Goal: Task Accomplishment & Management: Manage account settings

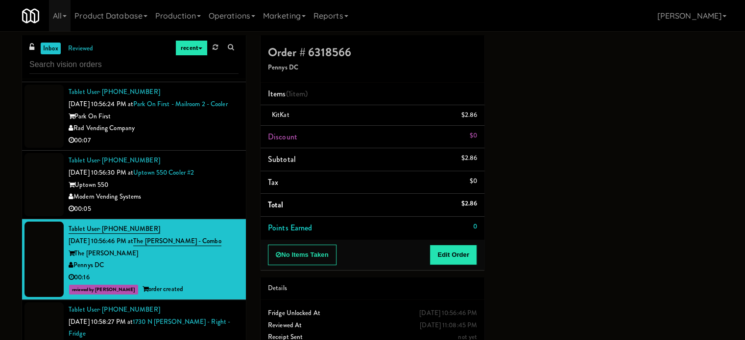
scroll to position [3774, 0]
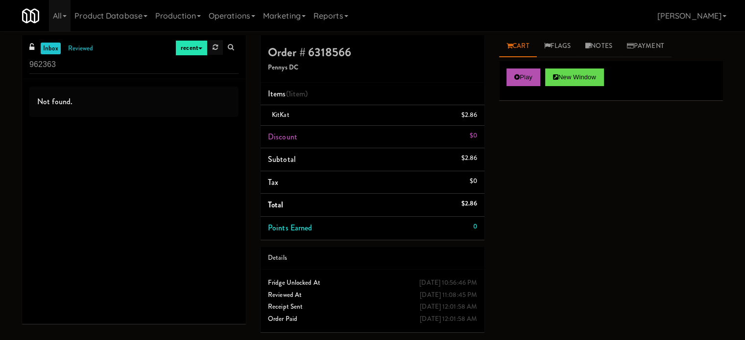
click at [217, 43] on link at bounding box center [215, 47] width 15 height 15
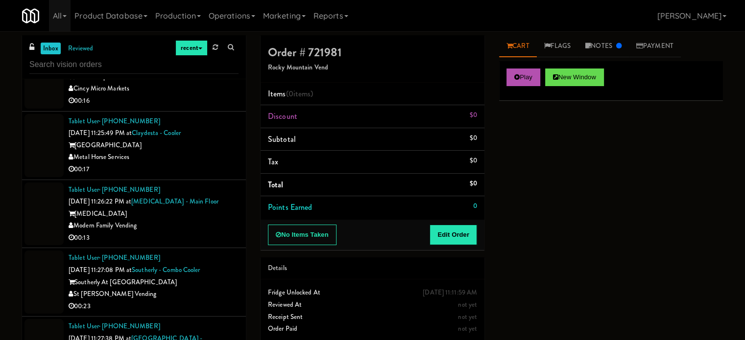
click at [199, 164] on div "00:17" at bounding box center [154, 170] width 170 height 12
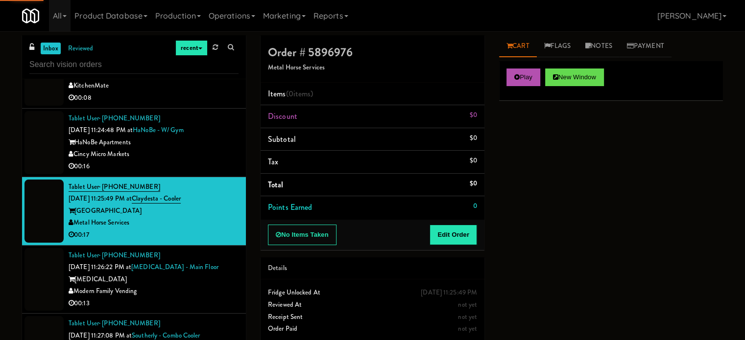
scroll to position [1274, 0]
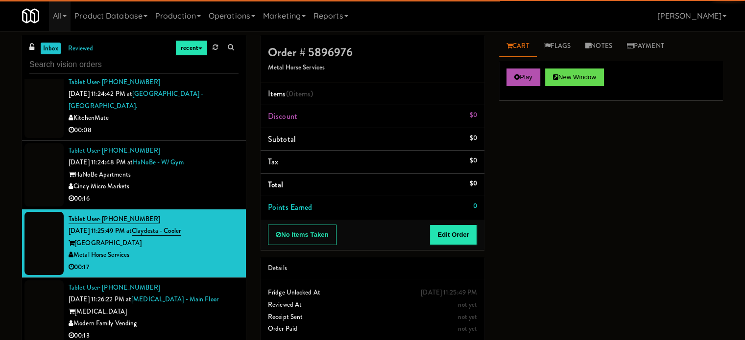
click at [197, 169] on div "HaNoBe Apartments" at bounding box center [154, 175] width 170 height 12
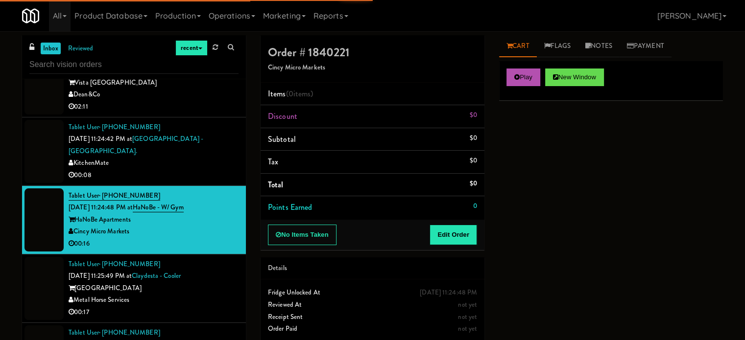
scroll to position [1225, 0]
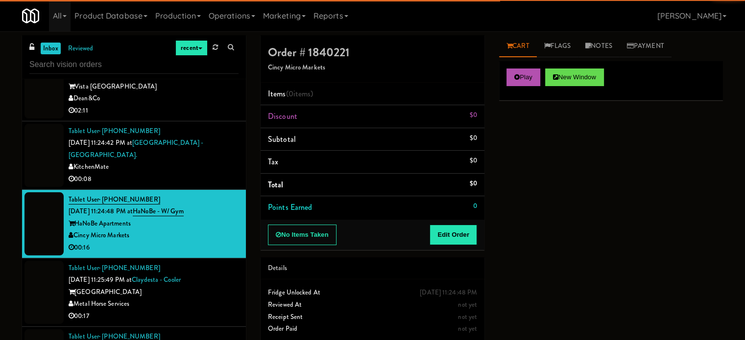
click at [218, 174] on li "Tablet User · (647) 865-0144 Aug 31, 2025 11:24:42 PM at SickKids Hospital - Ma…" at bounding box center [134, 155] width 224 height 69
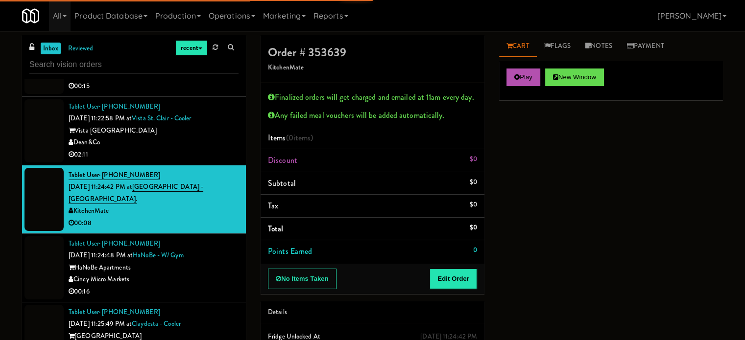
scroll to position [1176, 0]
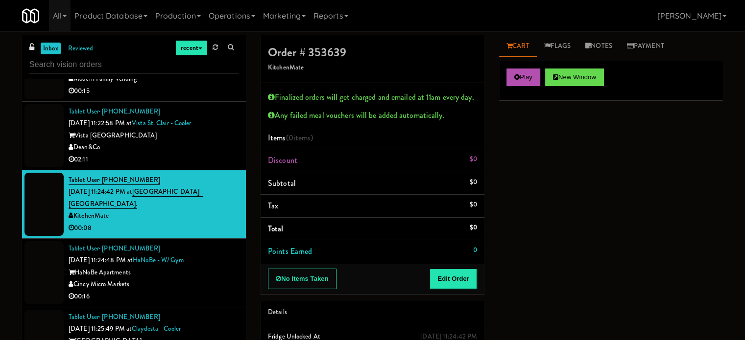
click at [190, 139] on div "Vista St. Clair Apartments" at bounding box center [154, 136] width 170 height 12
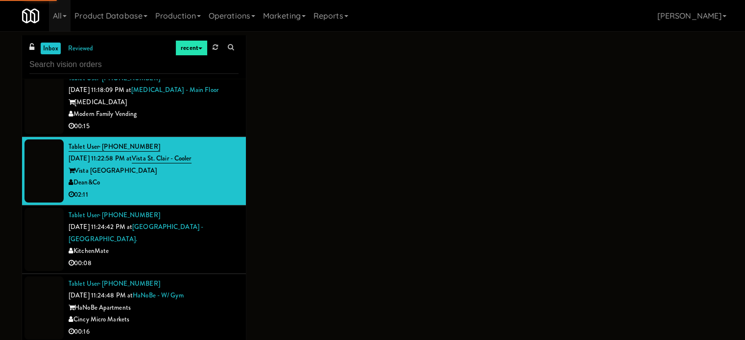
scroll to position [1127, 0]
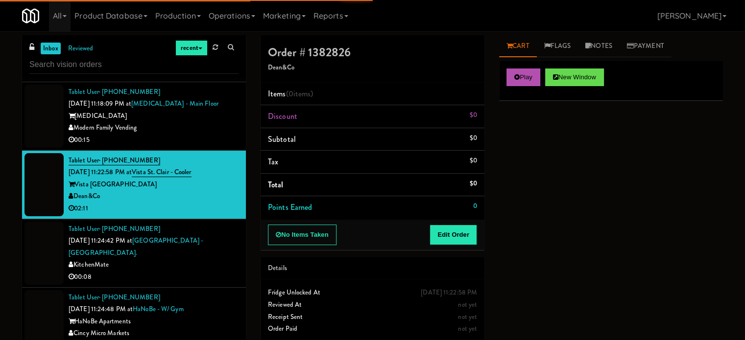
click at [190, 138] on div "00:15" at bounding box center [154, 140] width 170 height 12
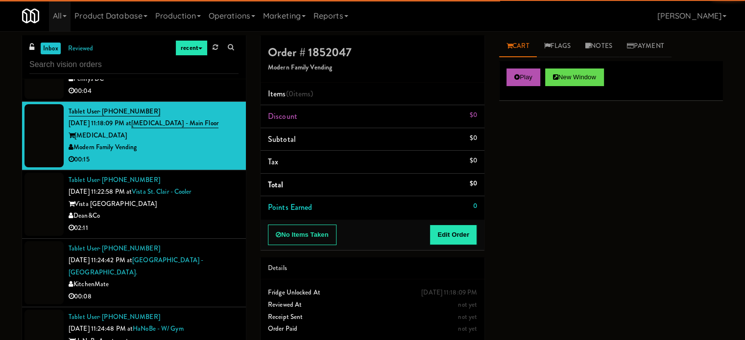
scroll to position [1029, 0]
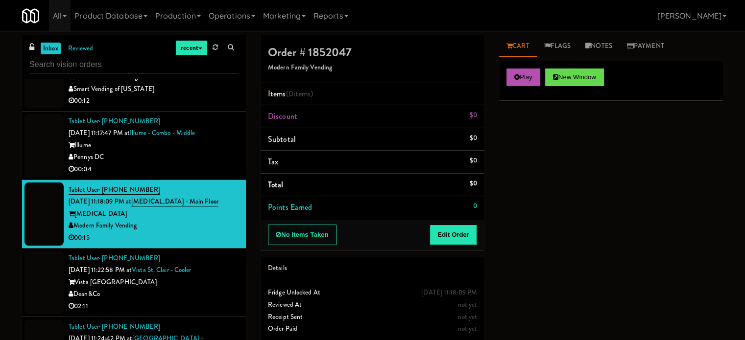
click at [193, 154] on div "Pennys DC" at bounding box center [154, 157] width 170 height 12
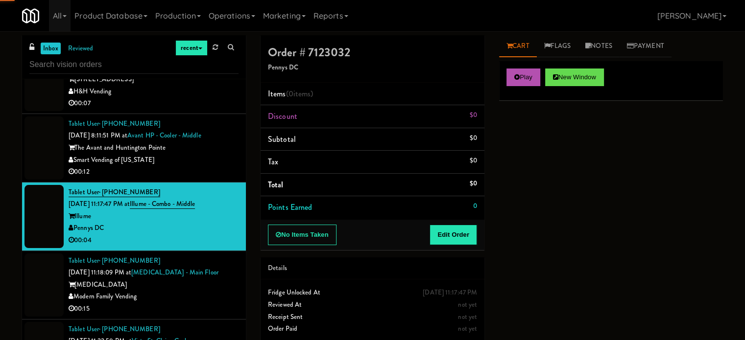
scroll to position [931, 0]
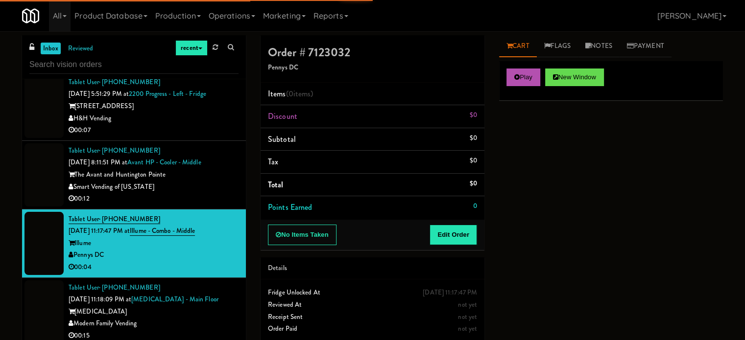
click at [198, 186] on div "Smart Vending of [US_STATE]" at bounding box center [154, 187] width 170 height 12
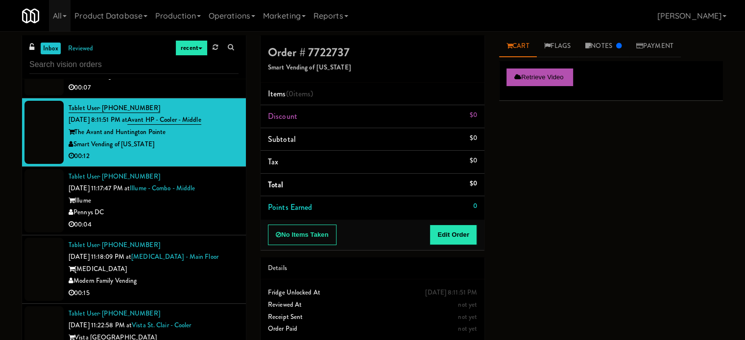
scroll to position [980, 0]
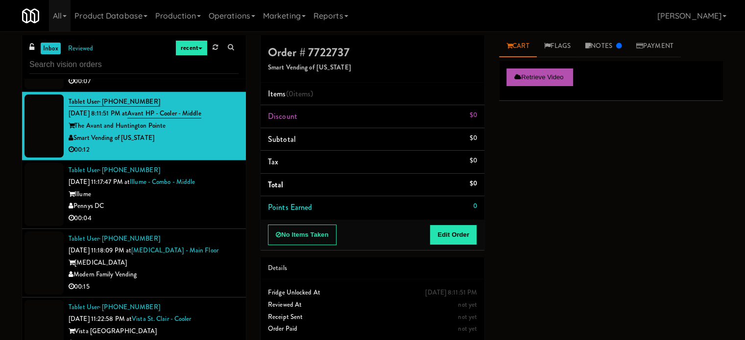
click at [196, 207] on div "Pennys DC" at bounding box center [154, 206] width 170 height 12
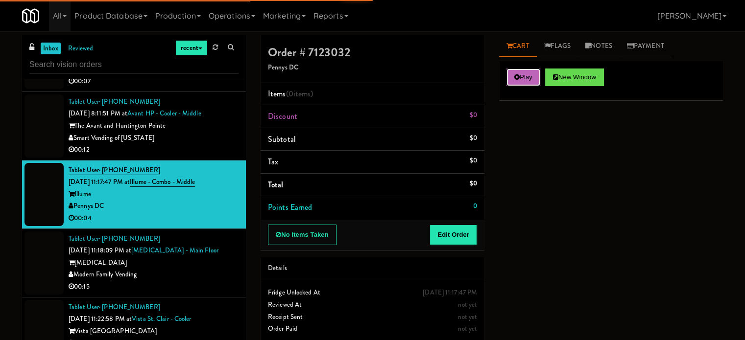
click at [512, 75] on button "Play" at bounding box center [524, 78] width 34 height 18
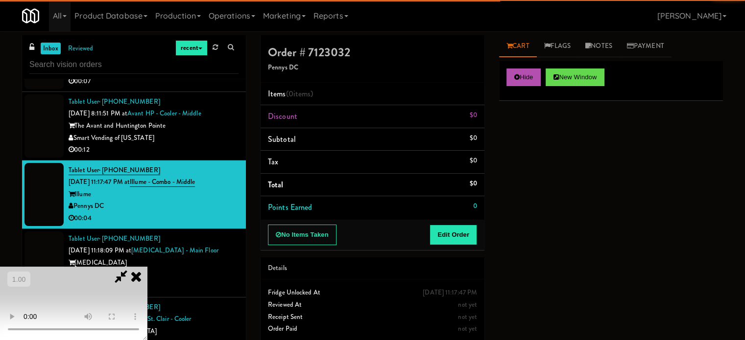
click at [457, 223] on div "No Items Taken Edit Order" at bounding box center [373, 235] width 224 height 30
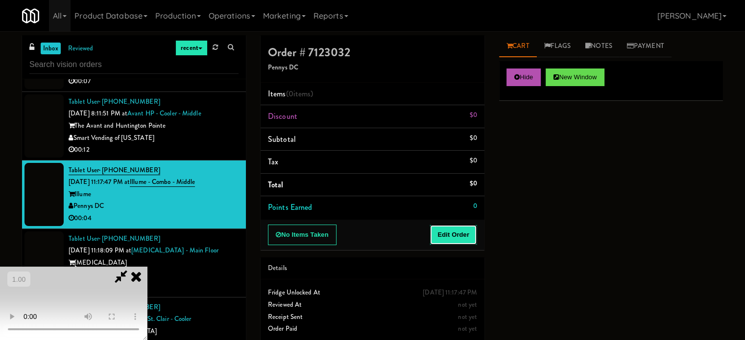
click at [449, 235] on button "Edit Order" at bounding box center [454, 235] width 48 height 21
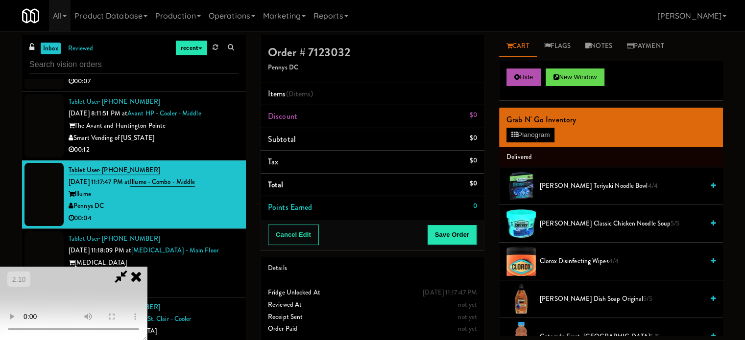
click at [147, 267] on video at bounding box center [73, 303] width 147 height 73
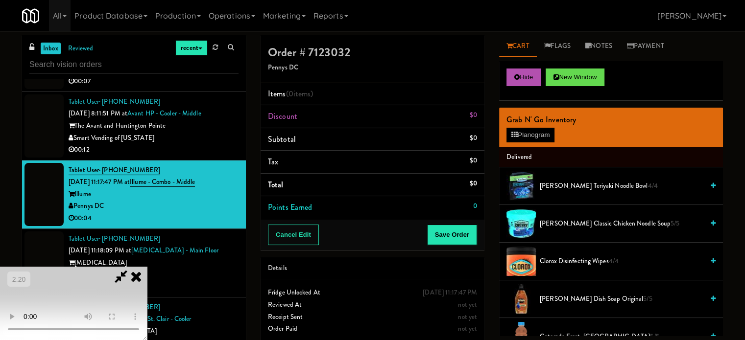
click at [147, 270] on video at bounding box center [73, 303] width 147 height 73
click at [147, 267] on video at bounding box center [73, 303] width 147 height 73
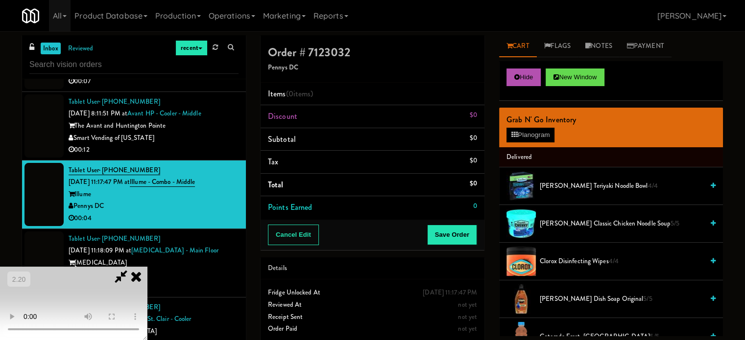
click at [147, 267] on video at bounding box center [73, 303] width 147 height 73
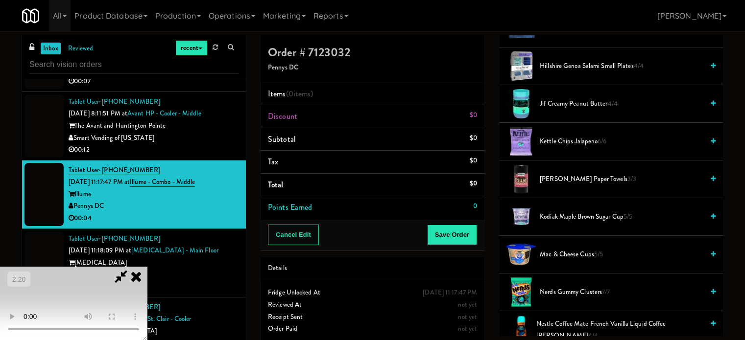
scroll to position [539, 0]
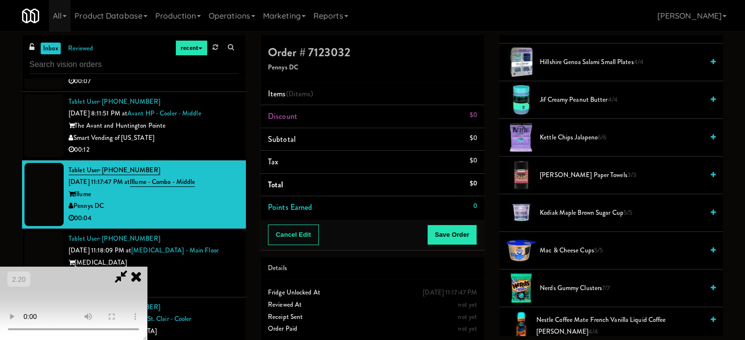
drag, startPoint x: 547, startPoint y: 246, endPoint x: 196, endPoint y: 252, distance: 350.8
click at [545, 246] on span "Mac & Cheese Cups 5/5" at bounding box center [622, 251] width 164 height 12
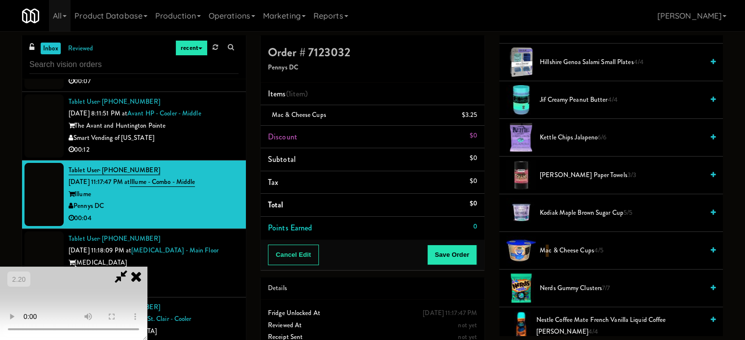
drag, startPoint x: 184, startPoint y: 250, endPoint x: 308, endPoint y: 243, distance: 123.6
click at [147, 267] on video at bounding box center [73, 303] width 147 height 73
drag, startPoint x: 460, startPoint y: 255, endPoint x: 435, endPoint y: 241, distance: 29.0
click at [460, 255] on button "Save Order" at bounding box center [452, 255] width 50 height 21
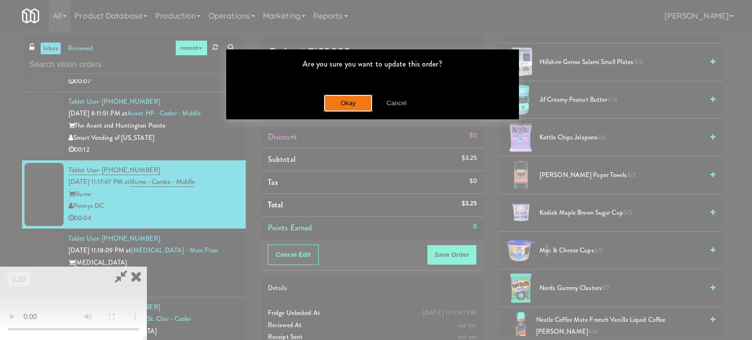
click at [354, 105] on button "Okay" at bounding box center [348, 104] width 49 height 18
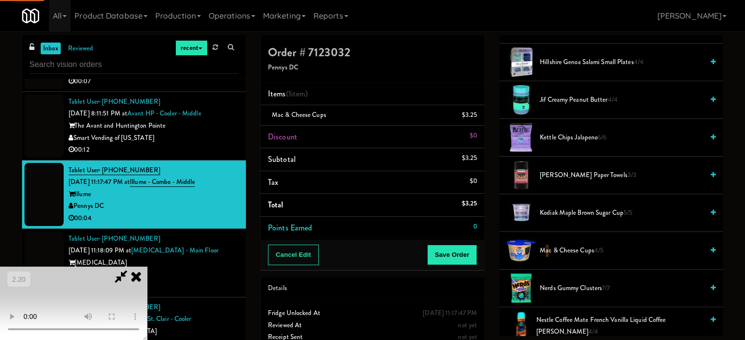
scroll to position [92, 0]
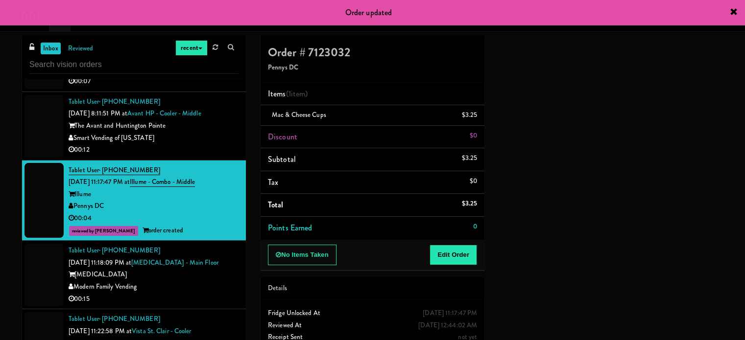
click at [203, 285] on div "Modern Family Vending" at bounding box center [154, 287] width 170 height 12
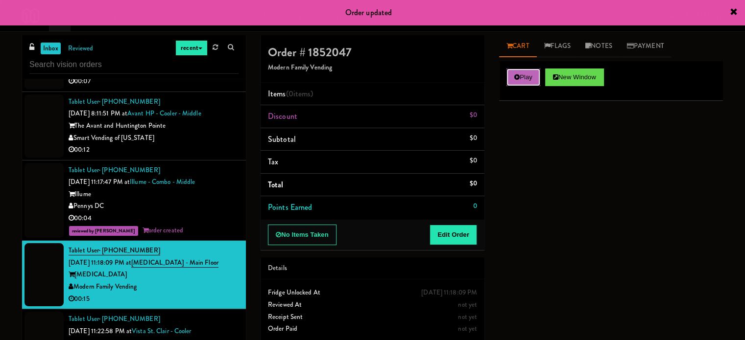
click at [521, 76] on button "Play" at bounding box center [524, 78] width 34 height 18
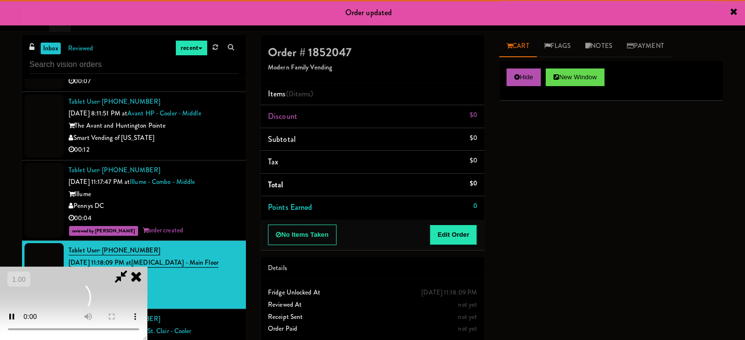
click at [455, 224] on div "No Items Taken Edit Order" at bounding box center [373, 235] width 224 height 30
click at [455, 225] on button "Edit Order" at bounding box center [454, 235] width 48 height 21
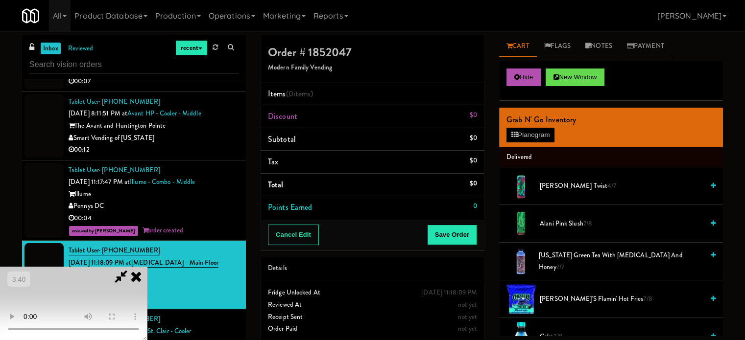
click at [147, 267] on video at bounding box center [73, 303] width 147 height 73
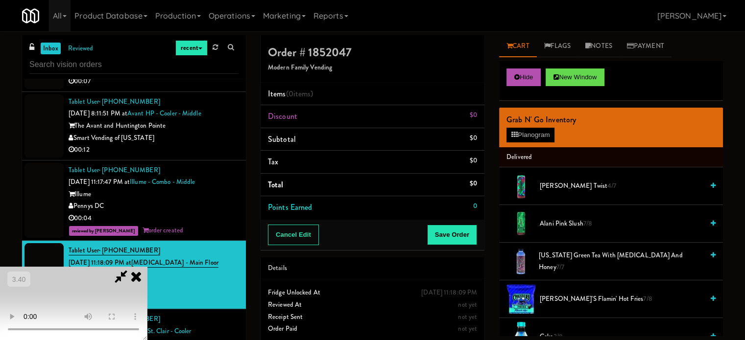
click at [147, 267] on video at bounding box center [73, 303] width 147 height 73
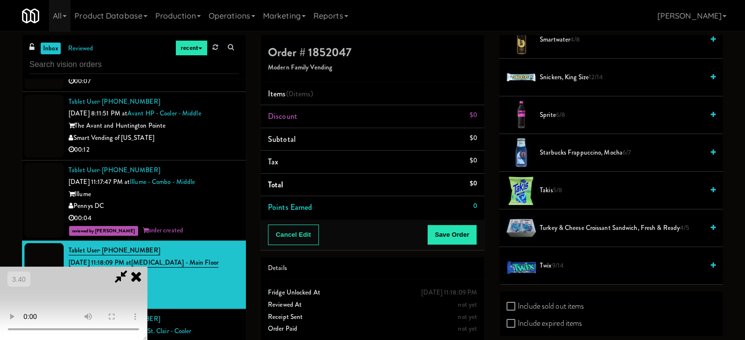
scroll to position [1225, 0]
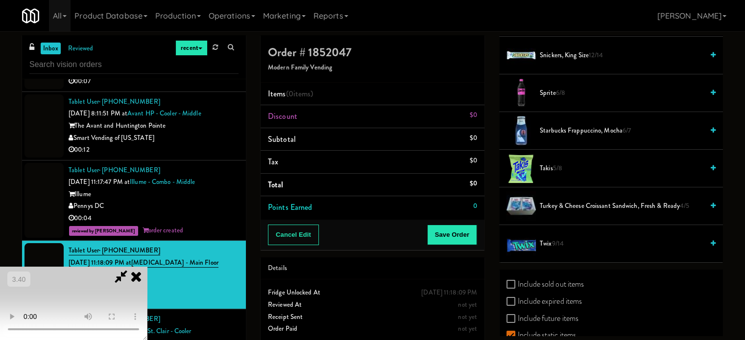
click at [545, 154] on li "Takis 5/8" at bounding box center [611, 169] width 224 height 38
drag, startPoint x: 549, startPoint y: 164, endPoint x: 356, endPoint y: 205, distance: 197.0
click at [549, 164] on span "Takis 5/8" at bounding box center [622, 169] width 164 height 12
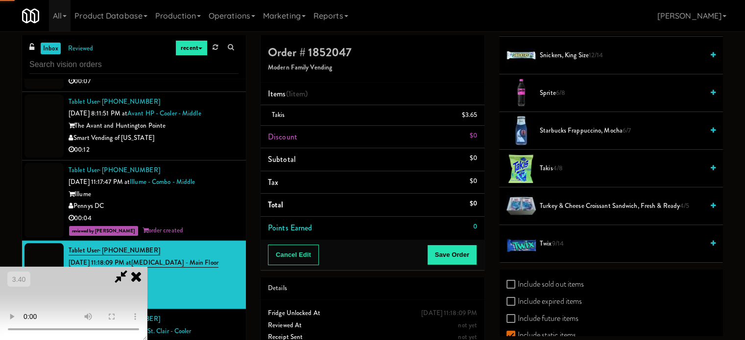
click at [147, 267] on video at bounding box center [73, 303] width 147 height 73
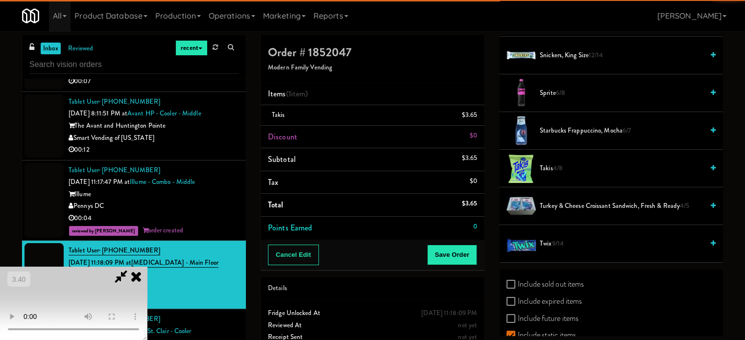
click at [147, 267] on video at bounding box center [73, 303] width 147 height 73
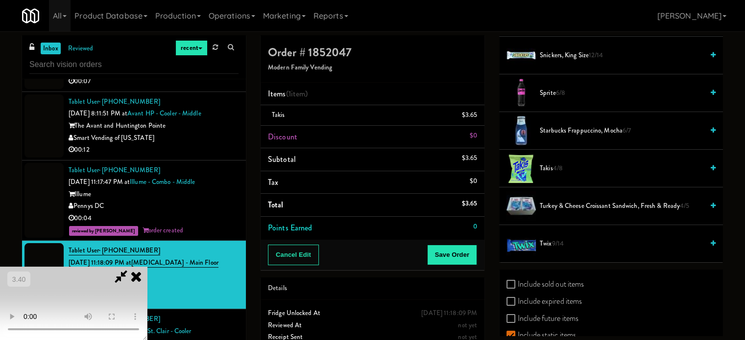
click at [147, 267] on video at bounding box center [73, 303] width 147 height 73
drag, startPoint x: 174, startPoint y: 264, endPoint x: 201, endPoint y: 278, distance: 30.5
click at [147, 267] on video at bounding box center [73, 303] width 147 height 73
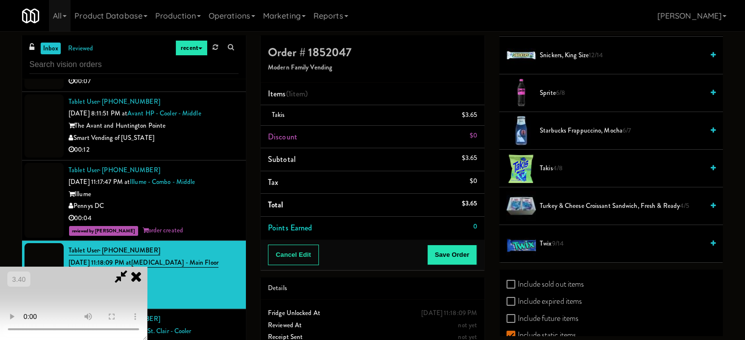
scroll to position [8, 0]
click at [147, 267] on video at bounding box center [73, 303] width 147 height 73
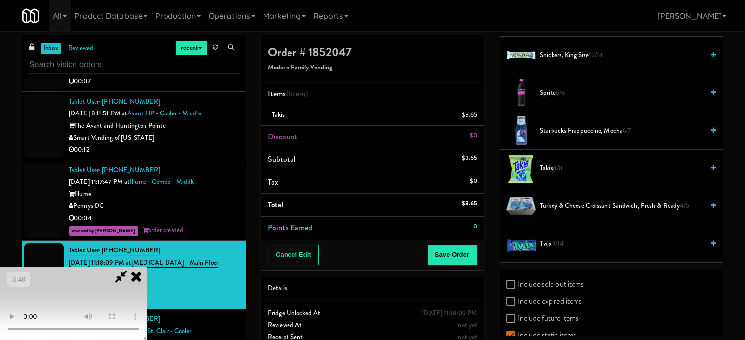
scroll to position [155, 0]
click at [147, 267] on video at bounding box center [73, 303] width 147 height 73
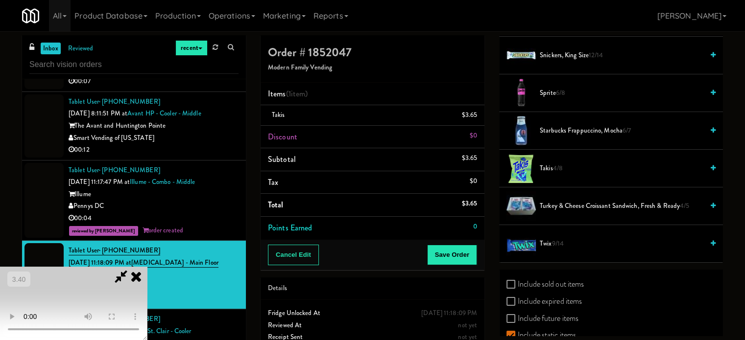
click at [147, 267] on video at bounding box center [73, 303] width 147 height 73
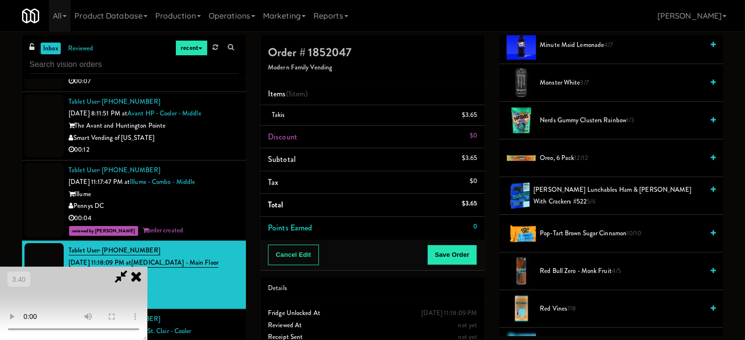
scroll to position [820, 0]
click at [572, 122] on span "Nerds Gummy Clusters Rainbow 1/3" at bounding box center [622, 121] width 164 height 12
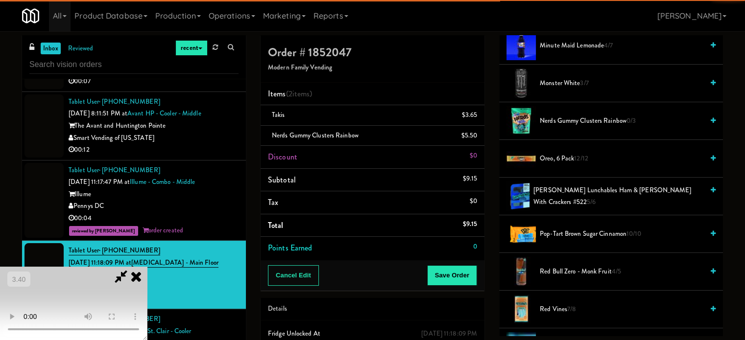
click at [147, 267] on video at bounding box center [73, 303] width 147 height 73
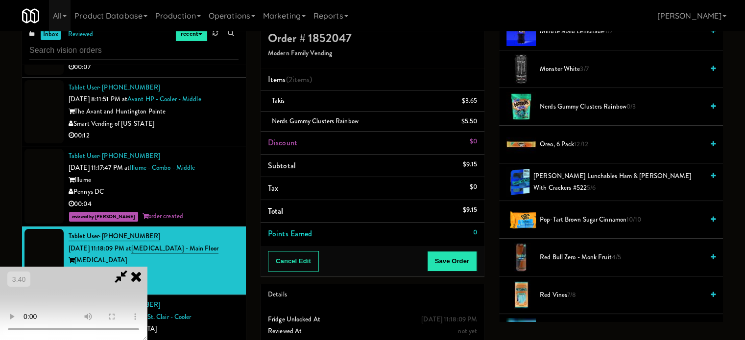
scroll to position [49, 0]
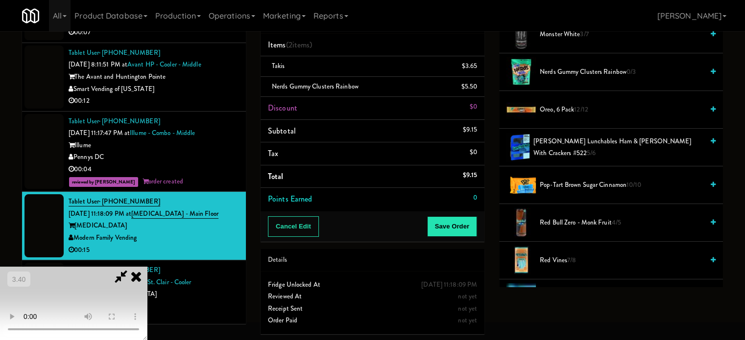
click at [147, 274] on video at bounding box center [73, 303] width 147 height 73
click at [147, 267] on video at bounding box center [73, 303] width 147 height 73
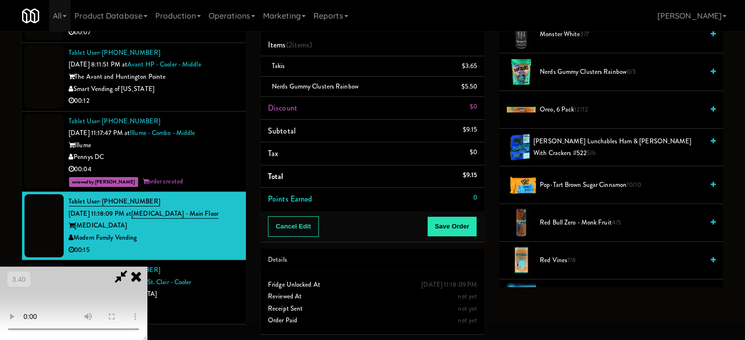
scroll to position [0, 0]
click at [147, 267] on video at bounding box center [73, 303] width 147 height 73
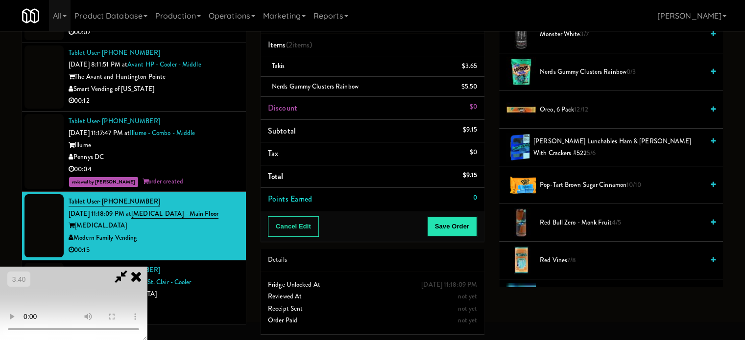
click at [147, 267] on video at bounding box center [73, 303] width 147 height 73
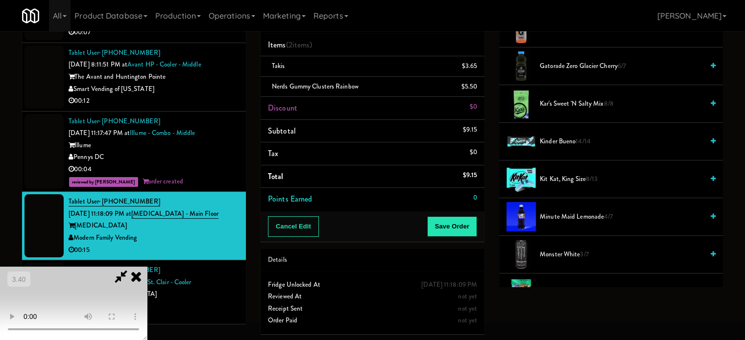
scroll to position [575, 0]
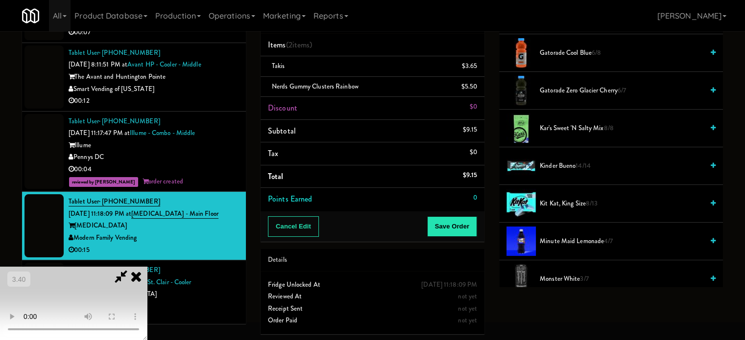
drag, startPoint x: 554, startPoint y: 199, endPoint x: 476, endPoint y: 227, distance: 82.6
click at [553, 199] on span "Kit Kat, King Size 8/13" at bounding box center [622, 204] width 164 height 12
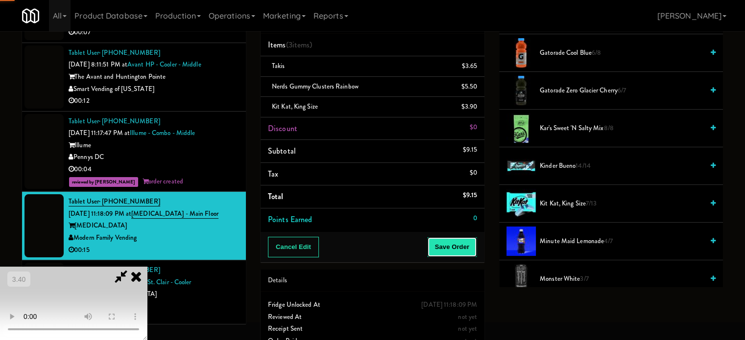
click at [462, 248] on button "Save Order" at bounding box center [452, 247] width 50 height 21
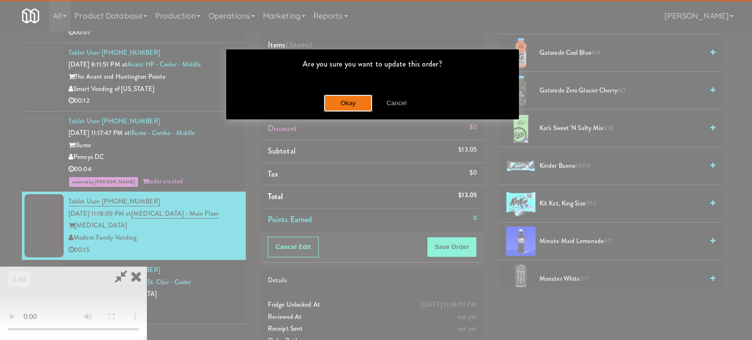
click at [327, 103] on button "Okay" at bounding box center [348, 104] width 49 height 18
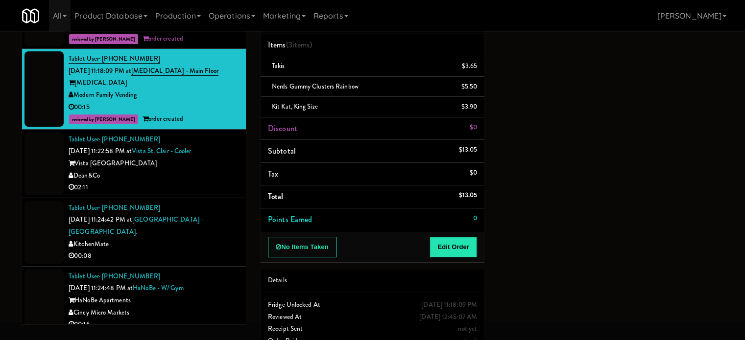
scroll to position [1127, 0]
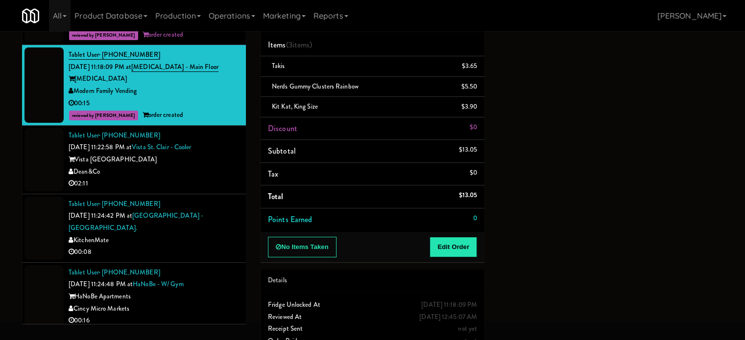
click at [209, 179] on div "02:11" at bounding box center [154, 184] width 170 height 12
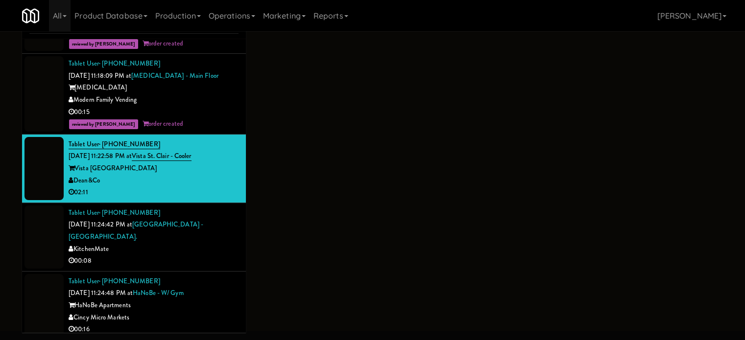
scroll to position [40, 0]
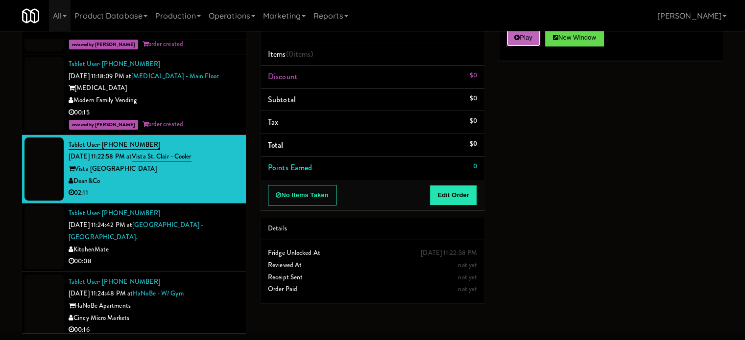
click at [519, 42] on button "Play" at bounding box center [524, 38] width 34 height 18
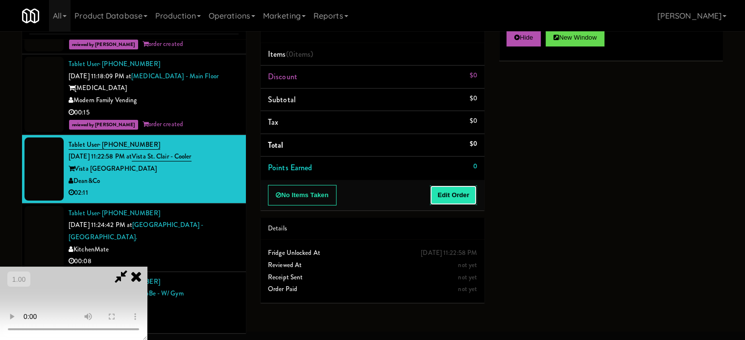
click at [437, 192] on button "Edit Order" at bounding box center [454, 195] width 48 height 21
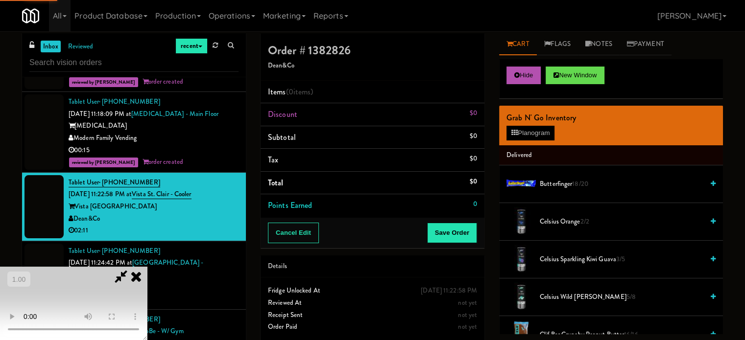
scroll to position [0, 0]
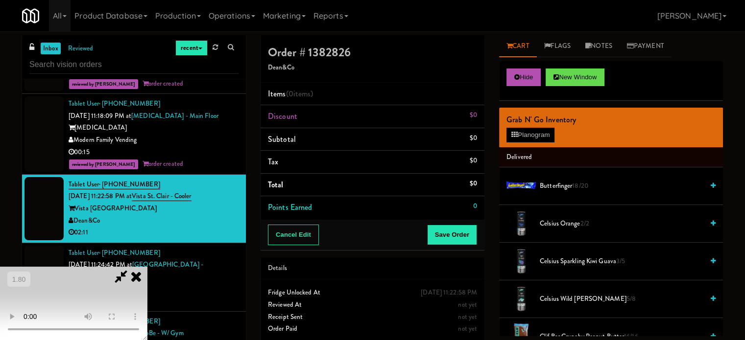
click at [147, 267] on video at bounding box center [73, 303] width 147 height 73
drag, startPoint x: 251, startPoint y: 224, endPoint x: 169, endPoint y: 262, distance: 90.3
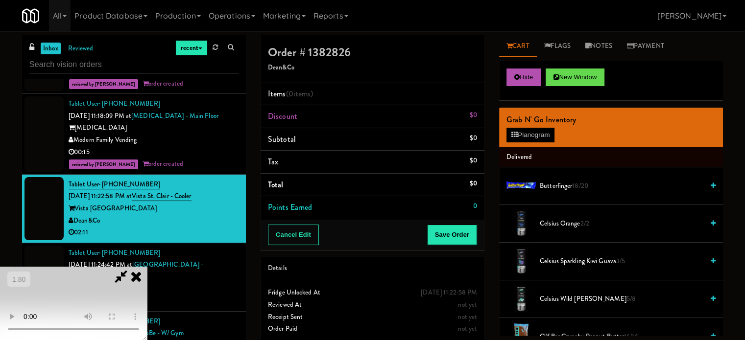
click at [147, 267] on video at bounding box center [73, 303] width 147 height 73
click at [145, 276] on video at bounding box center [73, 303] width 147 height 73
click at [147, 267] on video at bounding box center [73, 303] width 147 height 73
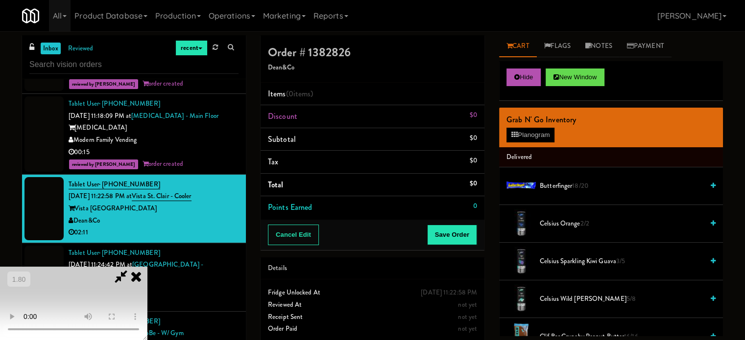
drag, startPoint x: 328, startPoint y: 206, endPoint x: 322, endPoint y: 211, distance: 7.3
click at [147, 267] on video at bounding box center [73, 303] width 147 height 73
click at [95, 281] on video at bounding box center [73, 303] width 147 height 73
click at [147, 267] on video at bounding box center [73, 303] width 147 height 73
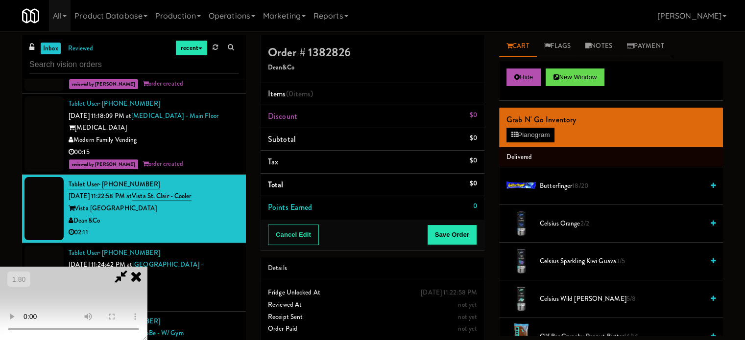
click at [147, 267] on video at bounding box center [73, 303] width 147 height 73
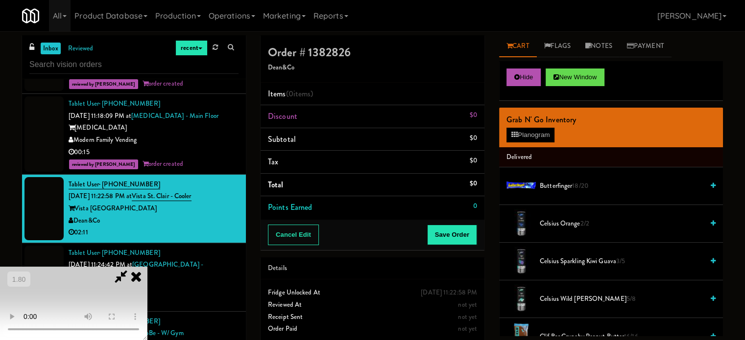
click at [147, 267] on video at bounding box center [73, 303] width 147 height 73
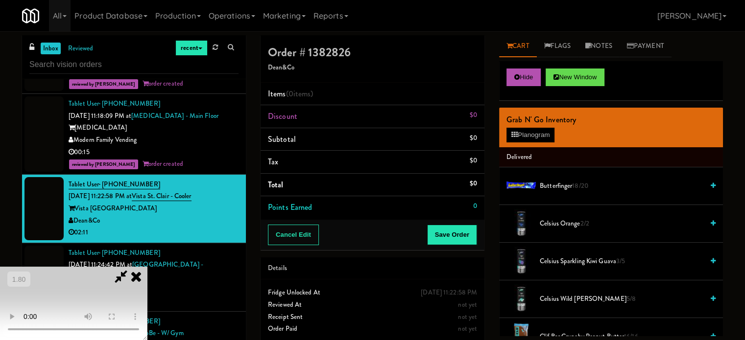
click at [147, 267] on video at bounding box center [73, 303] width 147 height 73
click at [526, 131] on button "Planogram" at bounding box center [531, 135] width 48 height 15
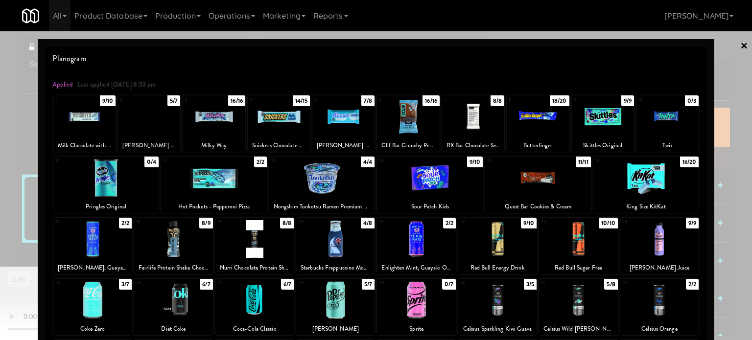
click at [665, 131] on div at bounding box center [668, 117] width 62 height 38
click at [654, 128] on div at bounding box center [668, 117] width 62 height 38
click at [711, 116] on div at bounding box center [376, 170] width 752 height 340
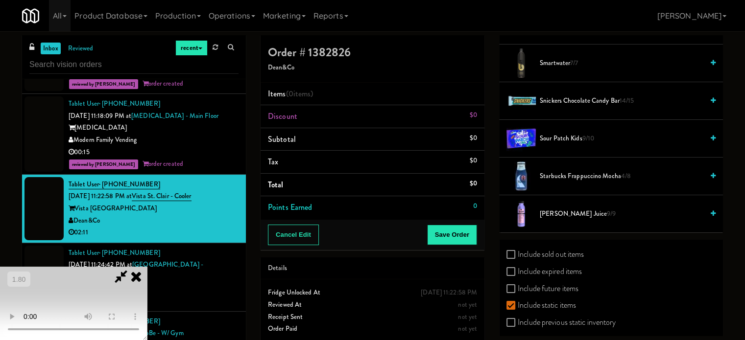
scroll to position [1336, 0]
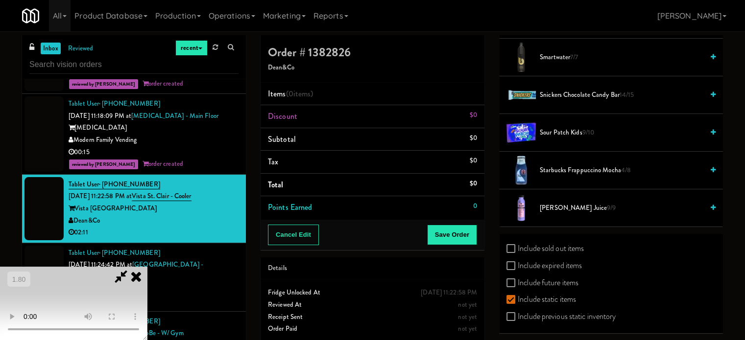
drag, startPoint x: 565, startPoint y: 242, endPoint x: 562, endPoint y: 235, distance: 7.9
click at [565, 242] on label "Include sold out items" at bounding box center [545, 249] width 77 height 15
click at [518, 245] on input "Include sold out items" at bounding box center [512, 249] width 11 height 8
checkbox input "true"
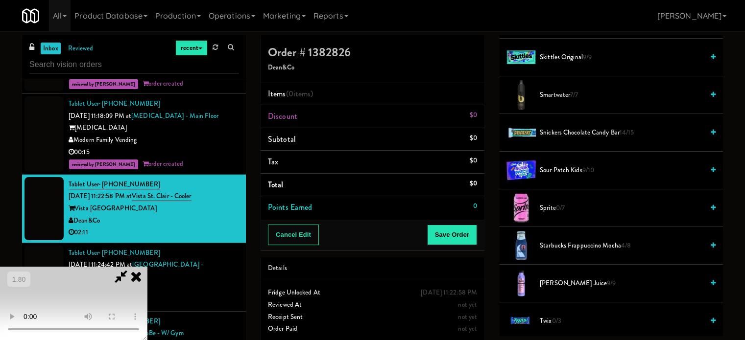
click at [116, 267] on video at bounding box center [73, 303] width 147 height 73
click at [147, 267] on video at bounding box center [73, 303] width 147 height 73
drag, startPoint x: 177, startPoint y: 233, endPoint x: 192, endPoint y: 216, distance: 22.9
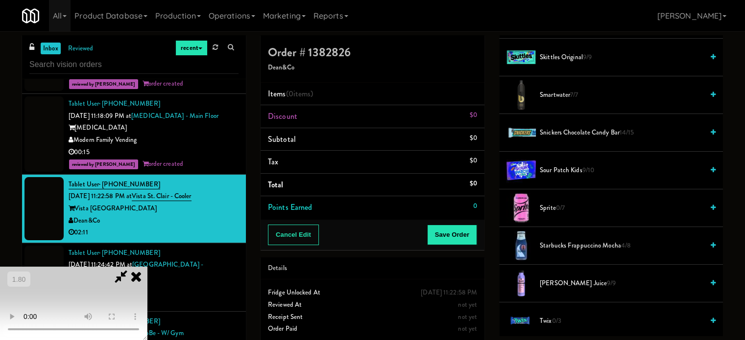
click at [147, 267] on video at bounding box center [73, 303] width 147 height 73
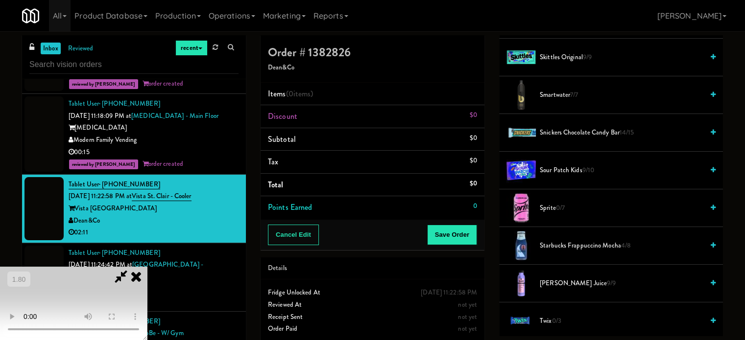
click at [147, 267] on video at bounding box center [73, 303] width 147 height 73
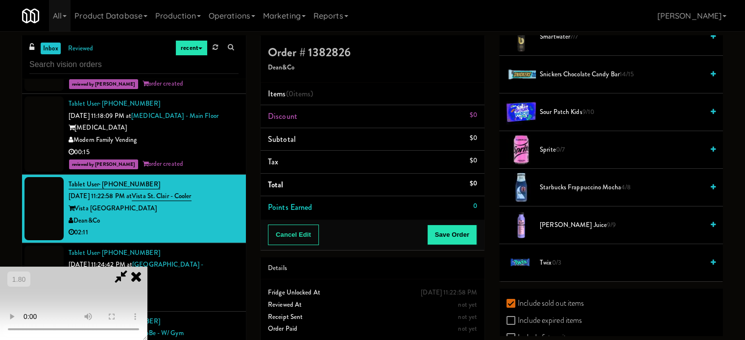
scroll to position [1449, 0]
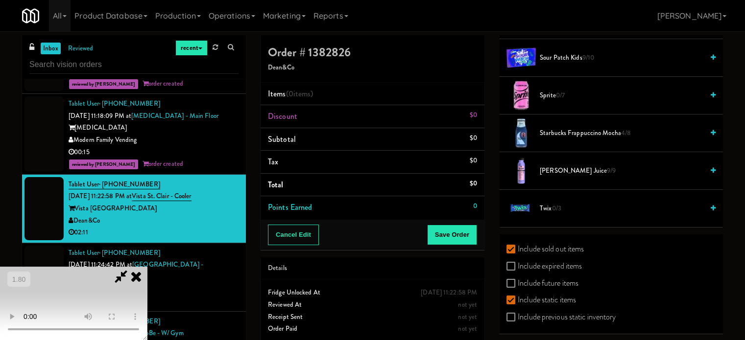
click at [557, 259] on label "Include expired items" at bounding box center [544, 266] width 75 height 15
click at [518, 263] on input "Include expired items" at bounding box center [512, 267] width 11 height 8
checkbox input "true"
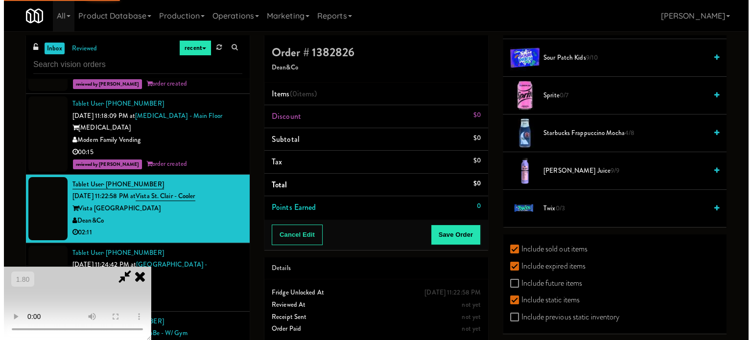
scroll to position [0, 0]
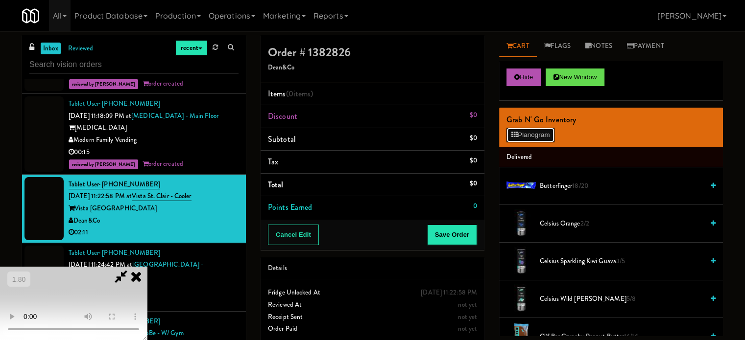
click at [552, 131] on button "Planogram" at bounding box center [531, 135] width 48 height 15
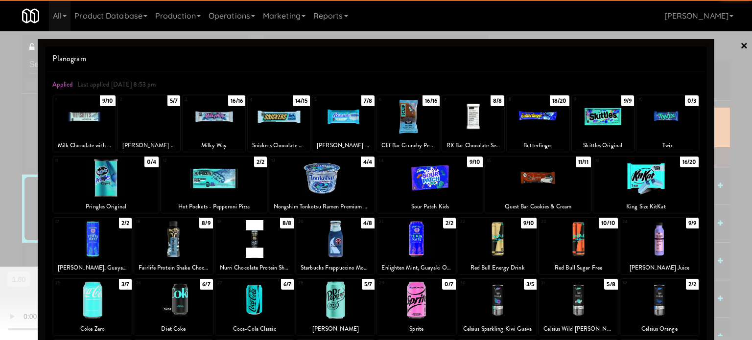
click at [655, 121] on div at bounding box center [668, 117] width 62 height 38
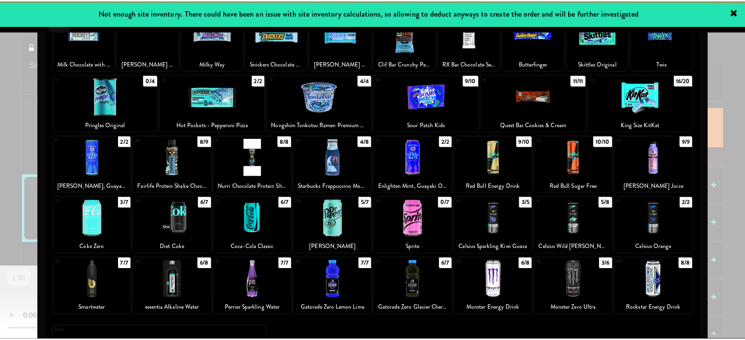
scroll to position [98, 0]
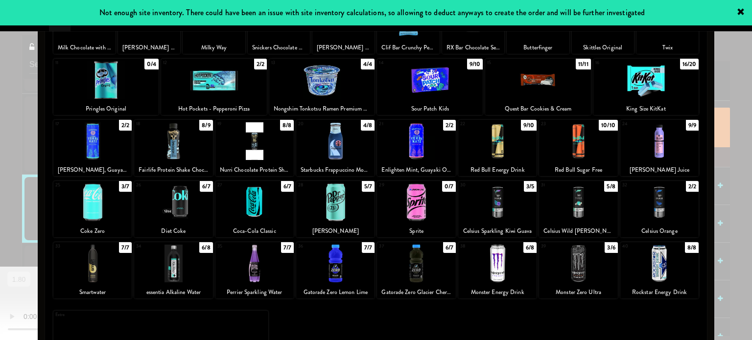
click at [338, 220] on div at bounding box center [335, 203] width 78 height 38
drag, startPoint x: 726, startPoint y: 163, endPoint x: 408, endPoint y: 229, distance: 325.2
click at [726, 163] on div at bounding box center [376, 170] width 752 height 340
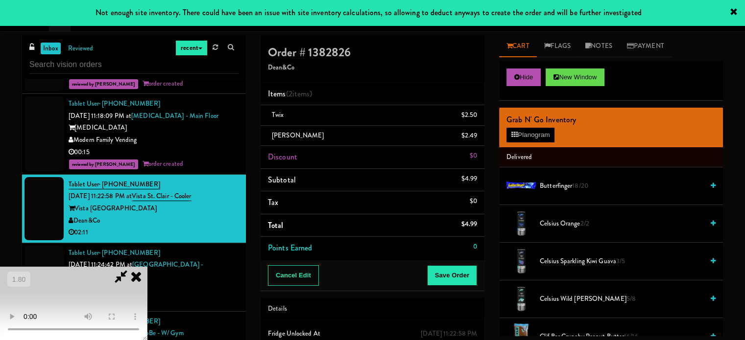
click at [147, 267] on video at bounding box center [73, 303] width 147 height 73
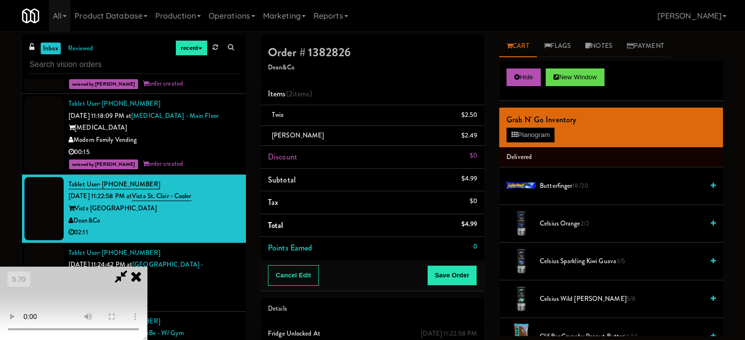
click at [147, 267] on video at bounding box center [73, 303] width 147 height 73
click at [85, 267] on video at bounding box center [73, 303] width 147 height 73
click at [147, 267] on video at bounding box center [73, 303] width 147 height 73
click at [444, 87] on li "Items (2 items )" at bounding box center [373, 94] width 224 height 23
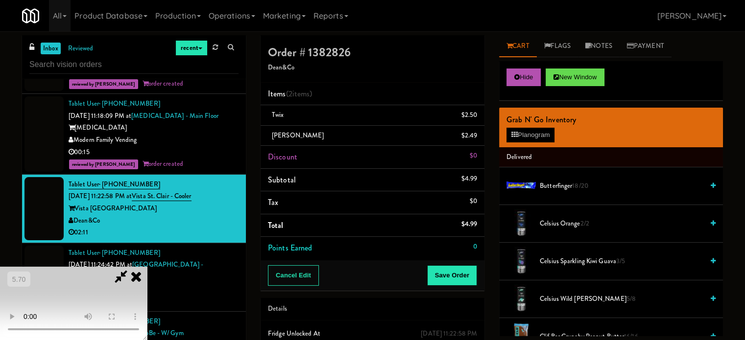
click at [147, 267] on icon at bounding box center [136, 277] width 22 height 20
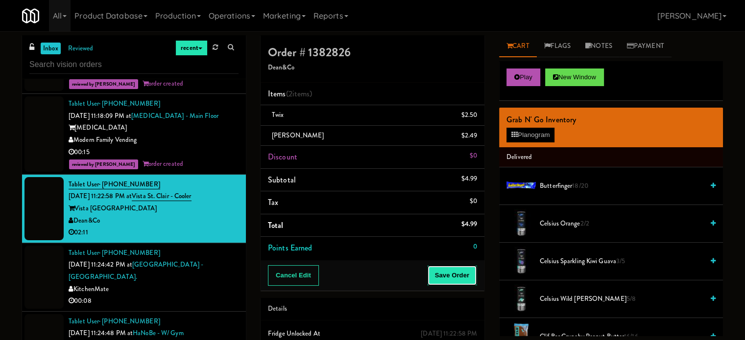
click at [451, 266] on button "Save Order" at bounding box center [452, 276] width 50 height 21
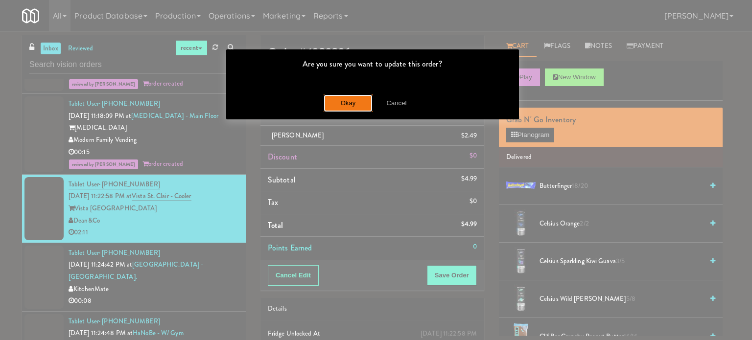
click at [333, 110] on button "Okay" at bounding box center [348, 104] width 49 height 18
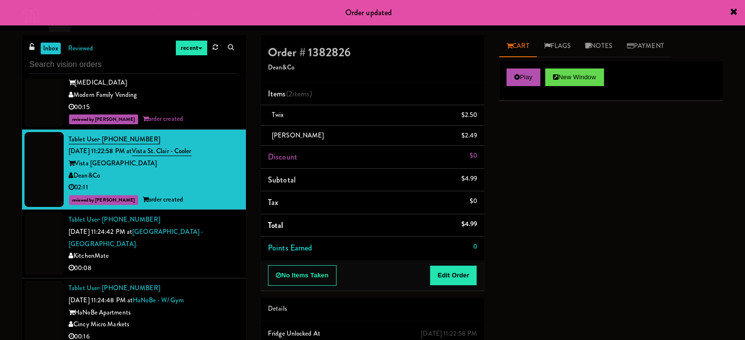
scroll to position [1176, 0]
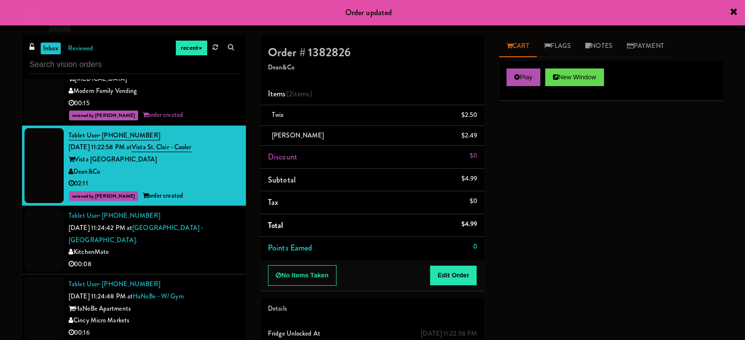
click at [190, 259] on div "00:08" at bounding box center [154, 265] width 170 height 12
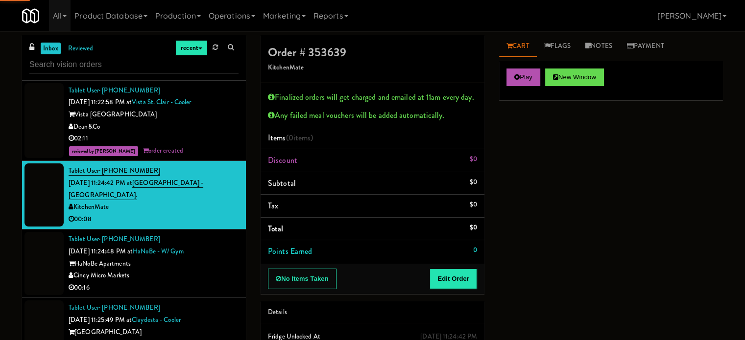
scroll to position [1225, 0]
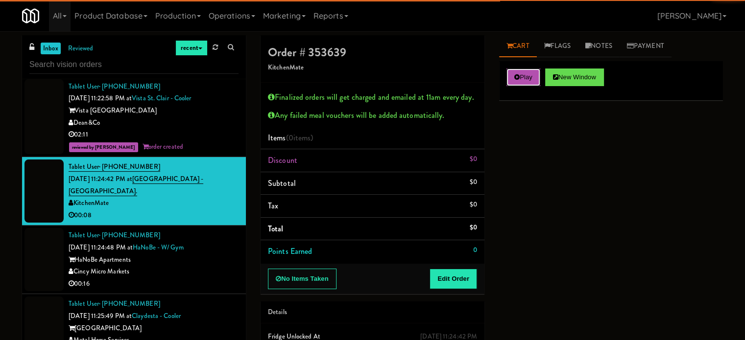
drag, startPoint x: 514, startPoint y: 76, endPoint x: 501, endPoint y: 104, distance: 31.3
click at [514, 76] on icon at bounding box center [516, 77] width 5 height 6
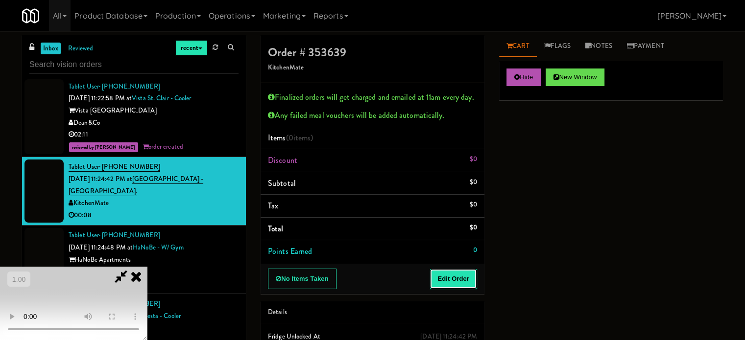
click at [462, 272] on button "Edit Order" at bounding box center [454, 279] width 48 height 21
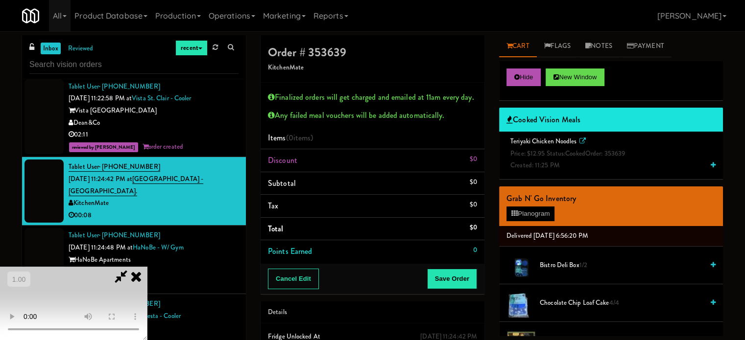
click at [147, 267] on video at bounding box center [73, 303] width 147 height 73
click at [533, 150] on span "Price: $12.95 Status: cooked Order: 353639" at bounding box center [567, 153] width 115 height 9
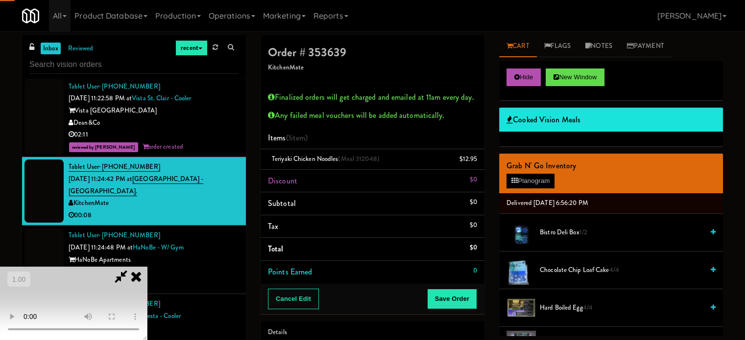
scroll to position [185, 0]
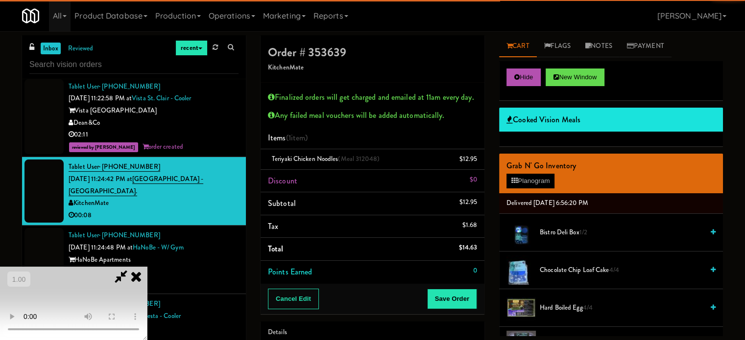
drag, startPoint x: 294, startPoint y: 192, endPoint x: 316, endPoint y: 201, distance: 23.5
click at [147, 267] on video at bounding box center [73, 303] width 147 height 73
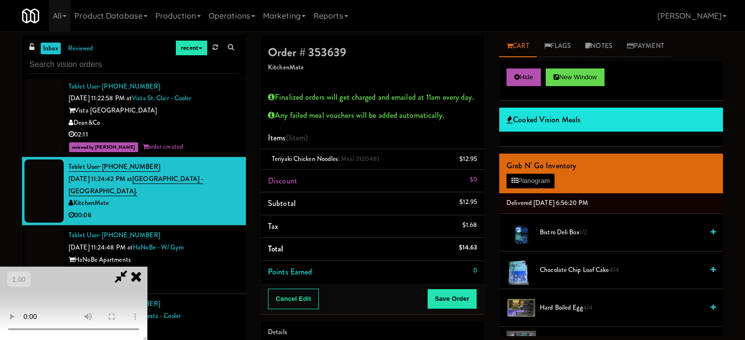
scroll to position [38, 0]
click at [456, 291] on button "Save Order" at bounding box center [452, 299] width 50 height 21
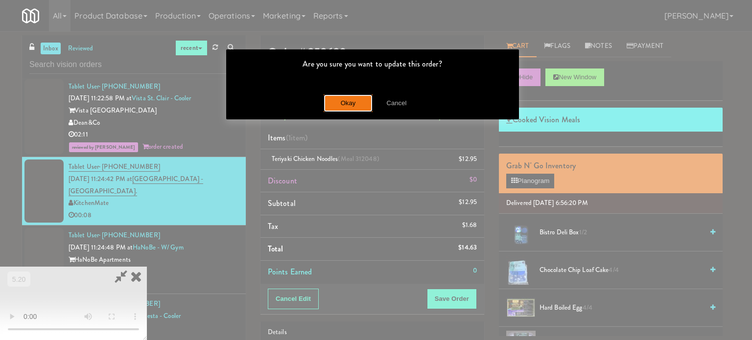
click at [348, 103] on button "Okay" at bounding box center [348, 104] width 49 height 18
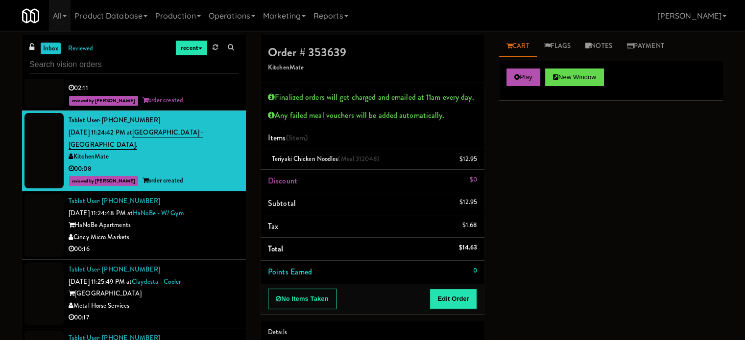
scroll to position [1274, 0]
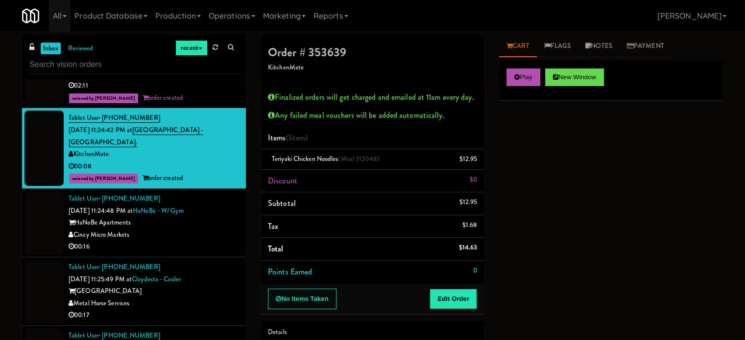
click at [180, 241] on div "00:16" at bounding box center [154, 247] width 170 height 12
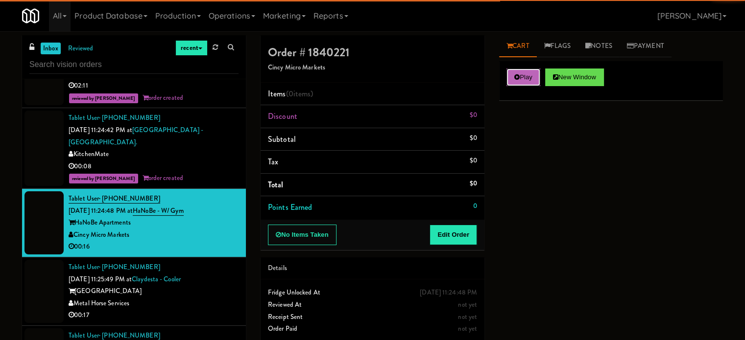
click at [512, 74] on button "Play" at bounding box center [524, 78] width 34 height 18
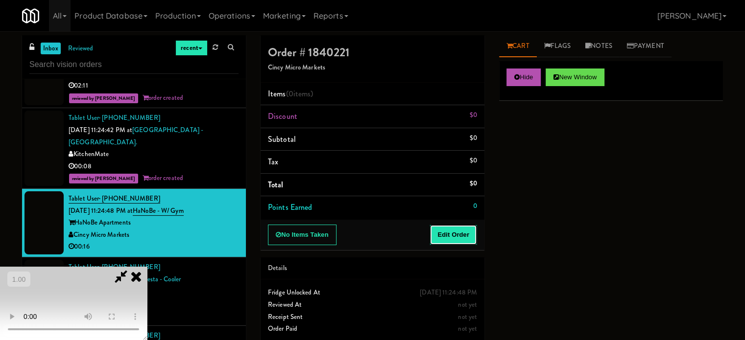
click at [470, 228] on button "Edit Order" at bounding box center [454, 235] width 48 height 21
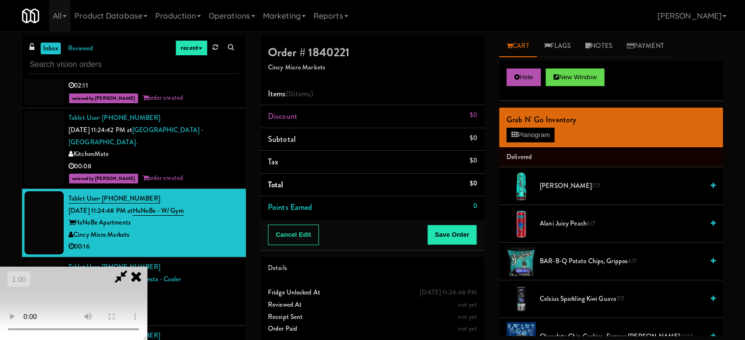
scroll to position [155, 0]
click at [147, 267] on video at bounding box center [73, 303] width 147 height 73
drag, startPoint x: 310, startPoint y: 244, endPoint x: 590, endPoint y: 259, distance: 280.6
click at [147, 267] on video at bounding box center [73, 303] width 147 height 73
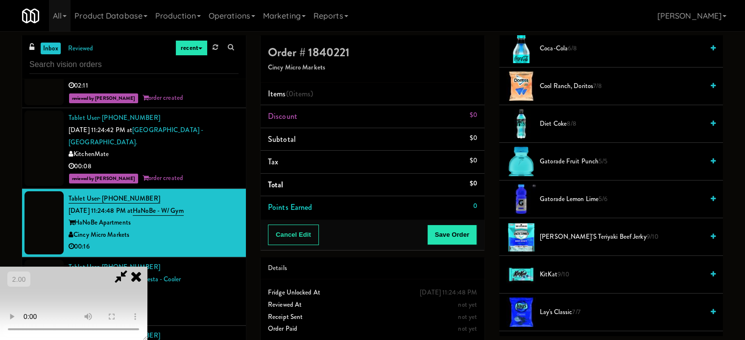
scroll to position [441, 0]
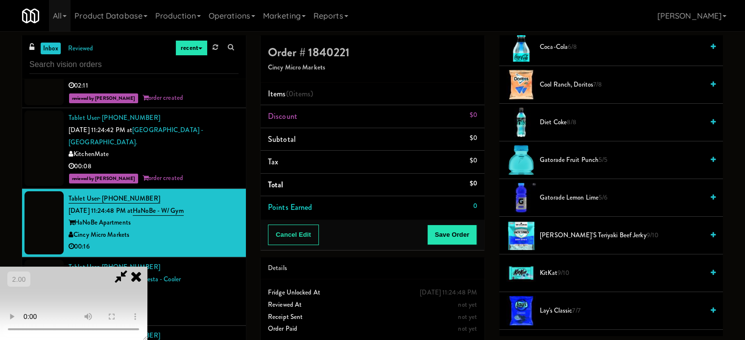
click at [582, 203] on li "Gatorade Lemon Lime 5/6" at bounding box center [611, 198] width 224 height 38
drag, startPoint x: 571, startPoint y: 194, endPoint x: 462, endPoint y: 209, distance: 110.3
click at [570, 194] on span "Gatorade Lemon Lime 5/6" at bounding box center [622, 198] width 164 height 12
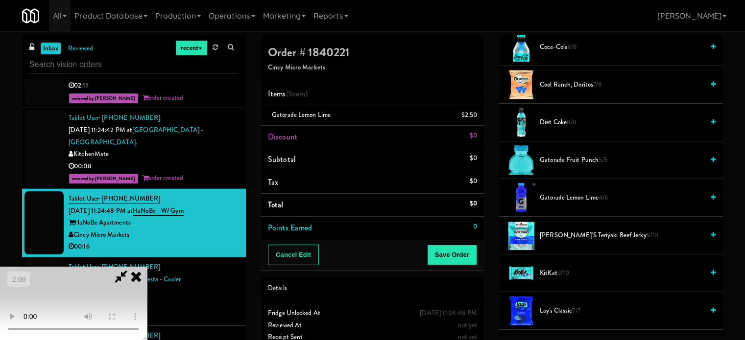
click at [108, 267] on video at bounding box center [73, 303] width 147 height 73
click at [147, 281] on video at bounding box center [73, 303] width 147 height 73
click at [147, 280] on video at bounding box center [73, 303] width 147 height 73
click at [147, 279] on video at bounding box center [73, 303] width 147 height 73
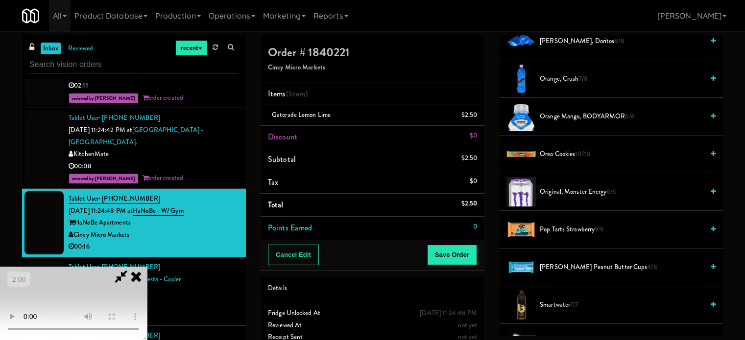
scroll to position [931, 0]
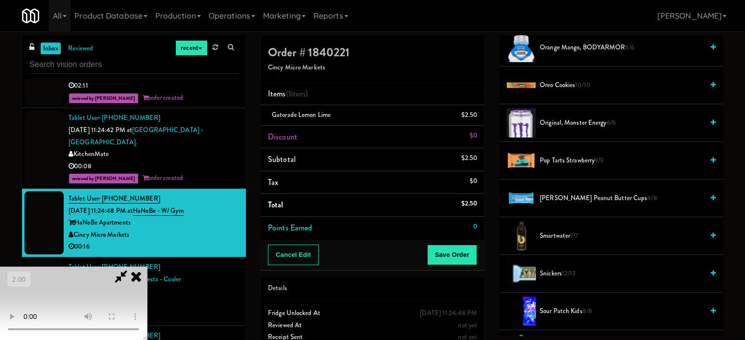
click at [584, 161] on span "Pop Tarts Strawberry 9/9" at bounding box center [622, 161] width 164 height 12
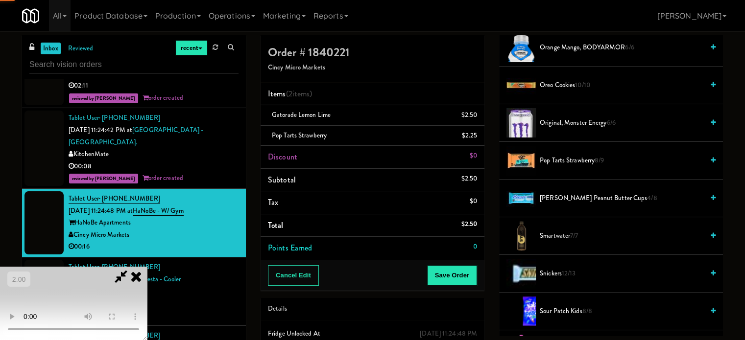
drag, startPoint x: 294, startPoint y: 220, endPoint x: 355, endPoint y: 266, distance: 76.2
click at [147, 267] on video at bounding box center [73, 303] width 147 height 73
click at [449, 276] on button "Save Order" at bounding box center [452, 276] width 50 height 21
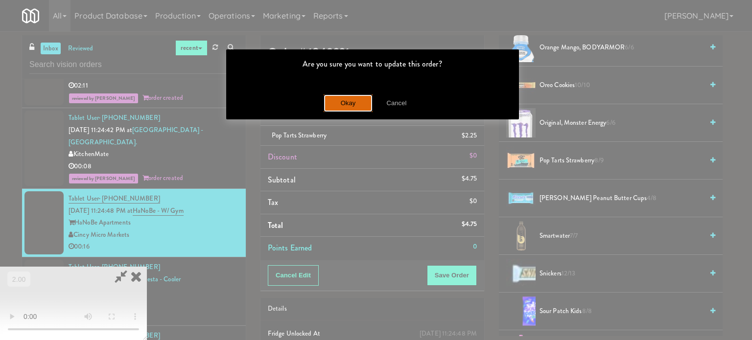
drag, startPoint x: 350, startPoint y: 109, endPoint x: 347, endPoint y: 118, distance: 9.2
click at [349, 109] on button "Okay" at bounding box center [348, 104] width 49 height 18
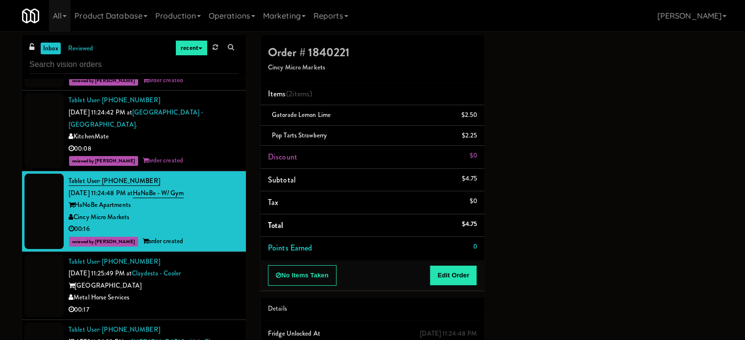
scroll to position [1323, 0]
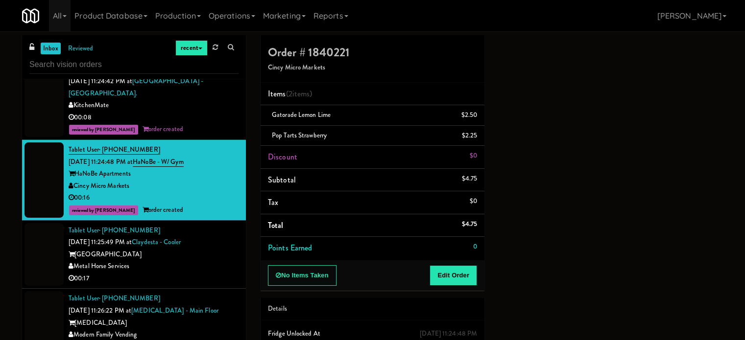
drag, startPoint x: 193, startPoint y: 258, endPoint x: 234, endPoint y: 260, distance: 40.7
click at [194, 261] on div "Metal Horse Services" at bounding box center [154, 267] width 170 height 12
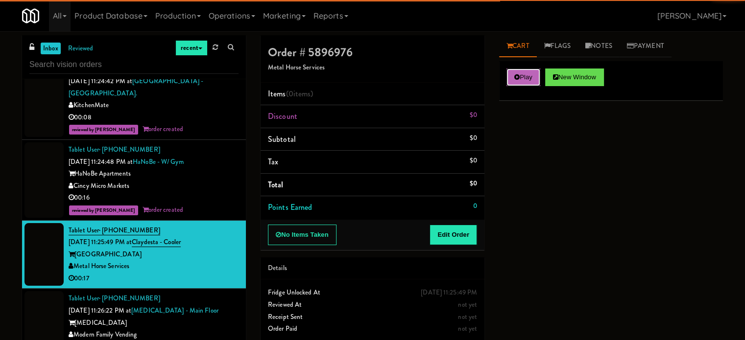
click at [515, 72] on button "Play" at bounding box center [524, 78] width 34 height 18
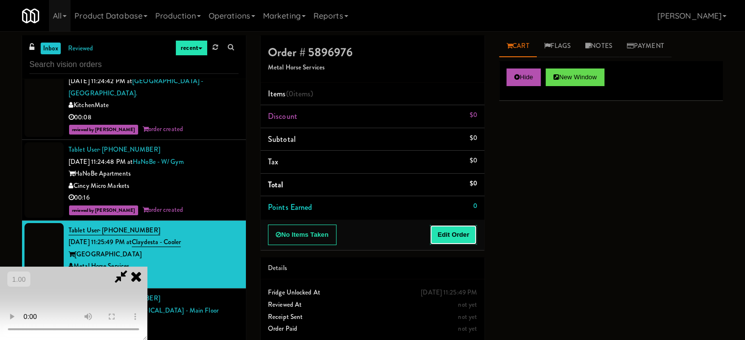
click at [470, 232] on button "Edit Order" at bounding box center [454, 235] width 48 height 21
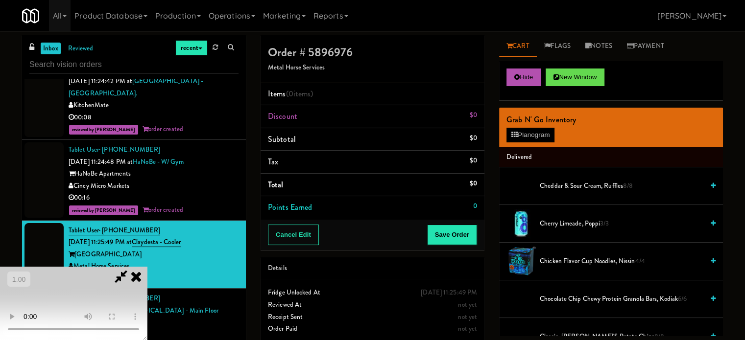
scroll to position [155, 0]
click at [147, 267] on video at bounding box center [73, 303] width 147 height 73
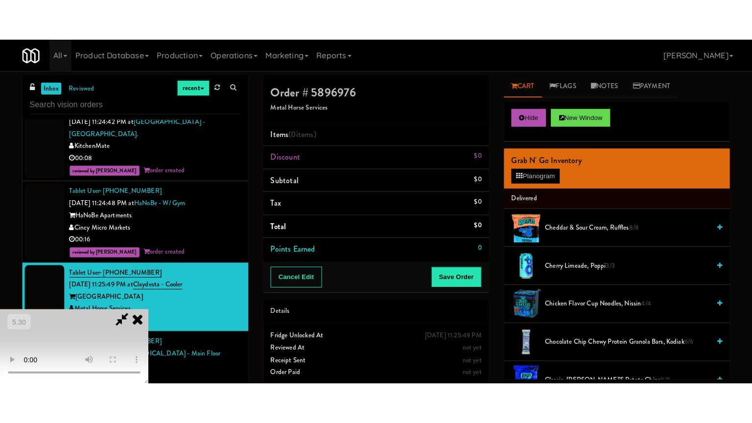
scroll to position [155, 0]
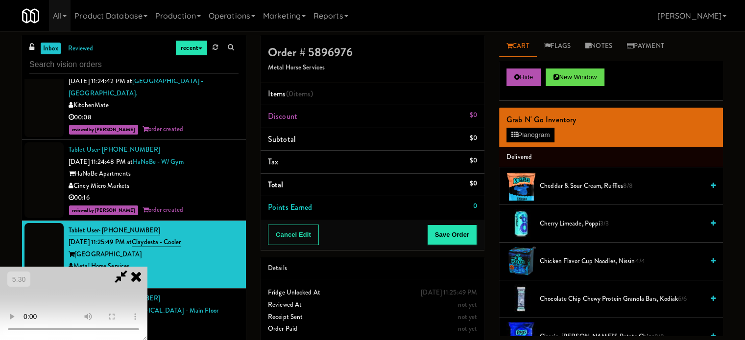
click at [147, 267] on video at bounding box center [73, 303] width 147 height 73
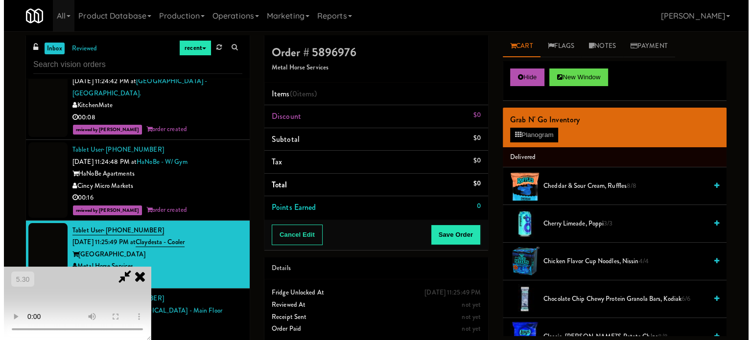
scroll to position [0, 0]
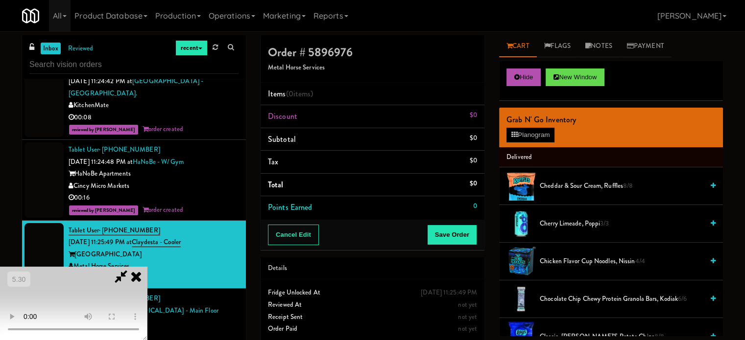
click at [147, 267] on video at bounding box center [73, 303] width 147 height 73
click at [526, 129] on button "Planogram" at bounding box center [531, 135] width 48 height 15
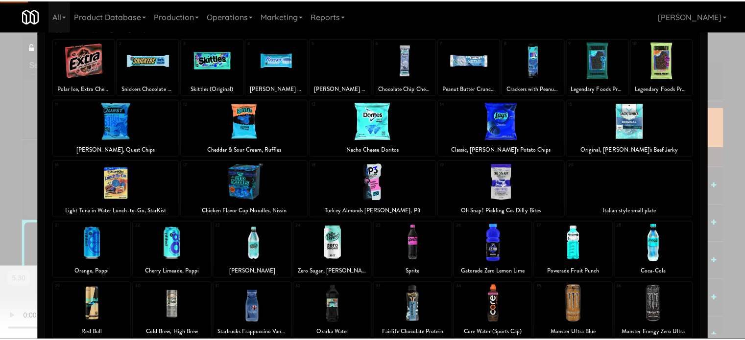
scroll to position [140, 0]
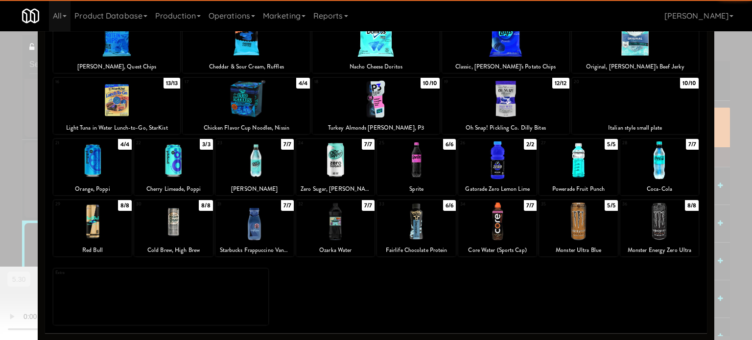
drag, startPoint x: 662, startPoint y: 229, endPoint x: 295, endPoint y: 237, distance: 367.0
click at [662, 229] on div at bounding box center [660, 222] width 78 height 38
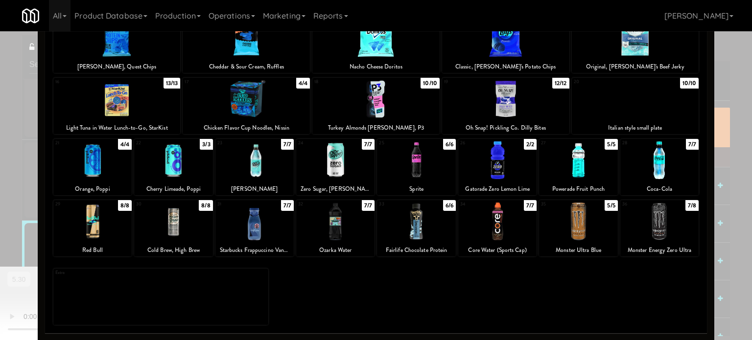
click at [95, 219] on div at bounding box center [92, 222] width 78 height 38
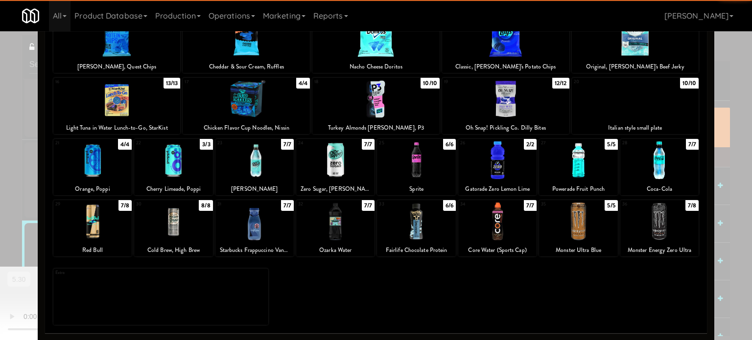
drag, startPoint x: 26, startPoint y: 225, endPoint x: 459, endPoint y: 242, distance: 432.9
click at [45, 224] on div "× Planogram Applied Last applied Sunday 1:27 pm 1 9/9 Polar Ice, Extra Chewing …" at bounding box center [376, 170] width 752 height 340
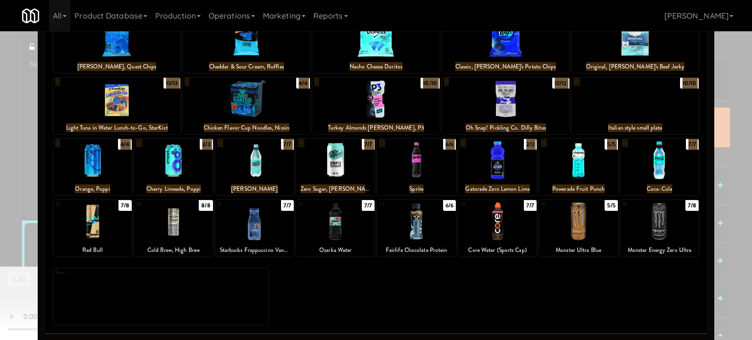
click at [25, 232] on div at bounding box center [376, 170] width 752 height 340
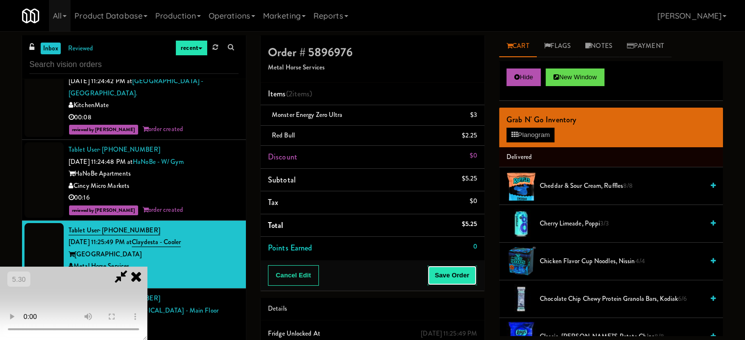
click at [471, 274] on button "Save Order" at bounding box center [452, 276] width 50 height 21
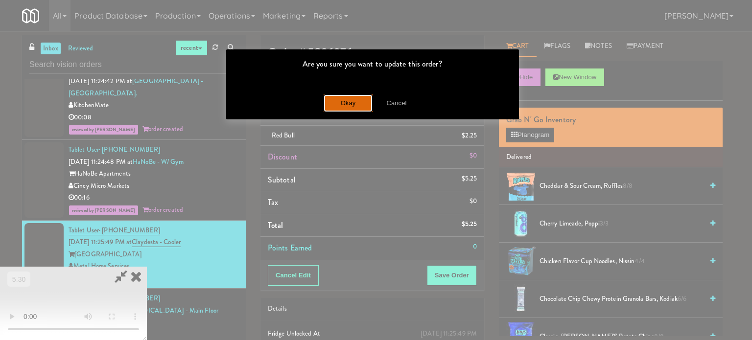
drag, startPoint x: 342, startPoint y: 105, endPoint x: 402, endPoint y: 336, distance: 238.8
click at [342, 106] on button "Okay" at bounding box center [348, 104] width 49 height 18
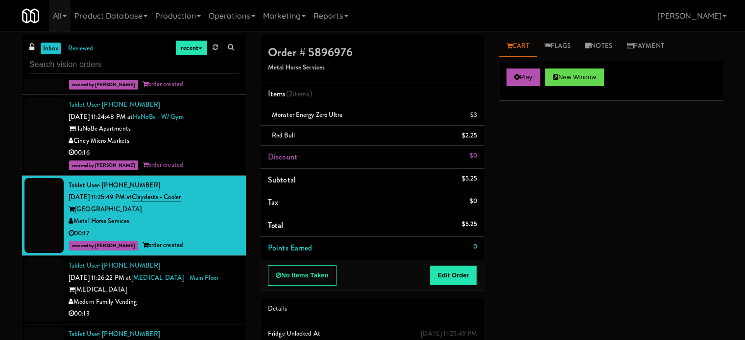
scroll to position [1372, 0]
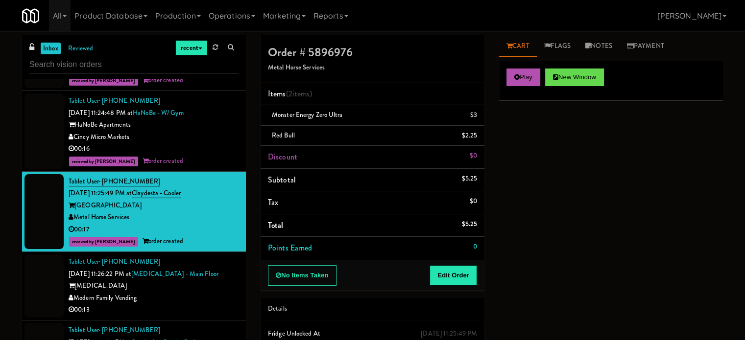
click at [200, 292] on div "Modern Family Vending" at bounding box center [154, 298] width 170 height 12
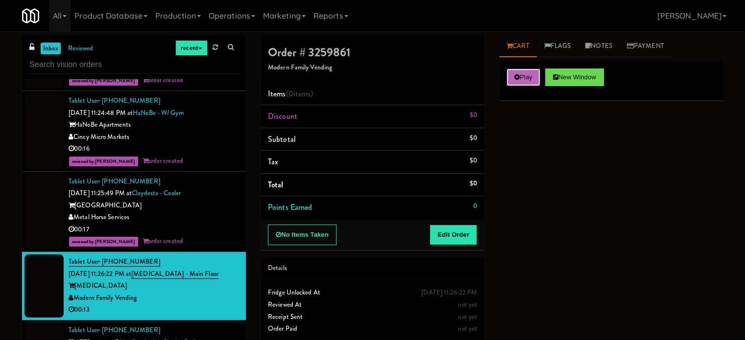
click at [512, 69] on button "Play" at bounding box center [524, 78] width 34 height 18
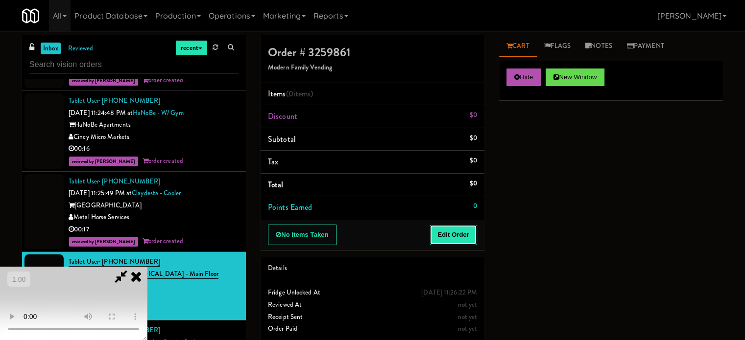
click at [446, 242] on button "Edit Order" at bounding box center [454, 235] width 48 height 21
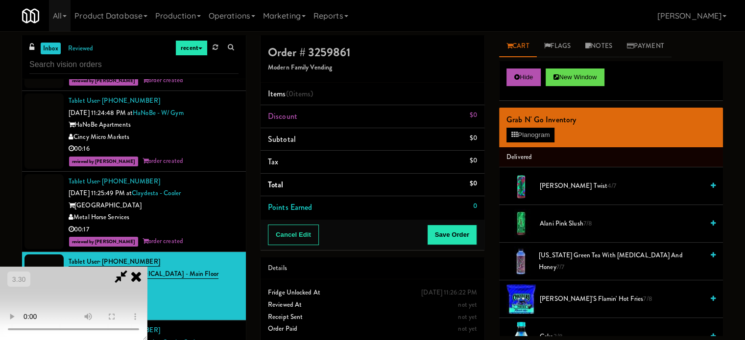
scroll to position [147, 0]
click at [147, 267] on video at bounding box center [73, 303] width 147 height 73
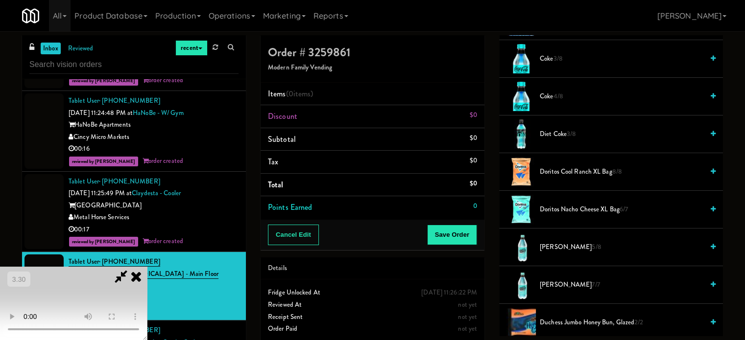
scroll to position [294, 0]
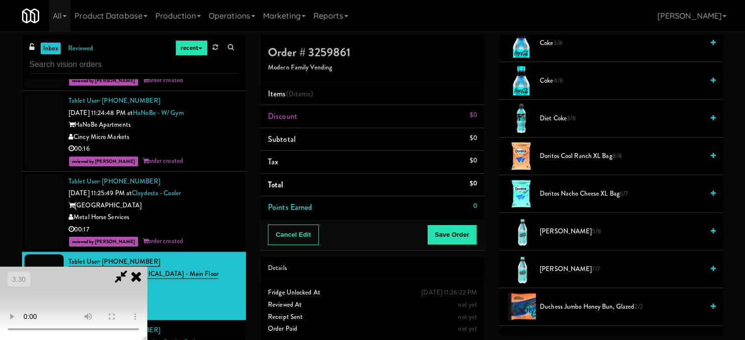
drag, startPoint x: 549, startPoint y: 231, endPoint x: 345, endPoint y: 235, distance: 204.3
click at [548, 231] on span "Dr Pepper 5/8" at bounding box center [622, 232] width 164 height 12
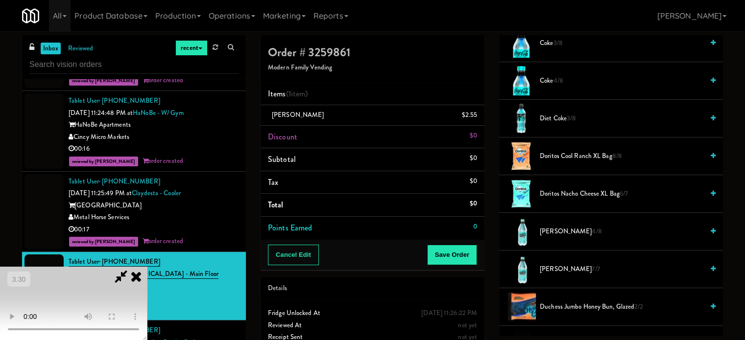
click at [147, 267] on video at bounding box center [73, 303] width 147 height 73
drag, startPoint x: 298, startPoint y: 223, endPoint x: 302, endPoint y: 221, distance: 5.0
click at [147, 267] on video at bounding box center [73, 303] width 147 height 73
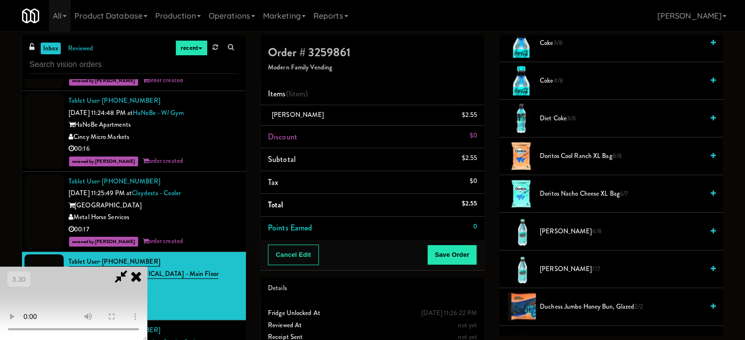
click at [147, 267] on video at bounding box center [73, 303] width 147 height 73
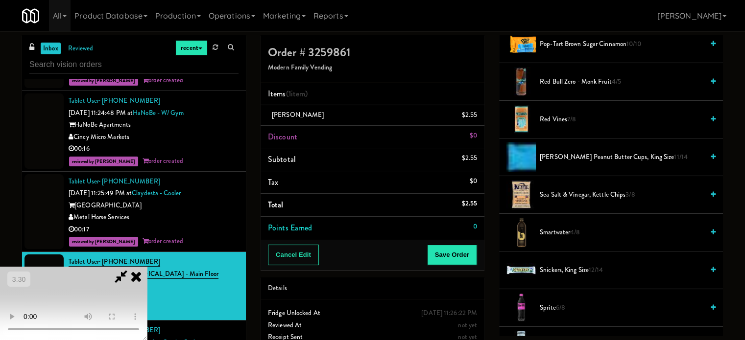
scroll to position [980, 0]
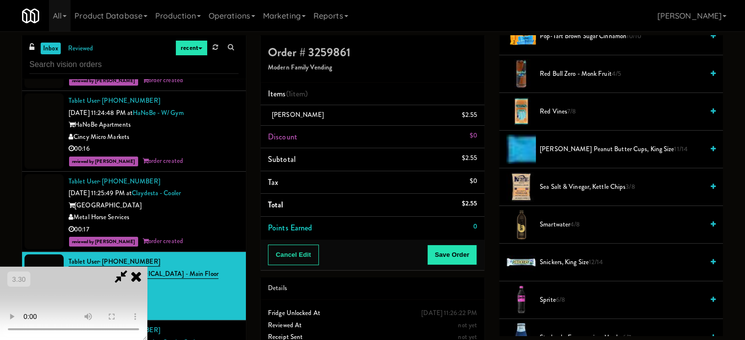
click at [579, 148] on span "Reese’s Peanut Butter Cups, King Size 11/14" at bounding box center [622, 150] width 164 height 12
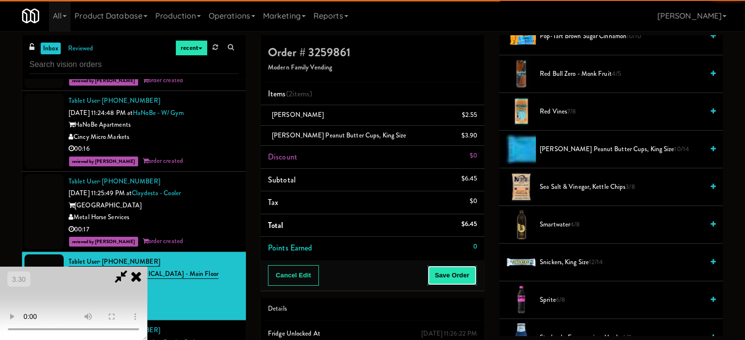
click at [457, 281] on button "Save Order" at bounding box center [452, 276] width 50 height 21
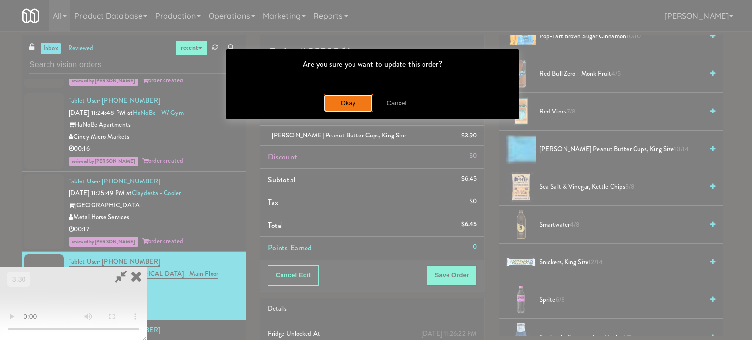
click at [340, 109] on button "Okay" at bounding box center [348, 104] width 49 height 18
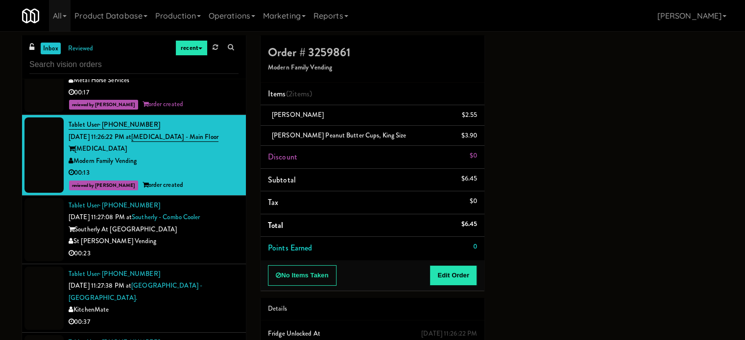
scroll to position [1519, 0]
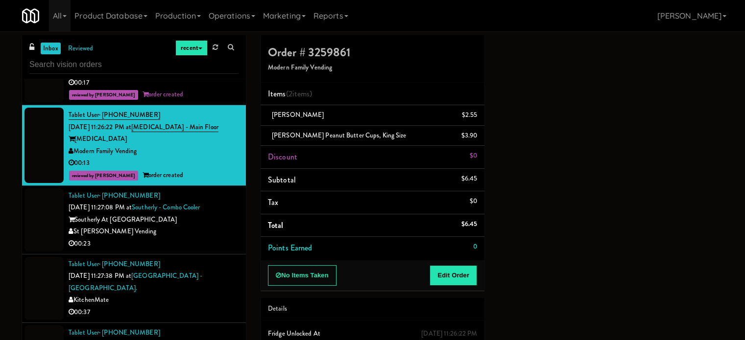
click at [229, 238] on div "00:23" at bounding box center [154, 244] width 170 height 12
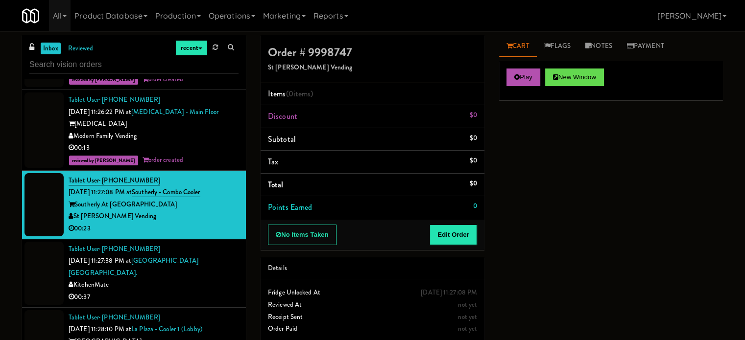
scroll to position [1568, 0]
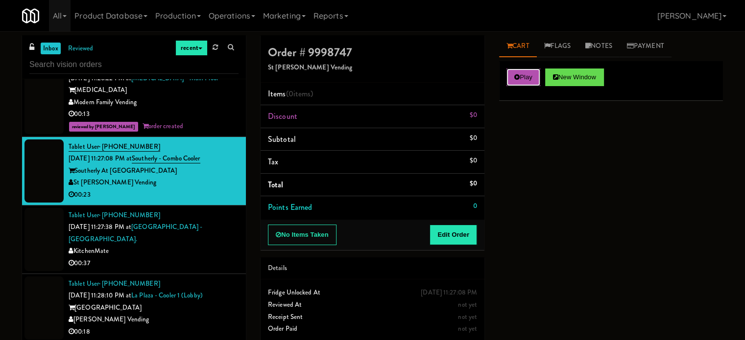
drag, startPoint x: 530, startPoint y: 80, endPoint x: 481, endPoint y: 196, distance: 126.5
click at [529, 80] on button "Play" at bounding box center [524, 78] width 34 height 18
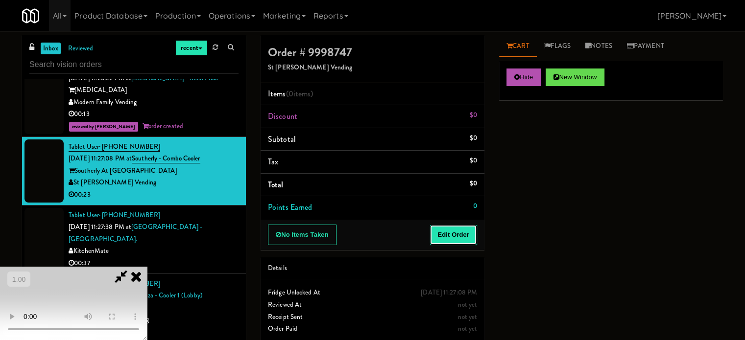
click at [466, 225] on button "Edit Order" at bounding box center [454, 235] width 48 height 21
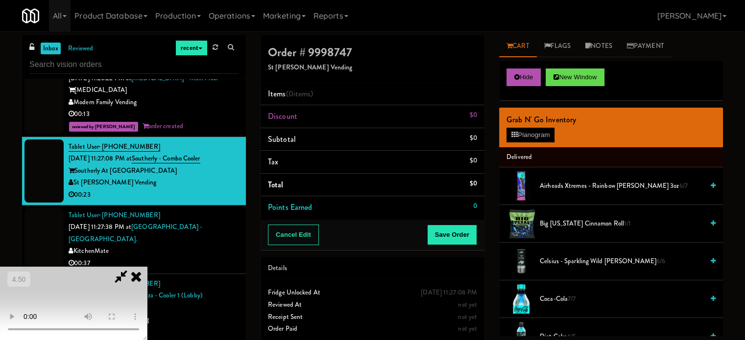
click at [147, 267] on video at bounding box center [73, 303] width 147 height 73
click at [147, 283] on video at bounding box center [73, 303] width 147 height 73
click at [147, 272] on video at bounding box center [73, 303] width 147 height 73
click at [147, 267] on video at bounding box center [73, 303] width 147 height 73
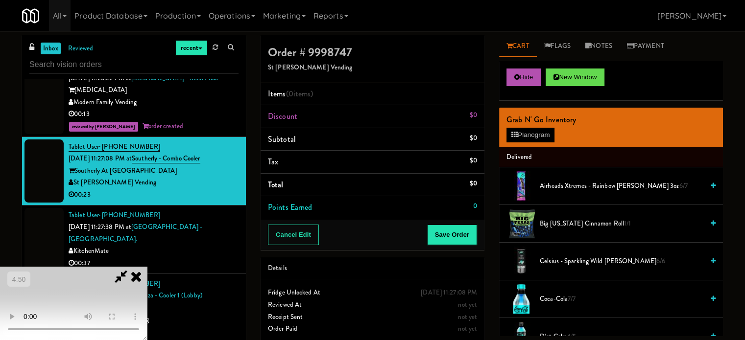
drag, startPoint x: 260, startPoint y: 267, endPoint x: 270, endPoint y: 254, distance: 17.4
click at [147, 267] on video at bounding box center [73, 303] width 147 height 73
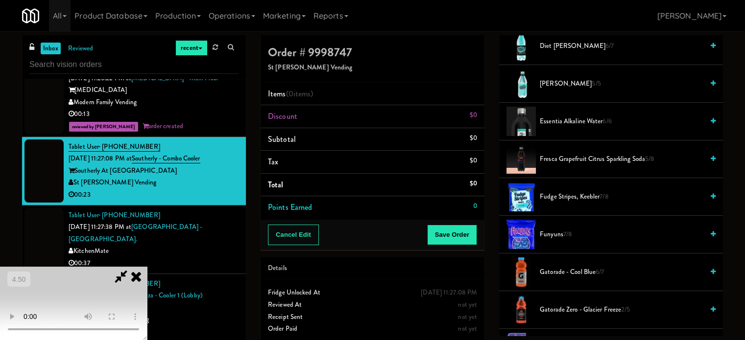
scroll to position [343, 0]
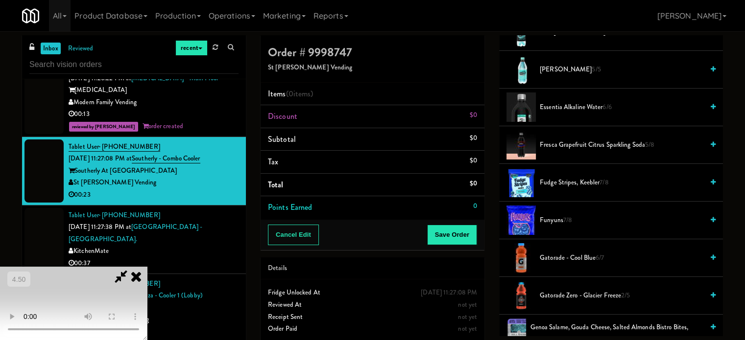
click at [556, 71] on span "Dr Pepper 5/5" at bounding box center [622, 70] width 164 height 12
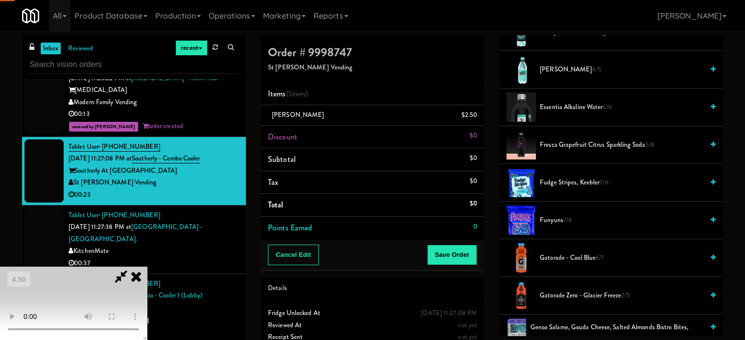
drag, startPoint x: 242, startPoint y: 212, endPoint x: 286, endPoint y: 248, distance: 56.0
click at [147, 267] on video at bounding box center [73, 303] width 147 height 73
click at [147, 293] on video at bounding box center [73, 303] width 147 height 73
click at [147, 267] on video at bounding box center [73, 303] width 147 height 73
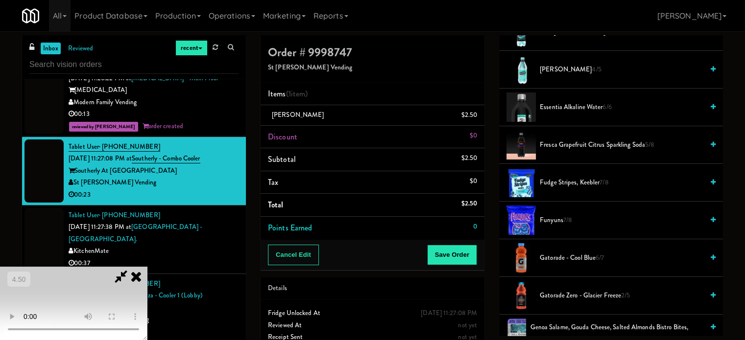
click at [147, 267] on video at bounding box center [73, 303] width 147 height 73
click at [147, 280] on video at bounding box center [73, 303] width 147 height 73
click at [147, 275] on video at bounding box center [73, 303] width 147 height 73
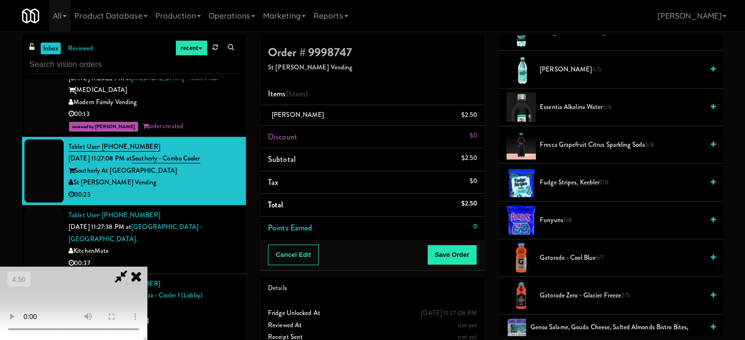
click at [147, 275] on video at bounding box center [73, 303] width 147 height 73
click at [147, 278] on video at bounding box center [73, 303] width 147 height 73
click at [147, 268] on video at bounding box center [73, 303] width 147 height 73
click at [147, 274] on video at bounding box center [73, 303] width 147 height 73
click at [147, 267] on video at bounding box center [73, 303] width 147 height 73
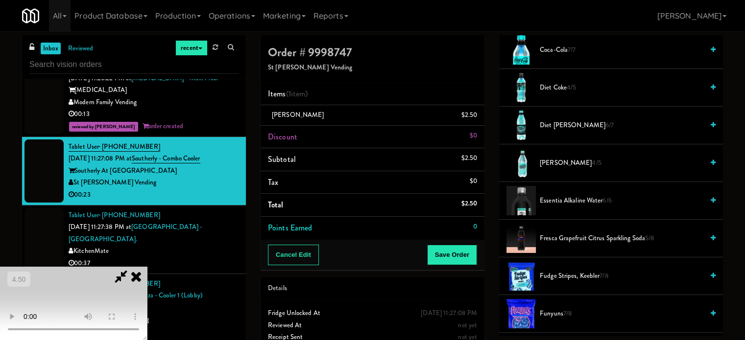
scroll to position [196, 0]
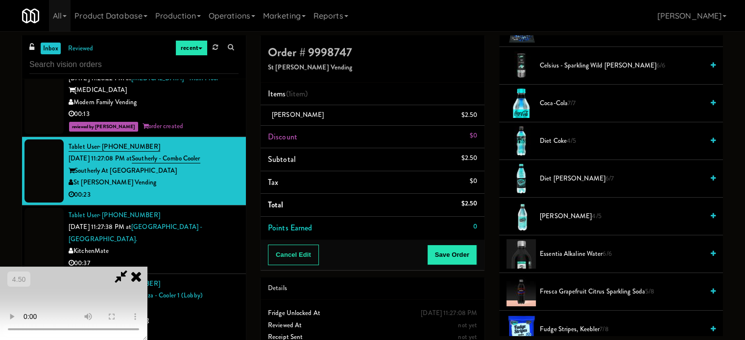
drag, startPoint x: 587, startPoint y: 101, endPoint x: 306, endPoint y: 141, distance: 283.5
click at [586, 101] on span "Coca-Cola 7/7" at bounding box center [622, 103] width 164 height 12
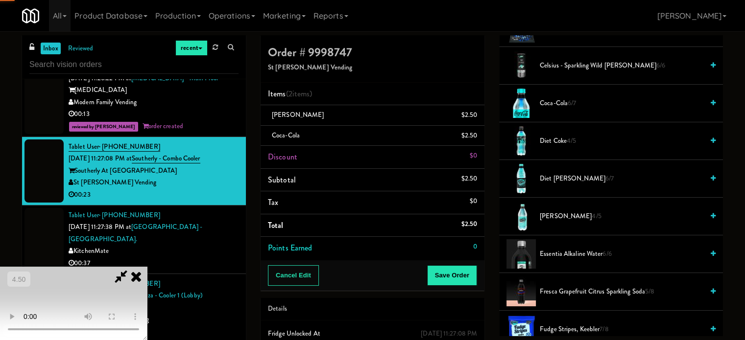
click at [147, 267] on video at bounding box center [73, 303] width 147 height 73
click at [453, 275] on button "Save Order" at bounding box center [452, 276] width 50 height 21
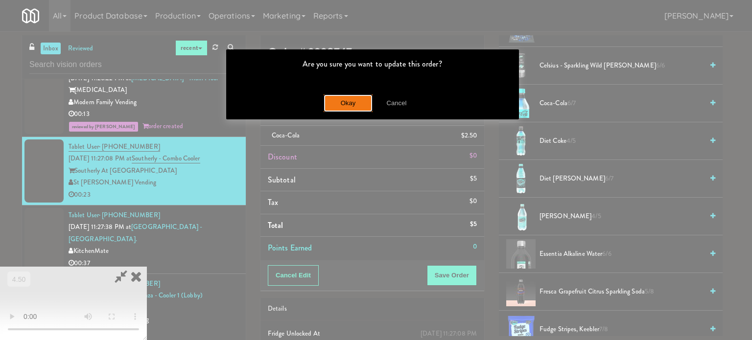
click at [346, 107] on button "Okay" at bounding box center [348, 104] width 49 height 18
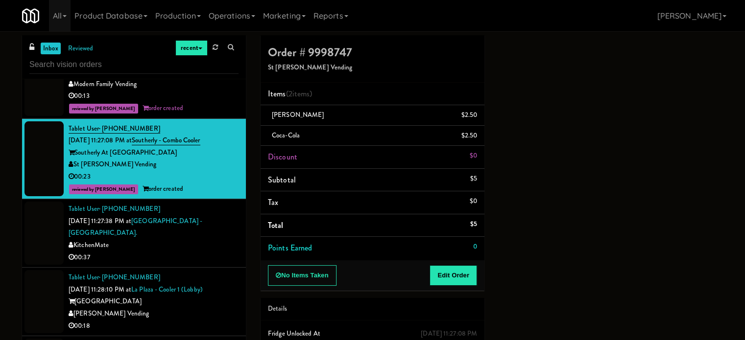
scroll to position [1617, 0]
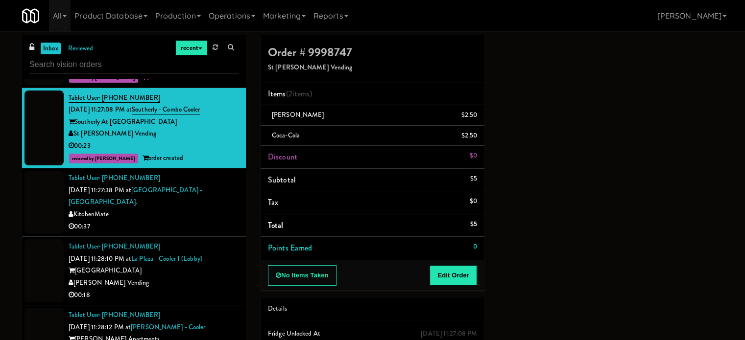
click at [203, 221] on div "00:37" at bounding box center [154, 227] width 170 height 12
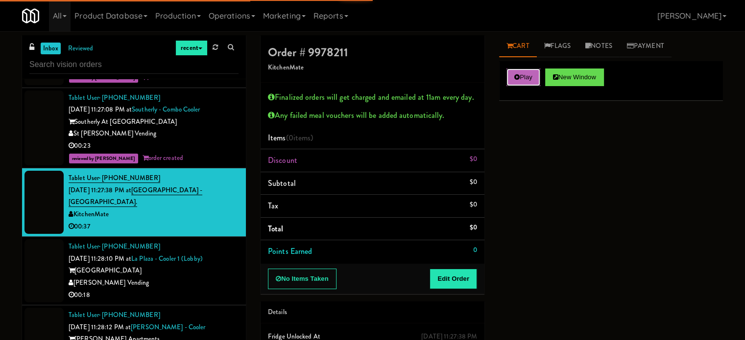
click at [523, 78] on button "Play" at bounding box center [524, 78] width 34 height 18
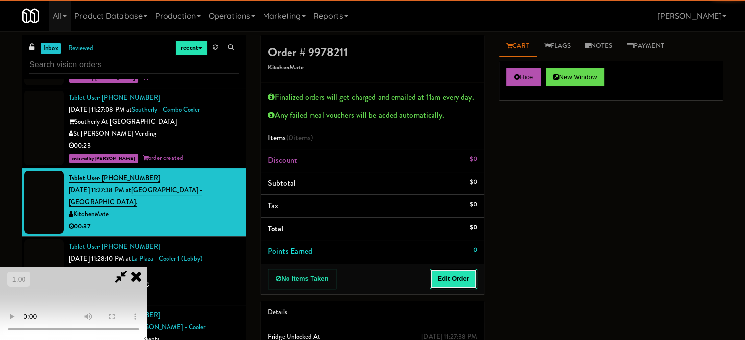
click at [460, 284] on button "Edit Order" at bounding box center [454, 279] width 48 height 21
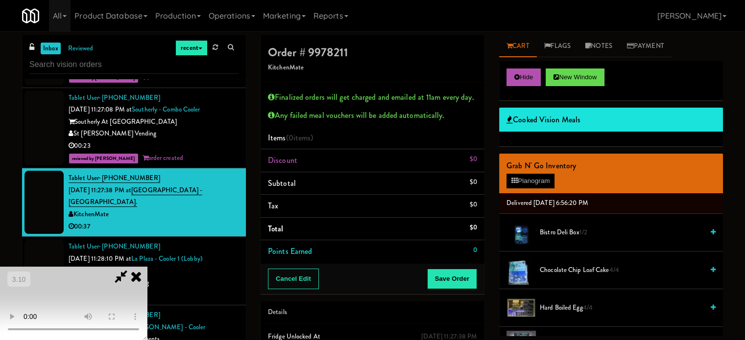
click at [147, 267] on video at bounding box center [73, 303] width 147 height 73
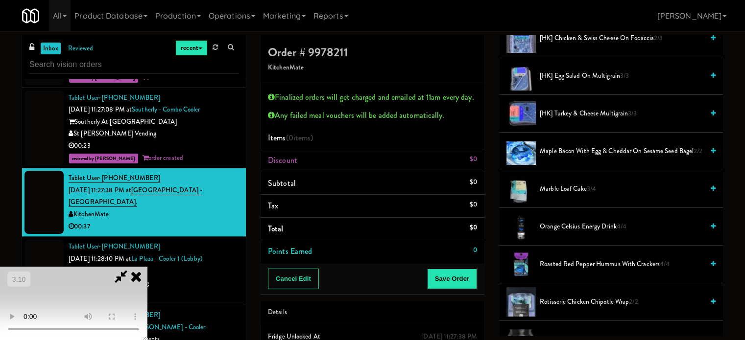
scroll to position [196, 0]
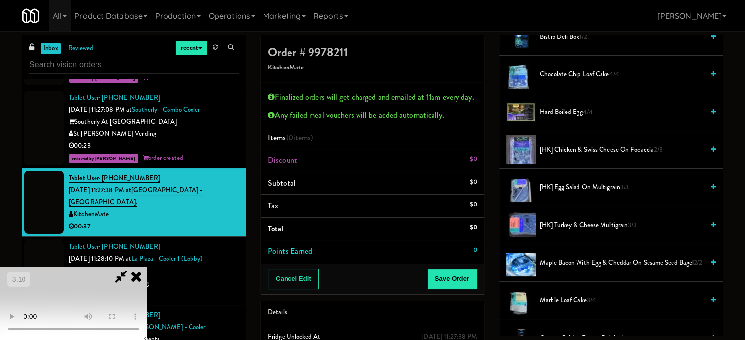
click at [576, 114] on span "Hard Boiled Egg 4/4" at bounding box center [622, 112] width 164 height 12
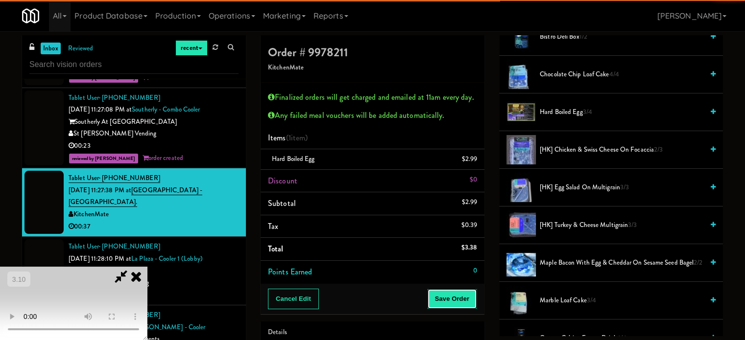
click at [466, 294] on button "Save Order" at bounding box center [452, 299] width 50 height 21
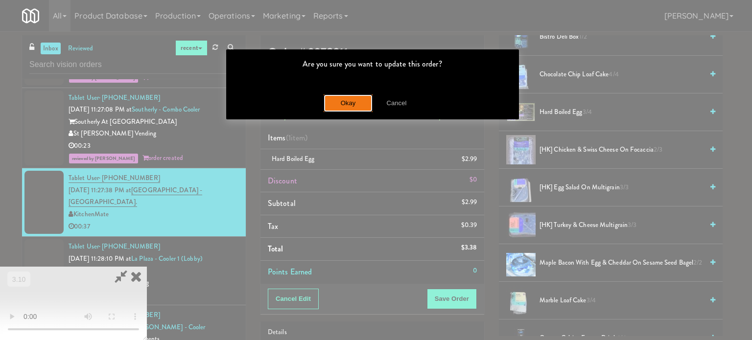
click at [328, 97] on button "Okay" at bounding box center [348, 104] width 49 height 18
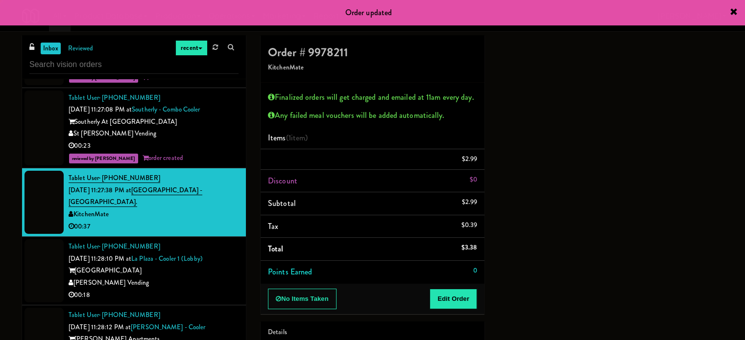
scroll to position [0, 0]
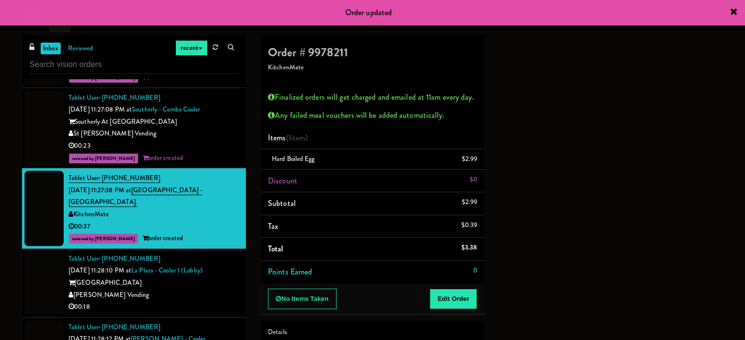
click at [178, 290] on div "[PERSON_NAME] Vending" at bounding box center [154, 296] width 170 height 12
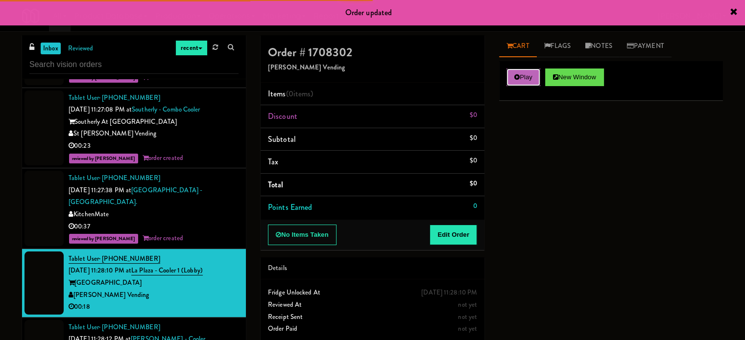
click at [515, 85] on button "Play" at bounding box center [524, 78] width 34 height 18
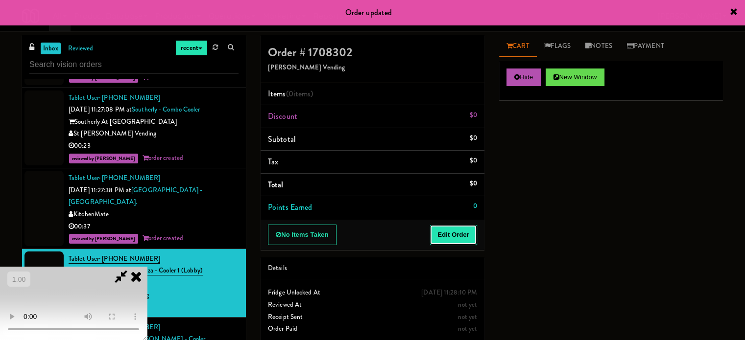
drag, startPoint x: 460, startPoint y: 242, endPoint x: 131, endPoint y: 219, distance: 329.5
click at [453, 242] on button "Edit Order" at bounding box center [454, 235] width 48 height 21
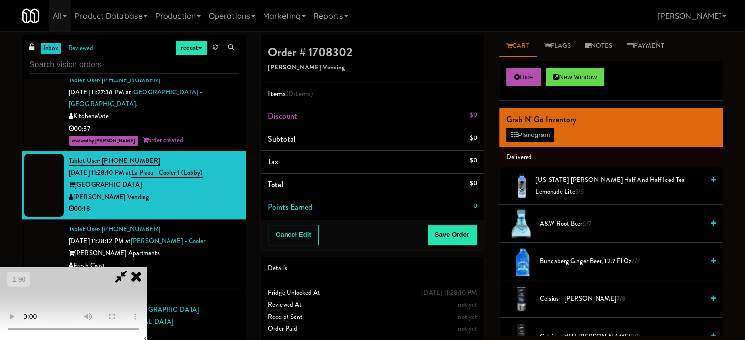
scroll to position [106, 0]
click at [147, 267] on video at bounding box center [73, 303] width 147 height 73
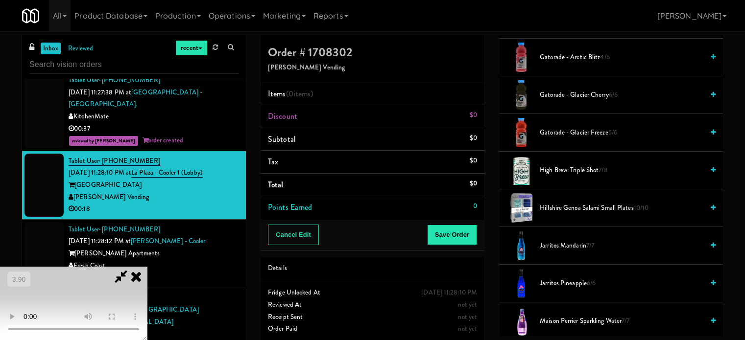
scroll to position [735, 0]
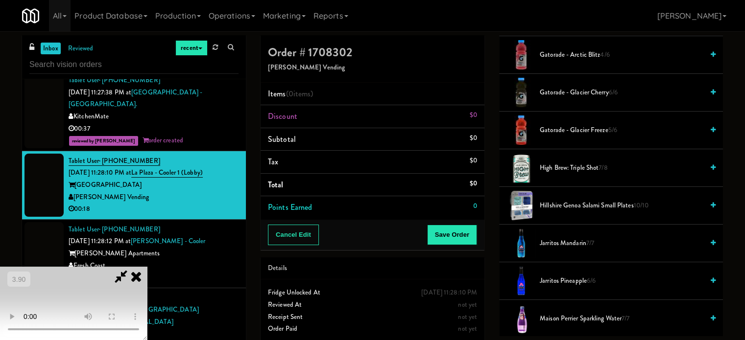
click at [562, 245] on span "Jarritos Mandarin 7/7" at bounding box center [622, 244] width 164 height 12
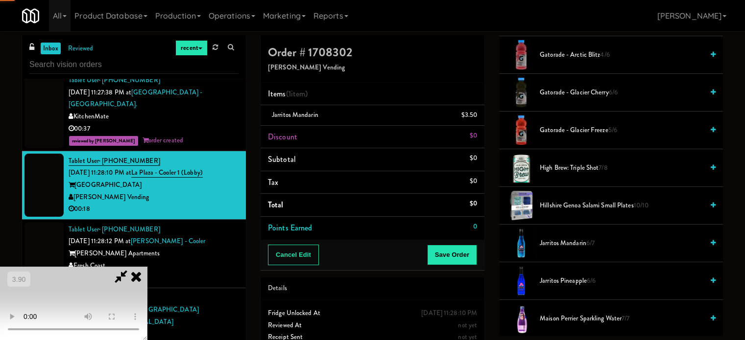
drag, startPoint x: 300, startPoint y: 249, endPoint x: 315, endPoint y: 239, distance: 18.5
click at [147, 267] on video at bounding box center [73, 303] width 147 height 73
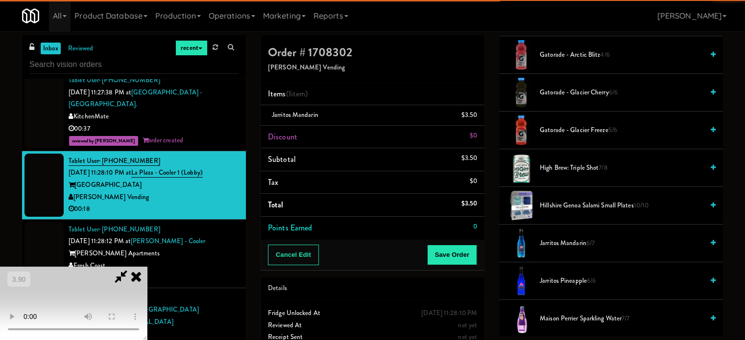
click at [147, 267] on video at bounding box center [73, 303] width 147 height 73
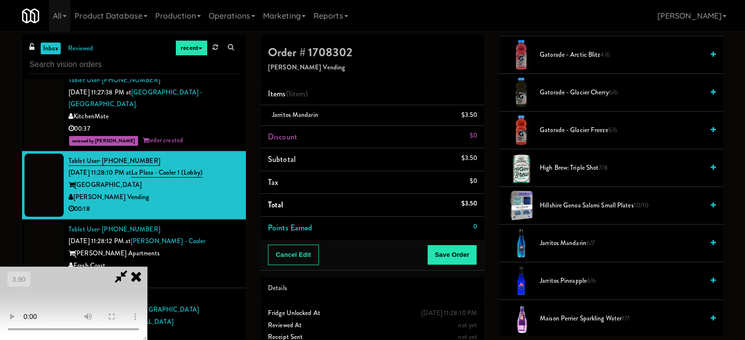
click at [147, 267] on video at bounding box center [73, 303] width 147 height 73
click at [147, 300] on video at bounding box center [73, 303] width 147 height 73
click at [147, 274] on video at bounding box center [73, 303] width 147 height 73
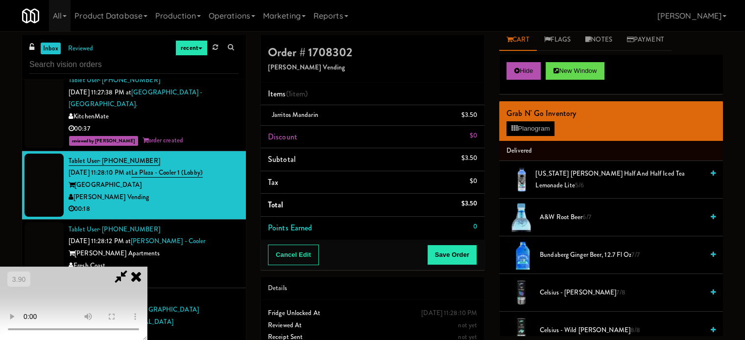
scroll to position [0, 0]
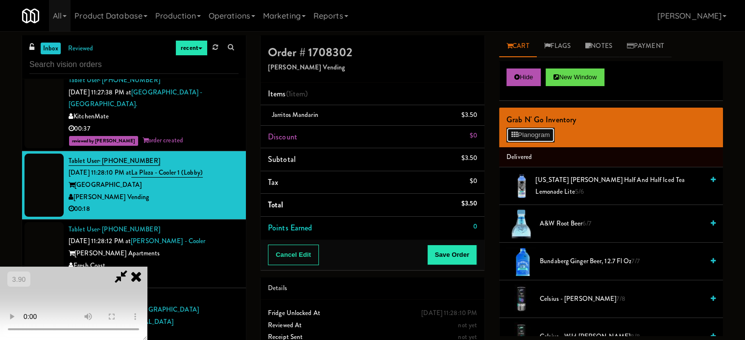
click at [527, 133] on button "Planogram" at bounding box center [531, 135] width 48 height 15
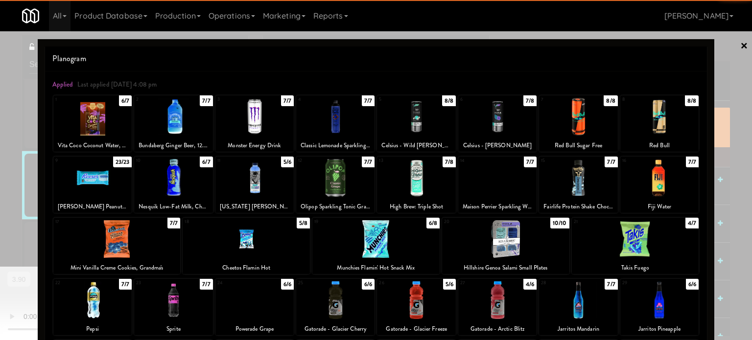
click at [233, 242] on div at bounding box center [246, 239] width 127 height 38
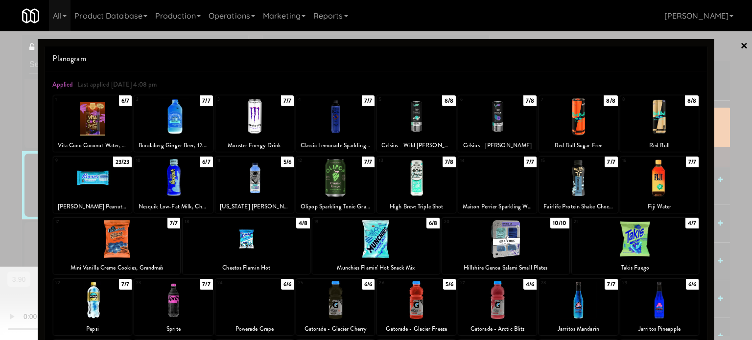
click at [23, 217] on div at bounding box center [376, 170] width 752 height 340
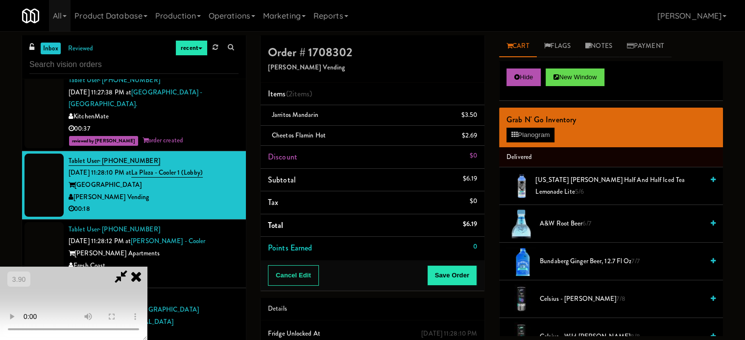
click at [147, 267] on video at bounding box center [73, 303] width 147 height 73
click at [147, 329] on video at bounding box center [73, 303] width 147 height 73
click at [147, 267] on video at bounding box center [73, 303] width 147 height 73
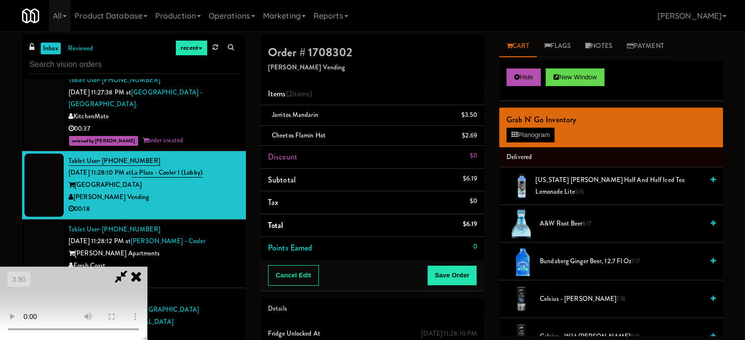
drag, startPoint x: 332, startPoint y: 232, endPoint x: 324, endPoint y: 302, distance: 70.5
click at [147, 267] on video at bounding box center [73, 303] width 147 height 73
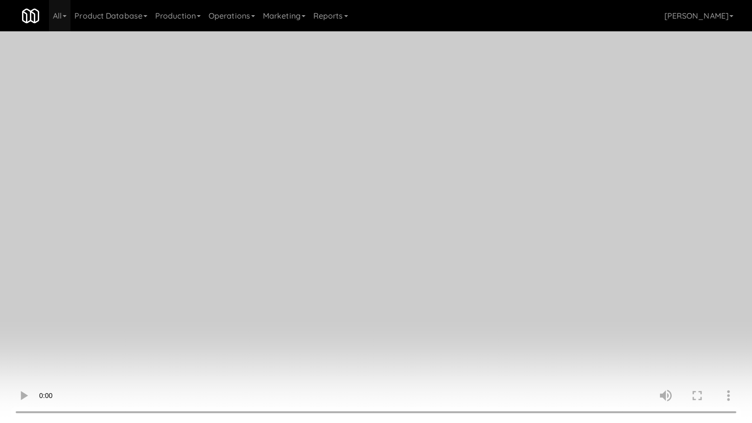
click at [323, 305] on video at bounding box center [376, 211] width 752 height 423
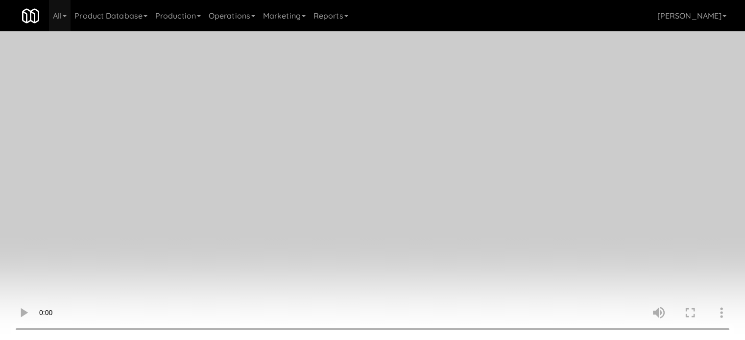
click at [341, 303] on video at bounding box center [372, 170] width 745 height 340
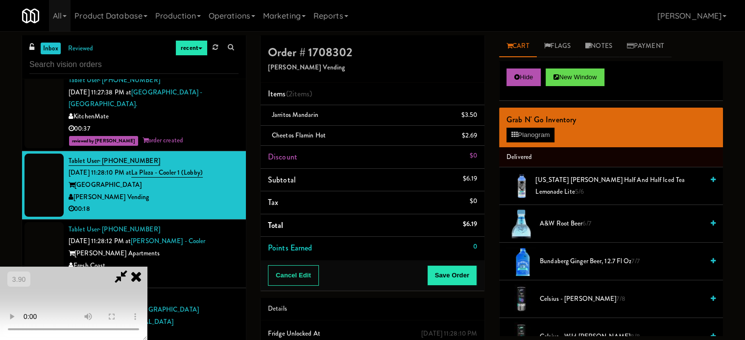
scroll to position [155, 0]
click at [147, 331] on video at bounding box center [73, 303] width 147 height 73
click at [147, 267] on video at bounding box center [73, 303] width 147 height 73
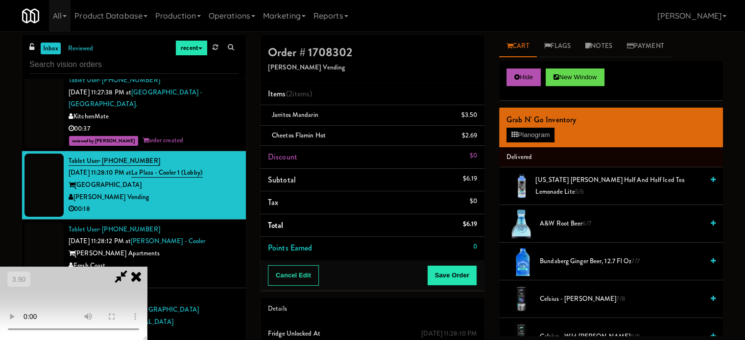
click at [147, 267] on video at bounding box center [73, 303] width 147 height 73
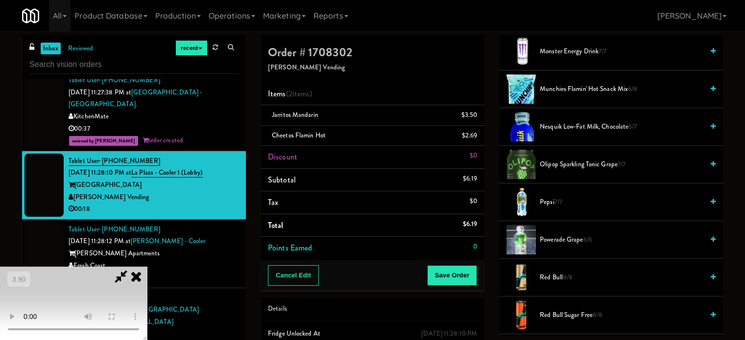
scroll to position [1323, 0]
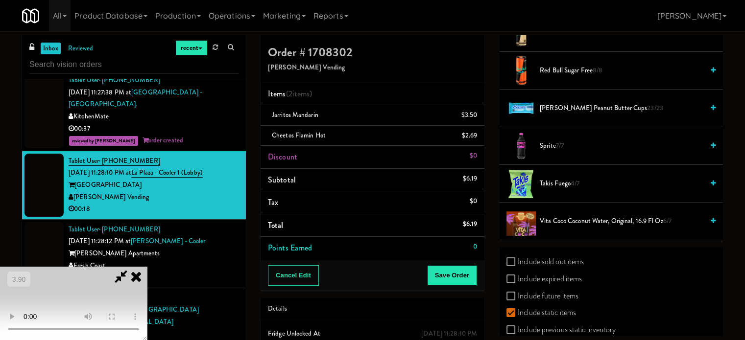
click at [551, 178] on span "Takis Fuego 4/7" at bounding box center [622, 184] width 164 height 12
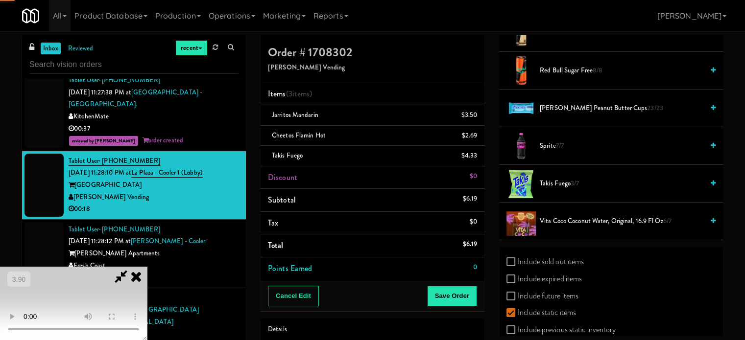
click at [147, 267] on video at bounding box center [73, 303] width 147 height 73
click at [147, 284] on video at bounding box center [73, 303] width 147 height 73
click at [147, 267] on video at bounding box center [73, 303] width 147 height 73
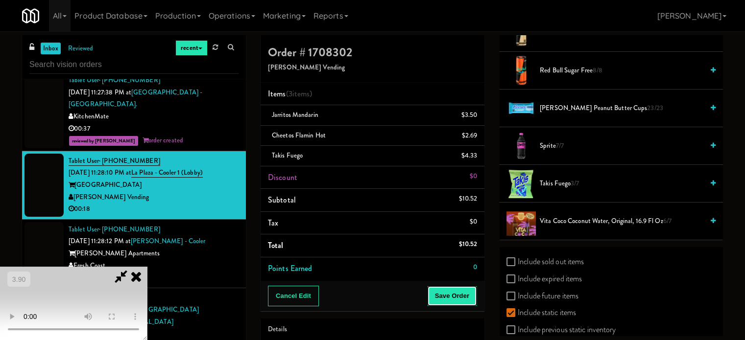
click at [453, 299] on button "Save Order" at bounding box center [452, 296] width 50 height 21
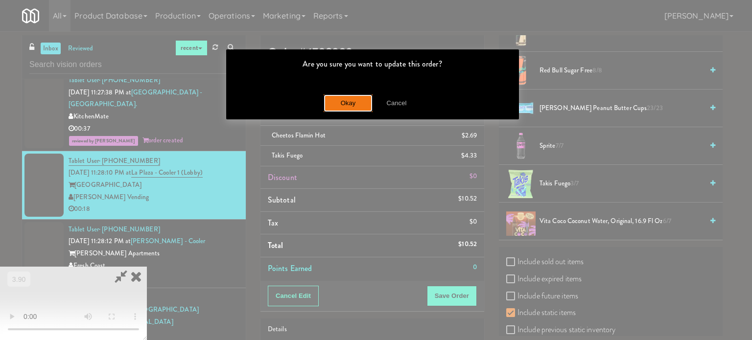
click at [351, 107] on button "Okay" at bounding box center [348, 104] width 49 height 18
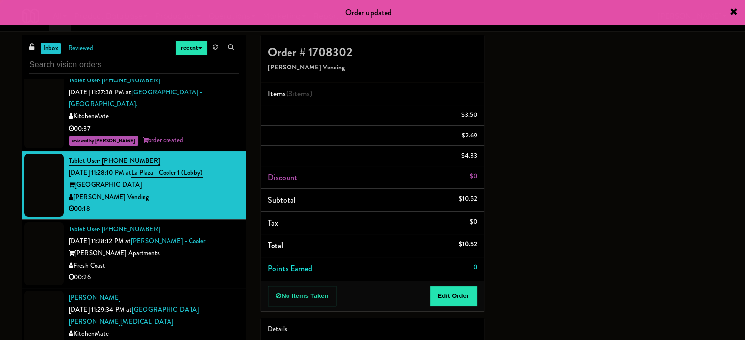
scroll to position [0, 0]
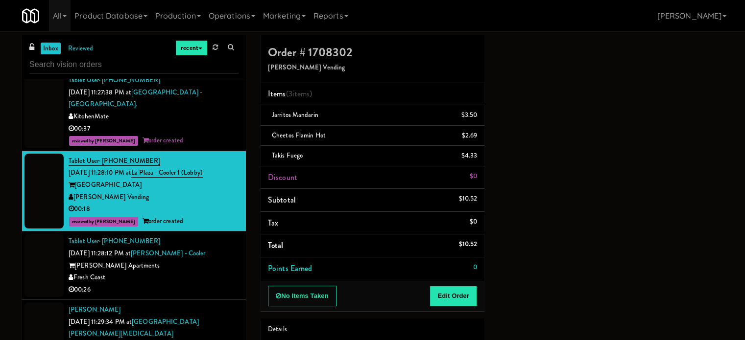
click at [182, 284] on div "00:26" at bounding box center [154, 290] width 170 height 12
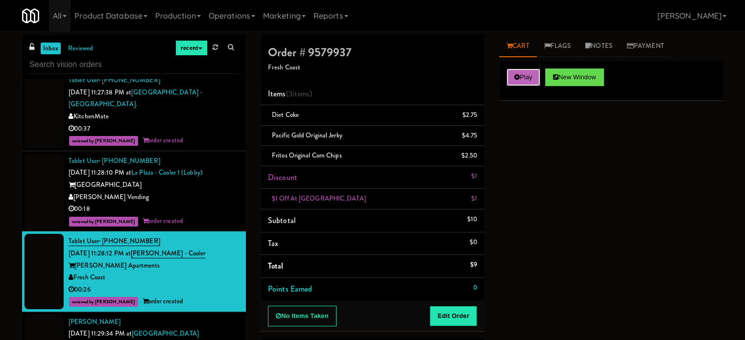
click at [532, 83] on button "Play" at bounding box center [524, 78] width 34 height 18
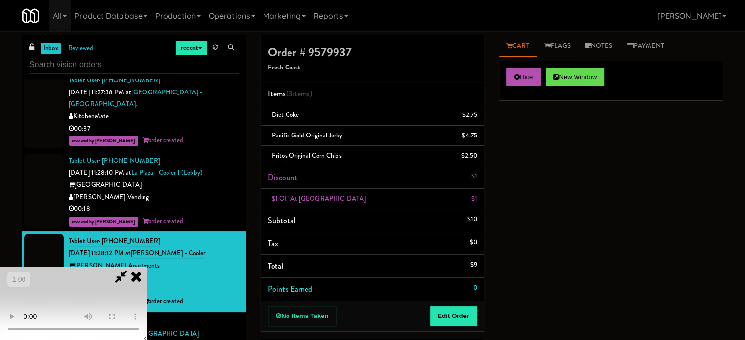
click at [213, 216] on div "reviewed by Francis M order created" at bounding box center [154, 222] width 170 height 12
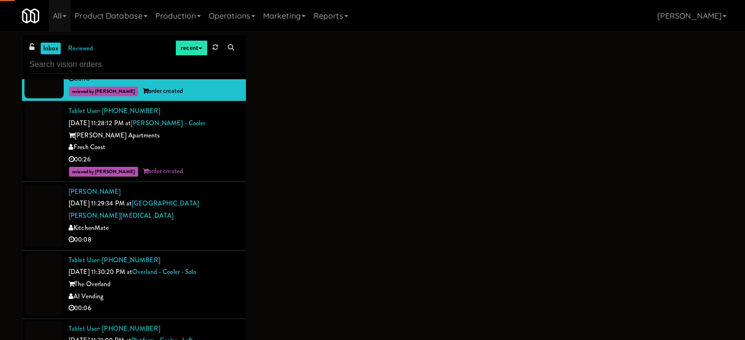
scroll to position [1862, 0]
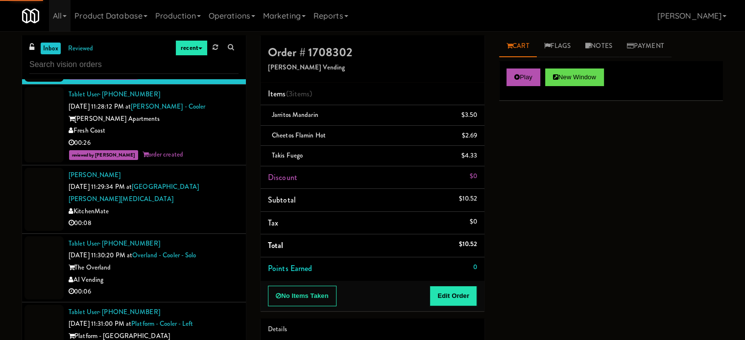
click at [192, 218] on div "00:08" at bounding box center [154, 224] width 170 height 12
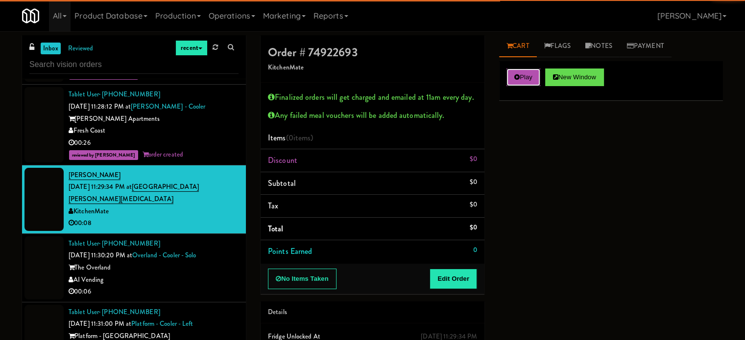
drag, startPoint x: 523, startPoint y: 79, endPoint x: 443, endPoint y: 299, distance: 234.2
click at [522, 82] on button "Play" at bounding box center [524, 78] width 34 height 18
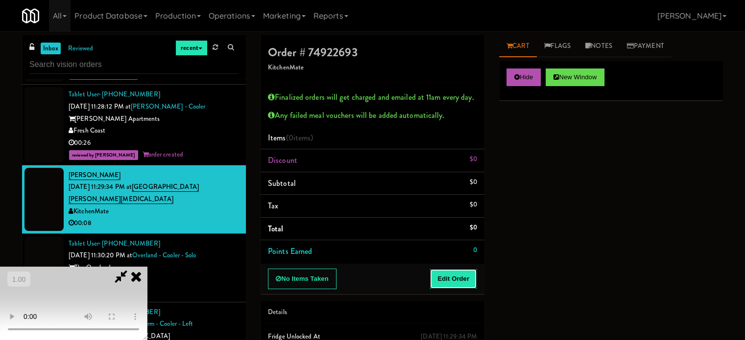
click at [460, 286] on button "Edit Order" at bounding box center [454, 279] width 48 height 21
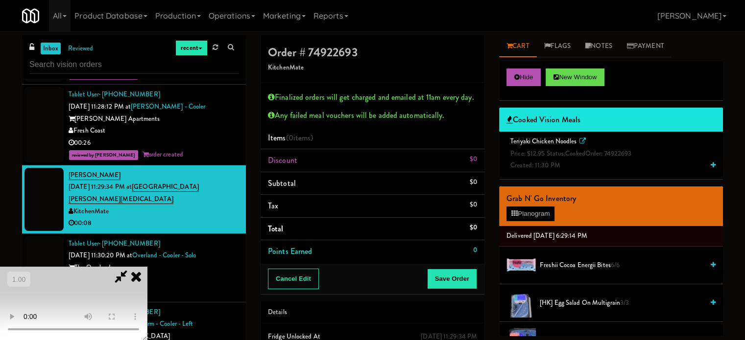
click at [554, 173] on li "Teriyaki Chicken Noodles Price: $12.95 Status: cooked Order: 74922693 Created: …" at bounding box center [611, 154] width 224 height 44
click at [554, 168] on span "Created: 11:30 PM" at bounding box center [535, 165] width 50 height 9
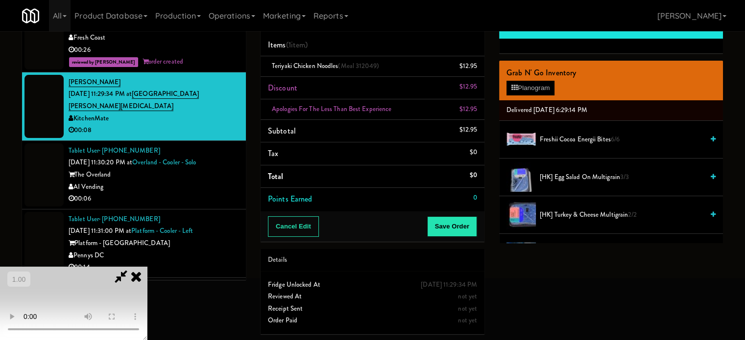
scroll to position [161, 0]
click at [147, 267] on video at bounding box center [73, 303] width 147 height 73
click at [130, 267] on video at bounding box center [73, 303] width 147 height 73
click at [132, 267] on video at bounding box center [73, 303] width 147 height 73
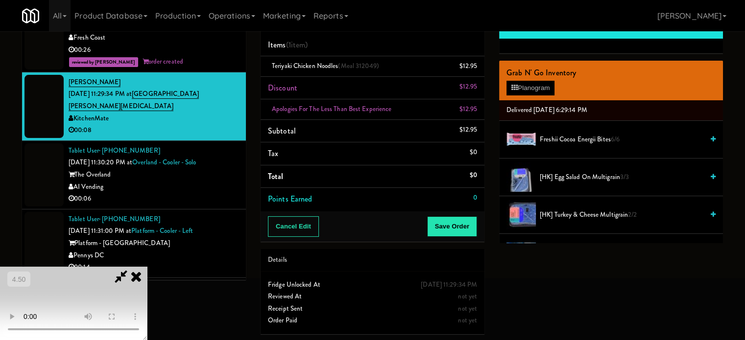
click at [136, 267] on video at bounding box center [73, 303] width 147 height 73
click at [130, 267] on video at bounding box center [73, 303] width 147 height 73
click at [453, 220] on button "Save Order" at bounding box center [452, 227] width 50 height 21
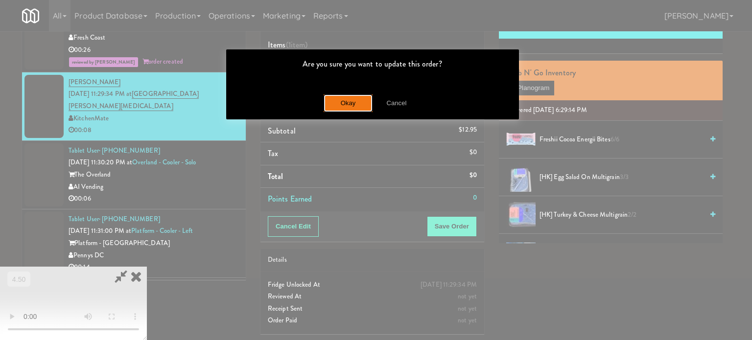
click at [339, 110] on button "Okay" at bounding box center [348, 104] width 49 height 18
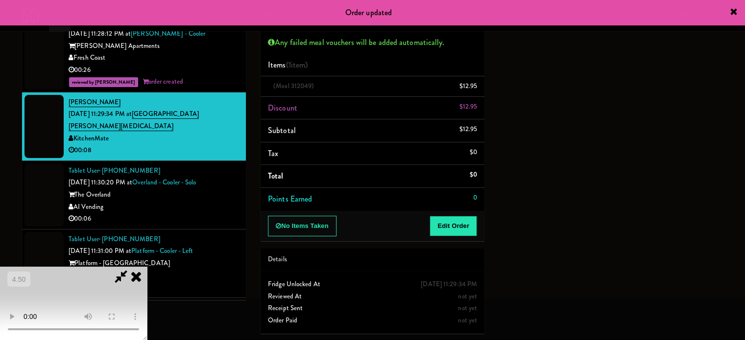
scroll to position [0, 0]
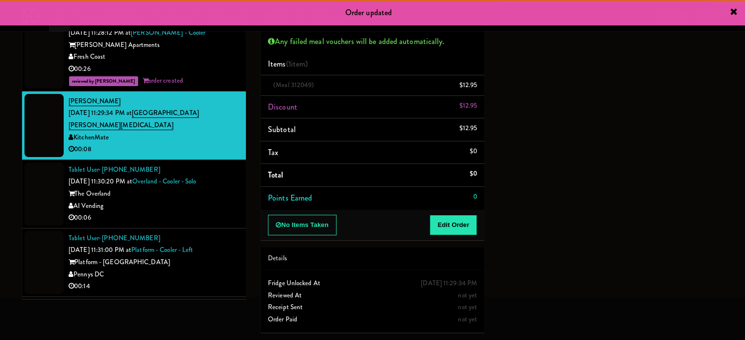
click at [218, 192] on li "Tablet User · (720) 308-8020 Aug 31, 2025 11:30:20 PM at Overland - Cooler - So…" at bounding box center [134, 194] width 224 height 69
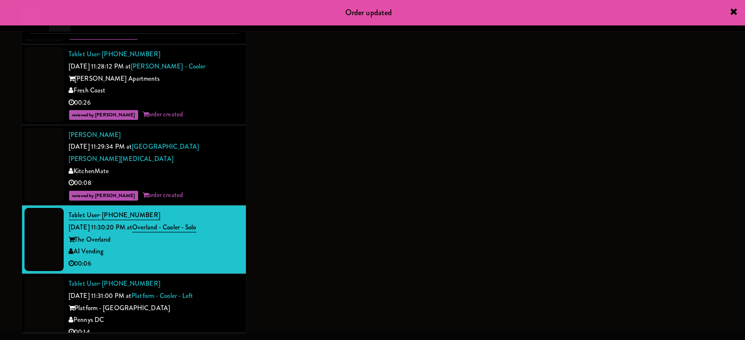
scroll to position [40, 0]
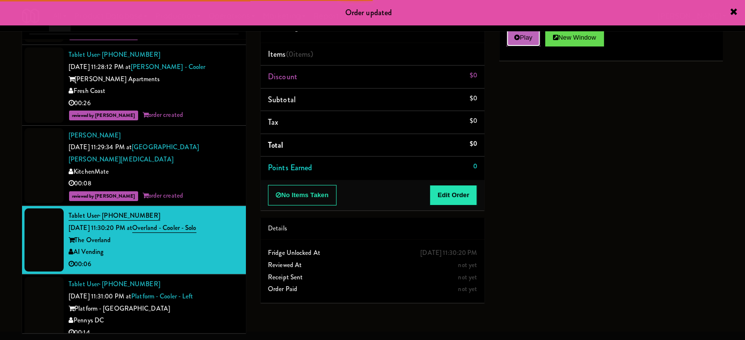
click at [526, 39] on button "Play" at bounding box center [524, 38] width 34 height 18
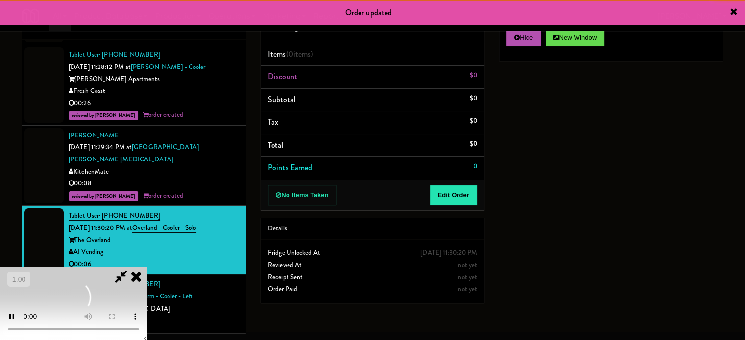
drag, startPoint x: 460, startPoint y: 181, endPoint x: 452, endPoint y: 193, distance: 14.8
click at [456, 188] on div "No Items Taken Edit Order" at bounding box center [373, 195] width 224 height 30
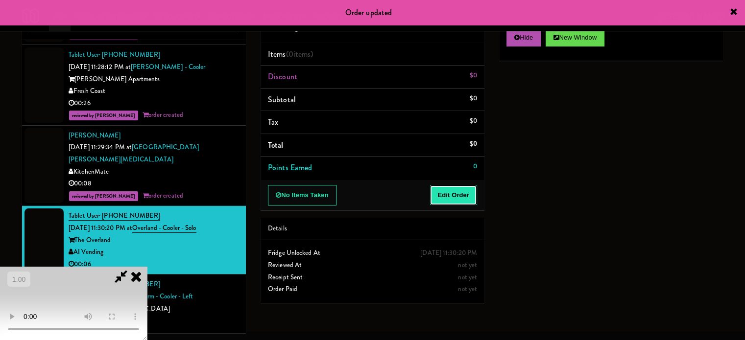
click at [452, 193] on button "Edit Order" at bounding box center [454, 195] width 48 height 21
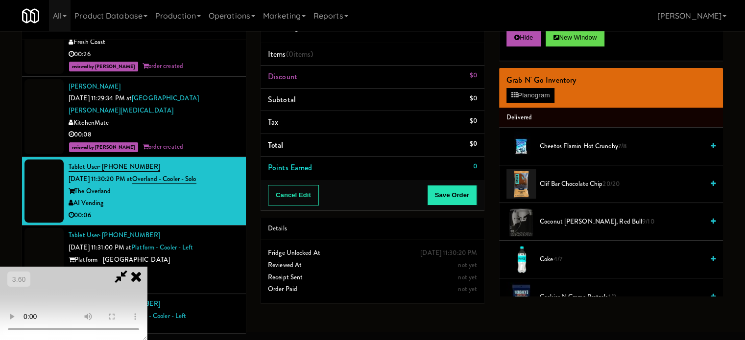
scroll to position [106, 0]
click at [147, 267] on video at bounding box center [73, 303] width 147 height 73
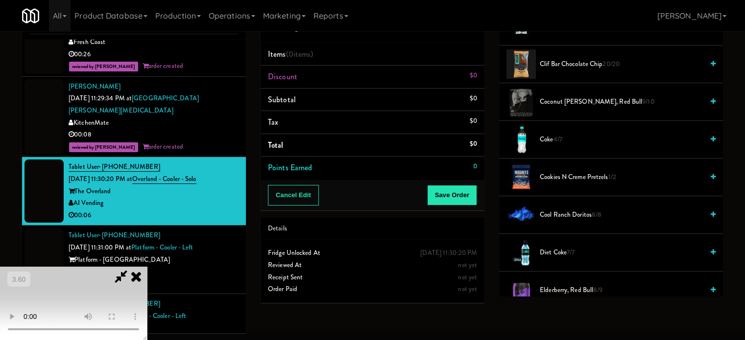
scroll to position [147, 0]
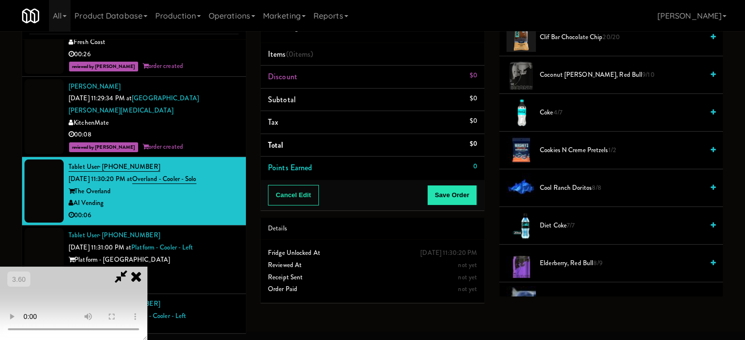
click at [551, 220] on span "Diet Coke 7/7" at bounding box center [622, 226] width 164 height 12
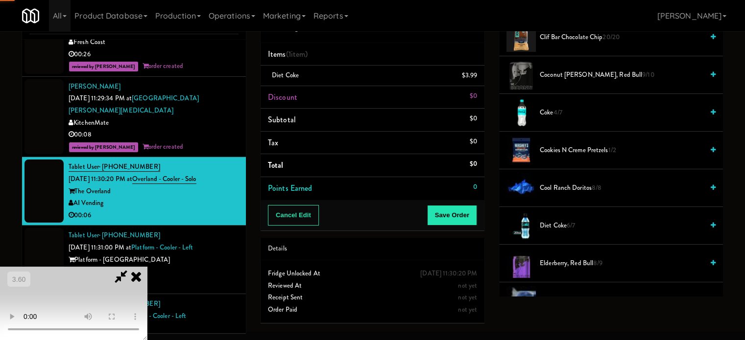
click at [147, 267] on video at bounding box center [73, 303] width 147 height 73
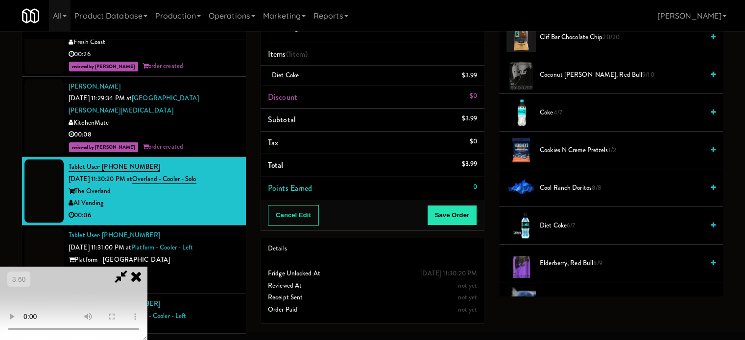
click at [147, 267] on video at bounding box center [73, 303] width 147 height 73
click at [469, 214] on button "Save Order" at bounding box center [452, 215] width 50 height 21
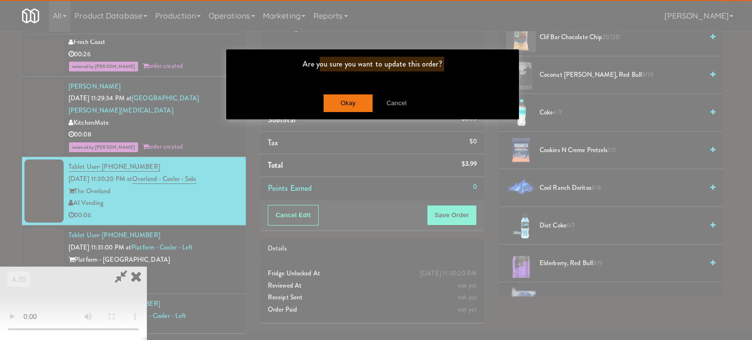
click at [331, 94] on div "Are you sure you want to update this order? Okay Cancel" at bounding box center [373, 84] width 294 height 71
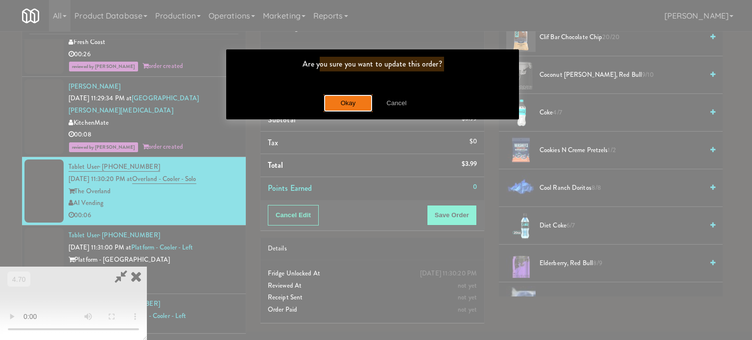
click at [331, 95] on button "Okay" at bounding box center [348, 104] width 49 height 18
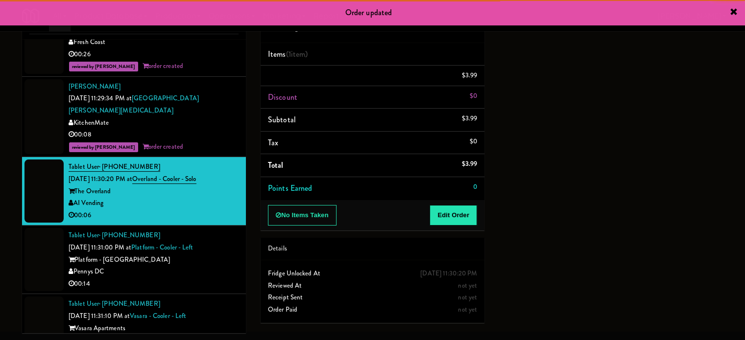
scroll to position [0, 0]
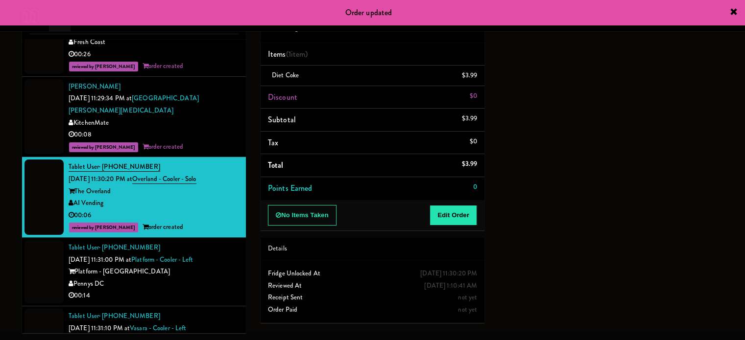
click at [183, 278] on div "Pennys DC" at bounding box center [154, 284] width 170 height 12
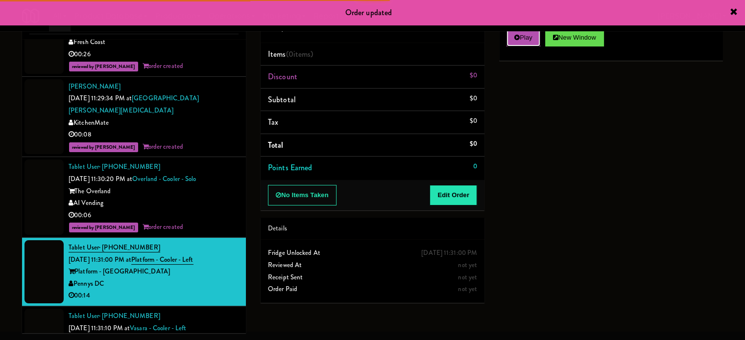
drag, startPoint x: 517, startPoint y: 41, endPoint x: 478, endPoint y: 168, distance: 132.8
click at [517, 45] on button "Play" at bounding box center [524, 38] width 34 height 18
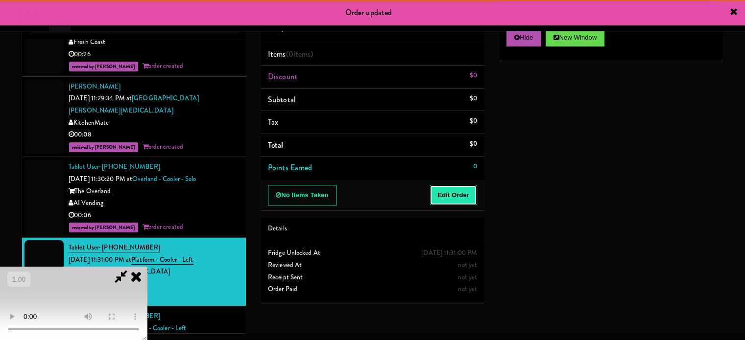
click at [463, 192] on button "Edit Order" at bounding box center [454, 195] width 48 height 21
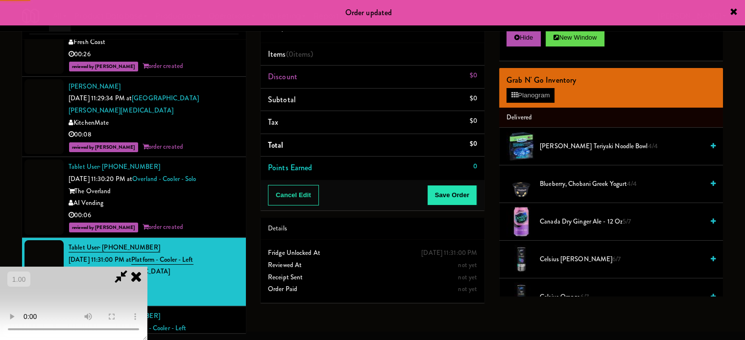
scroll to position [2009, 0]
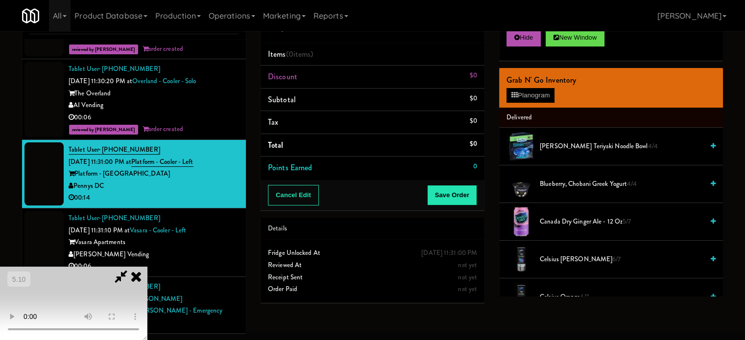
click at [147, 267] on video at bounding box center [73, 303] width 147 height 73
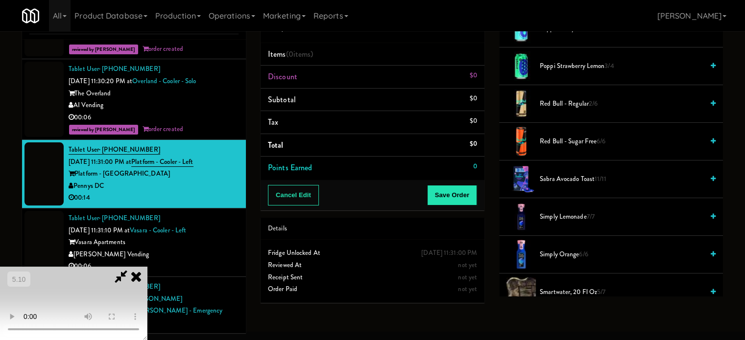
scroll to position [1029, 0]
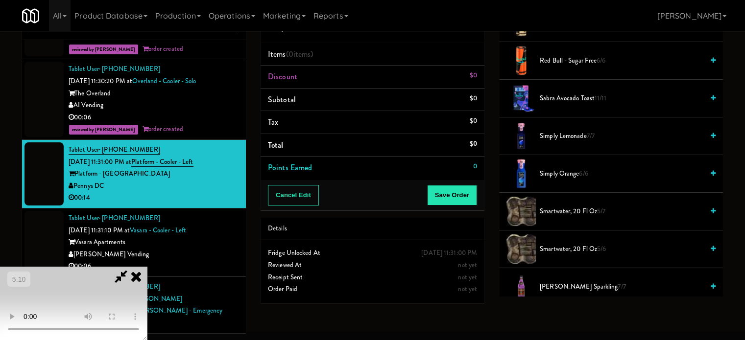
drag, startPoint x: 574, startPoint y: 207, endPoint x: 95, endPoint y: 227, distance: 479.6
click at [573, 207] on span "smartwater, 20 fl oz 5/7" at bounding box center [622, 212] width 164 height 12
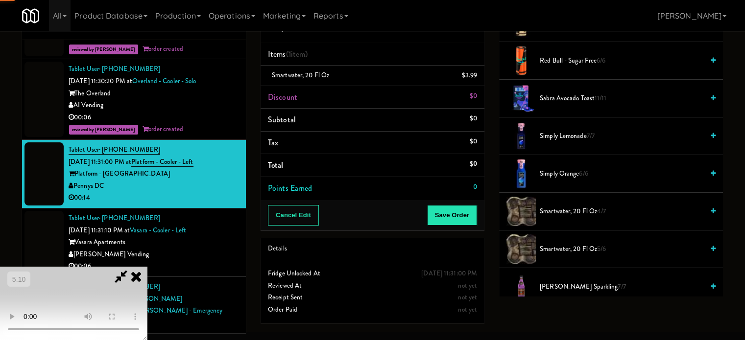
click at [87, 267] on video at bounding box center [73, 303] width 147 height 73
click at [147, 267] on video at bounding box center [73, 303] width 147 height 73
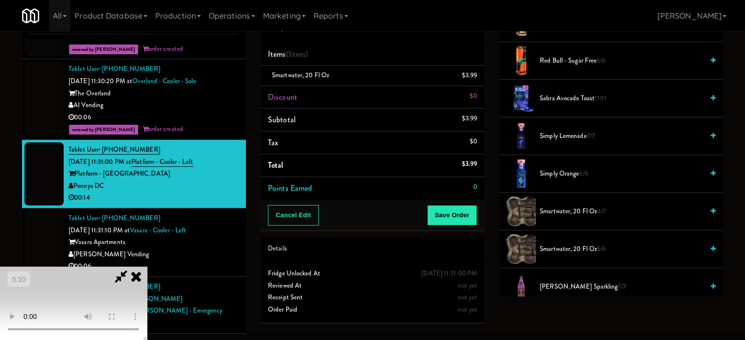
click at [147, 267] on video at bounding box center [73, 303] width 147 height 73
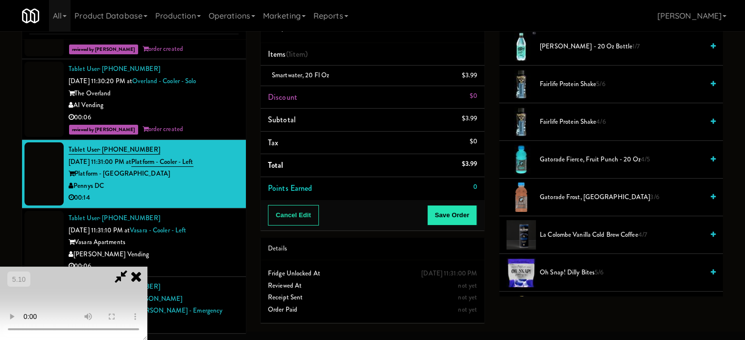
scroll to position [588, 0]
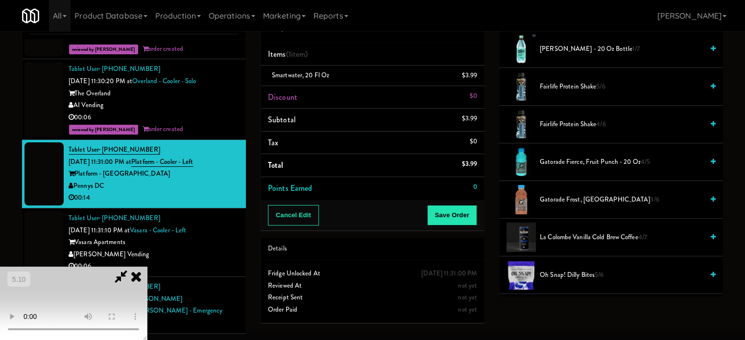
click at [573, 160] on span "Gatorade Fierce, Fruit Punch - 20 oz 4/5" at bounding box center [622, 162] width 164 height 12
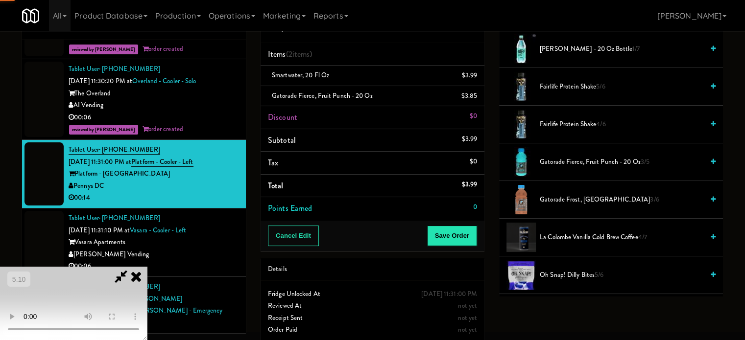
click at [147, 267] on video at bounding box center [73, 303] width 147 height 73
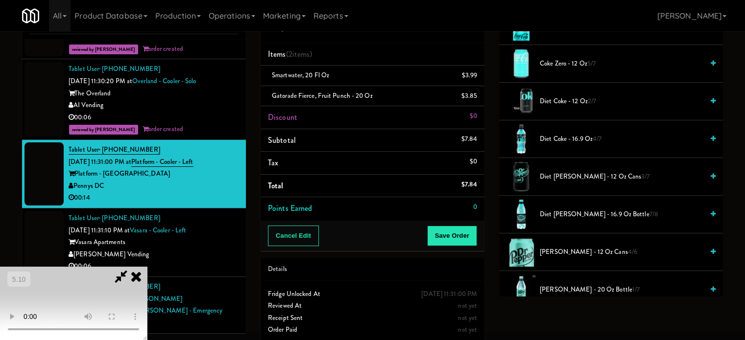
scroll to position [343, 0]
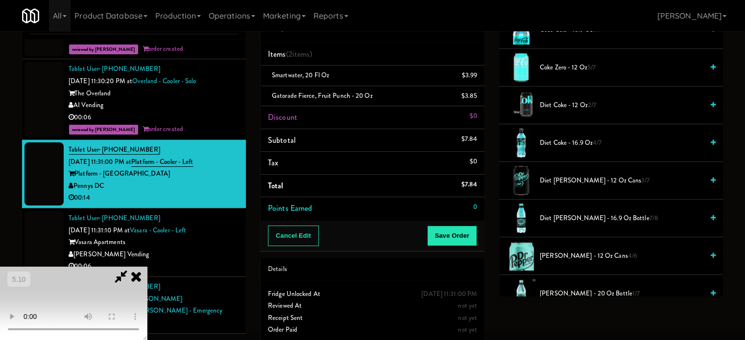
click at [572, 68] on span "Coke Zero - 12 oz 5/7" at bounding box center [622, 68] width 164 height 12
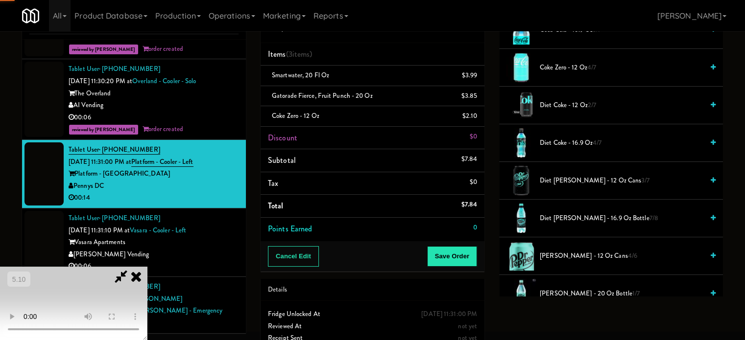
click at [147, 267] on video at bounding box center [73, 303] width 147 height 73
click at [453, 254] on button "Save Order" at bounding box center [452, 256] width 50 height 21
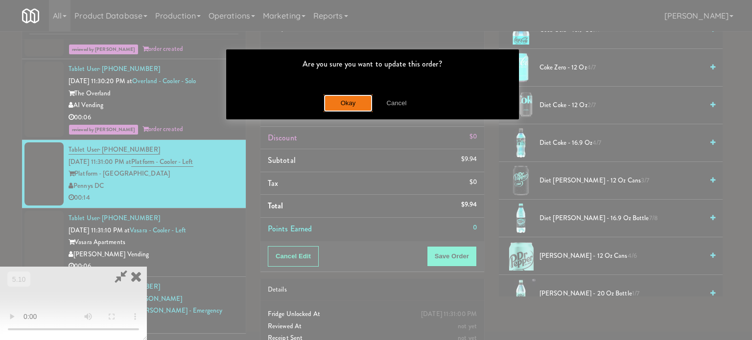
click at [338, 102] on button "Okay" at bounding box center [348, 104] width 49 height 18
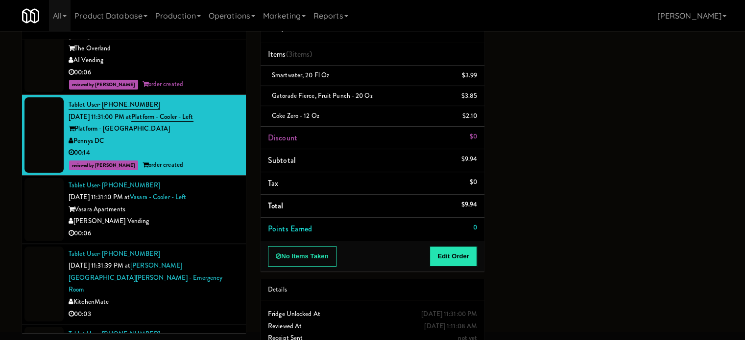
scroll to position [2058, 0]
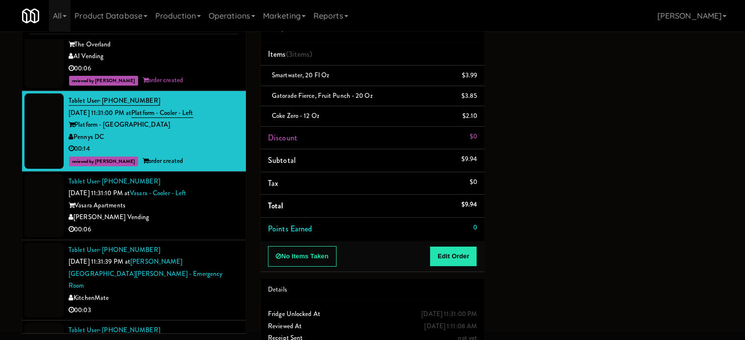
click at [184, 212] on div "[PERSON_NAME] Vending" at bounding box center [154, 218] width 170 height 12
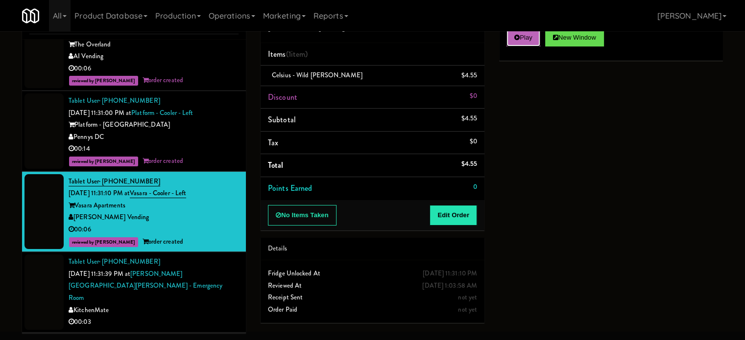
click at [507, 35] on button "Play" at bounding box center [524, 38] width 34 height 18
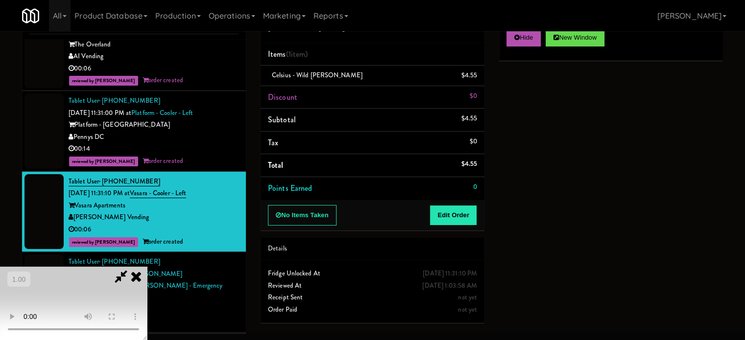
click at [177, 266] on div "Tablet User · (647) 210-9811 Aug 31, 2025 11:31:39 PM at Mackenzie Richmond Hil…" at bounding box center [154, 292] width 170 height 73
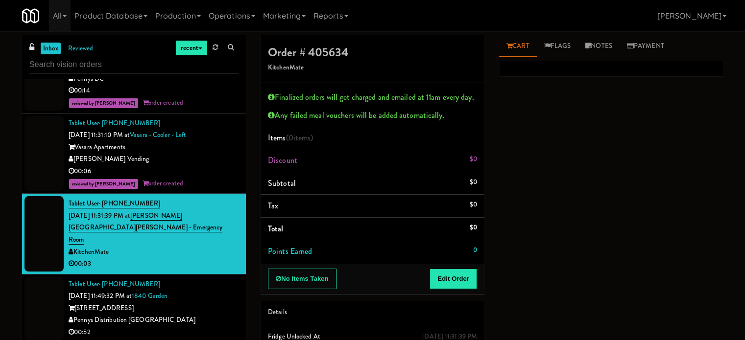
scroll to position [2204, 0]
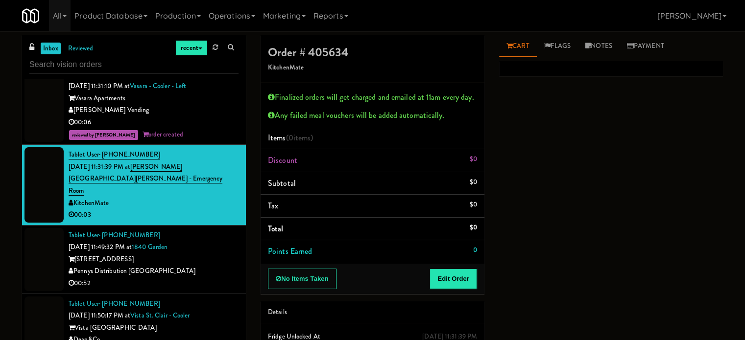
click at [196, 266] on div "Pennys Distribution [GEOGRAPHIC_DATA]" at bounding box center [154, 272] width 170 height 12
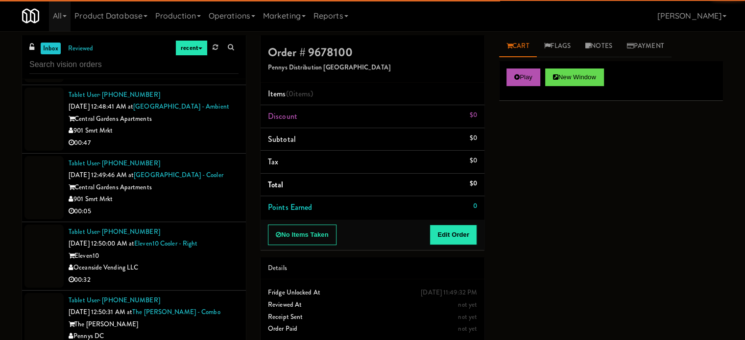
scroll to position [40, 0]
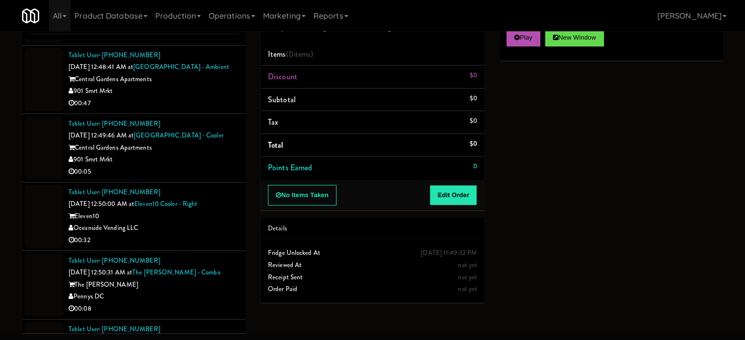
click at [245, 251] on div "inbox reviewed recent all unclear take inventory issue suspicious failed recent…" at bounding box center [134, 168] width 239 height 345
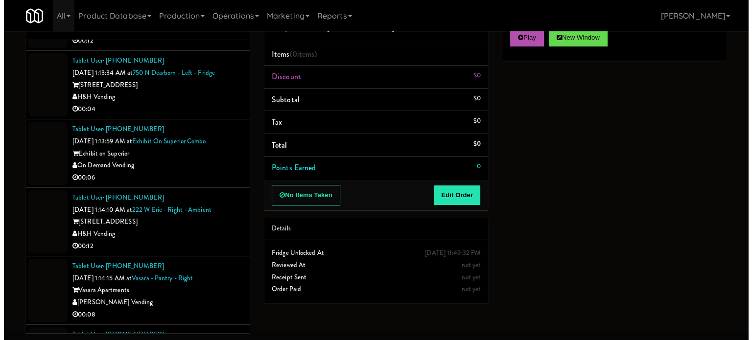
scroll to position [11421, 0]
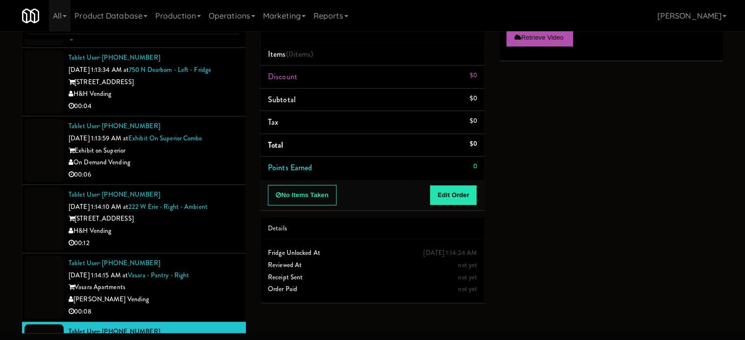
click at [227, 282] on div "Vasara Apartments" at bounding box center [154, 288] width 170 height 12
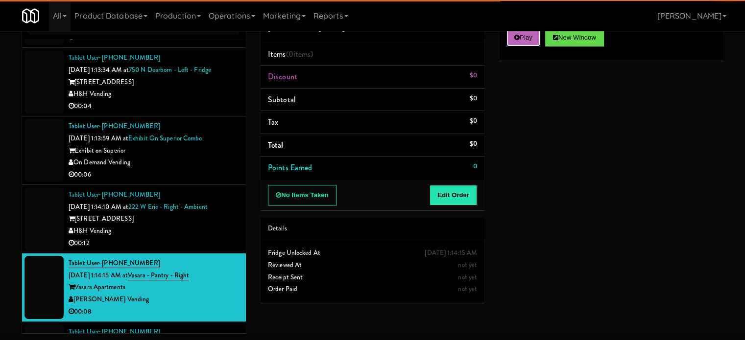
click at [519, 34] on icon at bounding box center [516, 37] width 5 height 6
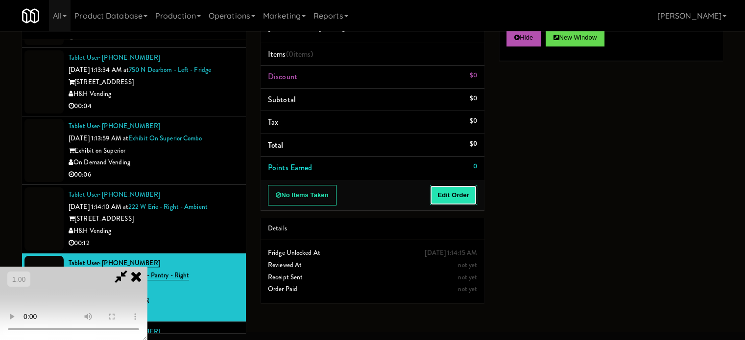
click at [460, 194] on button "Edit Order" at bounding box center [454, 195] width 48 height 21
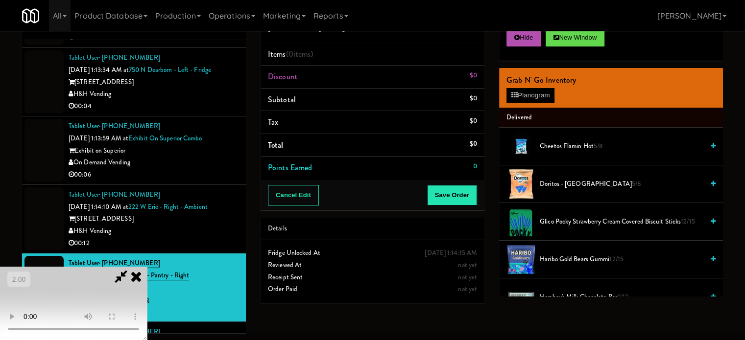
click at [147, 267] on video at bounding box center [73, 303] width 147 height 73
drag, startPoint x: 338, startPoint y: 245, endPoint x: 300, endPoint y: 258, distance: 39.3
click at [147, 267] on video at bounding box center [73, 303] width 147 height 73
click at [581, 186] on span "Doritos - Cool Ranch 5/8" at bounding box center [622, 184] width 164 height 12
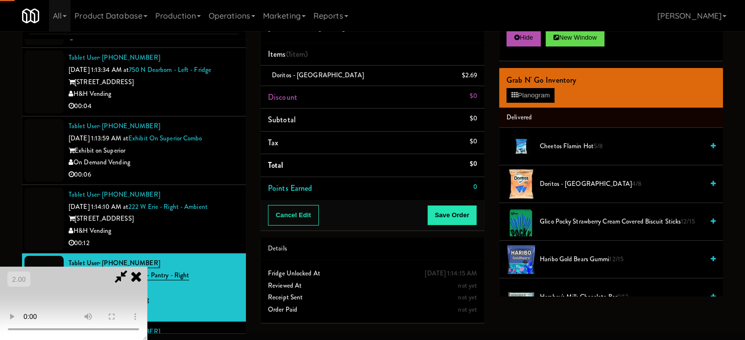
click at [147, 267] on video at bounding box center [73, 303] width 147 height 73
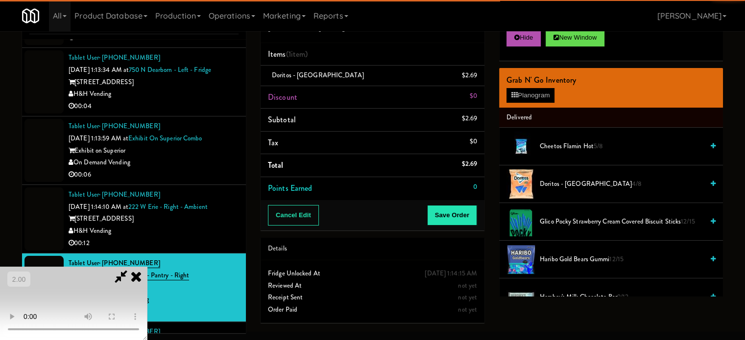
click at [147, 267] on video at bounding box center [73, 303] width 147 height 73
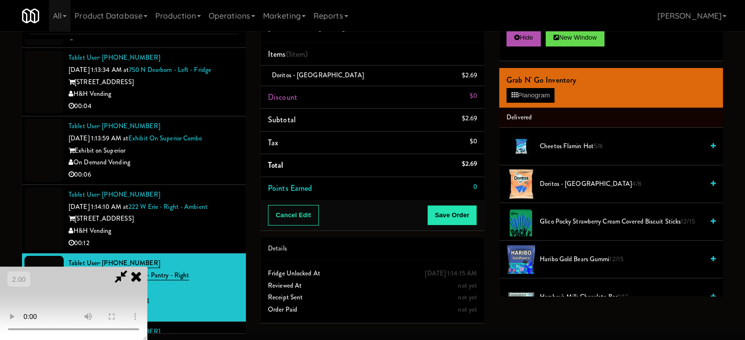
click at [147, 267] on video at bounding box center [73, 303] width 147 height 73
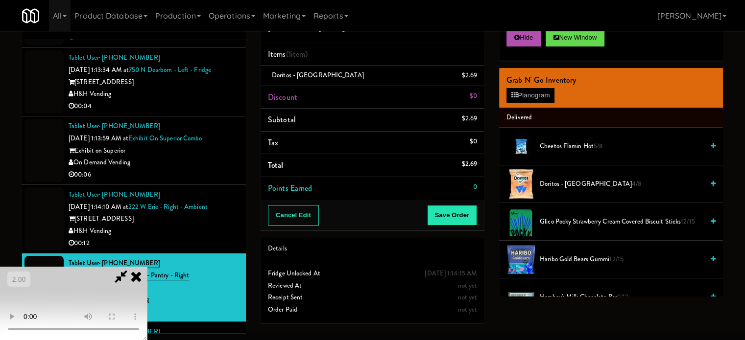
click at [147, 267] on video at bounding box center [73, 303] width 147 height 73
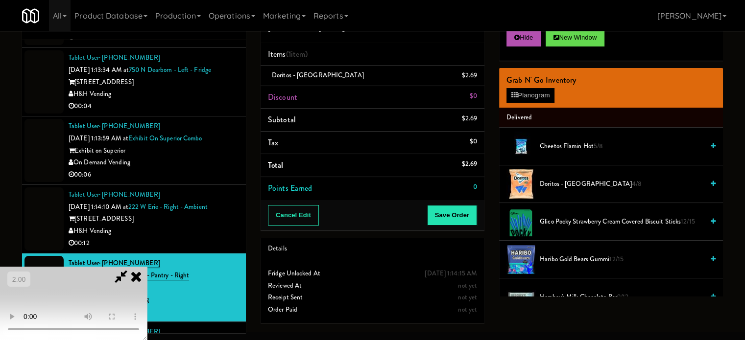
click at [147, 267] on video at bounding box center [73, 303] width 147 height 73
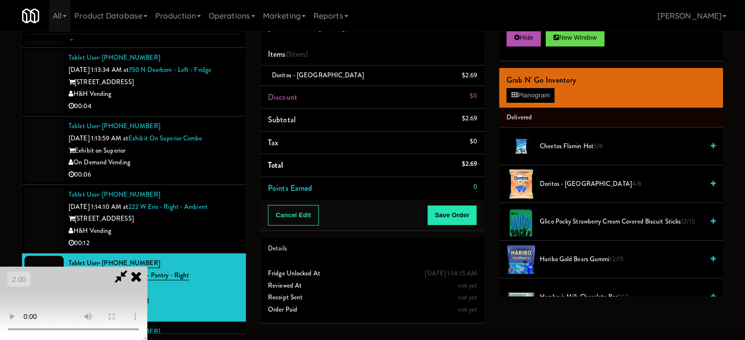
click at [147, 267] on video at bounding box center [73, 303] width 147 height 73
click at [545, 95] on button "Planogram" at bounding box center [531, 95] width 48 height 15
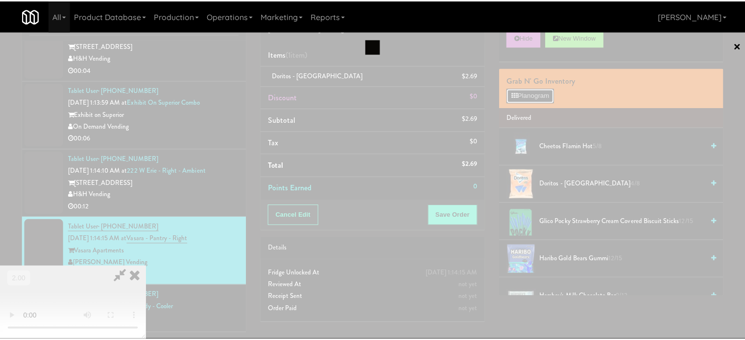
scroll to position [11409, 0]
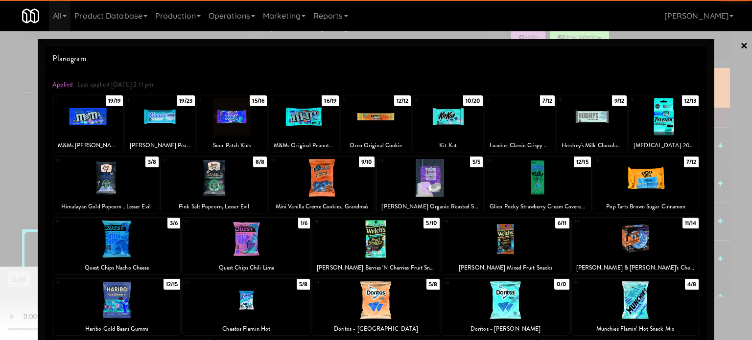
click at [313, 127] on div at bounding box center [304, 117] width 70 height 38
click at [439, 124] on div at bounding box center [448, 117] width 70 height 38
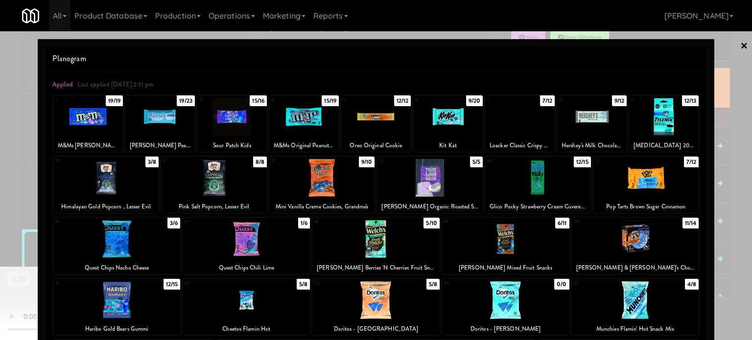
click at [736, 112] on div at bounding box center [376, 170] width 752 height 340
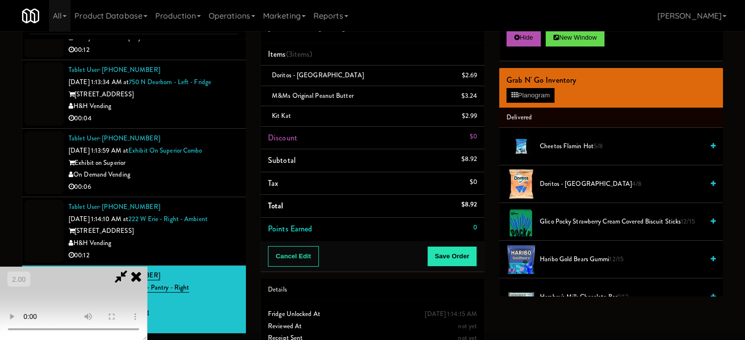
scroll to position [11421, 0]
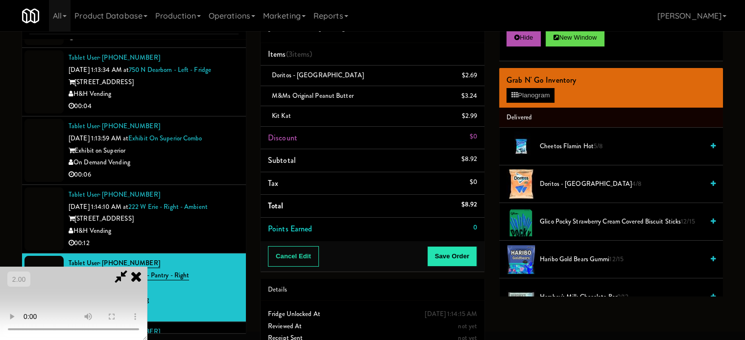
click at [132, 267] on icon at bounding box center [121, 277] width 23 height 20
click at [474, 99] on link at bounding box center [476, 100] width 9 height 12
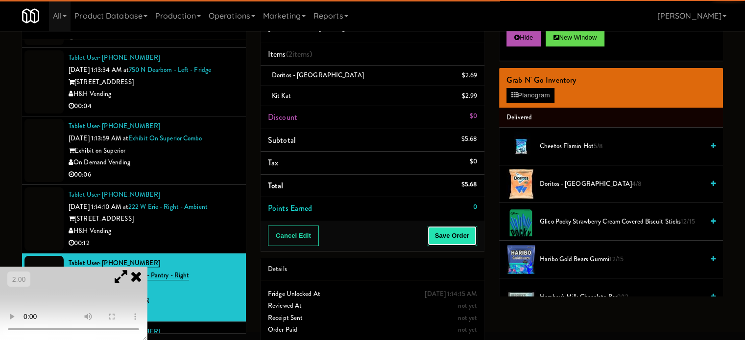
click at [449, 232] on button "Save Order" at bounding box center [452, 236] width 50 height 21
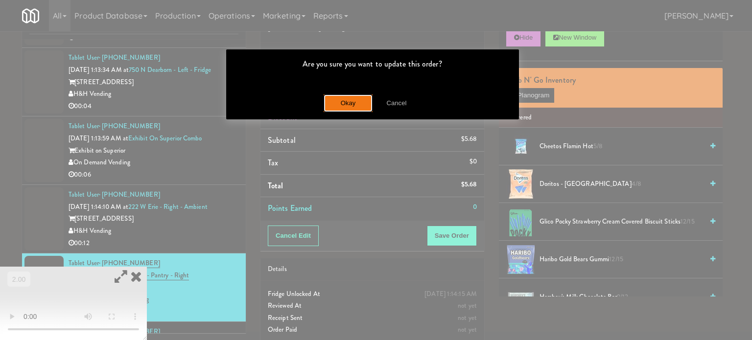
click at [333, 106] on button "Okay" at bounding box center [348, 104] width 49 height 18
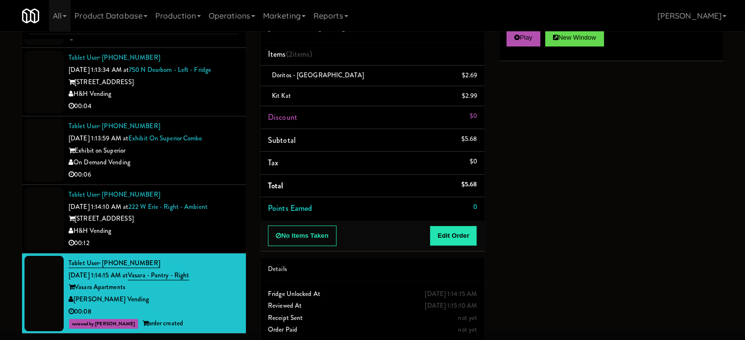
click at [158, 225] on div "H&H Vending" at bounding box center [154, 231] width 170 height 12
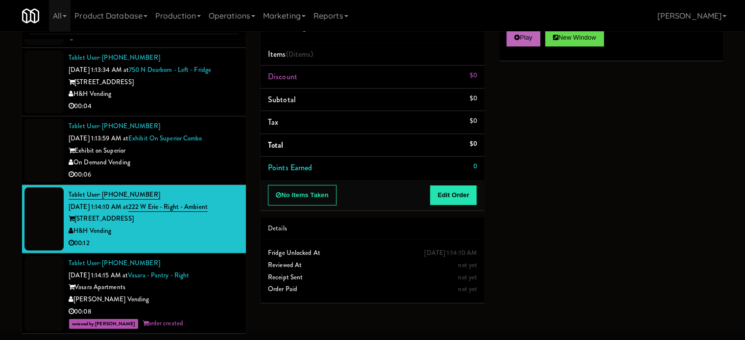
click at [539, 46] on div "Play New Window" at bounding box center [611, 41] width 224 height 39
click at [538, 43] on button "Play" at bounding box center [524, 38] width 34 height 18
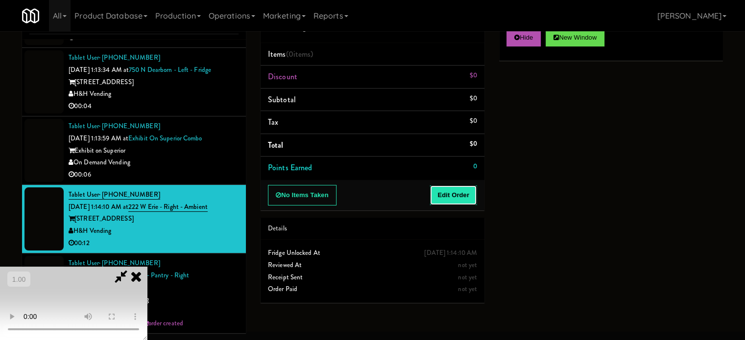
click at [455, 198] on button "Edit Order" at bounding box center [454, 195] width 48 height 21
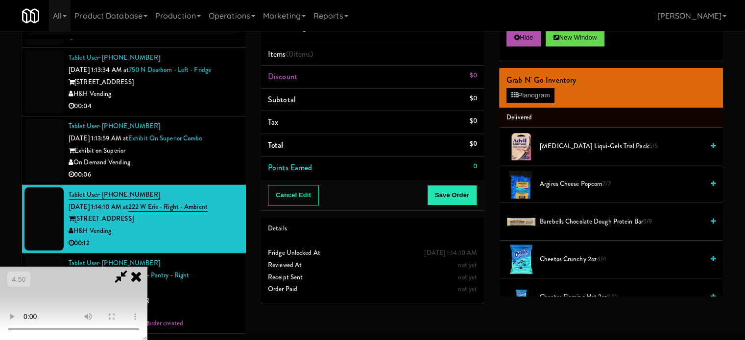
scroll to position [155, 0]
click at [147, 267] on video at bounding box center [73, 303] width 147 height 73
drag, startPoint x: 147, startPoint y: 285, endPoint x: 157, endPoint y: 285, distance: 9.3
click at [147, 285] on video at bounding box center [73, 303] width 147 height 73
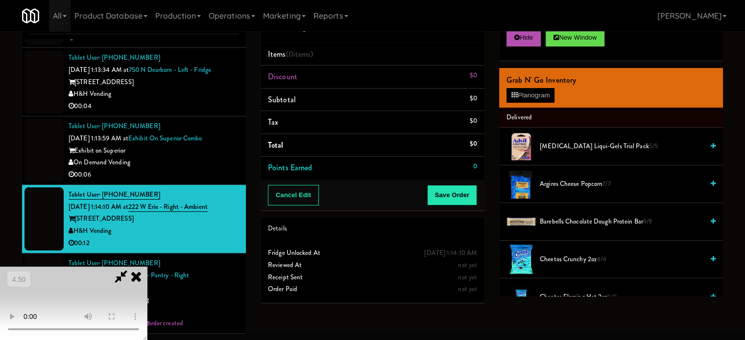
click at [147, 267] on video at bounding box center [73, 303] width 147 height 73
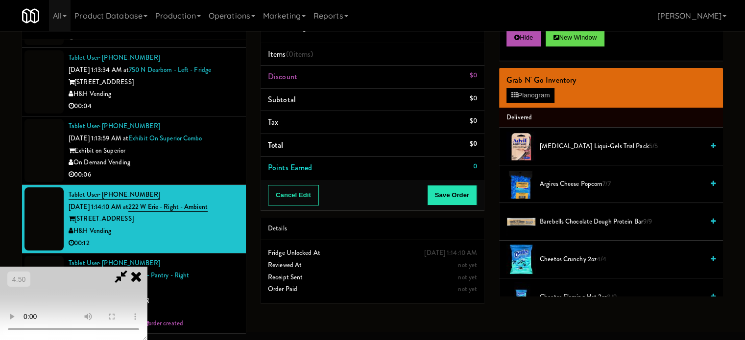
click at [147, 267] on video at bounding box center [73, 303] width 147 height 73
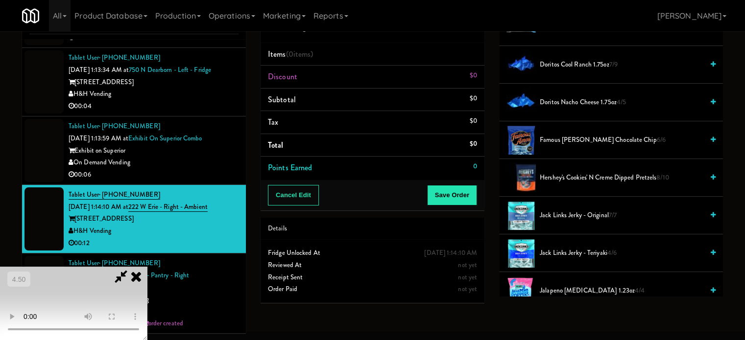
scroll to position [392, 0]
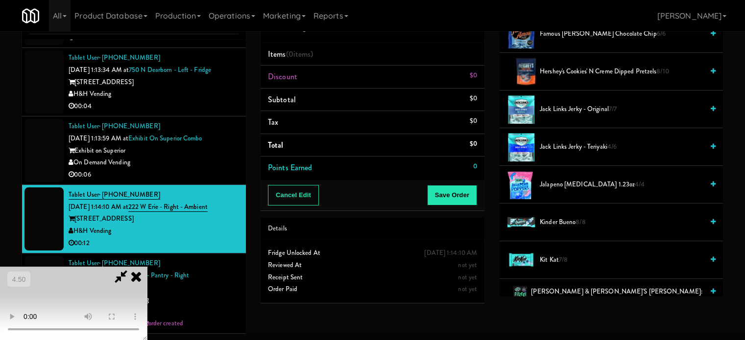
click at [550, 256] on span "Kit Kat 7/8" at bounding box center [622, 260] width 164 height 12
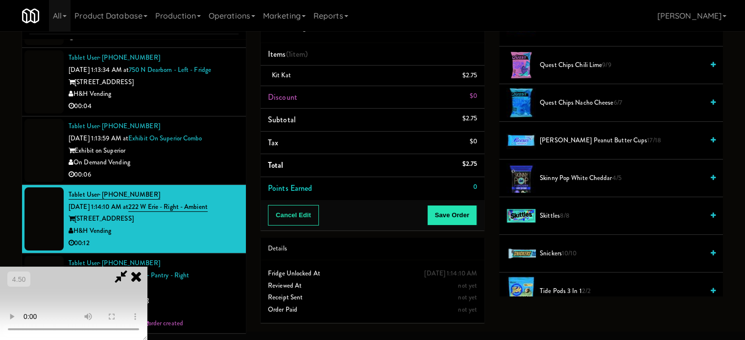
scroll to position [882, 0]
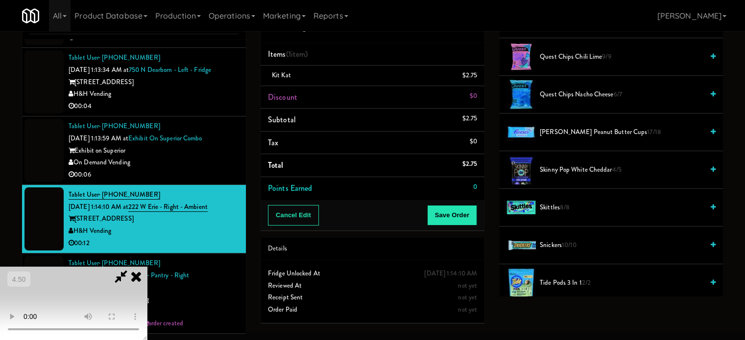
drag, startPoint x: 558, startPoint y: 167, endPoint x: 455, endPoint y: 239, distance: 126.4
click at [558, 167] on span "Skinny Pop White Cheddar 4/5" at bounding box center [622, 170] width 164 height 12
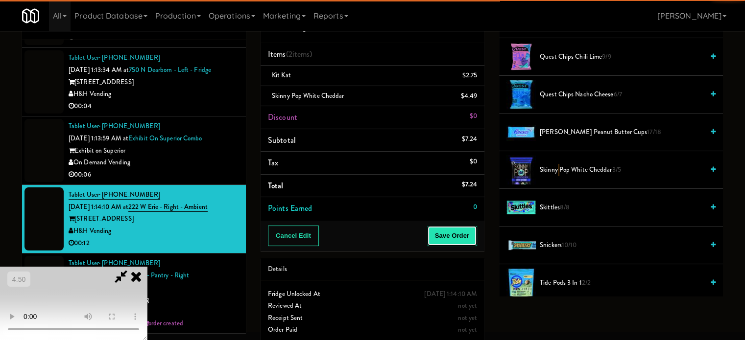
click at [453, 241] on button "Save Order" at bounding box center [452, 236] width 50 height 21
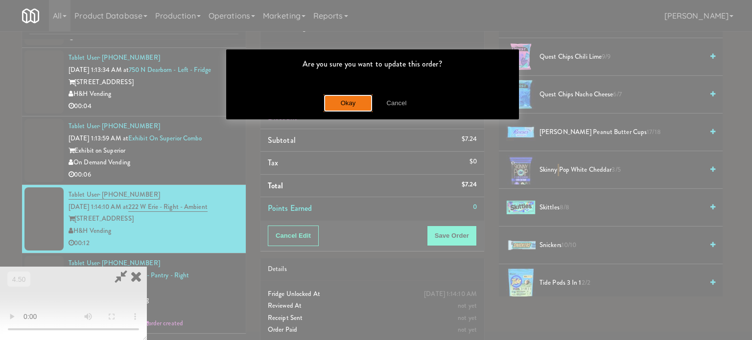
click at [353, 97] on button "Okay" at bounding box center [348, 104] width 49 height 18
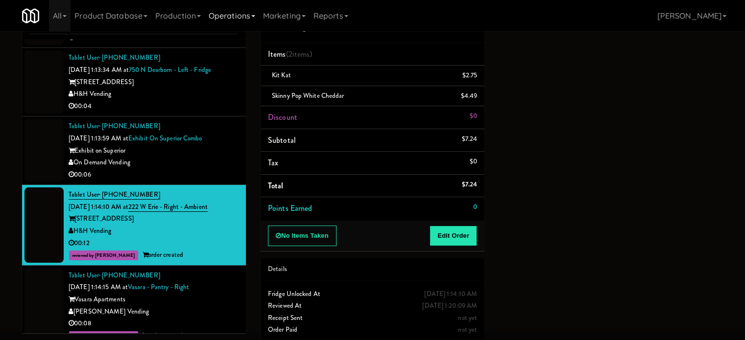
scroll to position [92, 0]
click at [212, 169] on div "00:06" at bounding box center [154, 175] width 170 height 12
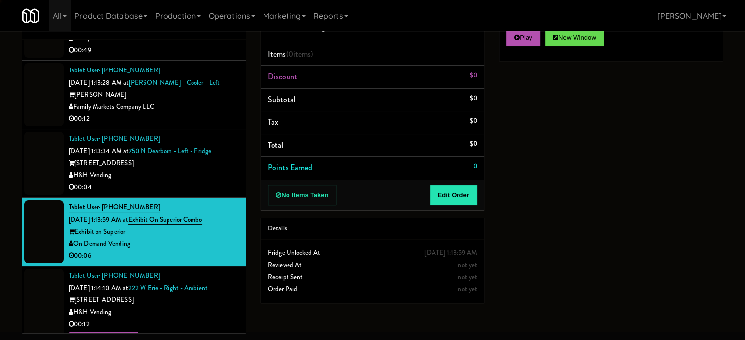
scroll to position [11323, 0]
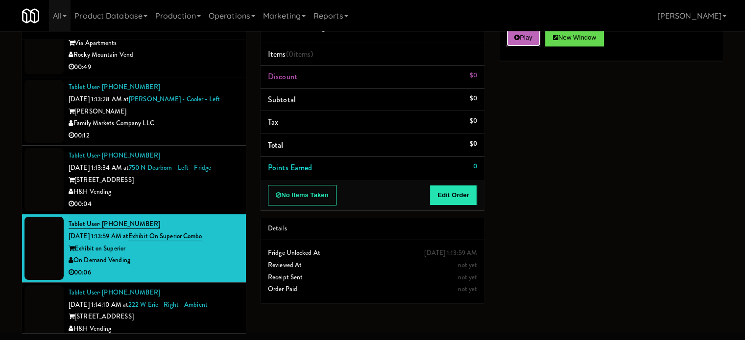
click at [528, 43] on button "Play" at bounding box center [524, 38] width 34 height 18
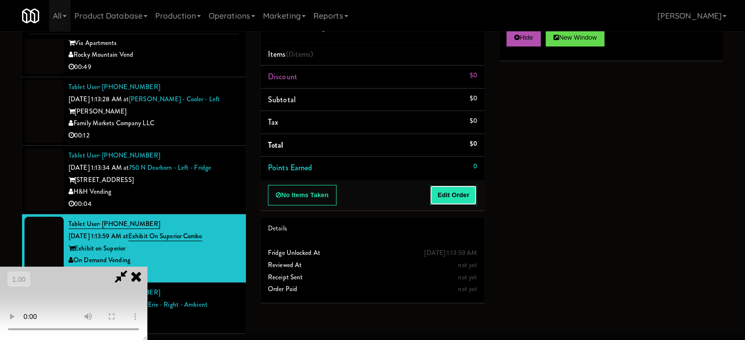
click at [460, 199] on button "Edit Order" at bounding box center [454, 195] width 48 height 21
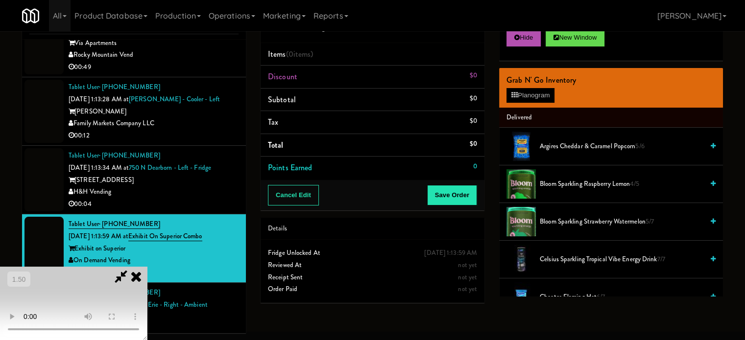
scroll to position [8, 0]
click at [147, 267] on video at bounding box center [73, 303] width 147 height 73
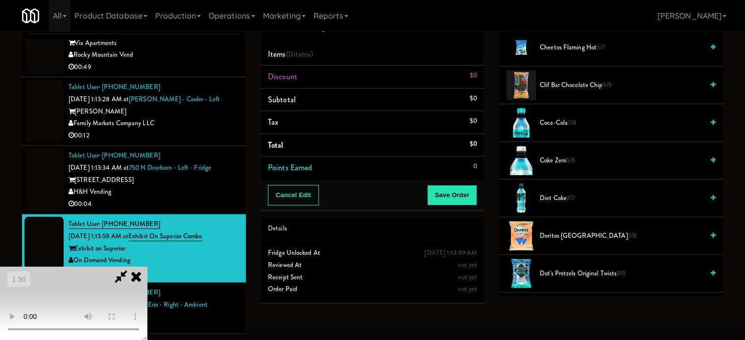
scroll to position [392, 0]
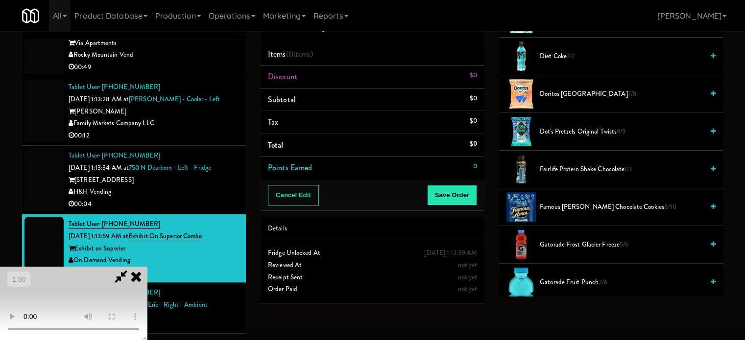
drag, startPoint x: 564, startPoint y: 170, endPoint x: 542, endPoint y: 174, distance: 22.9
click at [563, 170] on span "Fairlife Protein Shake Chocolate 1/7" at bounding box center [622, 170] width 164 height 12
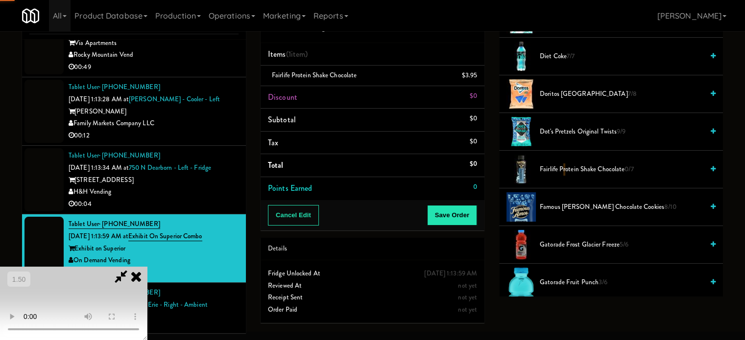
drag, startPoint x: 175, startPoint y: 240, endPoint x: 420, endPoint y: 290, distance: 250.5
click at [147, 267] on video at bounding box center [73, 303] width 147 height 73
click at [458, 211] on button "Save Order" at bounding box center [452, 215] width 50 height 21
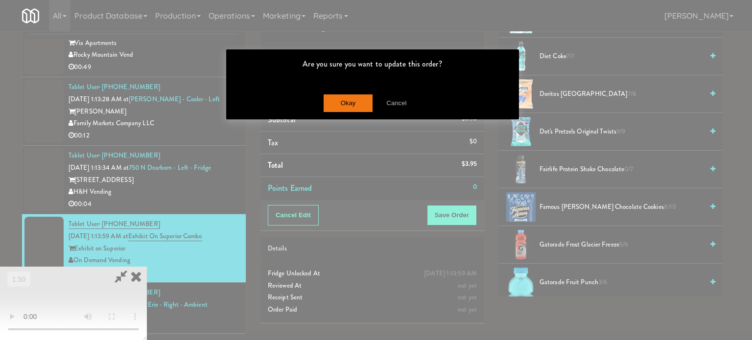
drag, startPoint x: 333, startPoint y: 117, endPoint x: 335, endPoint y: 105, distance: 12.4
click at [333, 115] on div "Okay Cancel" at bounding box center [372, 103] width 293 height 33
click at [335, 105] on button "Okay" at bounding box center [348, 104] width 49 height 18
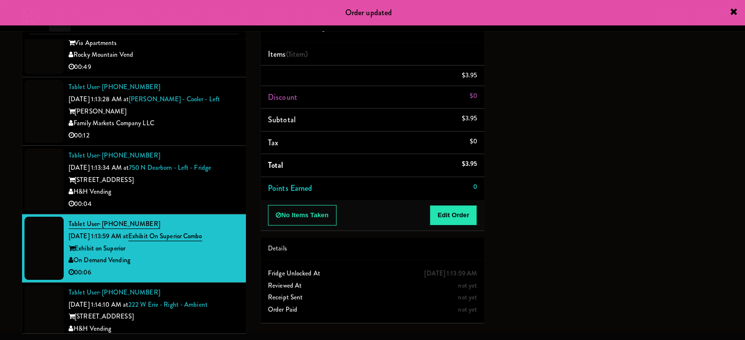
scroll to position [0, 0]
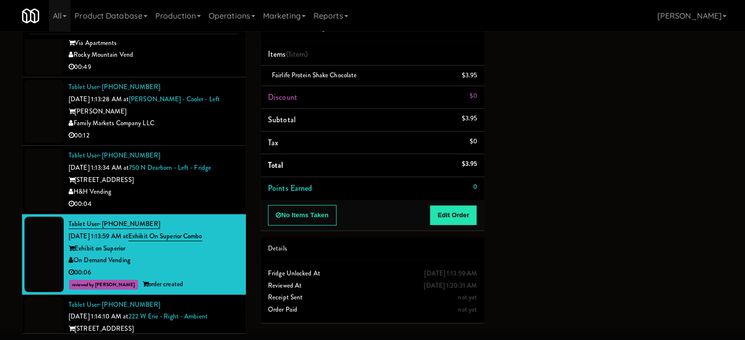
click at [185, 198] on div "00:04" at bounding box center [154, 204] width 170 height 12
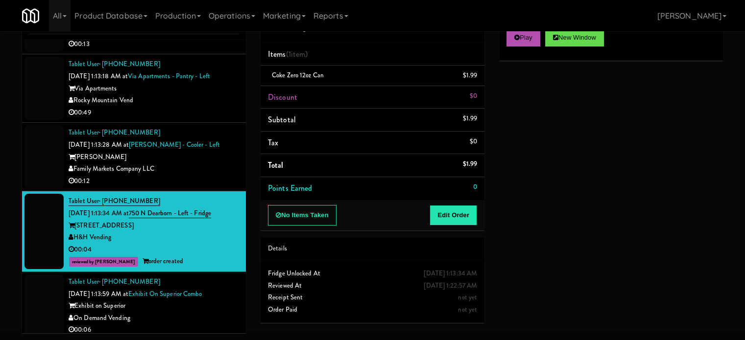
scroll to position [11274, 0]
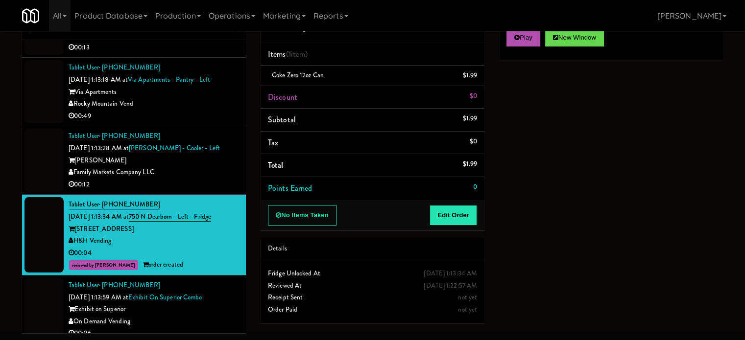
click at [207, 167] on div "Family Markets Company LLC" at bounding box center [154, 173] width 170 height 12
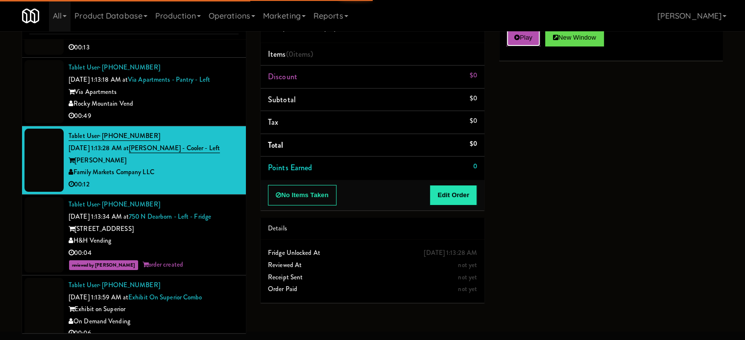
click at [529, 39] on button "Play" at bounding box center [524, 38] width 34 height 18
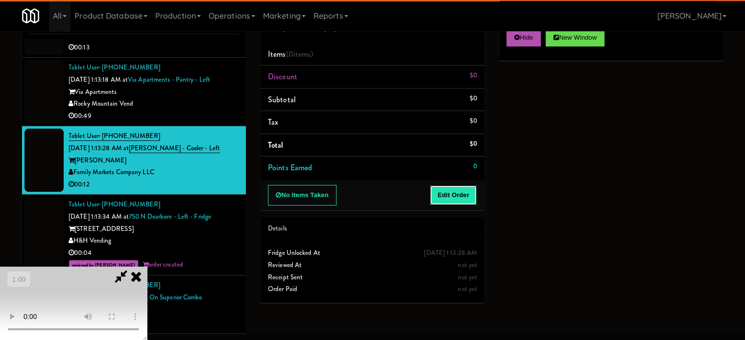
drag, startPoint x: 466, startPoint y: 188, endPoint x: 419, endPoint y: 324, distance: 143.6
click at [466, 189] on button "Edit Order" at bounding box center [454, 195] width 48 height 21
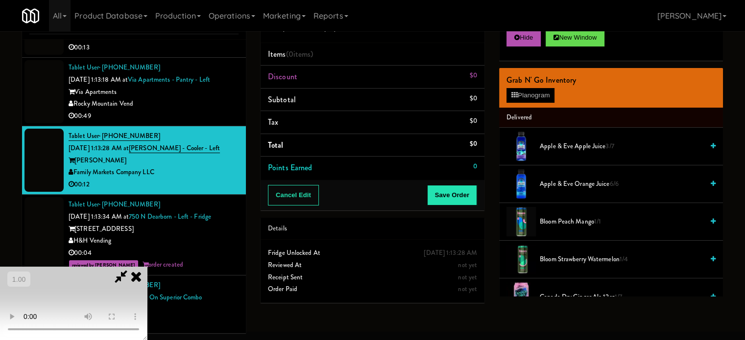
scroll to position [155, 0]
click at [147, 279] on video at bounding box center [73, 303] width 147 height 73
drag, startPoint x: 357, startPoint y: 230, endPoint x: 225, endPoint y: 226, distance: 131.4
click at [147, 267] on video at bounding box center [73, 303] width 147 height 73
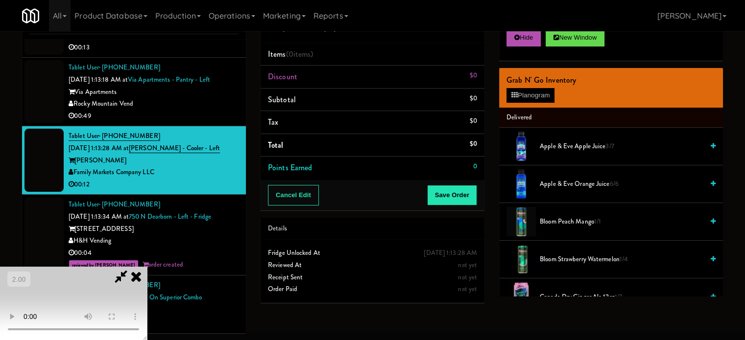
click at [147, 267] on video at bounding box center [73, 303] width 147 height 73
drag, startPoint x: 116, startPoint y: 203, endPoint x: 180, endPoint y: 229, distance: 69.0
click at [125, 267] on video at bounding box center [73, 303] width 147 height 73
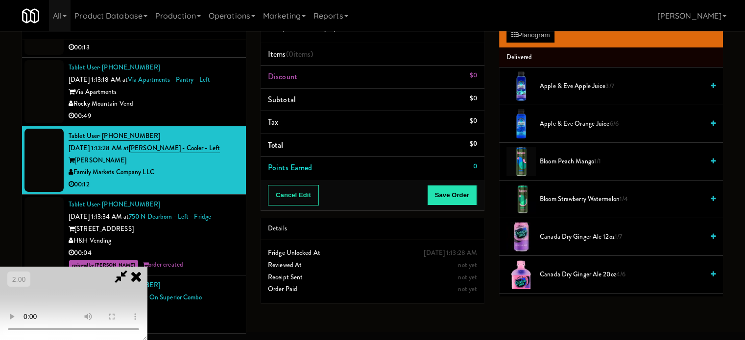
scroll to position [98, 0]
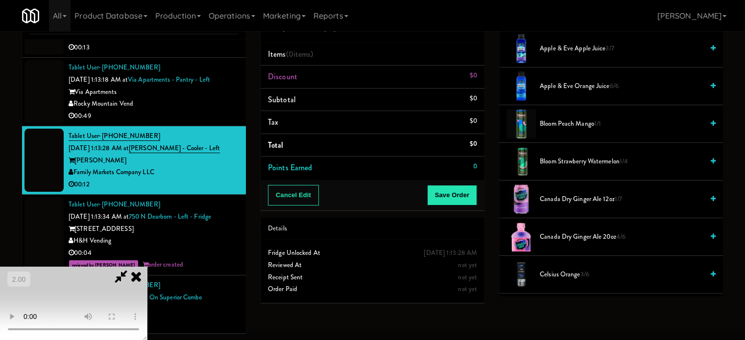
click at [545, 234] on span "Canada Dry Ginger Ale 20oz 4/6" at bounding box center [622, 237] width 164 height 12
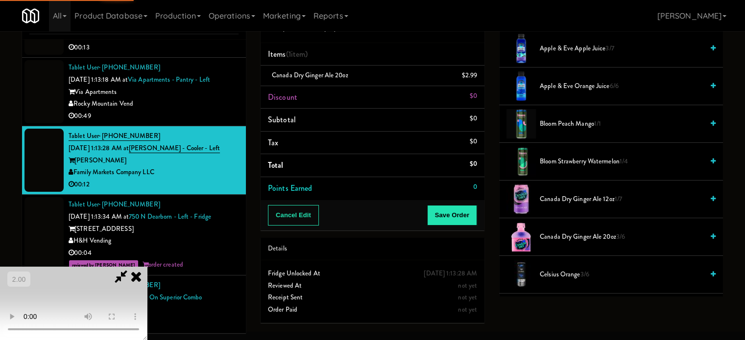
click at [147, 270] on video at bounding box center [73, 303] width 147 height 73
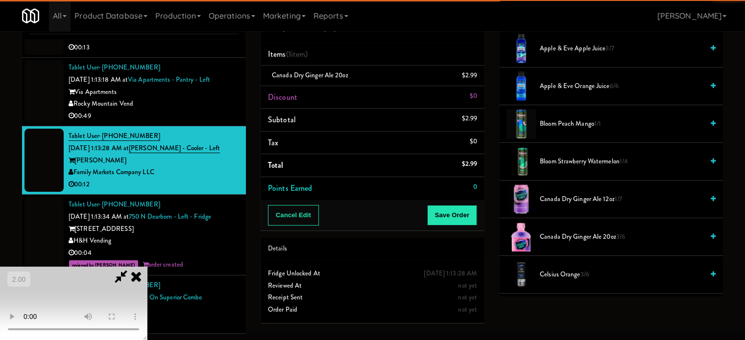
scroll to position [155, 0]
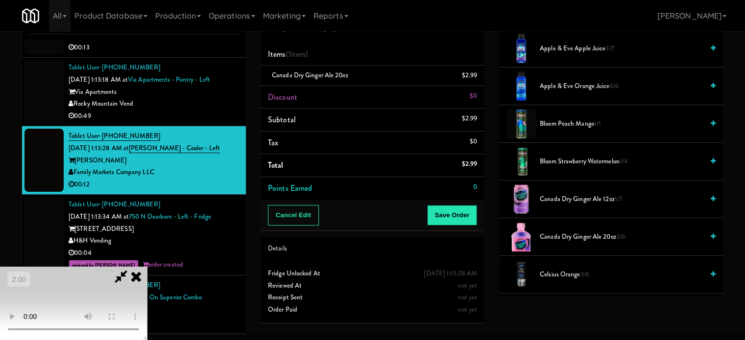
click at [147, 291] on video at bounding box center [73, 303] width 147 height 73
click at [554, 235] on span "Canada Dry Ginger Ale 20oz 3/6" at bounding box center [622, 237] width 164 height 12
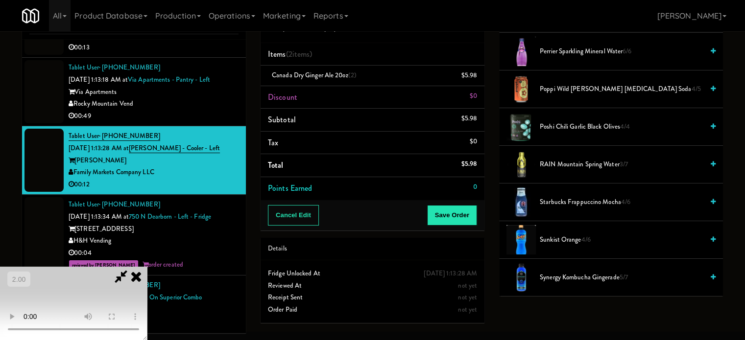
scroll to position [980, 0]
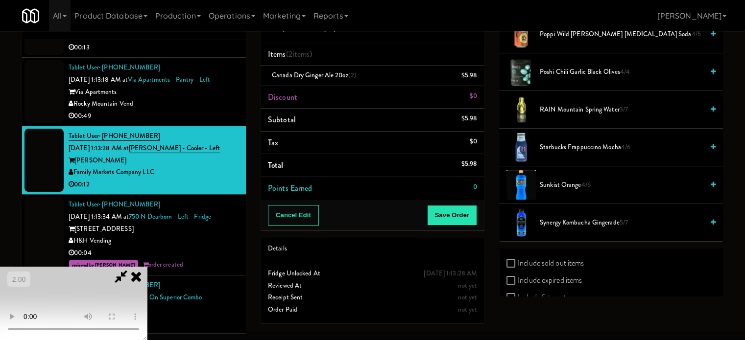
click at [555, 185] on span "Sunkist Orange 4/6" at bounding box center [622, 185] width 164 height 12
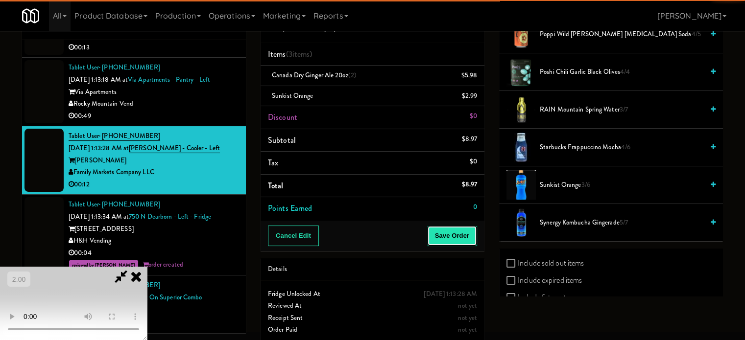
click at [464, 242] on button "Save Order" at bounding box center [452, 236] width 50 height 21
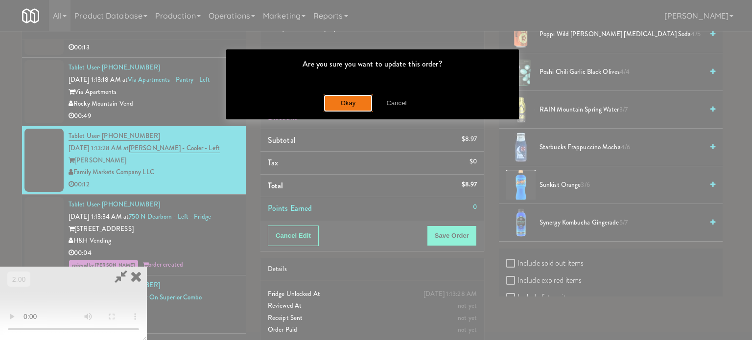
click at [350, 105] on button "Okay" at bounding box center [348, 104] width 49 height 18
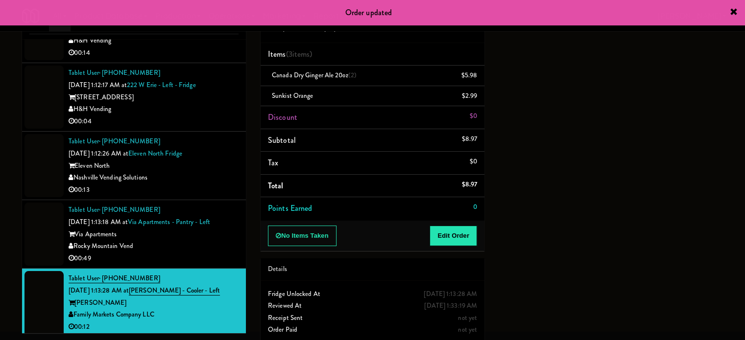
scroll to position [11127, 0]
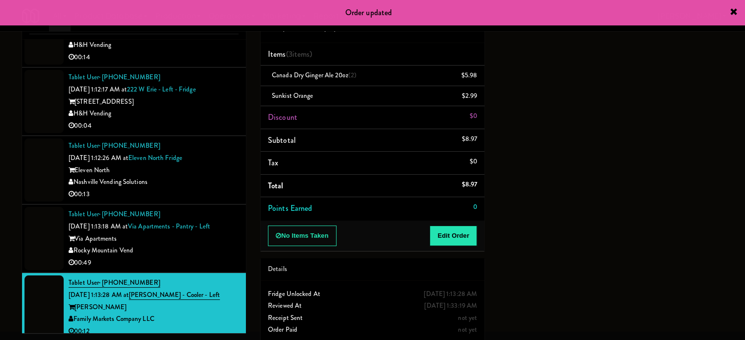
drag, startPoint x: 204, startPoint y: 200, endPoint x: 352, endPoint y: 229, distance: 150.3
click at [209, 257] on div "00:49" at bounding box center [154, 263] width 170 height 12
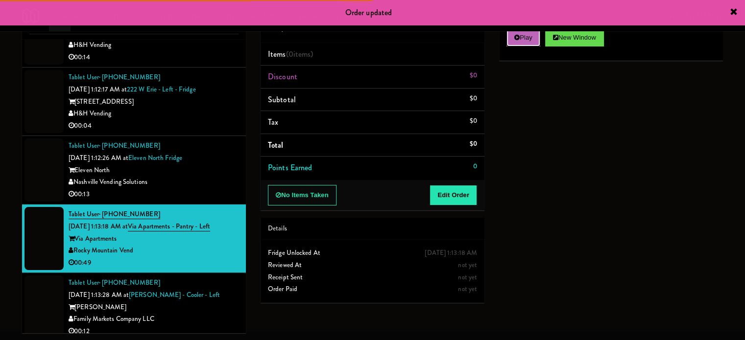
drag, startPoint x: 514, startPoint y: 44, endPoint x: 464, endPoint y: 180, distance: 145.5
click at [514, 44] on button "Play" at bounding box center [524, 38] width 34 height 18
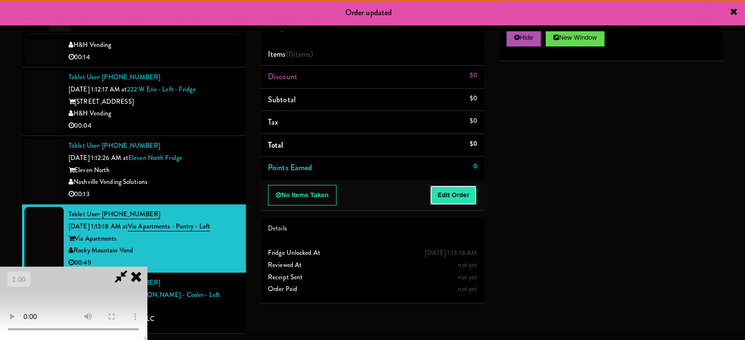
click at [463, 188] on button "Edit Order" at bounding box center [454, 195] width 48 height 21
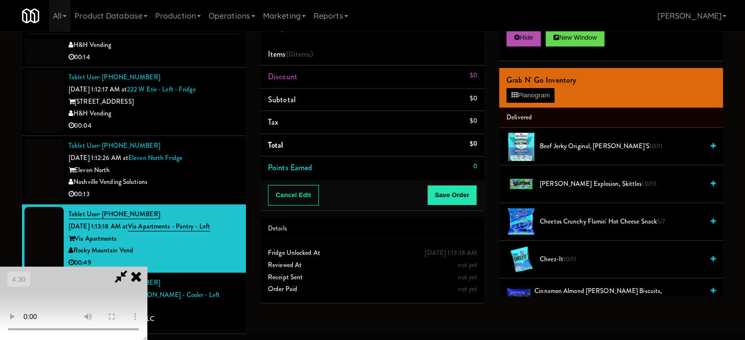
scroll to position [155, 0]
click at [147, 267] on video at bounding box center [73, 303] width 147 height 73
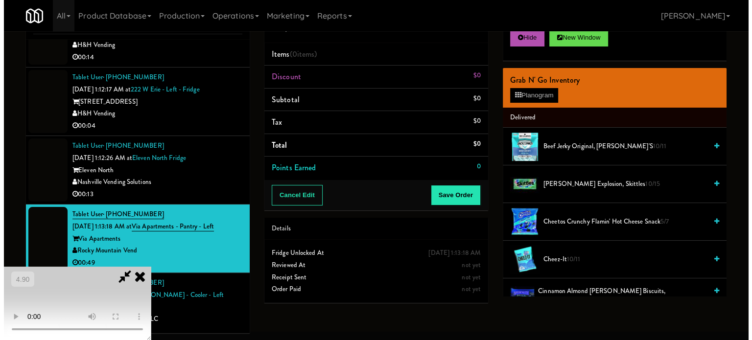
scroll to position [8, 0]
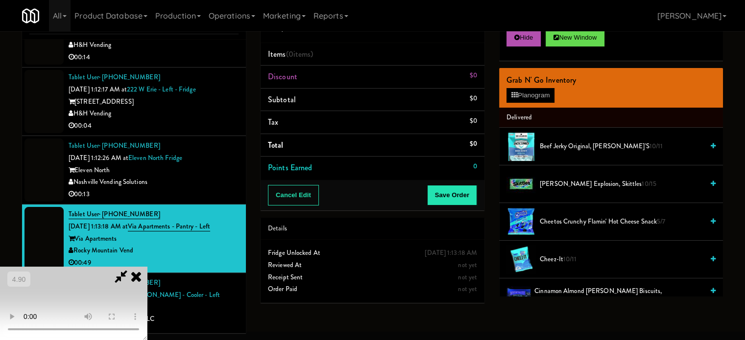
click at [147, 267] on video at bounding box center [73, 303] width 147 height 73
click at [510, 96] on button "Planogram" at bounding box center [531, 95] width 48 height 15
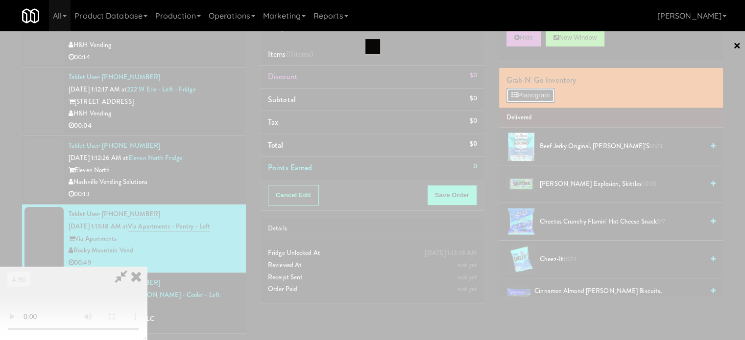
scroll to position [11115, 0]
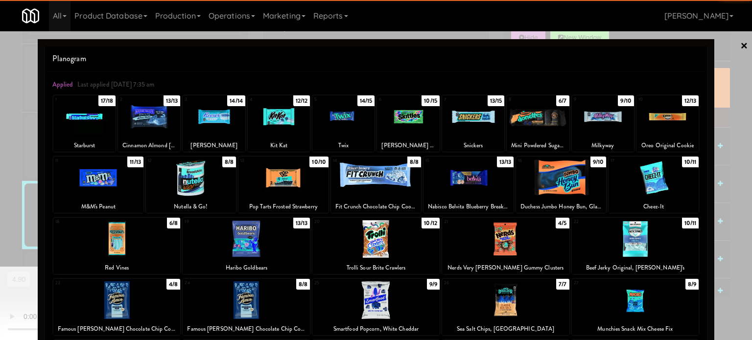
drag, startPoint x: 573, startPoint y: 188, endPoint x: 636, endPoint y: 182, distance: 62.9
click at [580, 187] on div at bounding box center [561, 178] width 90 height 38
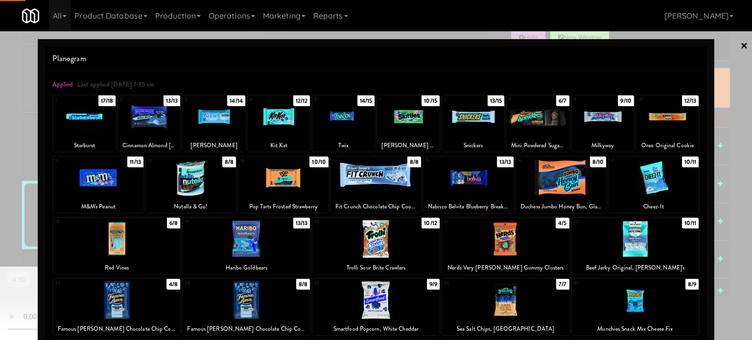
drag, startPoint x: 733, startPoint y: 143, endPoint x: 338, endPoint y: 203, distance: 399.9
click at [732, 143] on div at bounding box center [376, 170] width 752 height 340
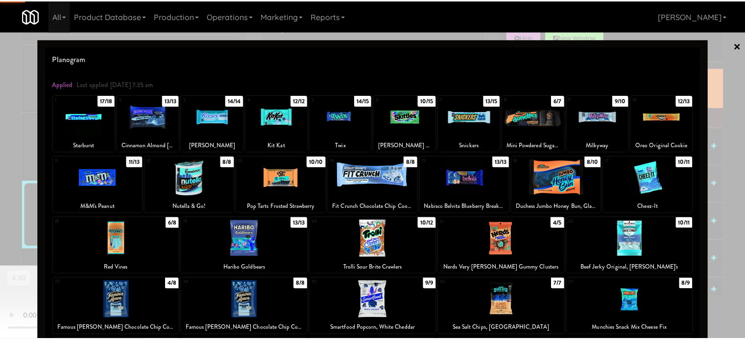
scroll to position [11127, 0]
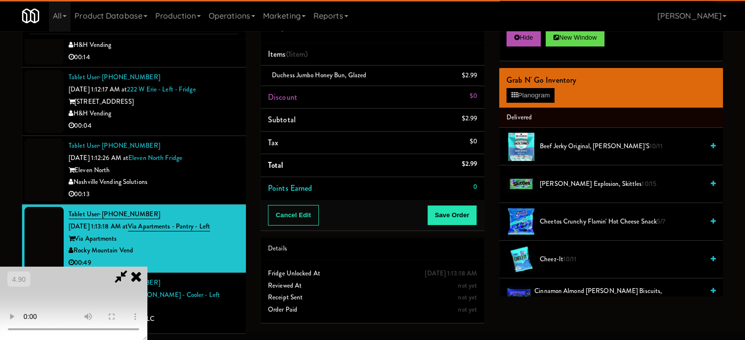
click at [147, 267] on video at bounding box center [73, 303] width 147 height 73
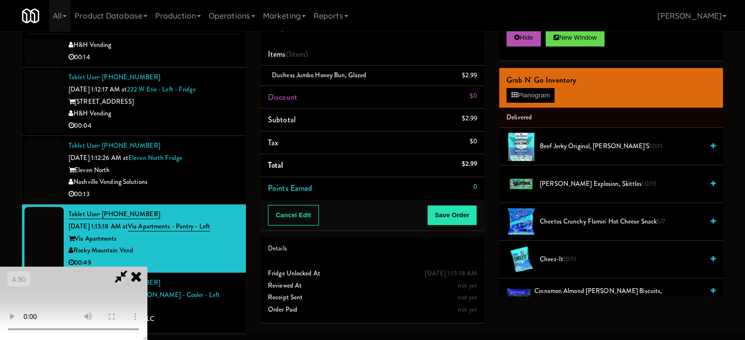
click at [147, 267] on video at bounding box center [73, 303] width 147 height 73
drag, startPoint x: 339, startPoint y: 231, endPoint x: 261, endPoint y: 242, distance: 78.7
click at [147, 267] on video at bounding box center [73, 303] width 147 height 73
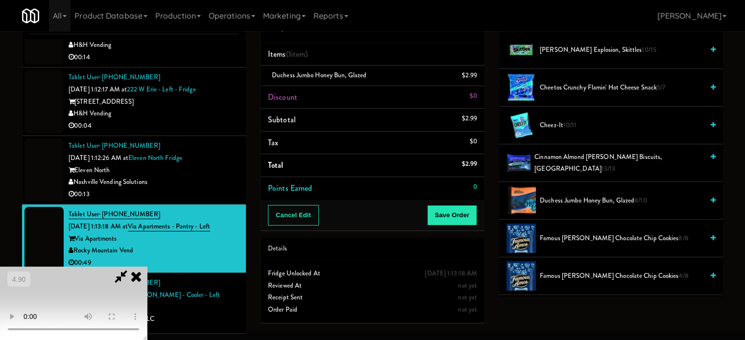
scroll to position [147, 0]
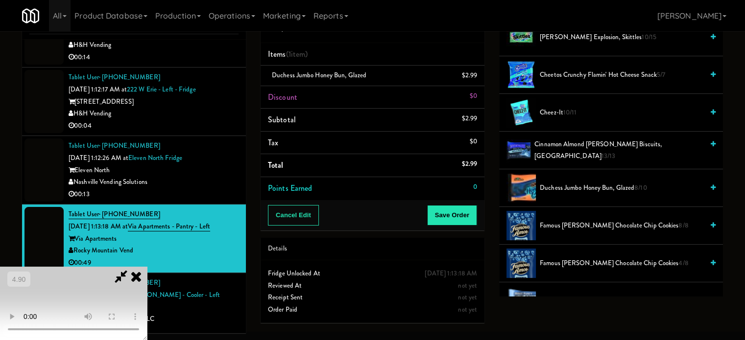
click at [549, 221] on span "Famous Amos Chocolate Chip Cookies 8/8" at bounding box center [622, 226] width 164 height 12
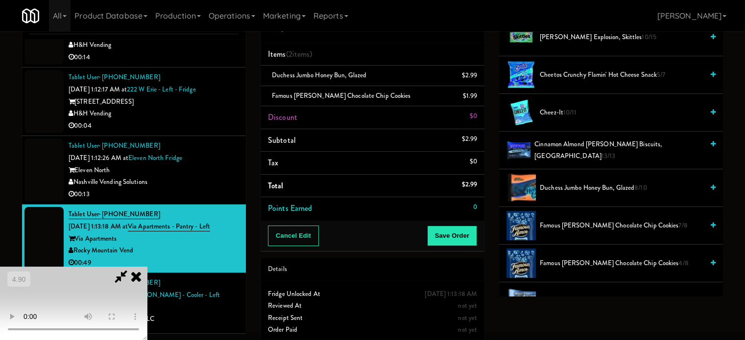
click at [147, 267] on video at bounding box center [73, 303] width 147 height 73
drag, startPoint x: 288, startPoint y: 259, endPoint x: 294, endPoint y: 258, distance: 6.4
click at [147, 267] on video at bounding box center [73, 303] width 147 height 73
click at [472, 99] on link at bounding box center [476, 100] width 9 height 12
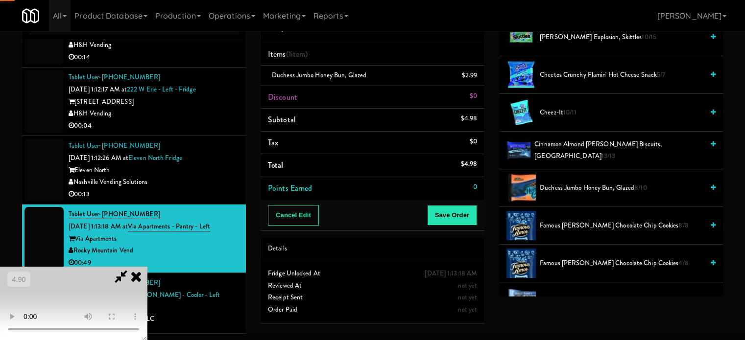
click at [147, 267] on video at bounding box center [73, 303] width 147 height 73
click at [557, 224] on span "Famous Amos Chocolate Chip Cookies 8/8" at bounding box center [622, 226] width 164 height 12
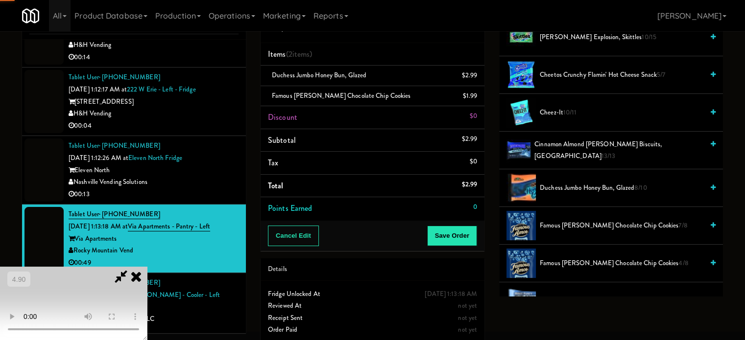
click at [147, 267] on video at bounding box center [73, 303] width 147 height 73
click at [147, 270] on video at bounding box center [73, 303] width 147 height 73
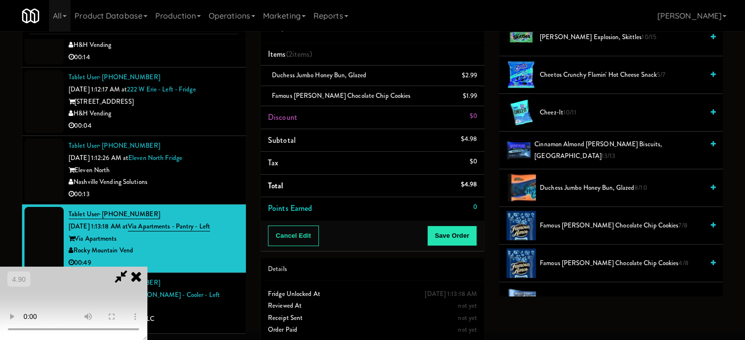
click at [147, 269] on video at bounding box center [73, 303] width 147 height 73
click at [147, 274] on video at bounding box center [73, 303] width 147 height 73
click at [147, 267] on video at bounding box center [73, 303] width 147 height 73
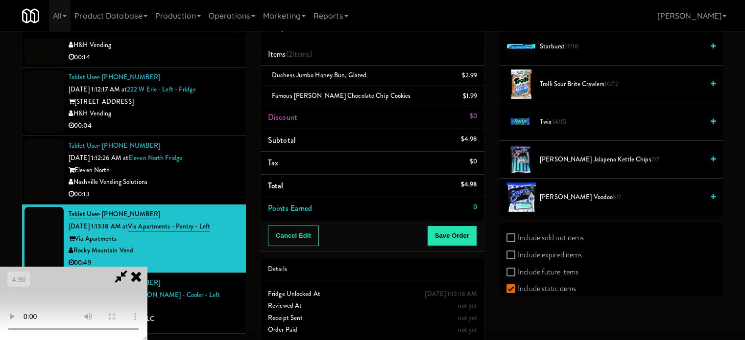
scroll to position [1050, 0]
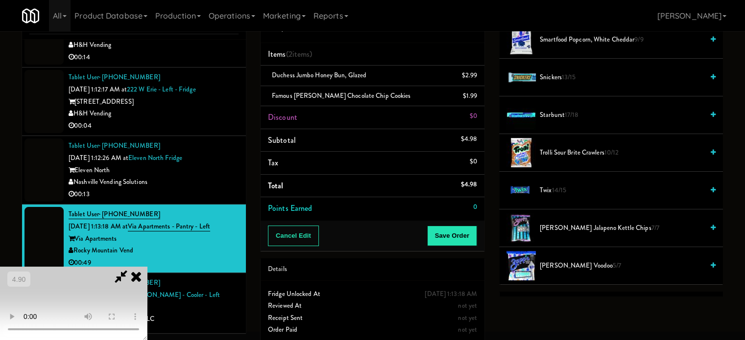
click at [558, 147] on span "Trolli Sour Brite Crawlers 10/12" at bounding box center [622, 153] width 164 height 12
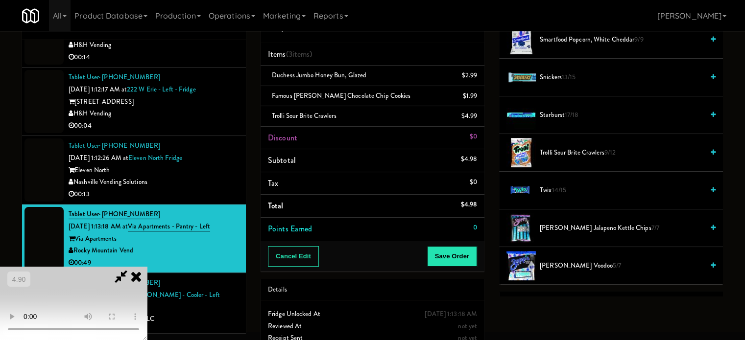
click at [147, 267] on video at bounding box center [73, 303] width 147 height 73
click at [447, 251] on button "Save Order" at bounding box center [452, 256] width 50 height 21
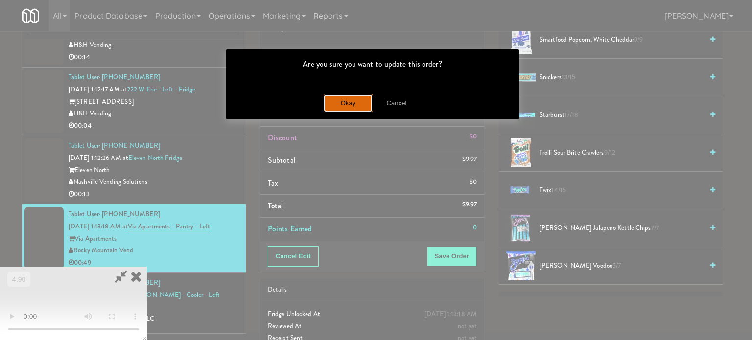
drag, startPoint x: 358, startPoint y: 105, endPoint x: 322, endPoint y: 197, distance: 98.8
click at [358, 104] on button "Okay" at bounding box center [348, 104] width 49 height 18
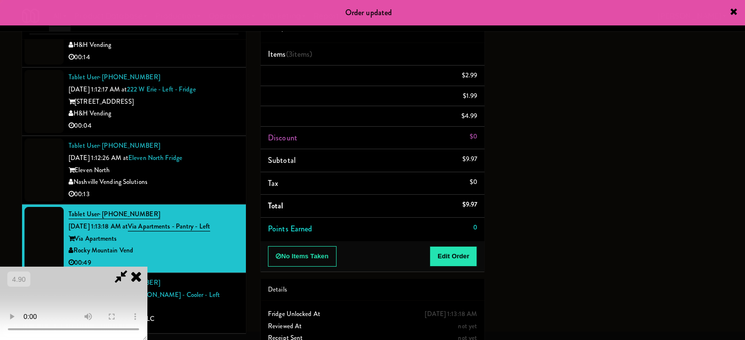
scroll to position [0, 0]
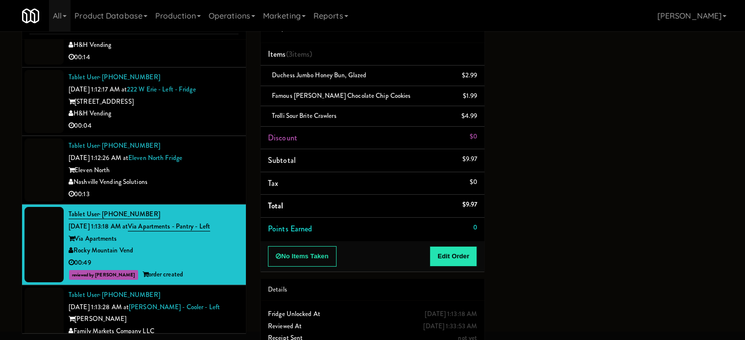
click at [173, 176] on div "Nashville Vending Solutions" at bounding box center [154, 182] width 170 height 12
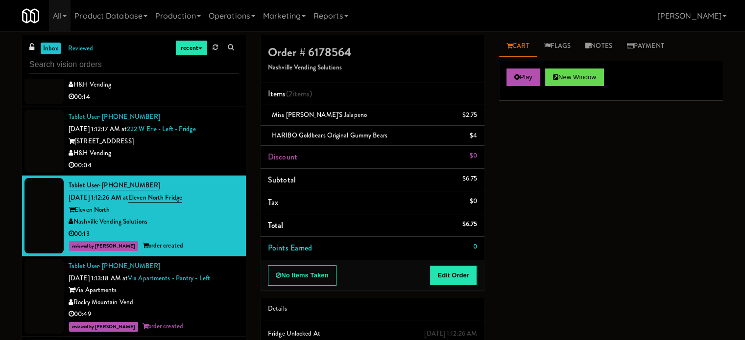
click at [210, 180] on div "Tablet User · (412) 400-6615 Sep 1, 2025 1:12:26 AM at Eleven North Fridge Elev…" at bounding box center [154, 216] width 170 height 73
click at [214, 160] on div "00:04" at bounding box center [154, 166] width 170 height 12
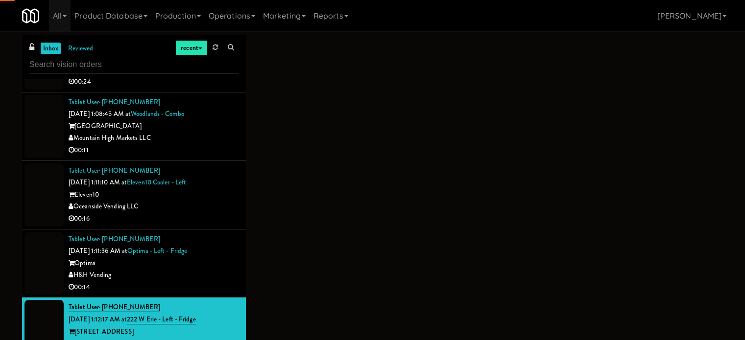
scroll to position [10931, 0]
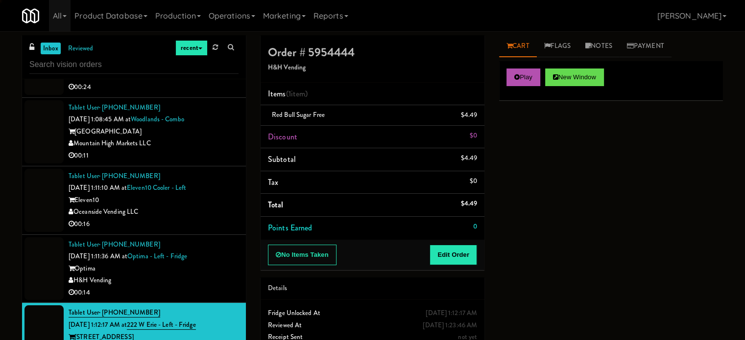
drag, startPoint x: 216, startPoint y: 209, endPoint x: 225, endPoint y: 171, distance: 39.3
click at [216, 263] on div "Optima" at bounding box center [154, 269] width 170 height 12
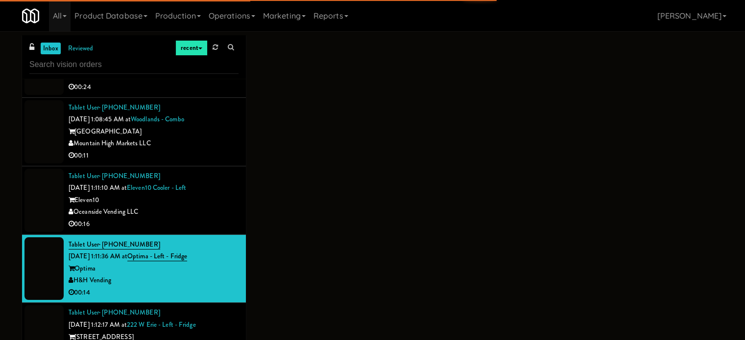
click at [231, 194] on div "Eleven10" at bounding box center [154, 200] width 170 height 12
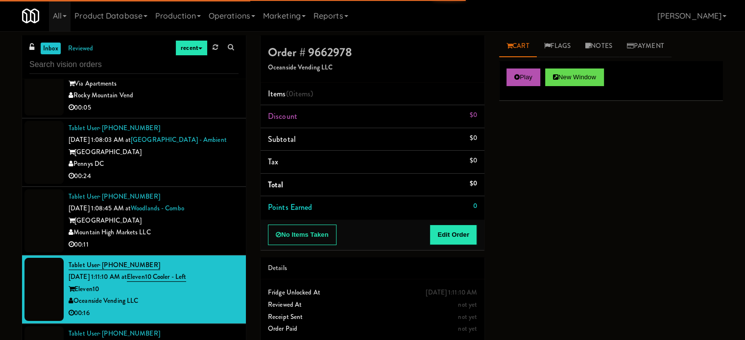
scroll to position [10833, 0]
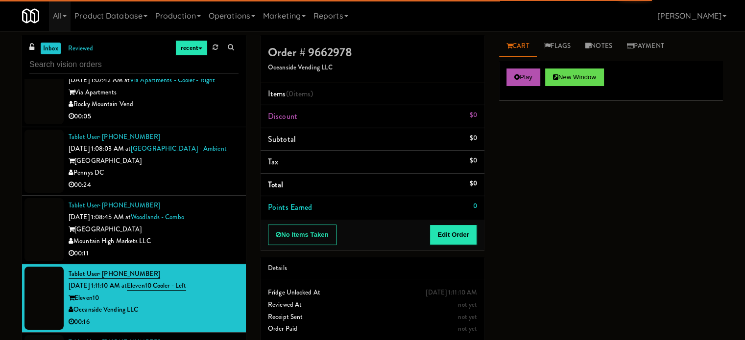
click at [225, 200] on div "Tablet User · (928) 233-2471 Sep 1, 2025 1:08:45 AM at Woodlands - Combo Woodla…" at bounding box center [154, 230] width 170 height 60
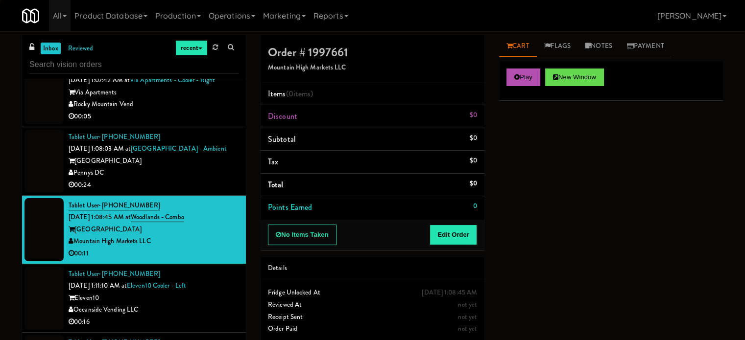
drag, startPoint x: 225, startPoint y: 129, endPoint x: 223, endPoint y: 180, distance: 51.5
click at [225, 135] on li "Tablet User · (470) 642-2162 Sep 1, 2025 1:08:03 AM at Union Heights - Ambient …" at bounding box center [134, 161] width 224 height 69
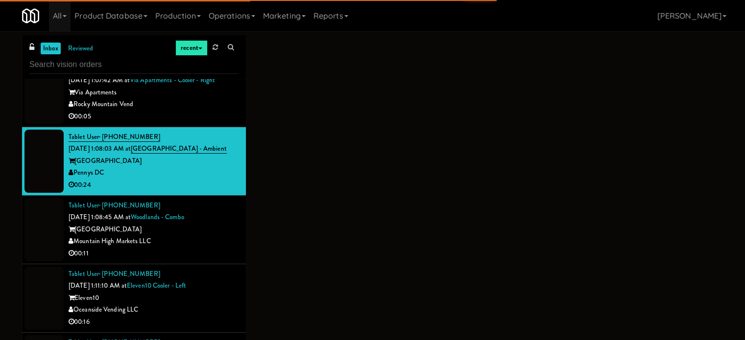
click at [229, 304] on div "Oceanside Vending LLC" at bounding box center [154, 310] width 170 height 12
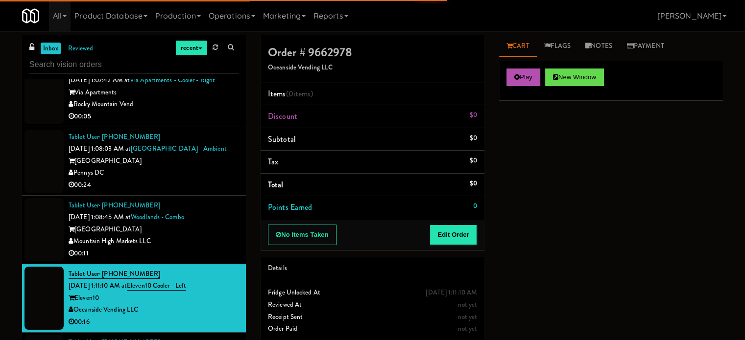
click at [509, 78] on button "Play" at bounding box center [524, 78] width 34 height 18
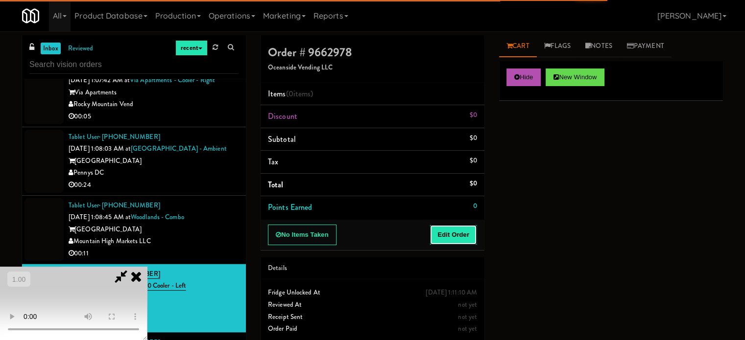
click at [441, 225] on button "Edit Order" at bounding box center [454, 235] width 48 height 21
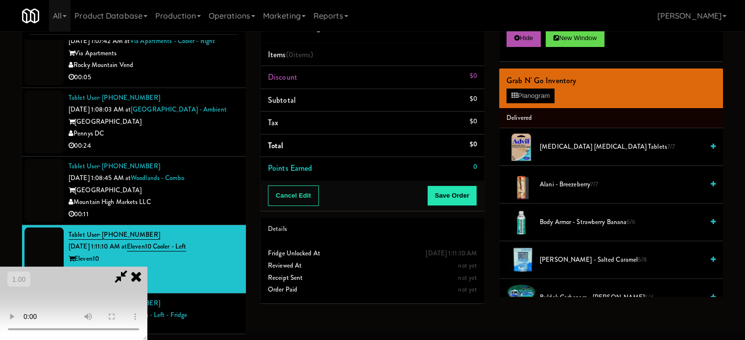
scroll to position [40, 0]
click at [147, 267] on video at bounding box center [73, 303] width 147 height 73
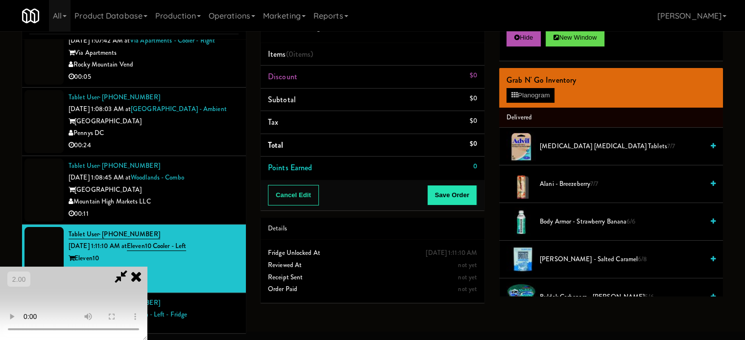
click at [147, 267] on video at bounding box center [73, 303] width 147 height 73
drag, startPoint x: 308, startPoint y: 223, endPoint x: 551, endPoint y: 201, distance: 243.5
click at [147, 267] on video at bounding box center [73, 303] width 147 height 73
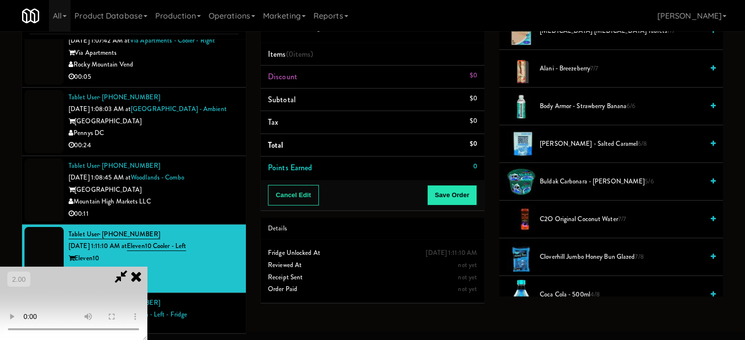
scroll to position [147, 0]
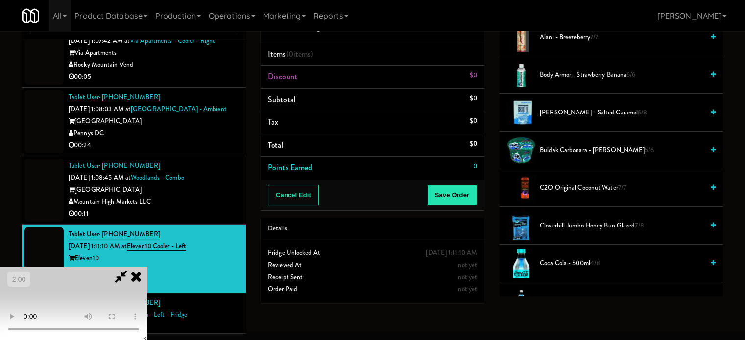
drag, startPoint x: 167, startPoint y: 210, endPoint x: 187, endPoint y: 209, distance: 20.1
click at [147, 267] on video at bounding box center [73, 303] width 147 height 73
drag, startPoint x: 267, startPoint y: 208, endPoint x: 264, endPoint y: 218, distance: 10.4
click at [147, 267] on video at bounding box center [73, 303] width 147 height 73
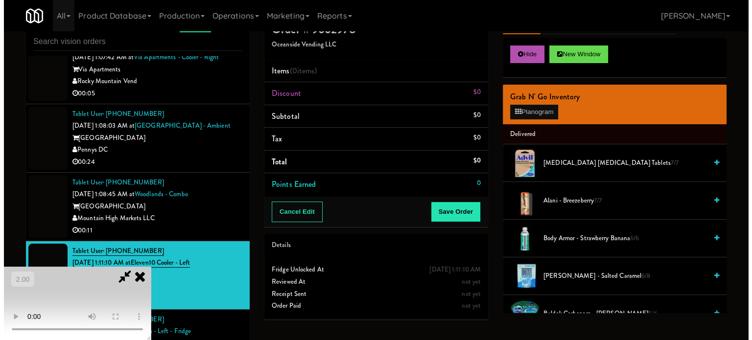
scroll to position [0, 0]
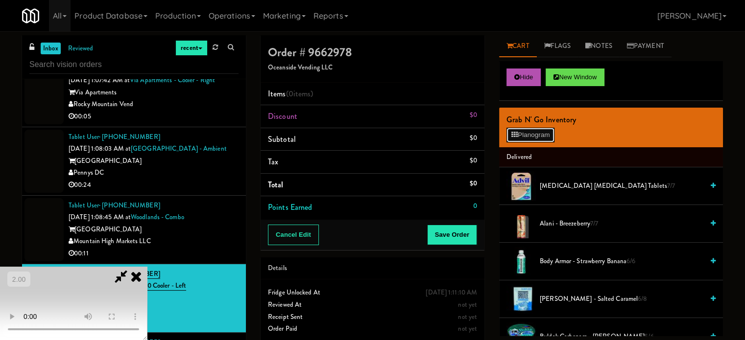
click at [525, 133] on button "Planogram" at bounding box center [531, 135] width 48 height 15
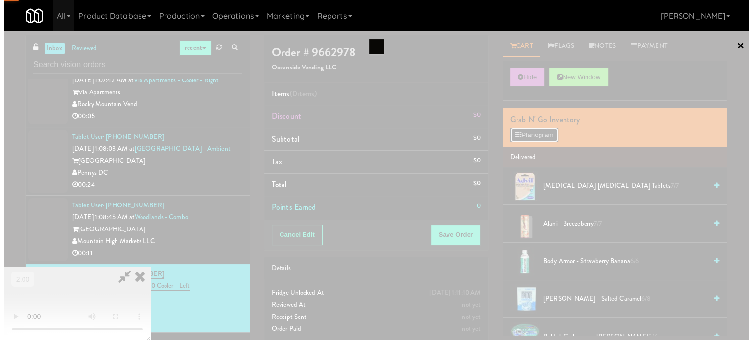
scroll to position [10822, 0]
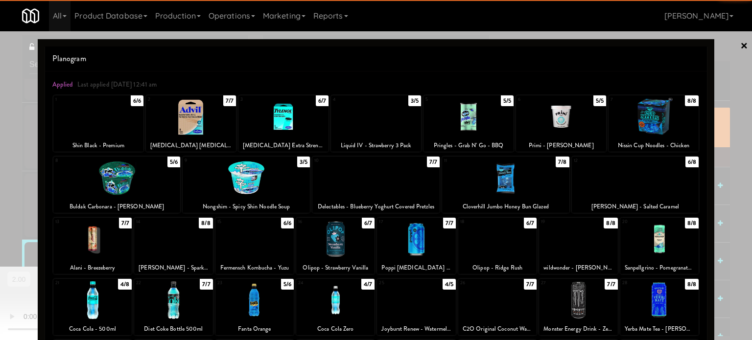
drag, startPoint x: 586, startPoint y: 246, endPoint x: 515, endPoint y: 254, distance: 71.4
click at [585, 246] on div at bounding box center [578, 239] width 78 height 38
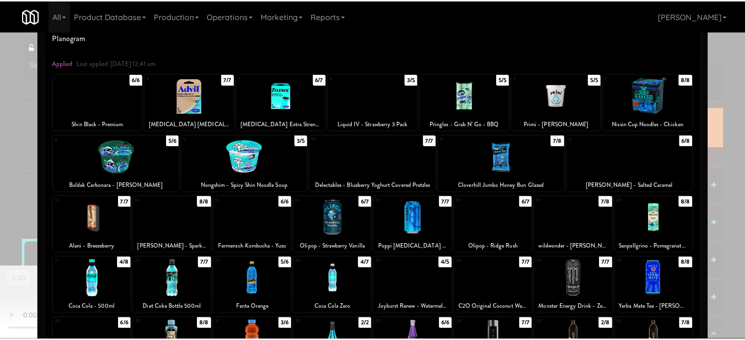
scroll to position [49, 0]
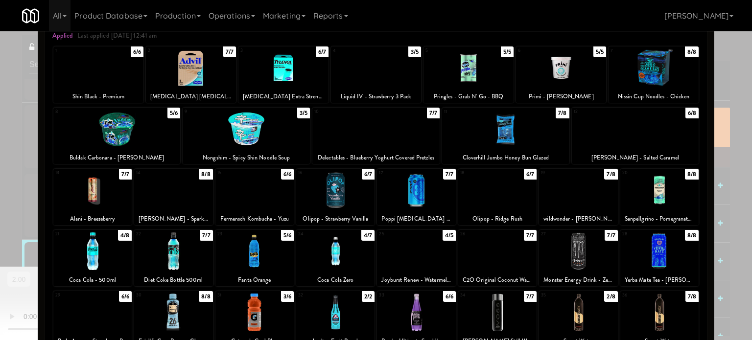
click at [174, 262] on div at bounding box center [173, 252] width 78 height 38
click at [0, 259] on div at bounding box center [376, 170] width 752 height 340
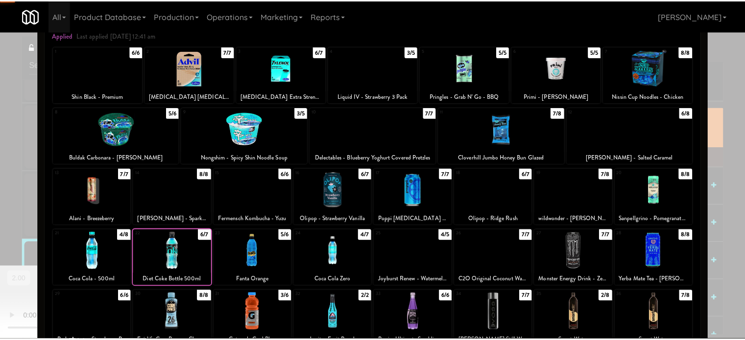
scroll to position [10833, 0]
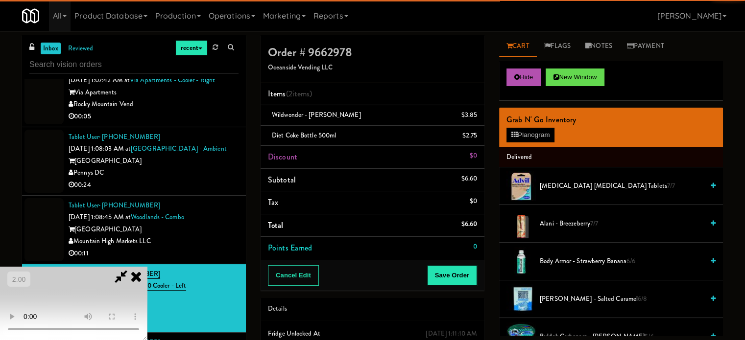
drag, startPoint x: 138, startPoint y: 194, endPoint x: 229, endPoint y: 205, distance: 91.3
click at [145, 267] on video at bounding box center [73, 303] width 147 height 73
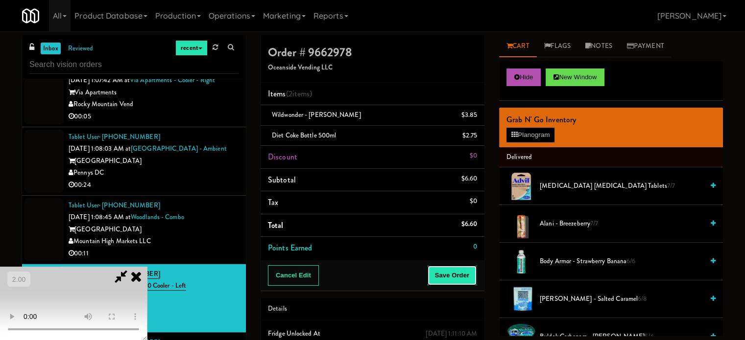
click at [464, 282] on button "Save Order" at bounding box center [452, 276] width 50 height 21
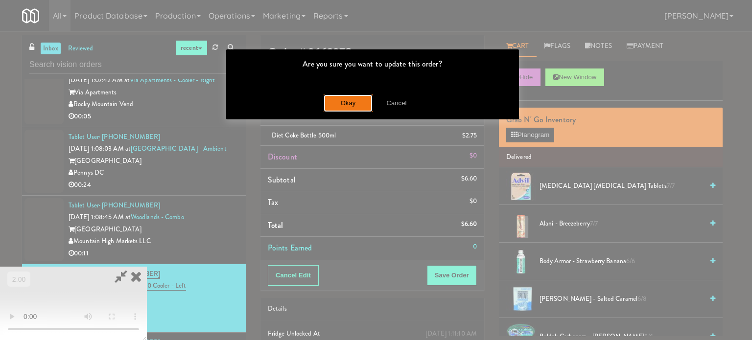
click at [354, 103] on button "Okay" at bounding box center [348, 104] width 49 height 18
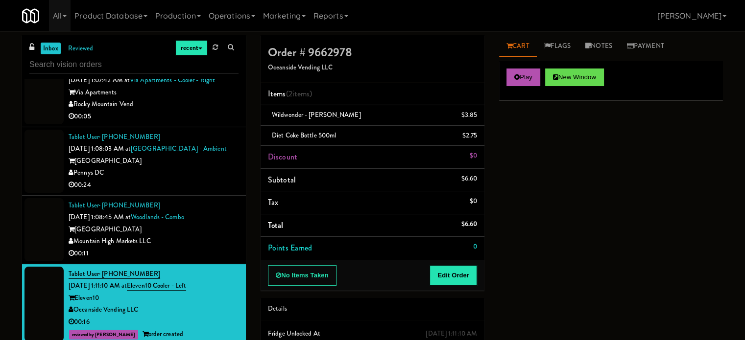
drag, startPoint x: 192, startPoint y: 189, endPoint x: 302, endPoint y: 195, distance: 110.4
click at [197, 236] on div "Mountain High Markets LLC" at bounding box center [154, 242] width 170 height 12
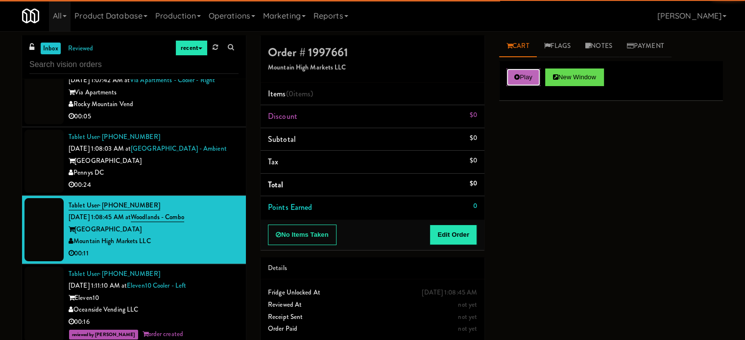
drag, startPoint x: 508, startPoint y: 71, endPoint x: 499, endPoint y: 154, distance: 84.2
click at [508, 71] on button "Play" at bounding box center [524, 78] width 34 height 18
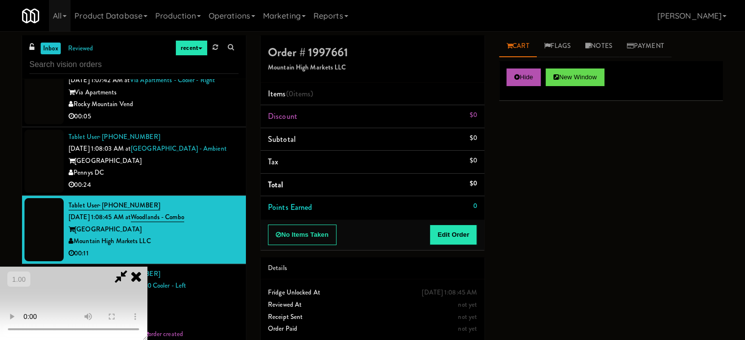
click at [465, 222] on div "No Items Taken Edit Order" at bounding box center [373, 235] width 224 height 30
click at [462, 229] on button "Edit Order" at bounding box center [454, 235] width 48 height 21
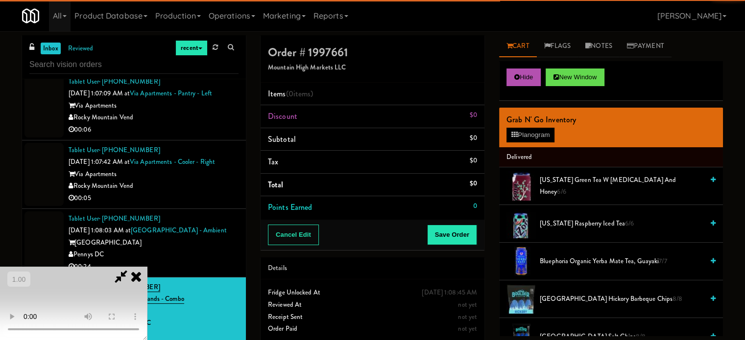
scroll to position [10735, 0]
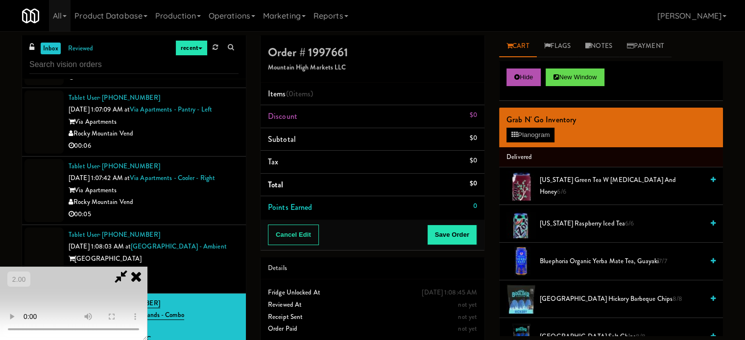
click at [147, 288] on video at bounding box center [73, 303] width 147 height 73
click at [147, 277] on video at bounding box center [73, 303] width 147 height 73
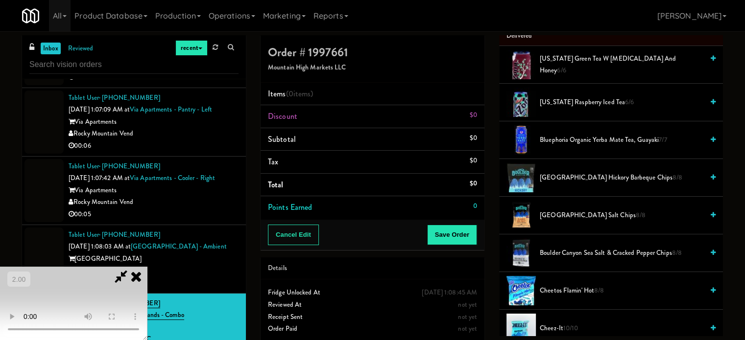
scroll to position [147, 0]
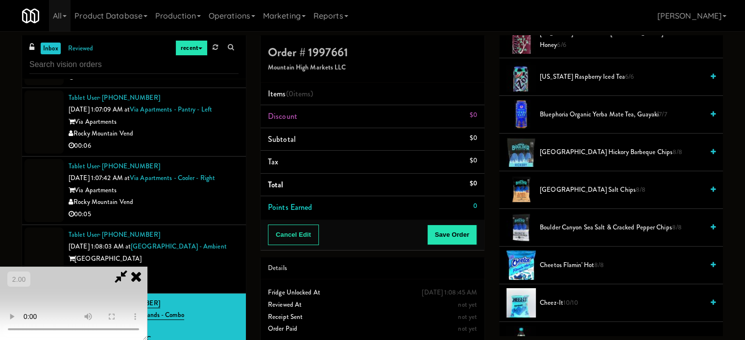
click at [147, 272] on video at bounding box center [73, 303] width 147 height 73
drag, startPoint x: 588, startPoint y: 74, endPoint x: 201, endPoint y: 229, distance: 417.0
click at [588, 74] on span "Arizona Raspberry Iced Tea 6/6" at bounding box center [622, 77] width 164 height 12
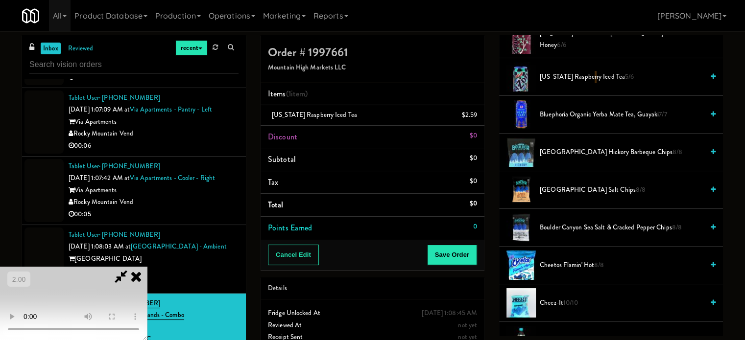
drag, startPoint x: 201, startPoint y: 230, endPoint x: 214, endPoint y: 240, distance: 16.4
click at [147, 267] on video at bounding box center [73, 303] width 147 height 73
drag, startPoint x: 192, startPoint y: 227, endPoint x: 416, endPoint y: 221, distance: 224.4
click at [147, 267] on video at bounding box center [73, 303] width 147 height 73
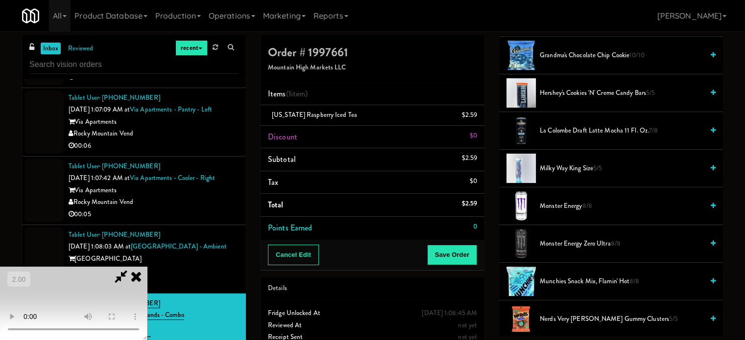
scroll to position [735, 0]
click at [559, 283] on span "Munchies Snack Mix, Flamin' Hot 8/8" at bounding box center [622, 281] width 164 height 12
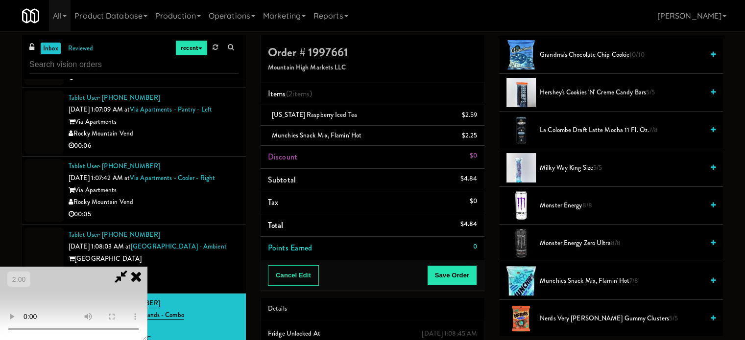
click at [147, 267] on video at bounding box center [73, 303] width 147 height 73
click at [460, 269] on button "Save Order" at bounding box center [452, 276] width 50 height 21
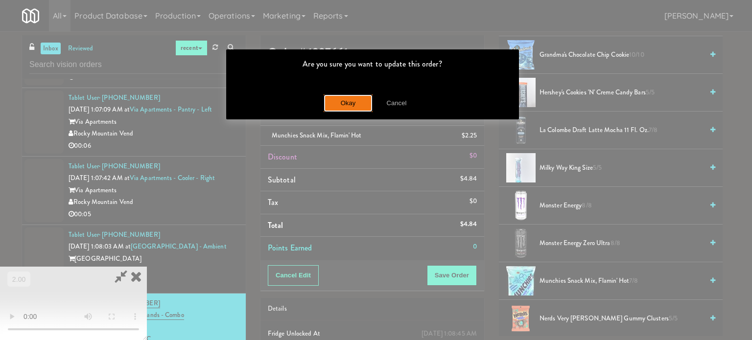
click at [348, 99] on button "Okay" at bounding box center [348, 104] width 49 height 18
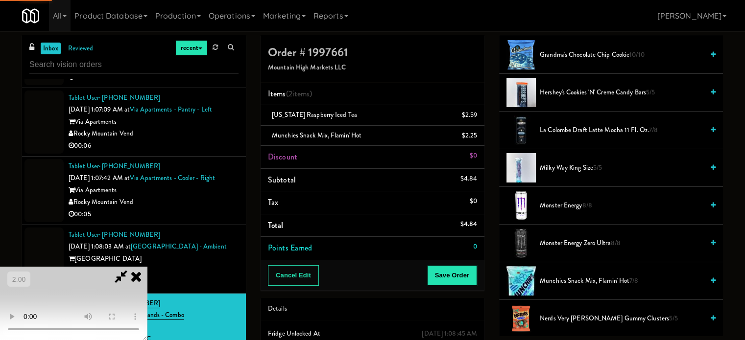
scroll to position [92, 0]
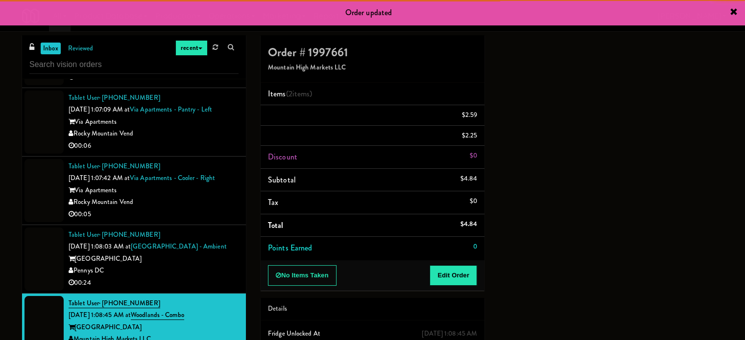
click at [207, 277] on div "00:24" at bounding box center [154, 283] width 170 height 12
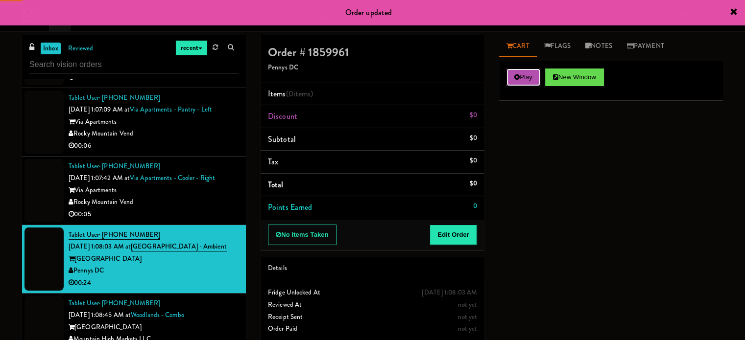
click at [534, 78] on button "Play" at bounding box center [524, 78] width 34 height 18
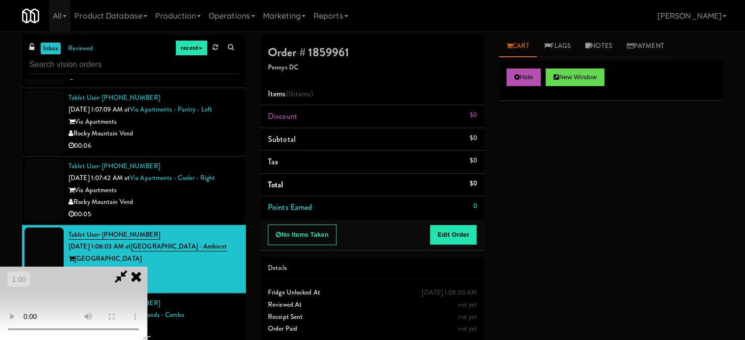
drag, startPoint x: 299, startPoint y: 125, endPoint x: 321, endPoint y: 166, distance: 46.9
click at [147, 267] on video at bounding box center [73, 303] width 147 height 73
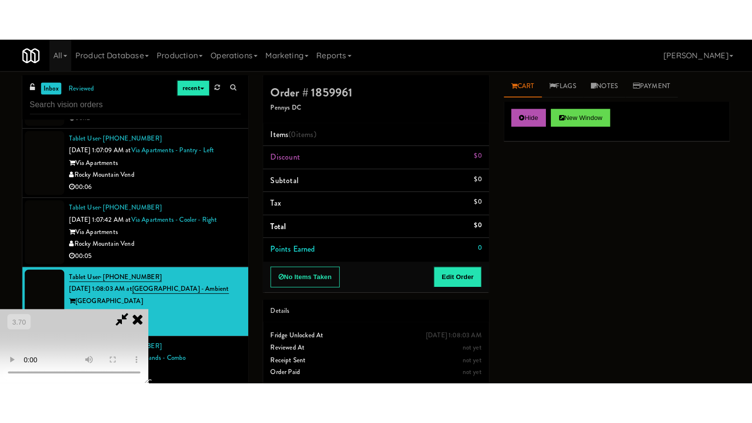
scroll to position [57, 0]
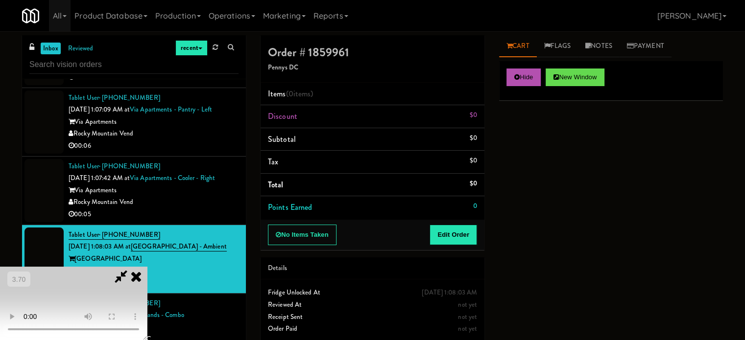
click at [147, 267] on video at bounding box center [73, 303] width 147 height 73
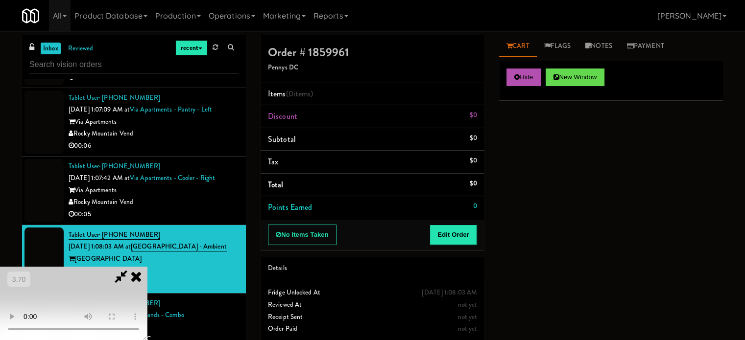
click at [147, 267] on video at bounding box center [73, 303] width 147 height 73
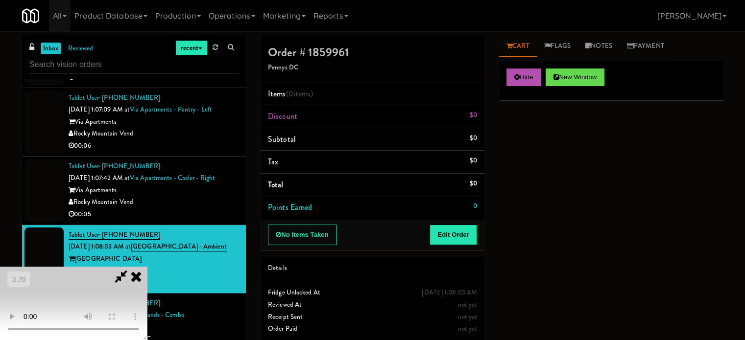
click at [147, 267] on video at bounding box center [73, 303] width 147 height 73
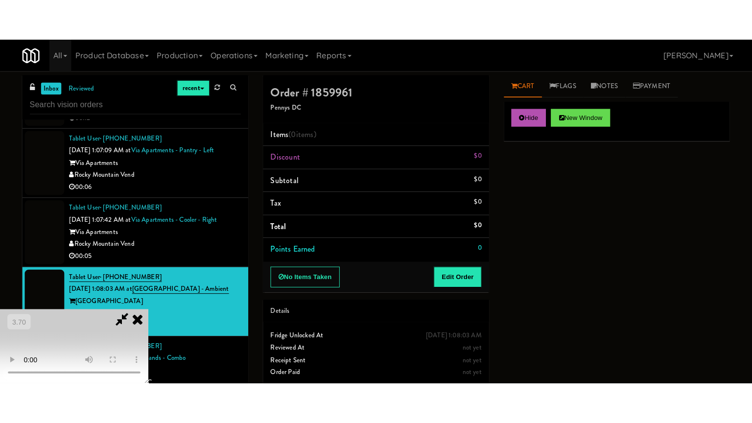
scroll to position [20, 0]
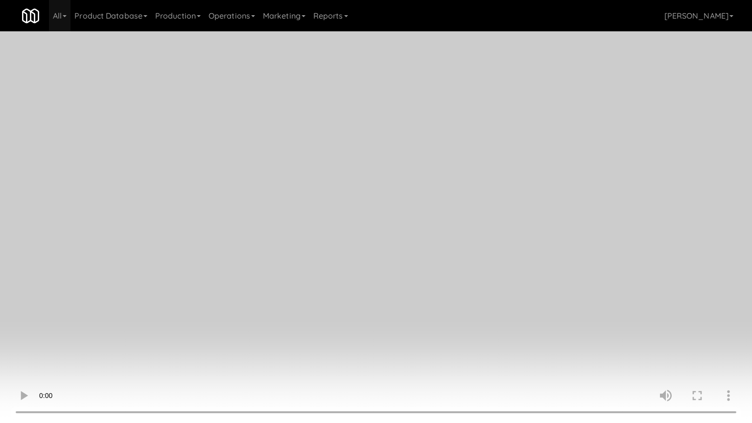
click at [275, 223] on video at bounding box center [376, 211] width 752 height 423
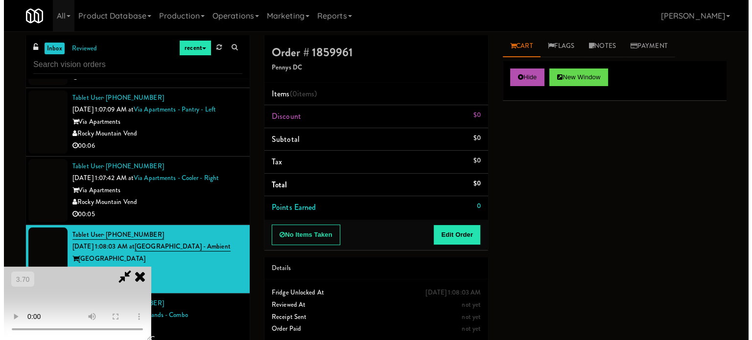
scroll to position [106, 0]
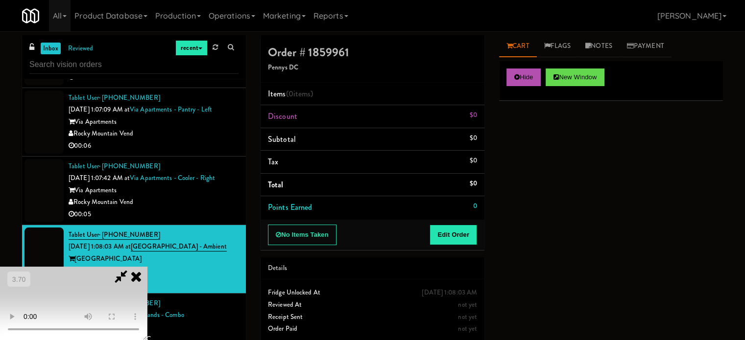
click at [147, 279] on video at bounding box center [73, 303] width 147 height 73
click at [147, 267] on video at bounding box center [73, 303] width 147 height 73
click at [468, 239] on button "Edit Order" at bounding box center [454, 235] width 48 height 21
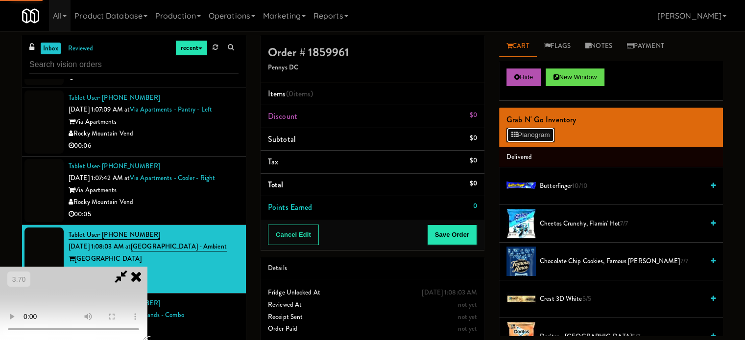
click at [540, 135] on button "Planogram" at bounding box center [531, 135] width 48 height 15
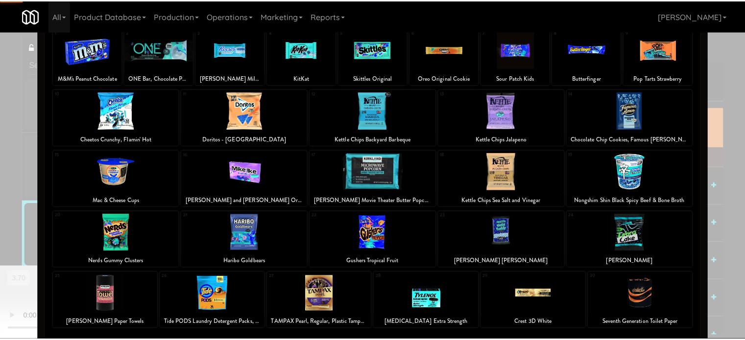
scroll to position [140, 0]
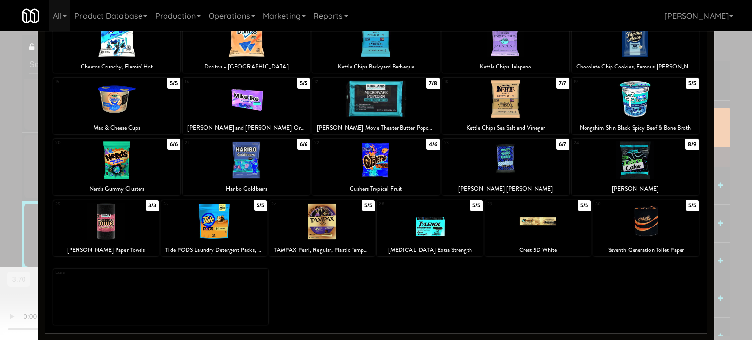
click at [625, 158] on div at bounding box center [635, 161] width 127 height 38
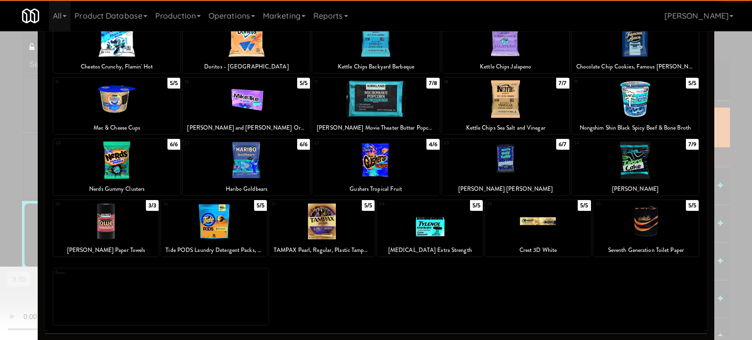
click at [506, 170] on div at bounding box center [505, 161] width 127 height 38
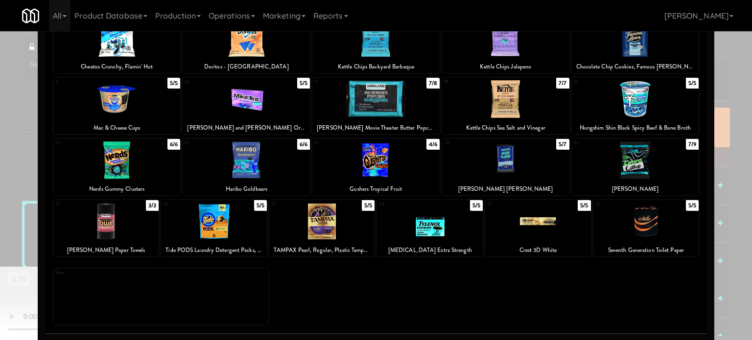
click at [720, 185] on div at bounding box center [376, 170] width 752 height 340
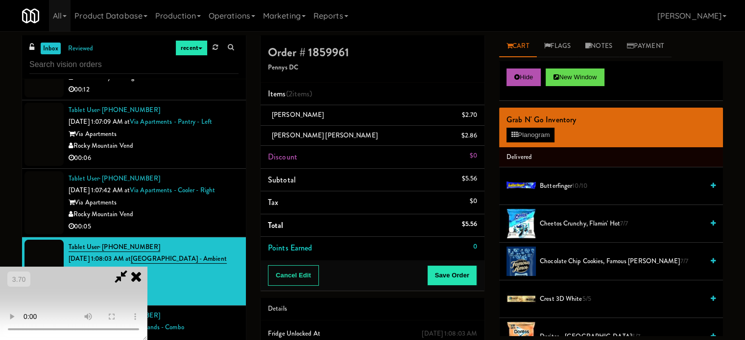
scroll to position [10735, 0]
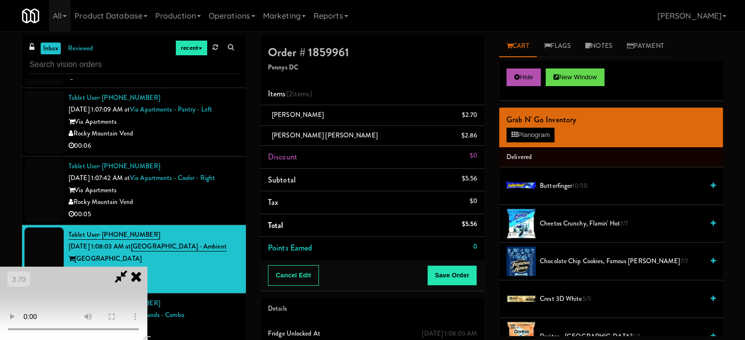
click at [147, 267] on video at bounding box center [73, 303] width 147 height 73
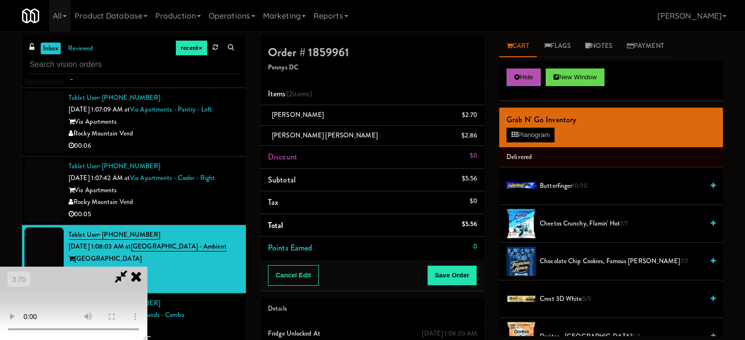
click at [147, 267] on video at bounding box center [73, 303] width 147 height 73
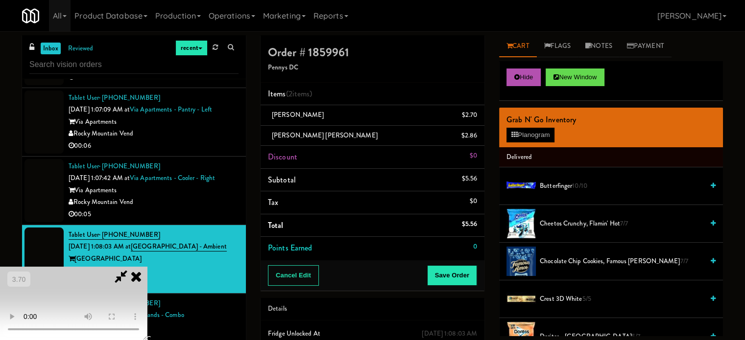
click at [147, 267] on video at bounding box center [73, 303] width 147 height 73
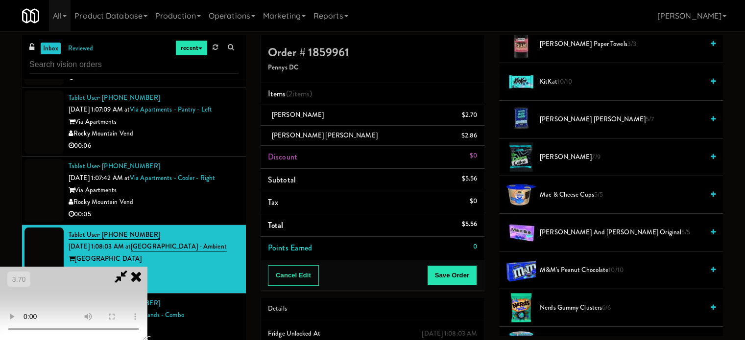
scroll to position [588, 0]
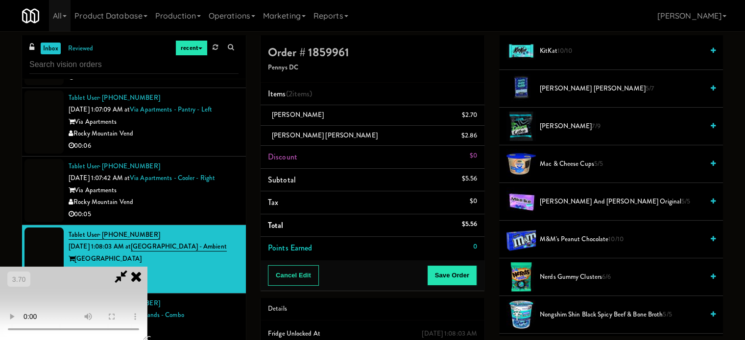
click at [578, 125] on span "Little Debbie Zebra Cake 7/9" at bounding box center [622, 127] width 164 height 12
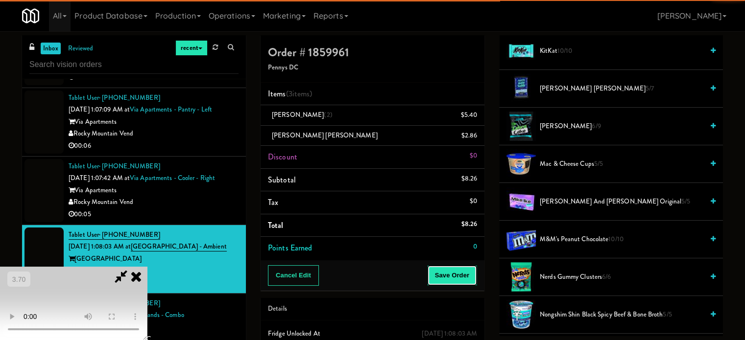
click at [462, 278] on button "Save Order" at bounding box center [452, 276] width 50 height 21
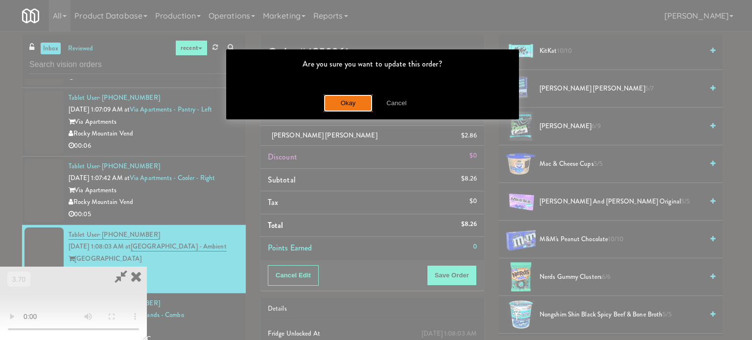
click at [358, 107] on button "Okay" at bounding box center [348, 104] width 49 height 18
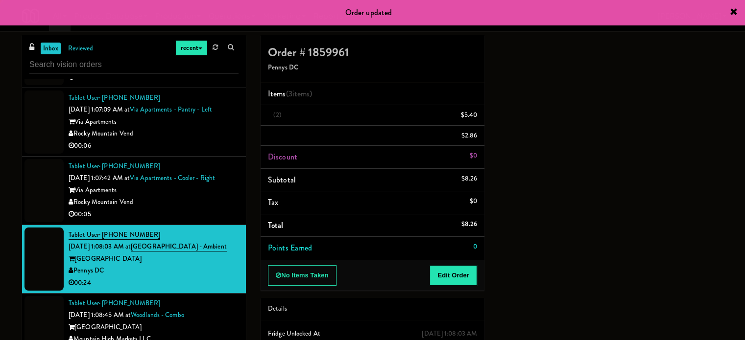
scroll to position [0, 0]
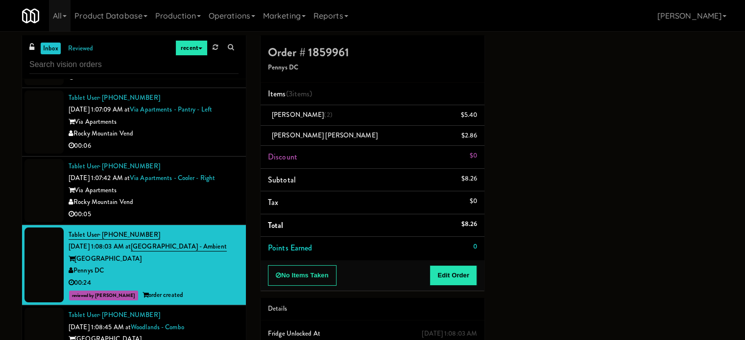
click at [180, 196] on div "Rocky Mountain Vend" at bounding box center [154, 202] width 170 height 12
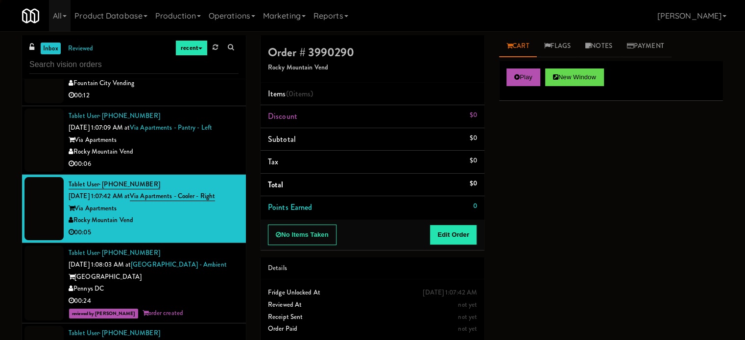
scroll to position [10686, 0]
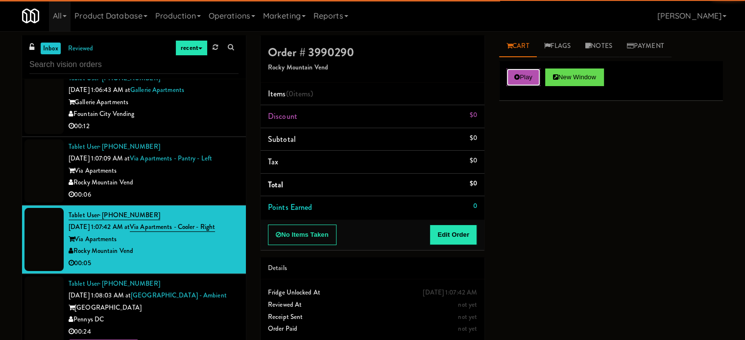
click at [510, 78] on button "Play" at bounding box center [524, 78] width 34 height 18
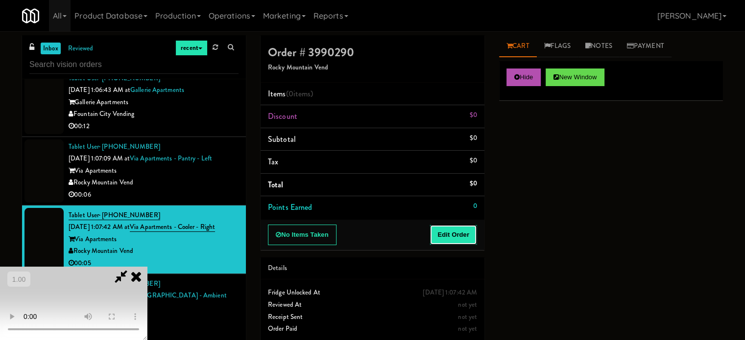
click at [458, 231] on button "Edit Order" at bounding box center [454, 235] width 48 height 21
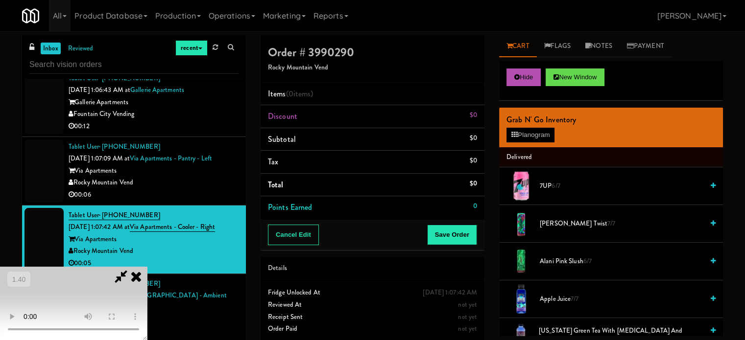
scroll to position [147, 0]
click at [147, 267] on video at bounding box center [73, 303] width 147 height 73
drag, startPoint x: 289, startPoint y: 164, endPoint x: 459, endPoint y: 157, distance: 170.1
click at [147, 267] on video at bounding box center [73, 303] width 147 height 73
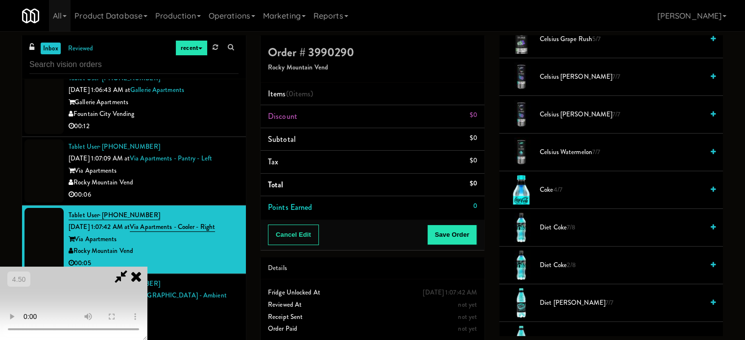
scroll to position [539, 0]
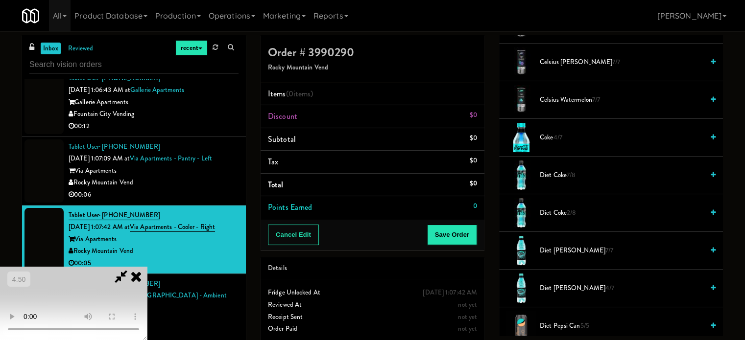
click at [553, 139] on span "Coke 4/7" at bounding box center [622, 138] width 164 height 12
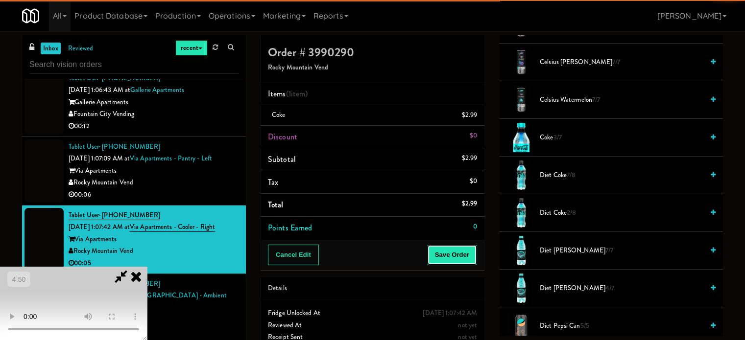
click at [464, 253] on button "Save Order" at bounding box center [452, 255] width 50 height 21
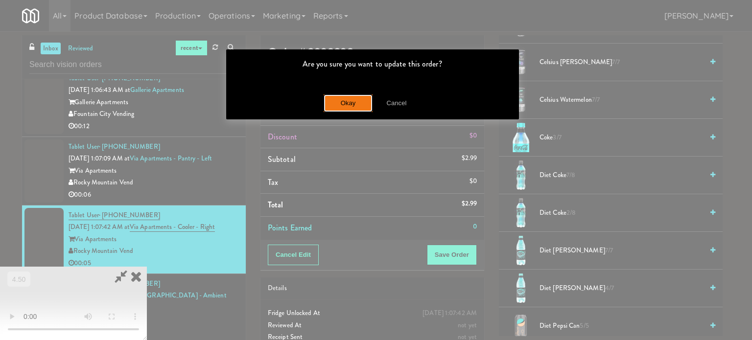
click at [356, 103] on button "Okay" at bounding box center [348, 104] width 49 height 18
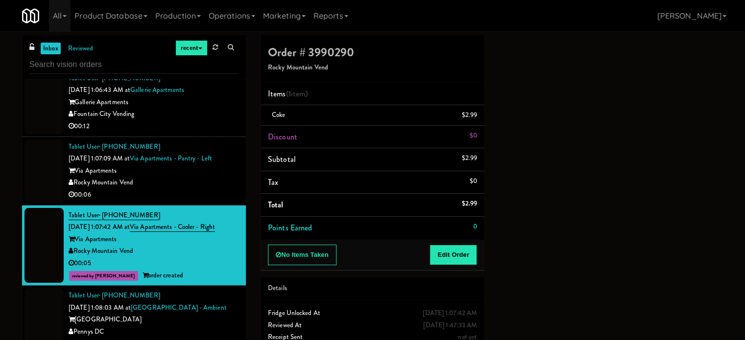
scroll to position [0, 0]
click at [182, 177] on div "Rocky Mountain Vend" at bounding box center [154, 183] width 170 height 12
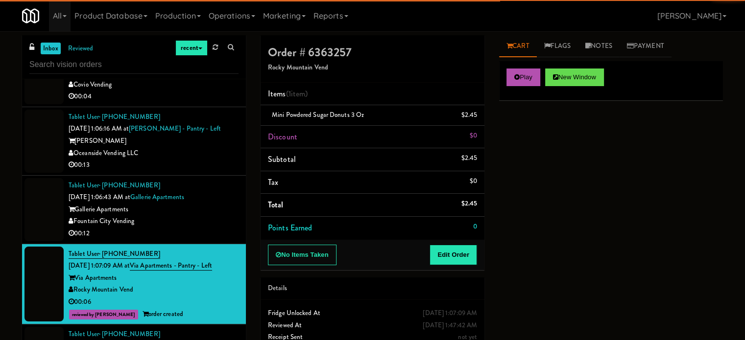
scroll to position [10539, 0]
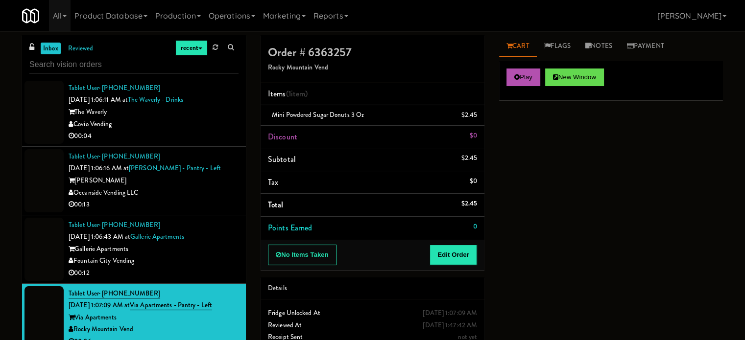
click at [182, 255] on div "Fountain City Vending" at bounding box center [154, 261] width 170 height 12
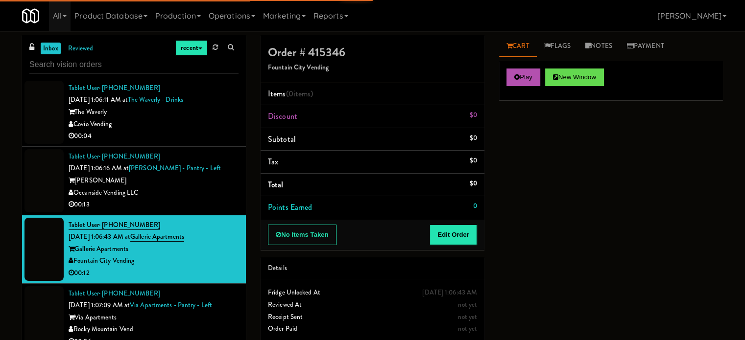
click at [205, 187] on div "Oceanside Vending LLC" at bounding box center [154, 193] width 170 height 12
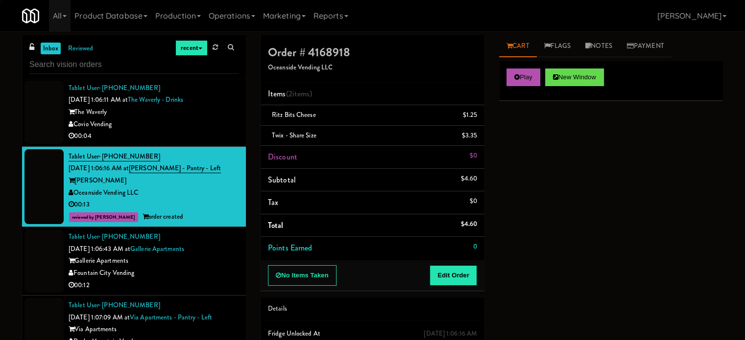
drag, startPoint x: 223, startPoint y: 211, endPoint x: 253, endPoint y: 206, distance: 29.8
click at [224, 267] on div "Fountain City Vending" at bounding box center [154, 273] width 170 height 12
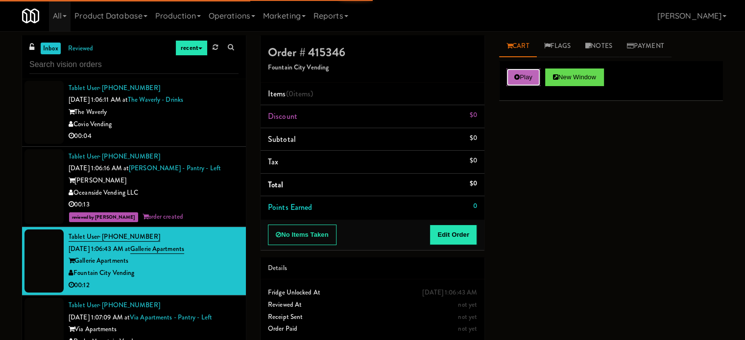
click at [511, 80] on button "Play" at bounding box center [524, 78] width 34 height 18
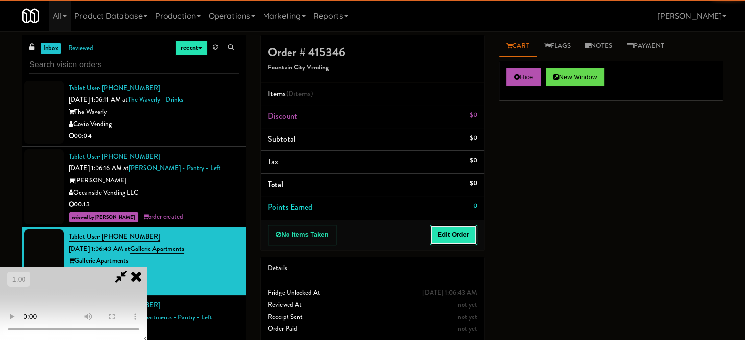
click at [445, 231] on button "Edit Order" at bounding box center [454, 235] width 48 height 21
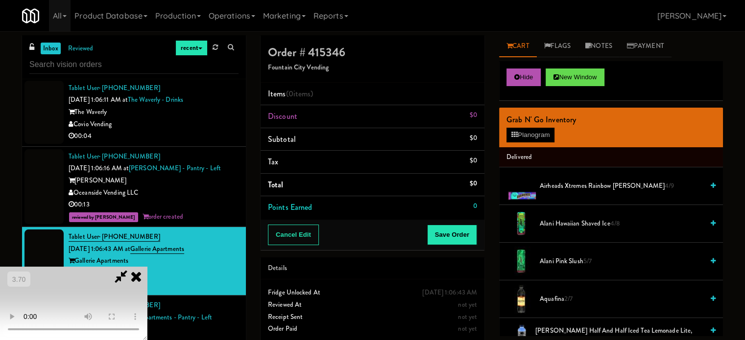
scroll to position [155, 0]
click at [147, 267] on video at bounding box center [73, 303] width 147 height 73
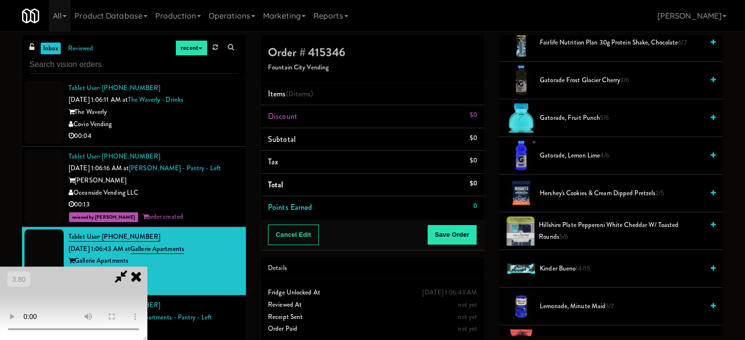
scroll to position [735, 0]
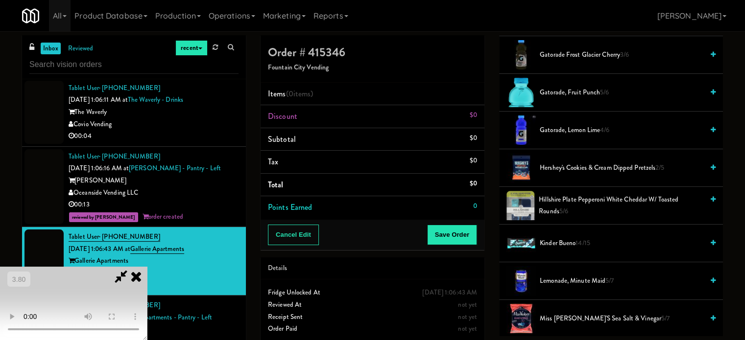
click at [147, 267] on video at bounding box center [73, 303] width 147 height 73
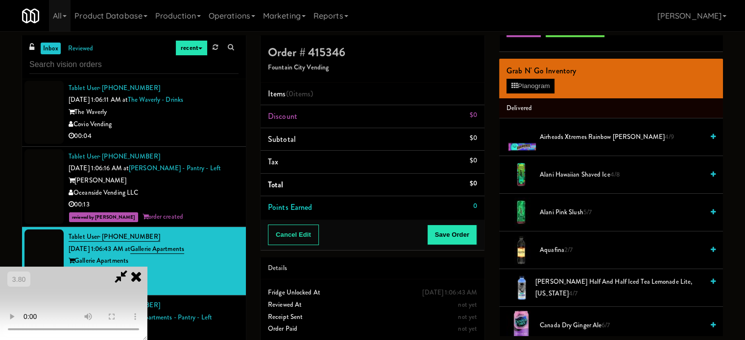
click at [578, 284] on span "Arnold Palmer Half and Half Iced Tea Lemonade Lite, Arizona 4/7" at bounding box center [619, 288] width 168 height 24
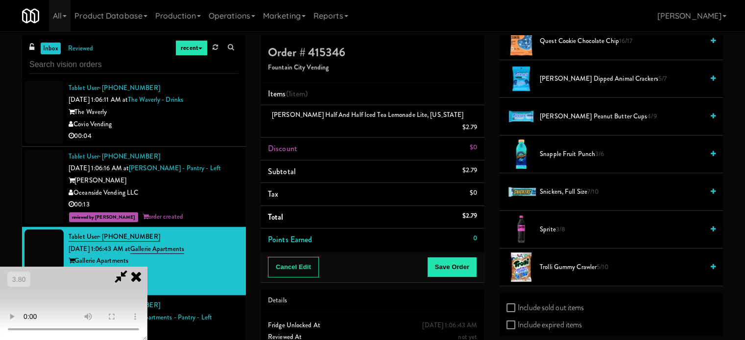
scroll to position [1176, 0]
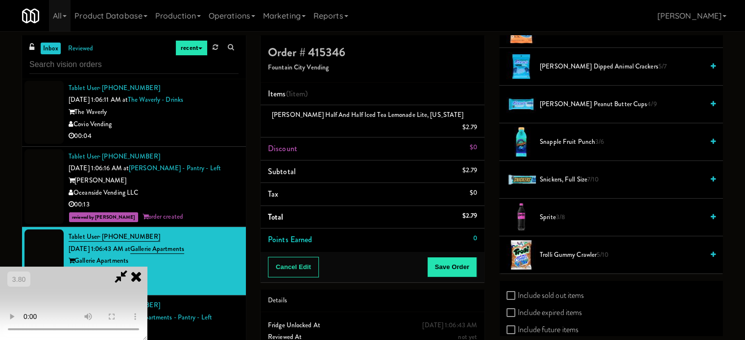
click at [540, 212] on span "Sprite 3/8" at bounding box center [622, 218] width 164 height 12
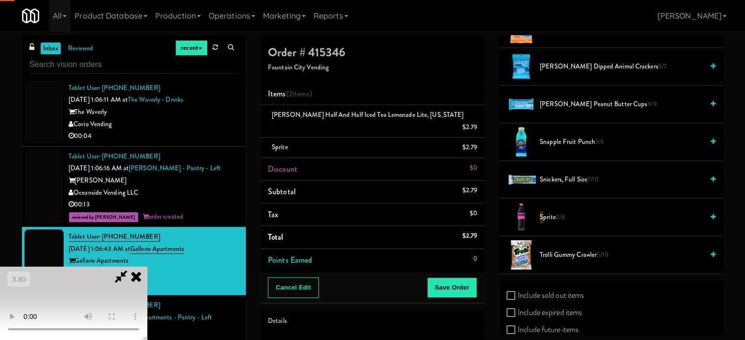
drag, startPoint x: 177, startPoint y: 218, endPoint x: 353, endPoint y: 249, distance: 178.6
click at [147, 267] on video at bounding box center [73, 303] width 147 height 73
click at [463, 278] on button "Save Order" at bounding box center [452, 288] width 50 height 21
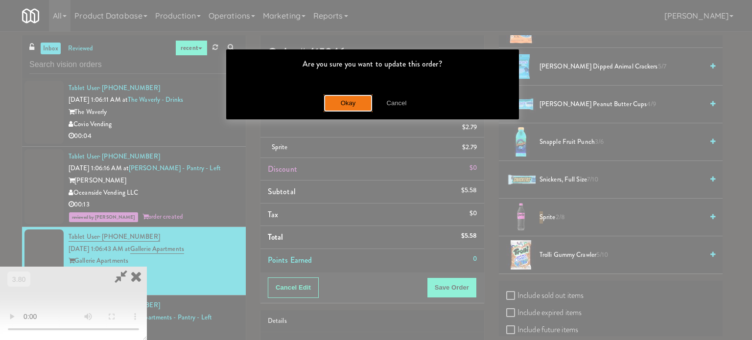
click at [335, 100] on button "Okay" at bounding box center [348, 104] width 49 height 18
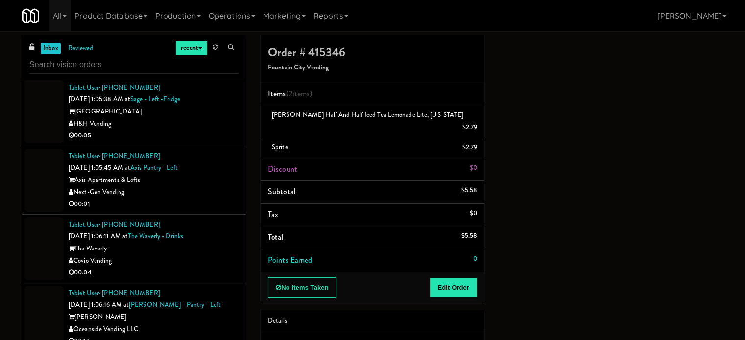
scroll to position [10392, 0]
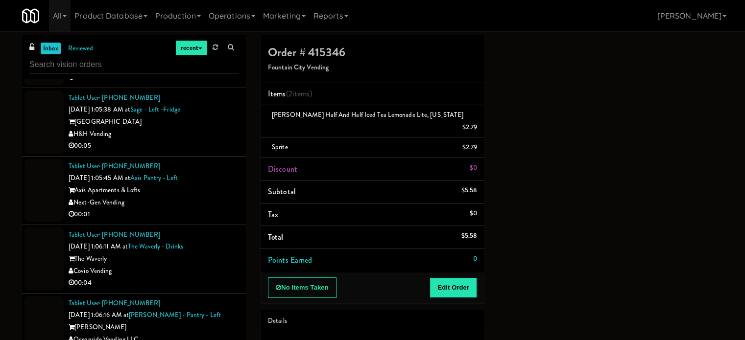
drag, startPoint x: 215, startPoint y: 143, endPoint x: 228, endPoint y: 166, distance: 26.6
click at [216, 197] on div "Next-Gen Vending" at bounding box center [154, 203] width 170 height 12
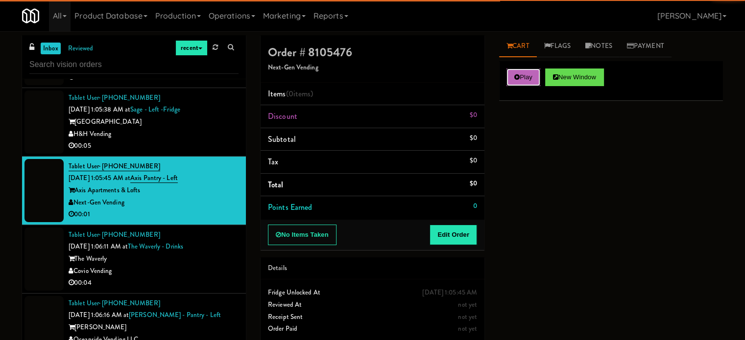
click at [526, 77] on button "Play" at bounding box center [524, 78] width 34 height 18
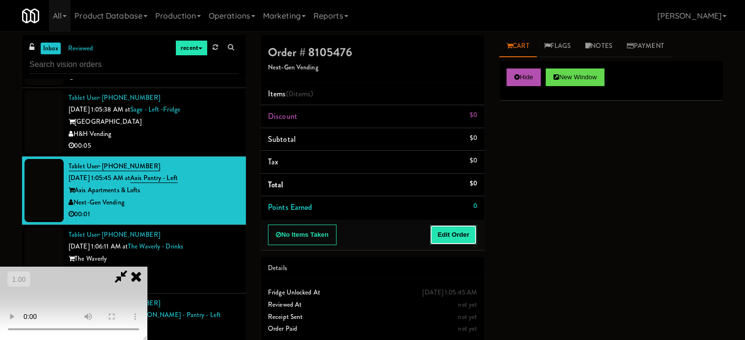
click at [467, 227] on button "Edit Order" at bounding box center [454, 235] width 48 height 21
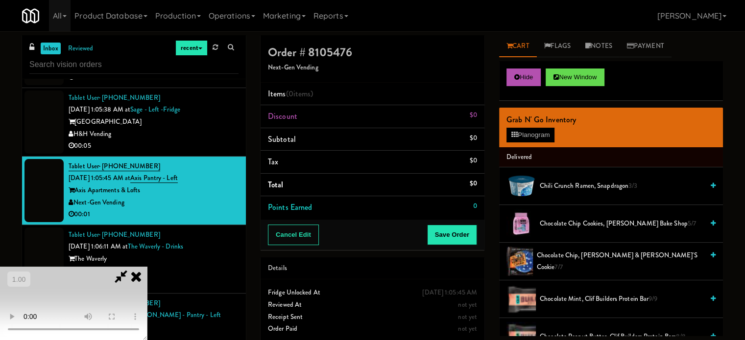
click at [147, 267] on video at bounding box center [73, 303] width 147 height 73
click at [107, 267] on video at bounding box center [73, 303] width 147 height 73
click at [147, 267] on video at bounding box center [73, 303] width 147 height 73
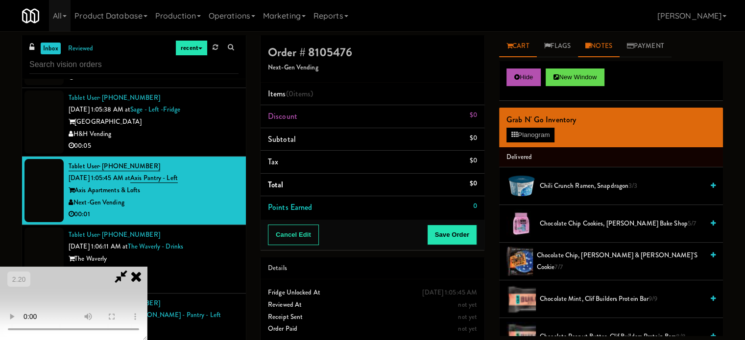
click at [588, 46] on icon at bounding box center [587, 46] width 5 height 6
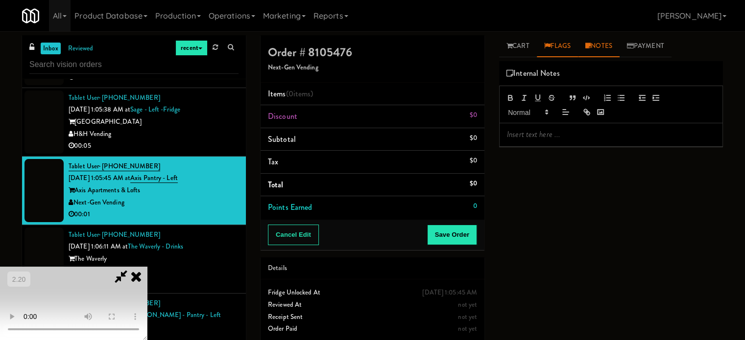
click at [573, 49] on link "Flags" at bounding box center [558, 46] width 42 height 22
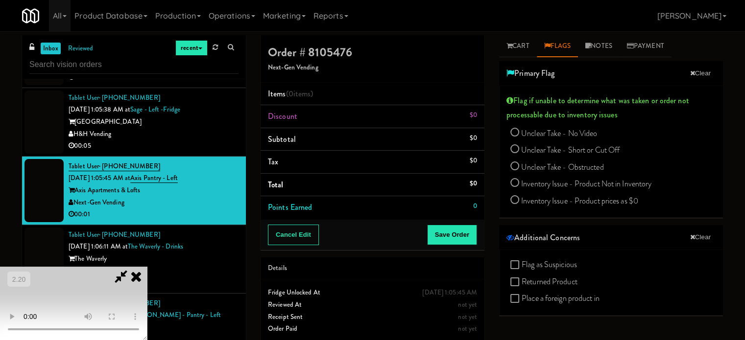
click at [557, 148] on span "Unclear Take - Short or Cut Off" at bounding box center [570, 150] width 98 height 11
click at [519, 148] on input "Unclear Take - Short or Cut Off" at bounding box center [514, 150] width 9 height 9
radio input "true"
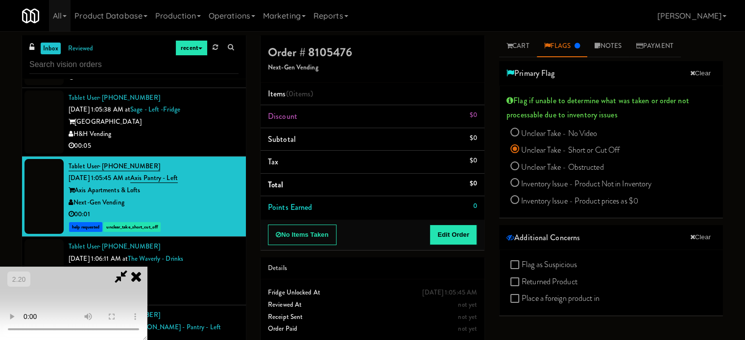
click at [147, 267] on icon at bounding box center [136, 277] width 22 height 20
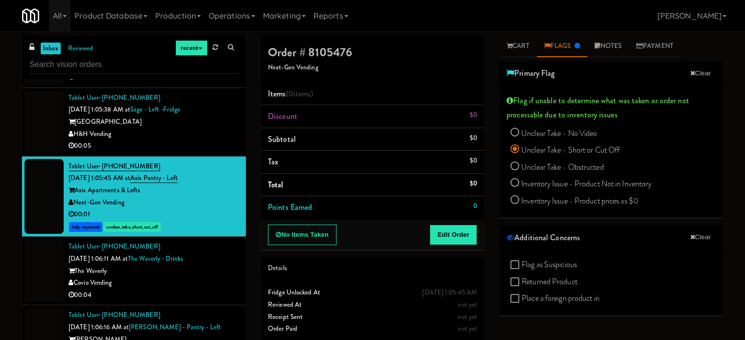
click at [166, 277] on div "Covio Vending" at bounding box center [154, 283] width 170 height 12
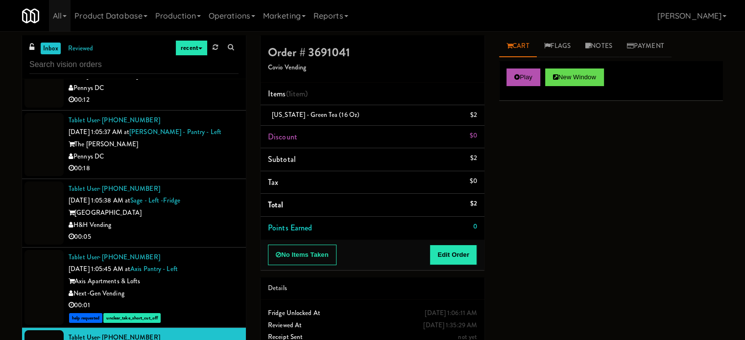
scroll to position [10295, 0]
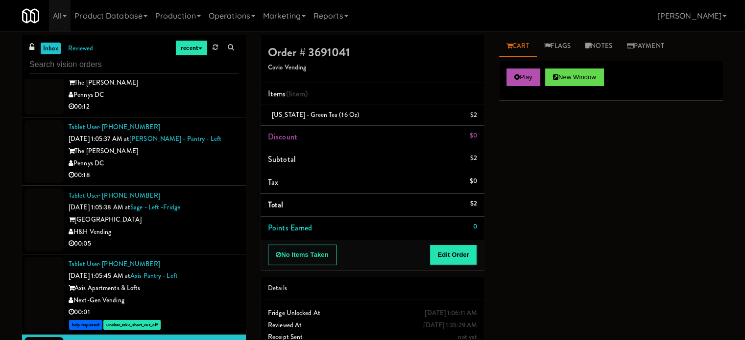
drag, startPoint x: 186, startPoint y: 164, endPoint x: 194, endPoint y: 165, distance: 8.4
click at [186, 214] on div "Sage West Loop" at bounding box center [154, 220] width 170 height 12
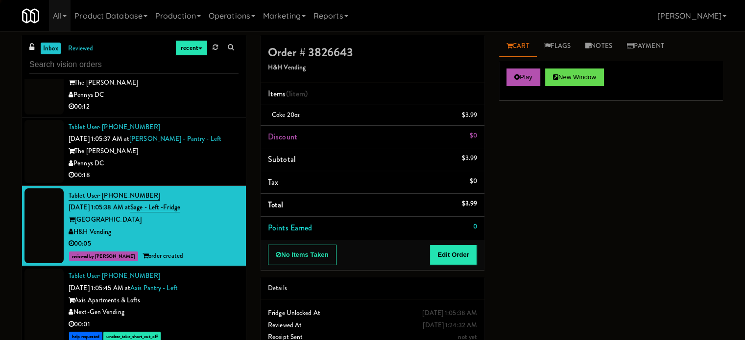
click at [221, 170] on div "00:18" at bounding box center [154, 176] width 170 height 12
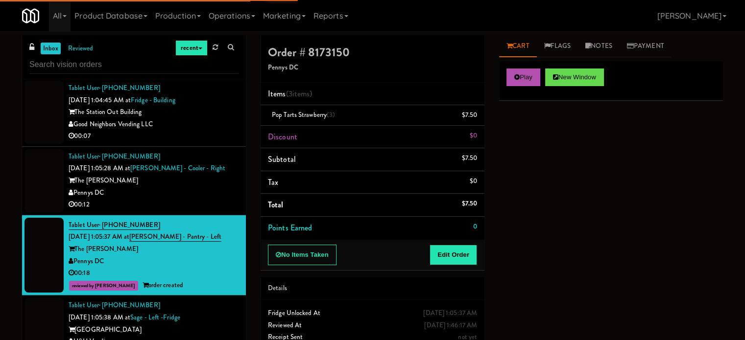
drag, startPoint x: 218, startPoint y: 137, endPoint x: 226, endPoint y: 145, distance: 11.4
click at [218, 187] on div "Pennys DC" at bounding box center [154, 193] width 170 height 12
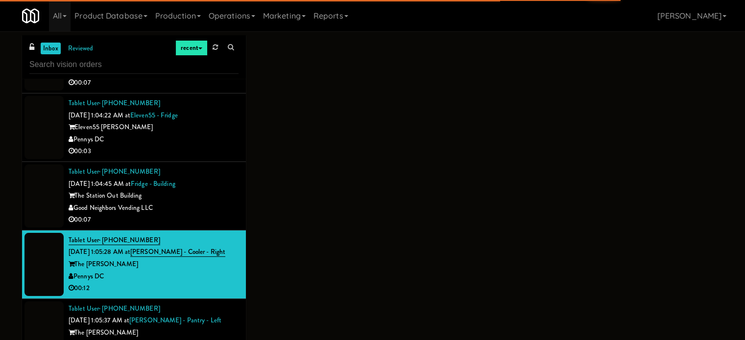
scroll to position [10099, 0]
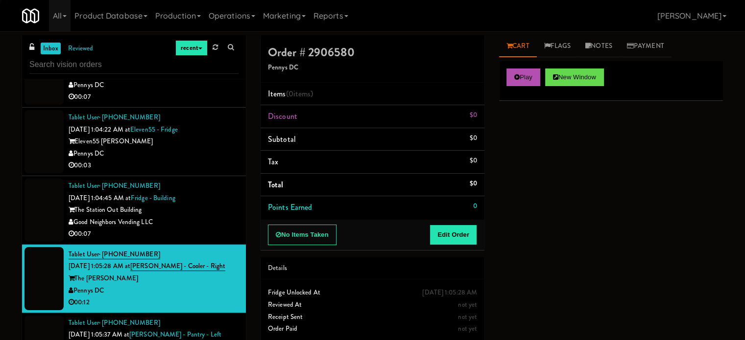
click at [226, 180] on div "Tablet User · (646) 858-6287 Sep 1, 2025 1:04:45 AM at Fridge - Building The St…" at bounding box center [154, 210] width 170 height 60
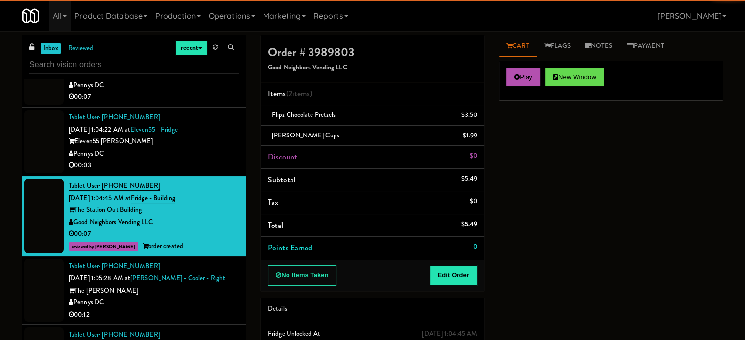
click at [227, 285] on div "The Hale" at bounding box center [154, 291] width 170 height 12
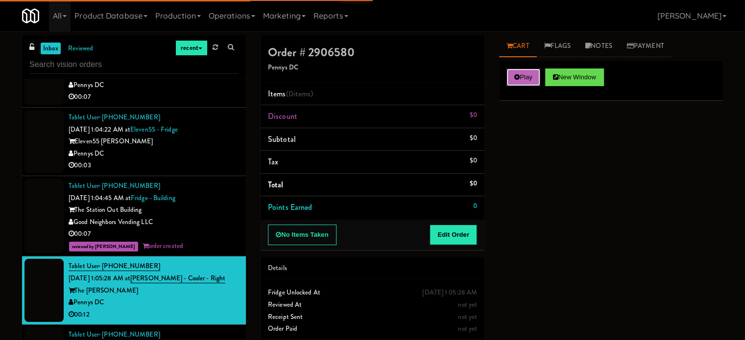
click at [512, 71] on button "Play" at bounding box center [524, 78] width 34 height 18
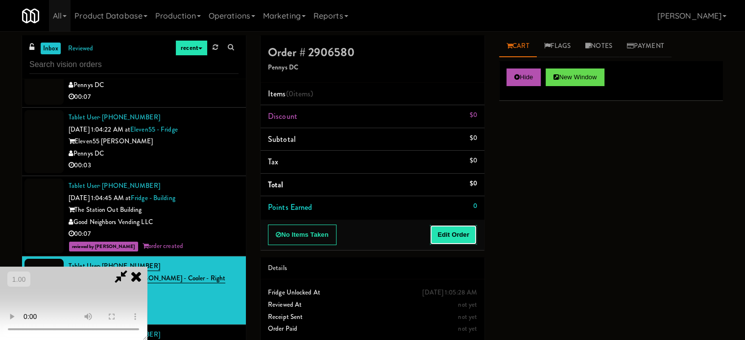
click at [462, 225] on button "Edit Order" at bounding box center [454, 235] width 48 height 21
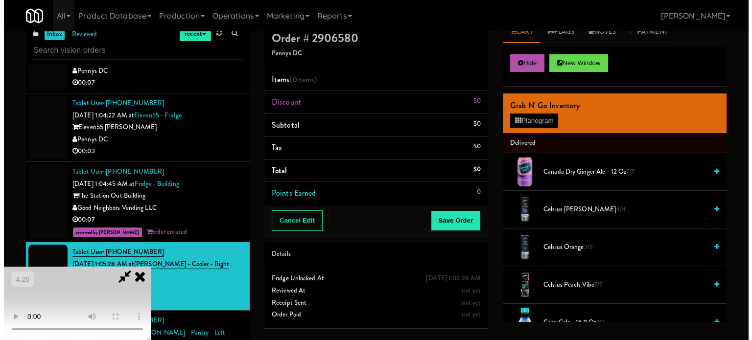
scroll to position [40, 0]
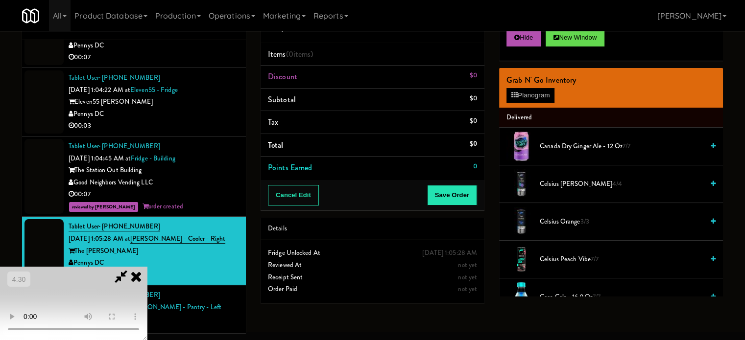
click at [147, 267] on video at bounding box center [73, 303] width 147 height 73
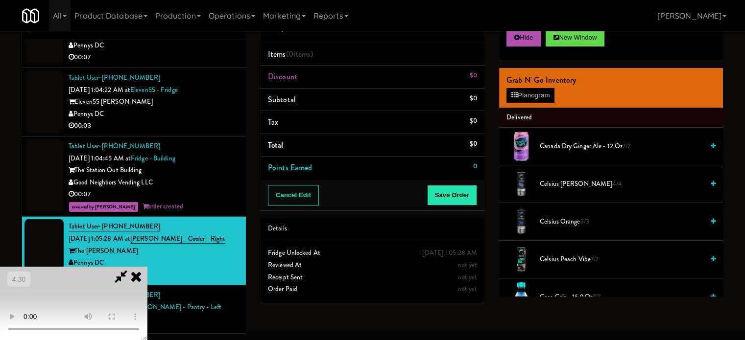
drag, startPoint x: 368, startPoint y: 217, endPoint x: 394, endPoint y: 217, distance: 25.5
click at [147, 267] on video at bounding box center [73, 303] width 147 height 73
click at [523, 90] on button "Planogram" at bounding box center [531, 95] width 48 height 15
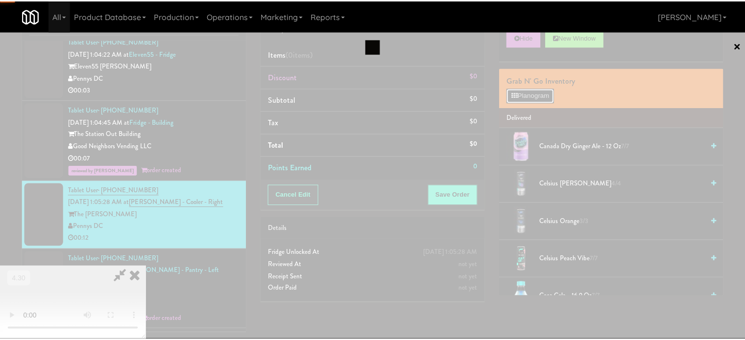
scroll to position [10086, 0]
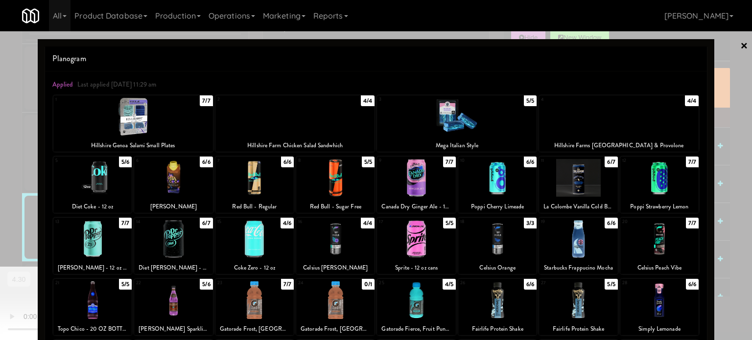
click at [650, 240] on div at bounding box center [660, 239] width 78 height 38
drag, startPoint x: 710, startPoint y: 180, endPoint x: 450, endPoint y: 273, distance: 276.3
click at [710, 180] on div at bounding box center [376, 170] width 752 height 340
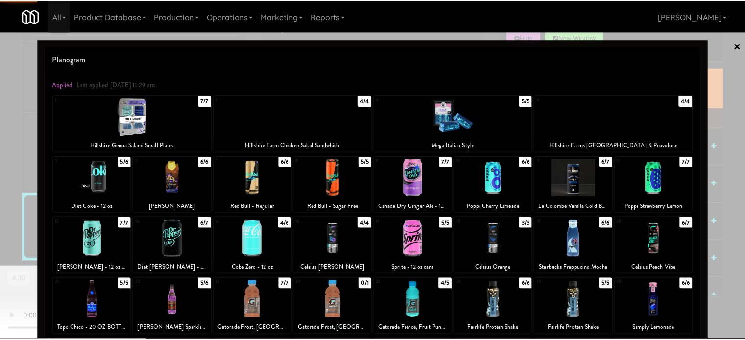
scroll to position [10099, 0]
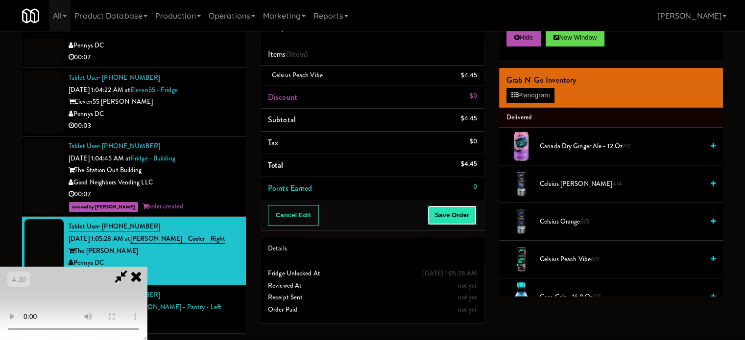
click at [473, 213] on button "Save Order" at bounding box center [452, 215] width 50 height 21
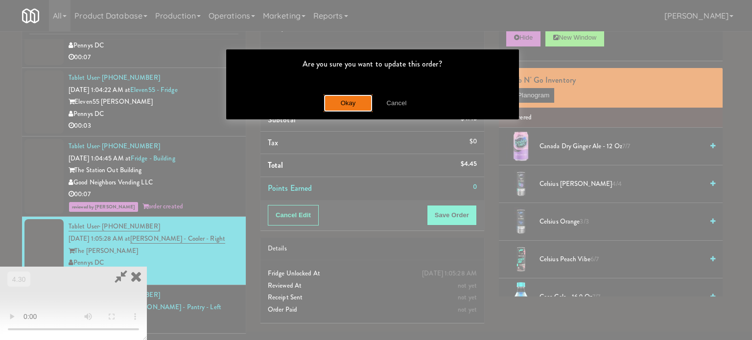
click at [351, 102] on button "Okay" at bounding box center [348, 104] width 49 height 18
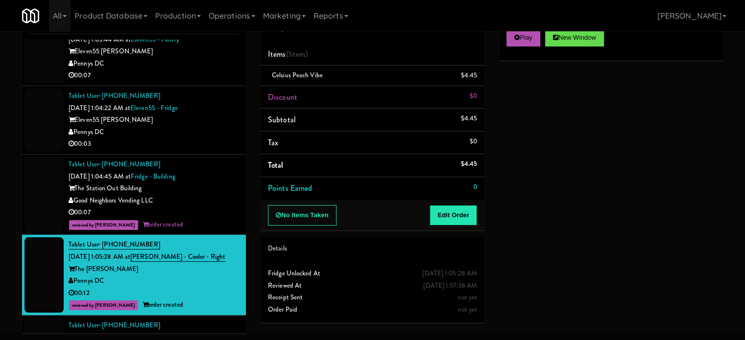
scroll to position [10050, 0]
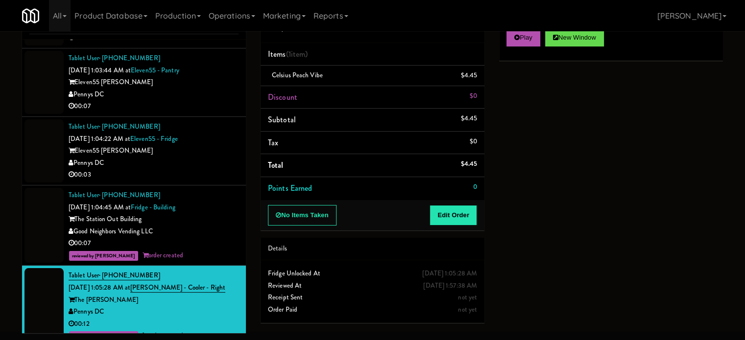
click at [197, 169] on div "00:03" at bounding box center [154, 175] width 170 height 12
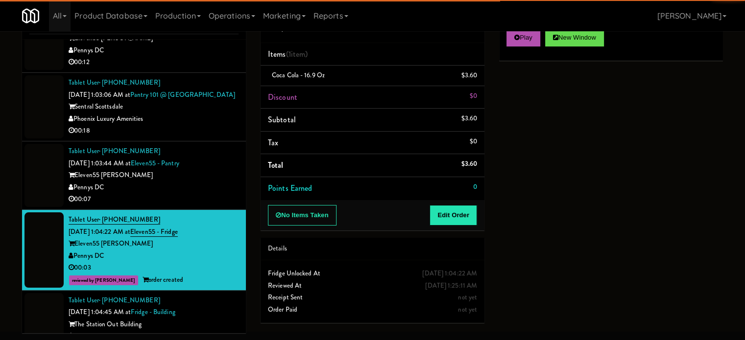
scroll to position [9952, 0]
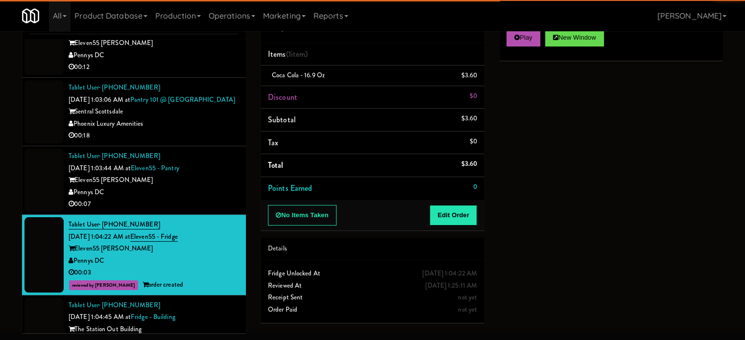
click at [182, 187] on div "Pennys DC" at bounding box center [154, 193] width 170 height 12
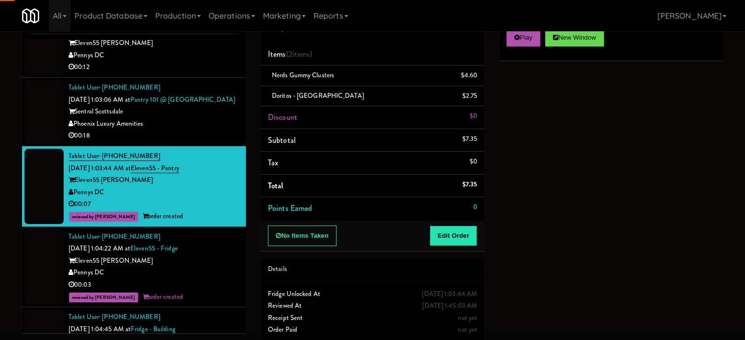
click at [193, 130] on div "00:18" at bounding box center [154, 136] width 170 height 12
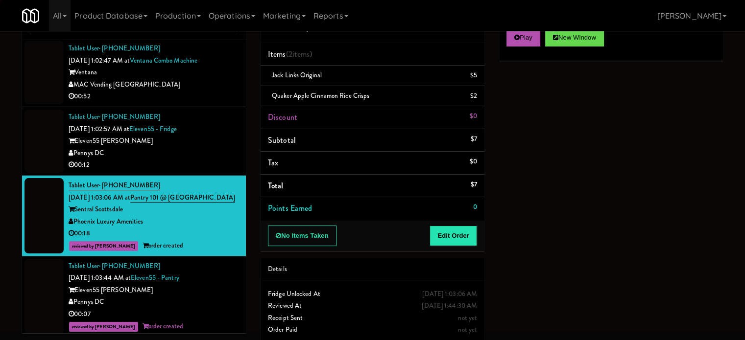
click at [204, 147] on div "Pennys DC" at bounding box center [154, 153] width 170 height 12
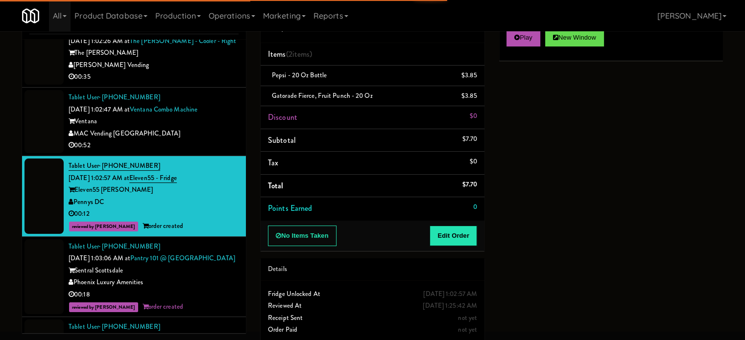
click at [221, 140] on div "00:52" at bounding box center [154, 146] width 170 height 12
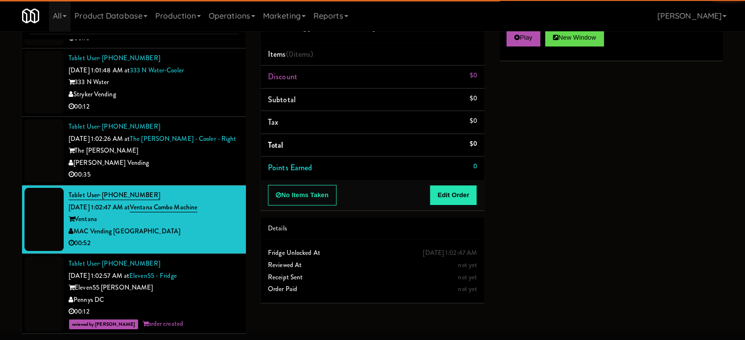
click at [209, 169] on div "00:35" at bounding box center [154, 175] width 170 height 12
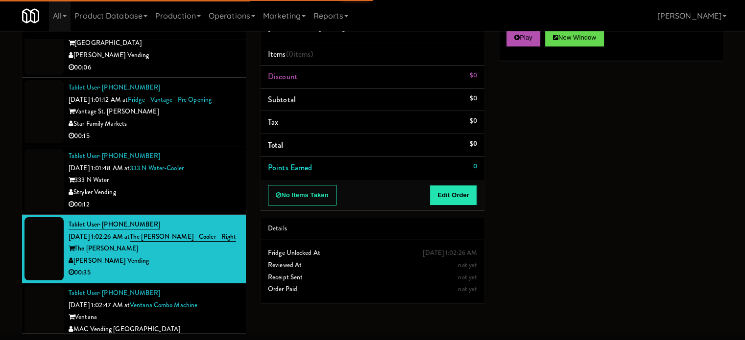
click at [210, 199] on div "00:12" at bounding box center [154, 205] width 170 height 12
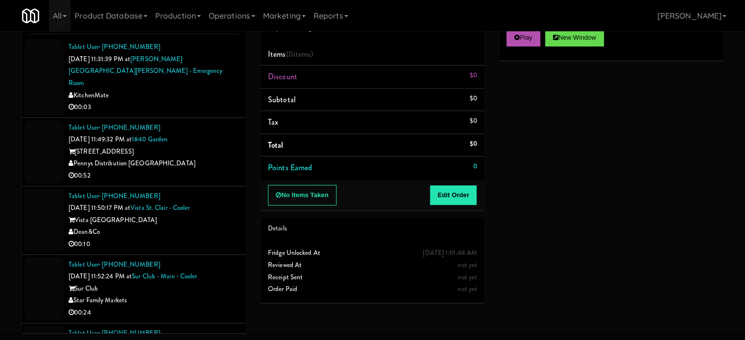
scroll to position [2150, 0]
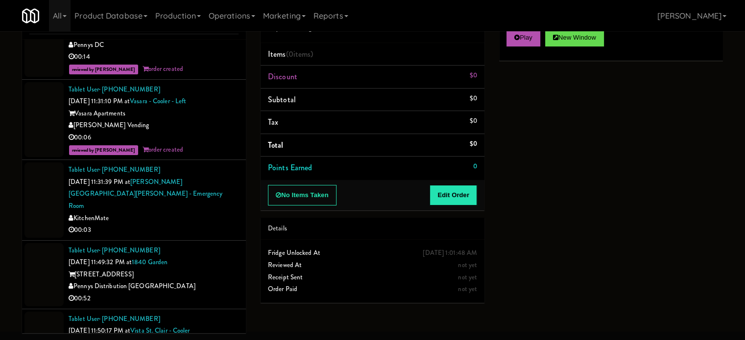
click at [188, 172] on div "Tablet User · (647) 210-9811 Aug 31, 2025 11:31:39 PM at Mackenzie Richmond Hil…" at bounding box center [154, 200] width 170 height 73
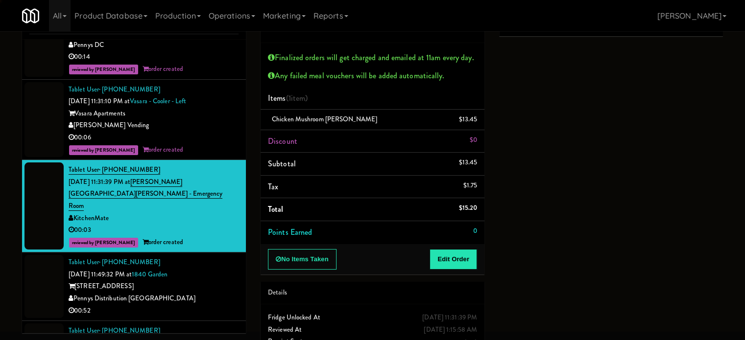
click at [218, 257] on div "Tablet User · (253) 397-8656 Aug 31, 2025 11:49:32 PM at 1840 Garden 1840 Garde…" at bounding box center [154, 287] width 170 height 60
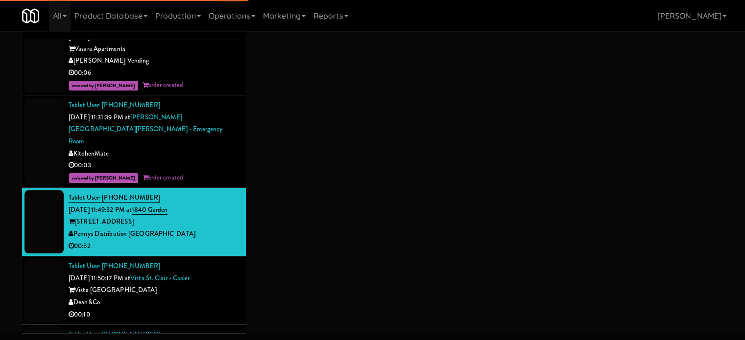
scroll to position [2297, 0]
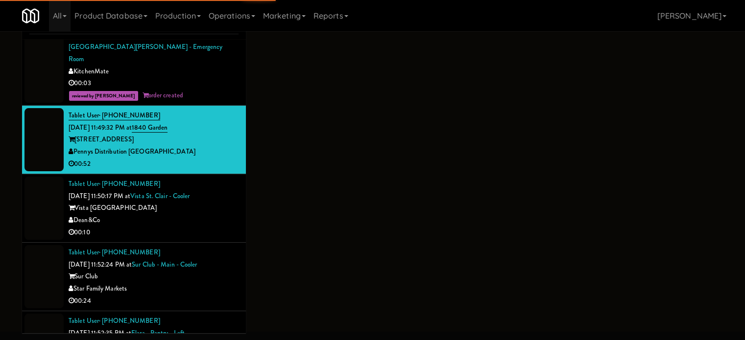
click at [198, 215] on div "Dean&Co" at bounding box center [154, 221] width 170 height 12
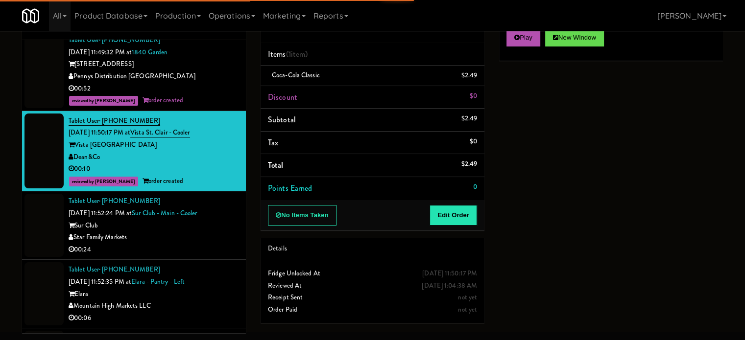
scroll to position [2395, 0]
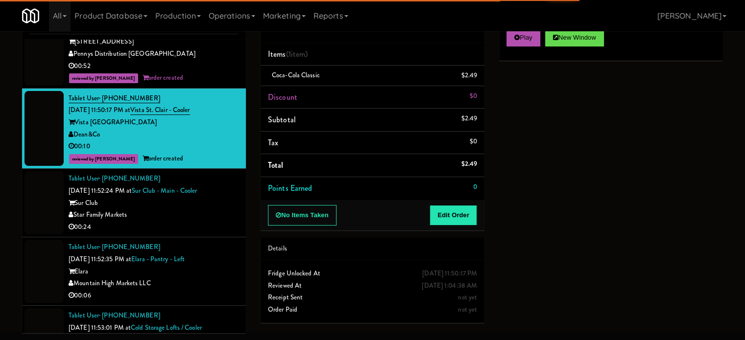
click at [195, 221] on div "00:24" at bounding box center [154, 227] width 170 height 12
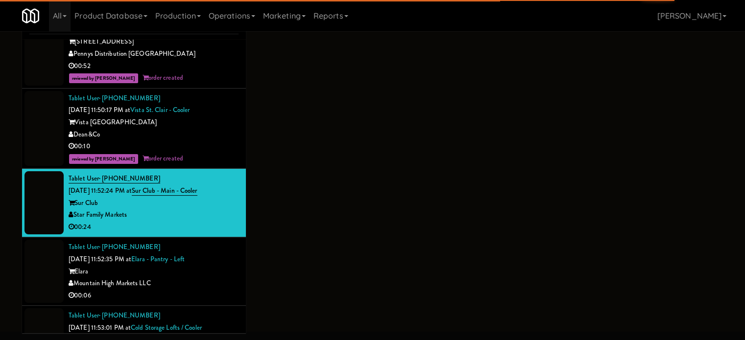
click at [208, 266] on div "Elara" at bounding box center [154, 272] width 170 height 12
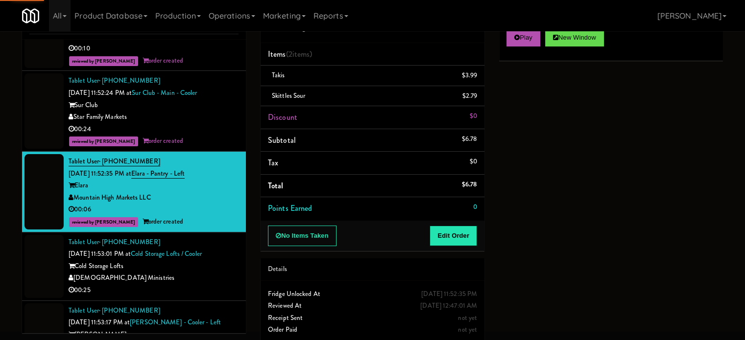
click at [202, 272] on div "[DEMOGRAPHIC_DATA] Ministries" at bounding box center [154, 278] width 170 height 12
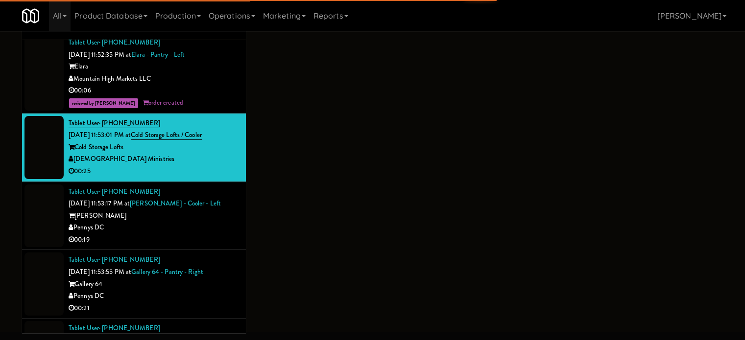
scroll to position [2640, 0]
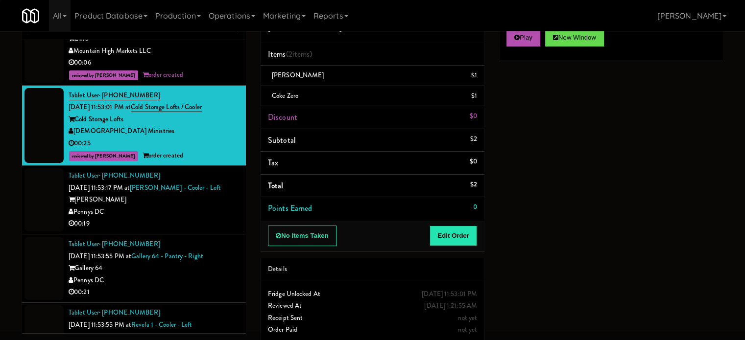
click at [202, 235] on li "Tablet User · (570) 590-1223 Aug 31, 2025 11:53:55 PM at Gallery 64 - Pantry - …" at bounding box center [134, 269] width 224 height 69
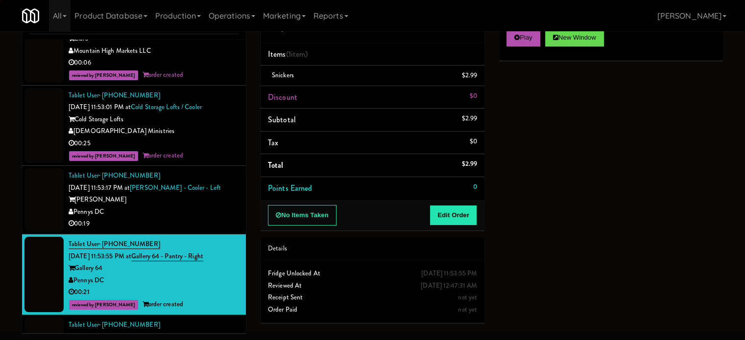
click at [202, 218] on div "00:19" at bounding box center [154, 224] width 170 height 12
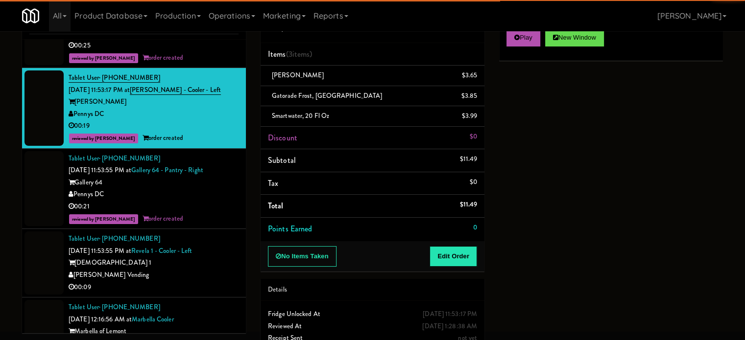
click at [195, 282] on div "00:09" at bounding box center [154, 288] width 170 height 12
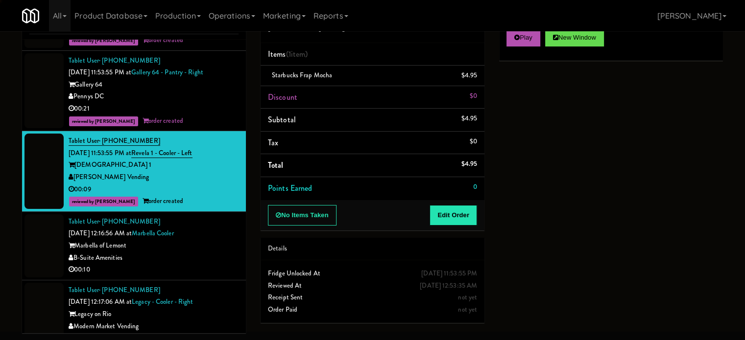
click at [196, 264] on div "00:10" at bounding box center [154, 270] width 170 height 12
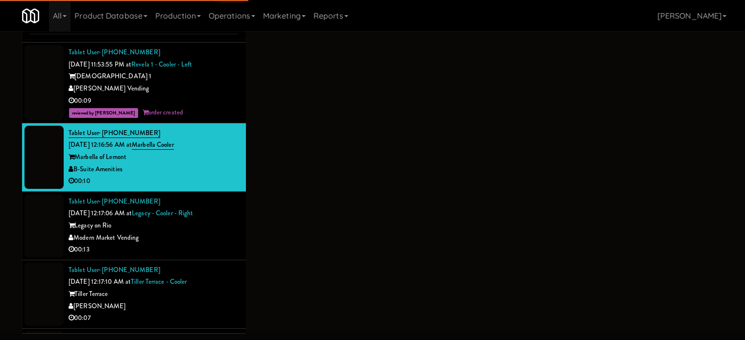
scroll to position [2933, 0]
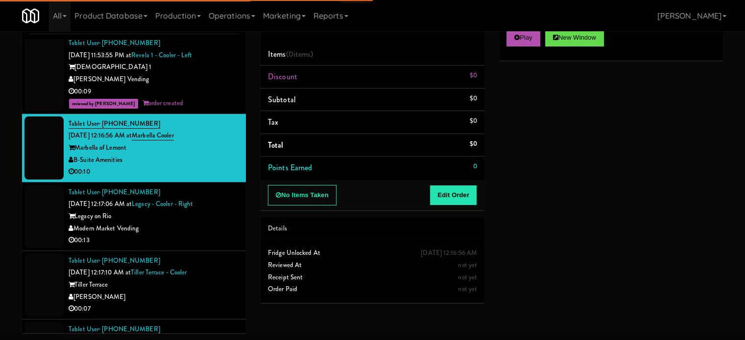
click at [199, 235] on div "00:13" at bounding box center [154, 241] width 170 height 12
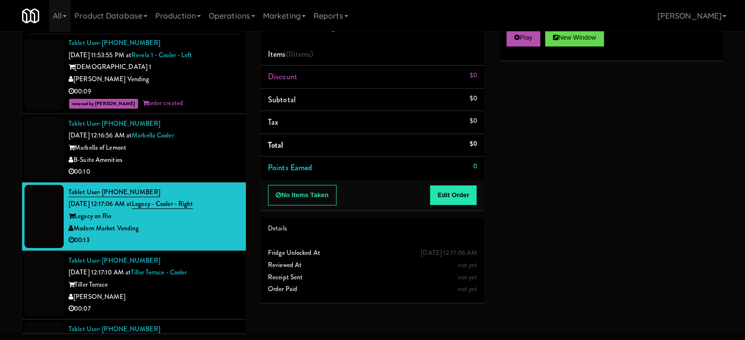
click at [191, 166] on div "00:10" at bounding box center [154, 172] width 170 height 12
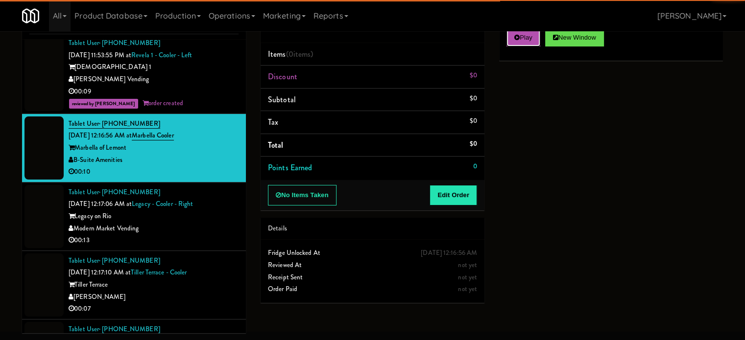
drag, startPoint x: 508, startPoint y: 37, endPoint x: 487, endPoint y: 76, distance: 44.7
click at [508, 38] on button "Play" at bounding box center [524, 38] width 34 height 18
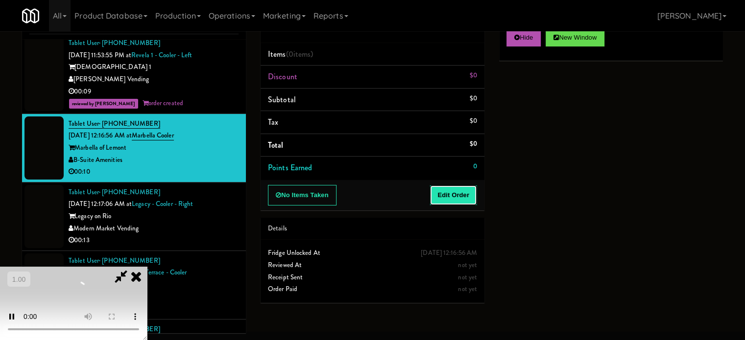
click at [467, 190] on button "Edit Order" at bounding box center [454, 195] width 48 height 21
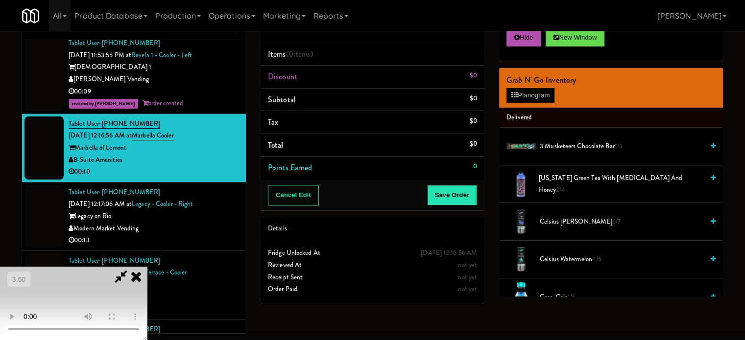
scroll to position [155, 0]
click at [147, 267] on video at bounding box center [73, 303] width 147 height 73
drag, startPoint x: 279, startPoint y: 209, endPoint x: 281, endPoint y: 163, distance: 46.1
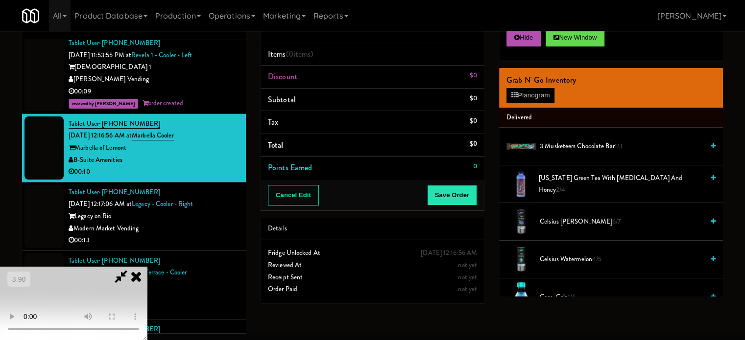
click at [147, 267] on video at bounding box center [73, 303] width 147 height 73
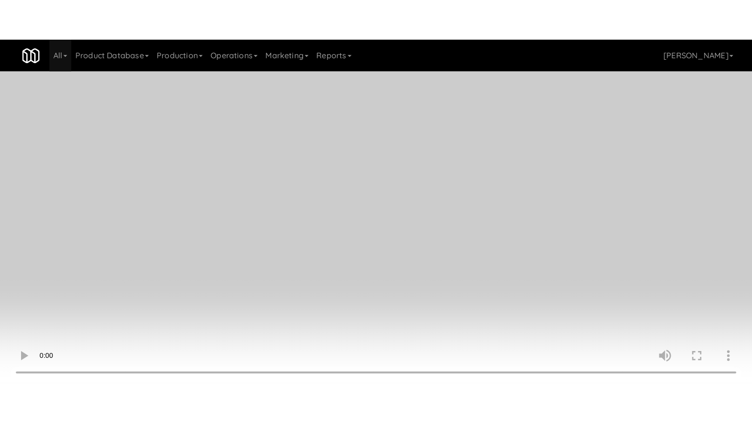
scroll to position [20, 0]
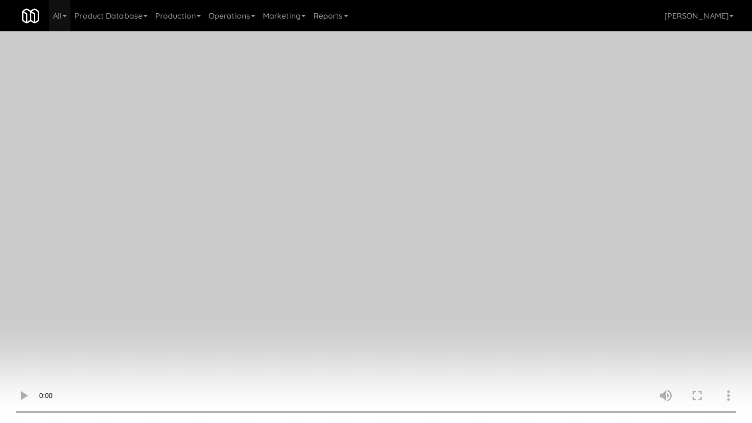
click at [288, 206] on video at bounding box center [376, 211] width 752 height 423
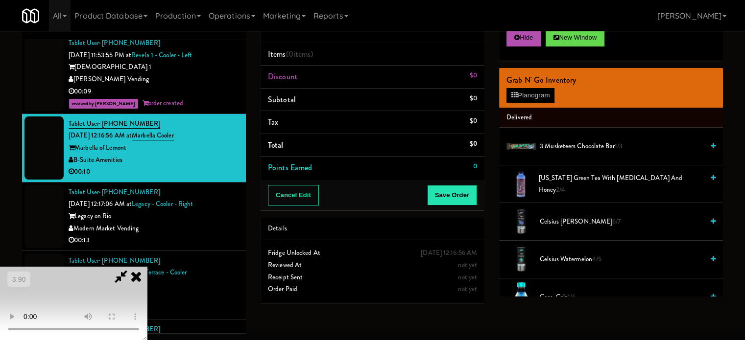
scroll to position [155, 0]
click at [147, 267] on video at bounding box center [73, 303] width 147 height 73
click at [147, 278] on video at bounding box center [73, 303] width 147 height 73
click at [147, 267] on video at bounding box center [73, 303] width 147 height 73
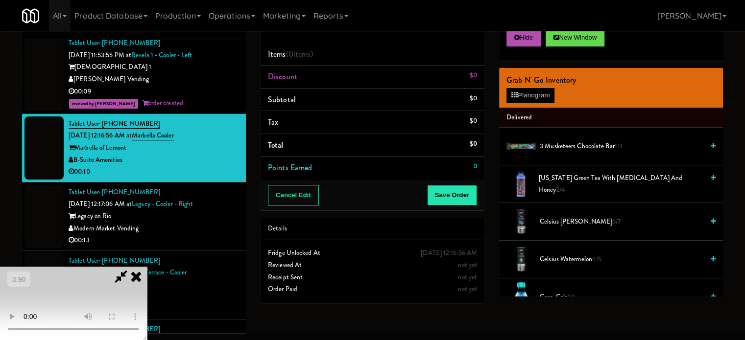
click at [147, 267] on video at bounding box center [73, 303] width 147 height 73
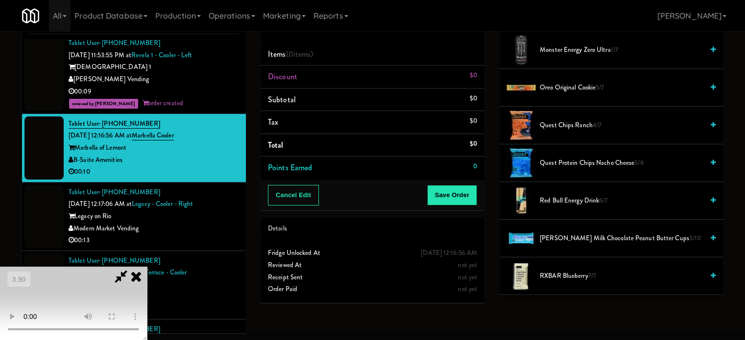
scroll to position [980, 0]
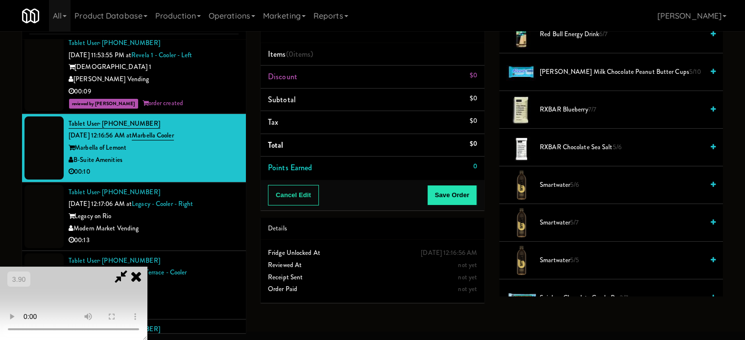
click at [574, 217] on span "Smartwater 5/7" at bounding box center [622, 223] width 164 height 12
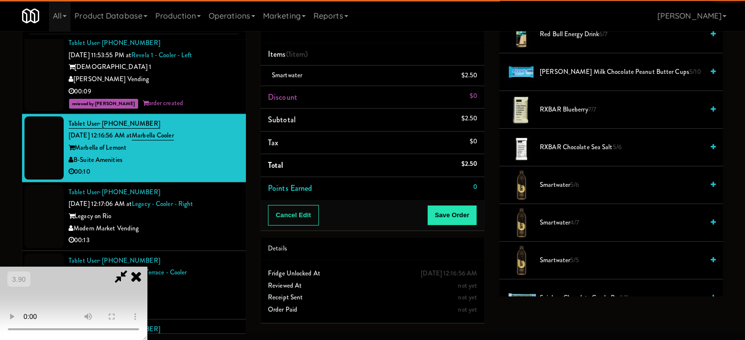
drag, startPoint x: 272, startPoint y: 246, endPoint x: 378, endPoint y: 236, distance: 106.8
click at [147, 267] on video at bounding box center [73, 303] width 147 height 73
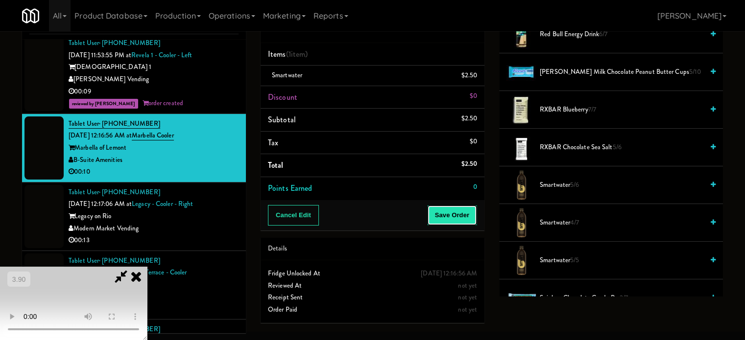
click at [469, 219] on button "Save Order" at bounding box center [452, 215] width 50 height 21
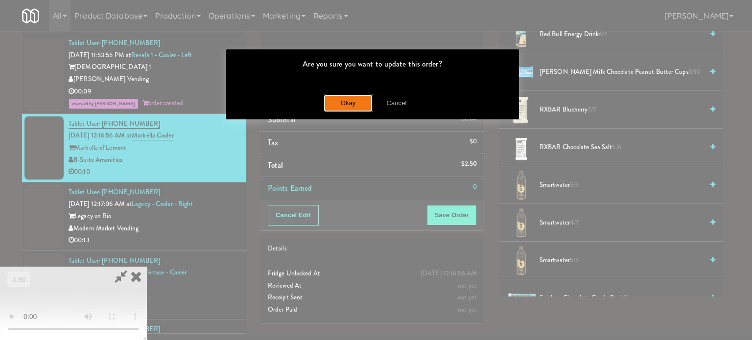
click at [348, 97] on button "Okay" at bounding box center [348, 104] width 49 height 18
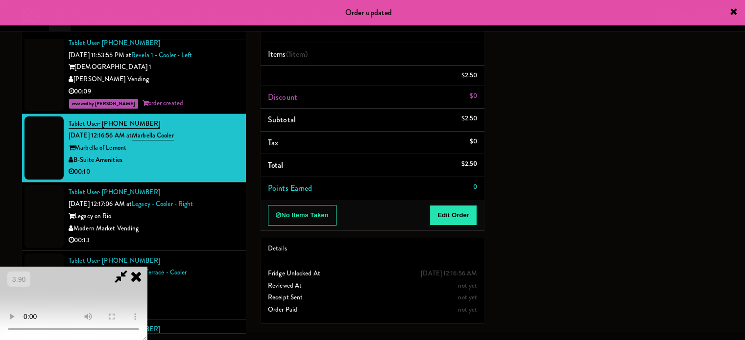
scroll to position [0, 0]
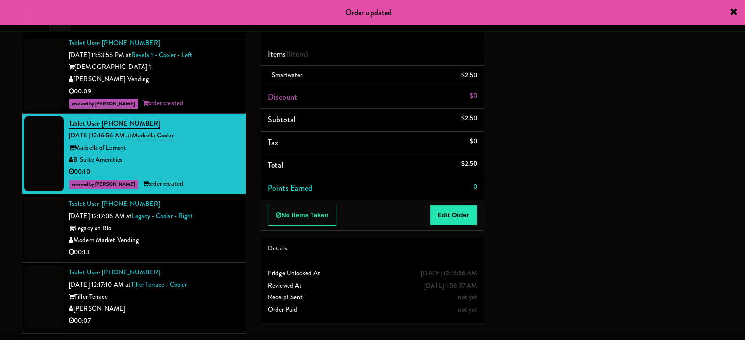
click at [212, 247] on div "00:13" at bounding box center [154, 253] width 170 height 12
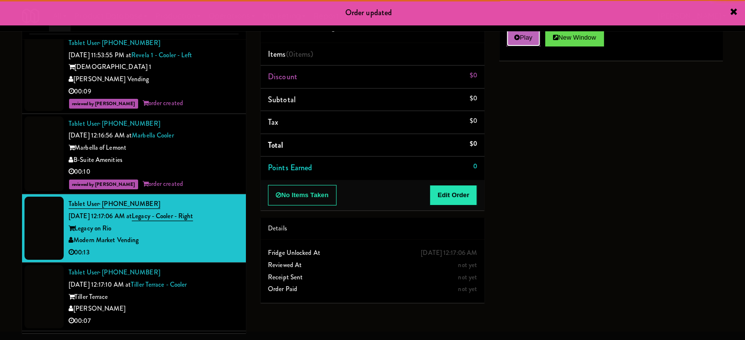
click at [536, 45] on button "Play" at bounding box center [524, 38] width 34 height 18
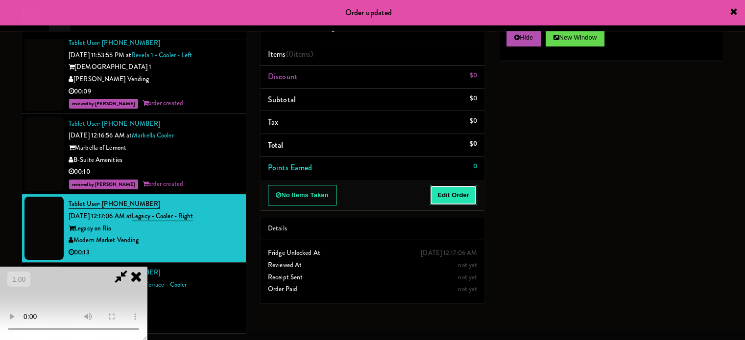
click at [467, 195] on button "Edit Order" at bounding box center [454, 195] width 48 height 21
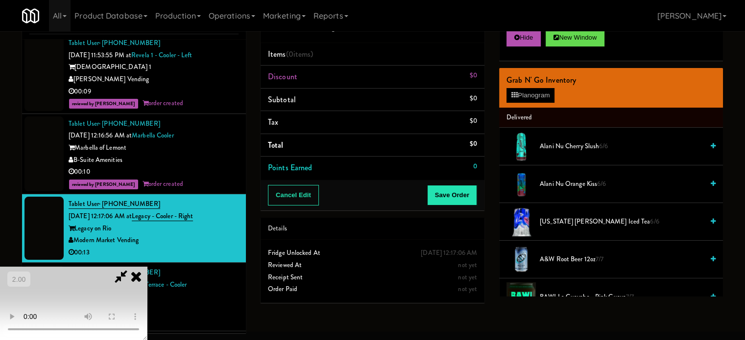
scroll to position [57, 0]
click at [147, 267] on video at bounding box center [73, 303] width 147 height 73
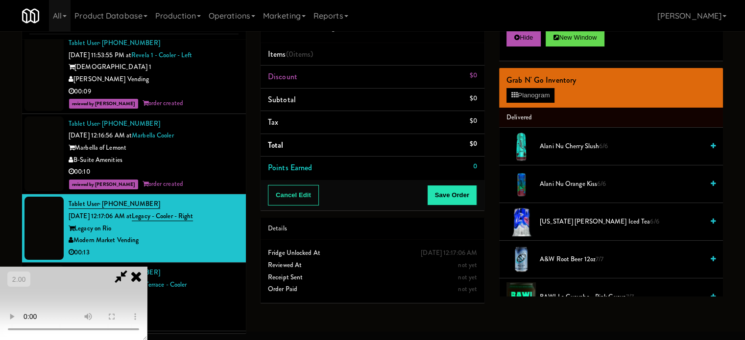
drag, startPoint x: 340, startPoint y: 231, endPoint x: 333, endPoint y: 188, distance: 44.1
click at [147, 267] on video at bounding box center [73, 303] width 147 height 73
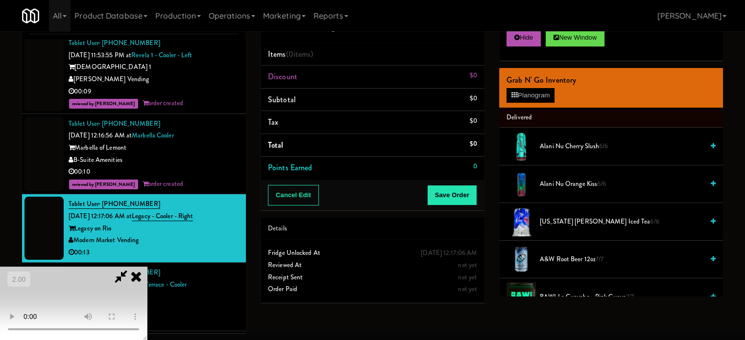
click at [147, 267] on video at bounding box center [73, 303] width 147 height 73
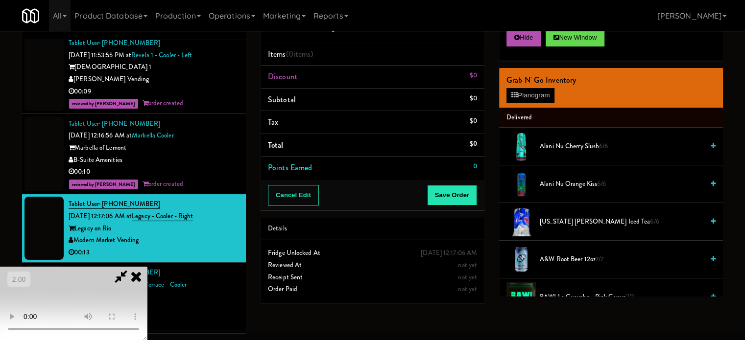
click at [147, 267] on video at bounding box center [73, 303] width 147 height 73
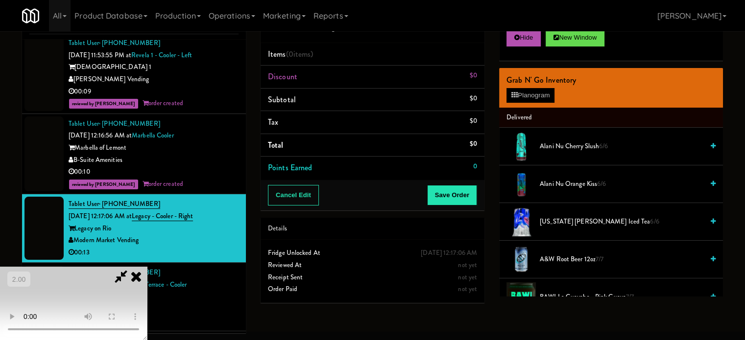
click at [147, 267] on video at bounding box center [73, 303] width 147 height 73
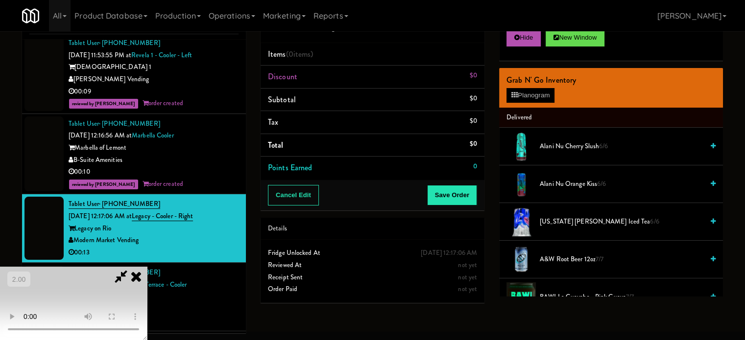
click at [147, 267] on video at bounding box center [73, 303] width 147 height 73
click at [522, 100] on button "Planogram" at bounding box center [531, 95] width 48 height 15
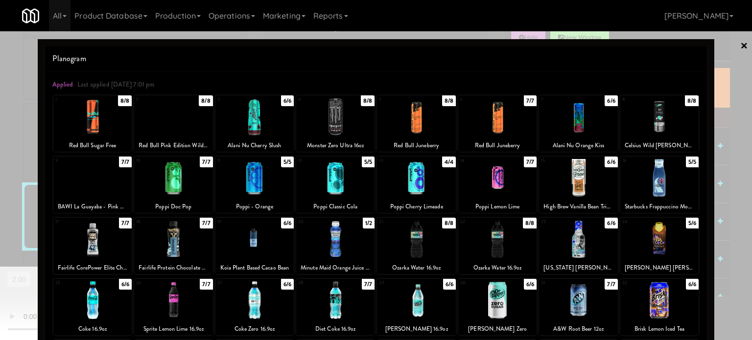
click at [79, 186] on div at bounding box center [92, 178] width 78 height 38
drag, startPoint x: 1, startPoint y: 220, endPoint x: 31, endPoint y: 207, distance: 33.1
click at [2, 219] on div at bounding box center [376, 170] width 752 height 340
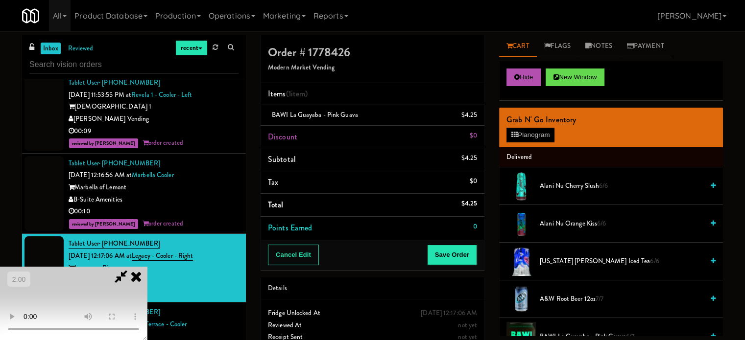
drag, startPoint x: 184, startPoint y: 203, endPoint x: 216, endPoint y: 202, distance: 31.4
click at [147, 267] on video at bounding box center [73, 303] width 147 height 73
click at [457, 254] on button "Save Order" at bounding box center [452, 255] width 50 height 21
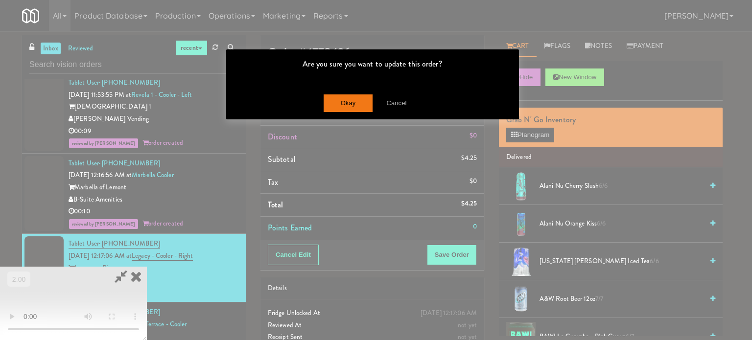
drag, startPoint x: 332, startPoint y: 70, endPoint x: 332, endPoint y: 107, distance: 36.7
click at [331, 76] on div "Are you sure you want to update this order?" at bounding box center [372, 67] width 293 height 37
click at [333, 107] on button "Okay" at bounding box center [348, 104] width 49 height 18
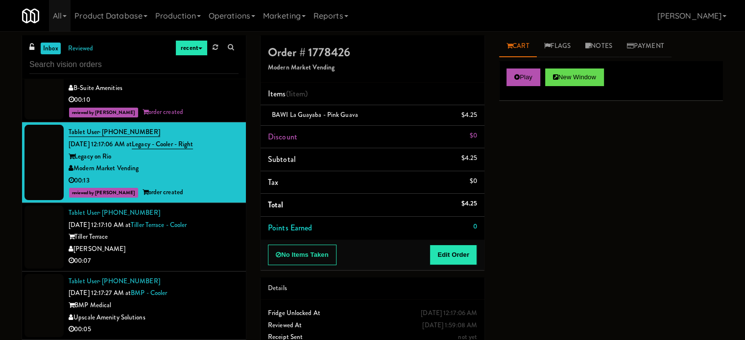
scroll to position [3080, 0]
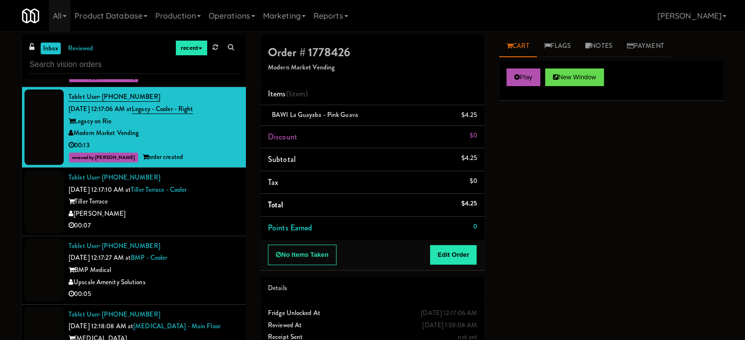
click at [172, 220] on div "00:07" at bounding box center [154, 226] width 170 height 12
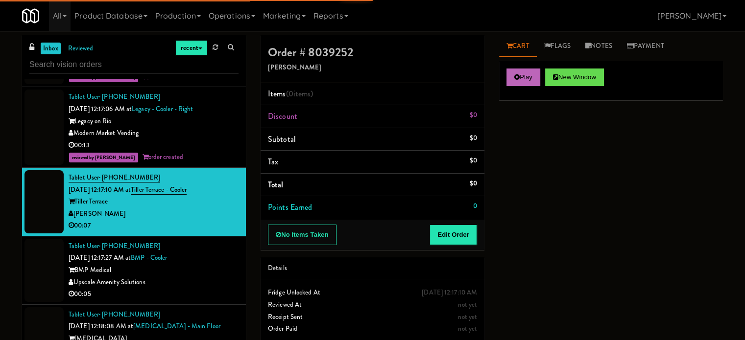
click at [506, 80] on div "Play New Window" at bounding box center [611, 80] width 224 height 39
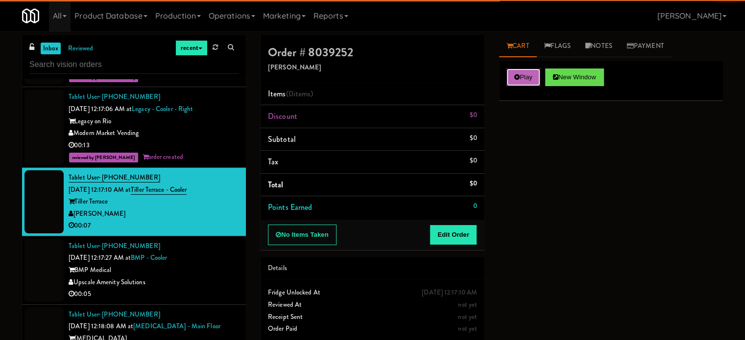
click at [507, 80] on button "Play" at bounding box center [524, 78] width 34 height 18
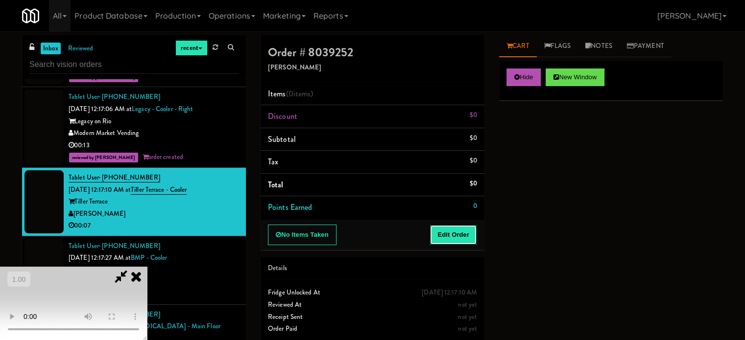
click at [454, 241] on button "Edit Order" at bounding box center [454, 235] width 48 height 21
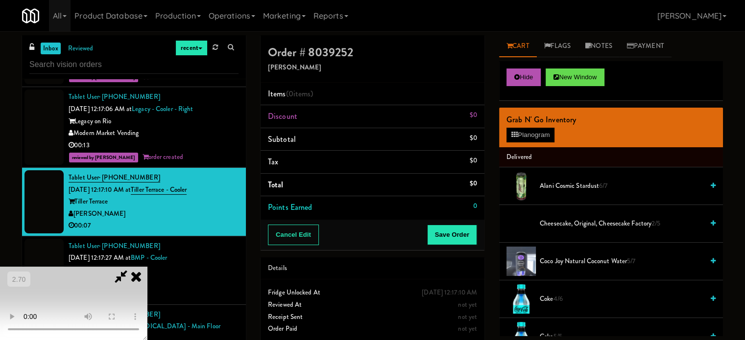
click at [147, 267] on video at bounding box center [73, 303] width 147 height 73
drag, startPoint x: 337, startPoint y: 231, endPoint x: 584, endPoint y: 225, distance: 247.5
click at [147, 267] on video at bounding box center [73, 303] width 147 height 73
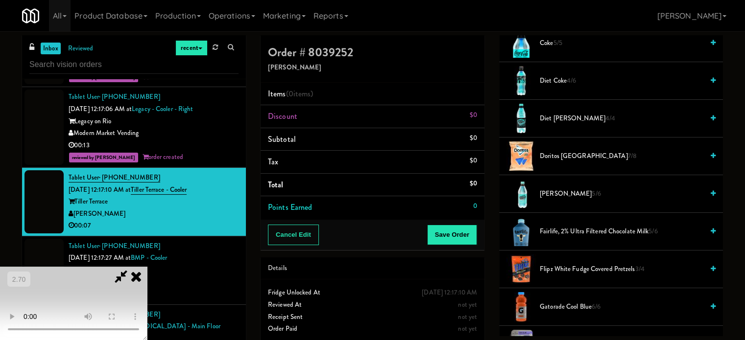
scroll to position [392, 0]
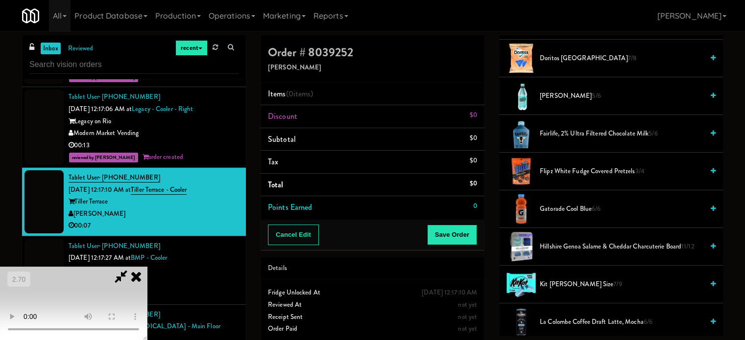
drag, startPoint x: 210, startPoint y: 197, endPoint x: 249, endPoint y: 195, distance: 39.2
click at [147, 267] on video at bounding box center [73, 303] width 147 height 73
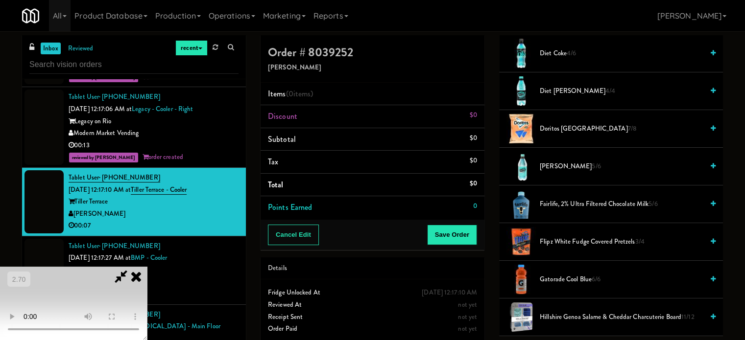
scroll to position [294, 0]
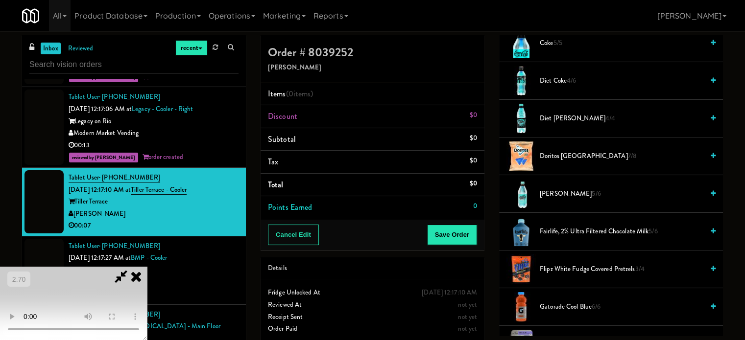
click at [571, 117] on span "Diet Dr. Pepper 4/4" at bounding box center [622, 119] width 164 height 12
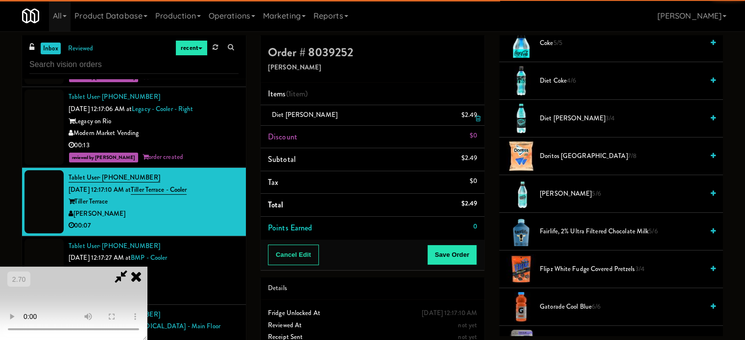
click at [472, 121] on link at bounding box center [476, 119] width 9 height 12
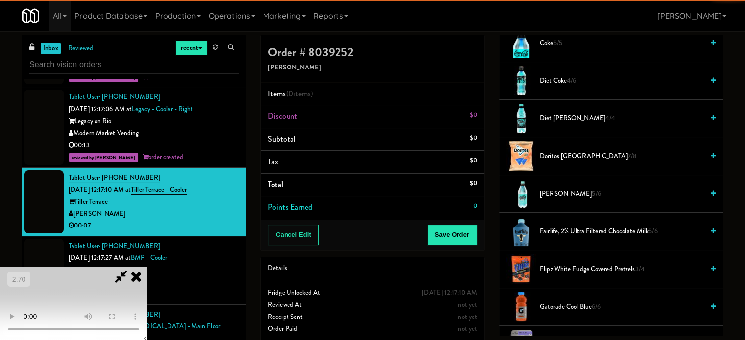
click at [557, 78] on span "Diet Coke 4/6" at bounding box center [622, 81] width 164 height 12
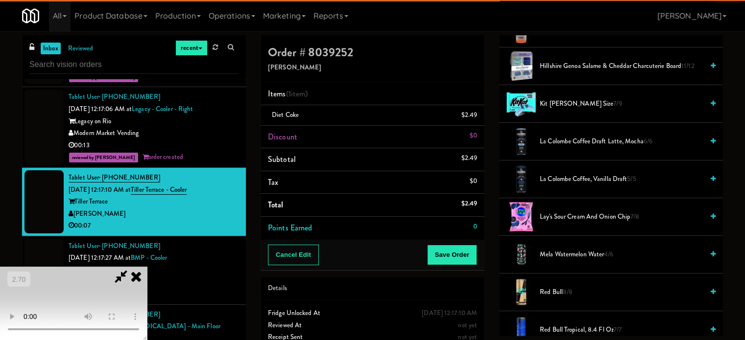
scroll to position [588, 0]
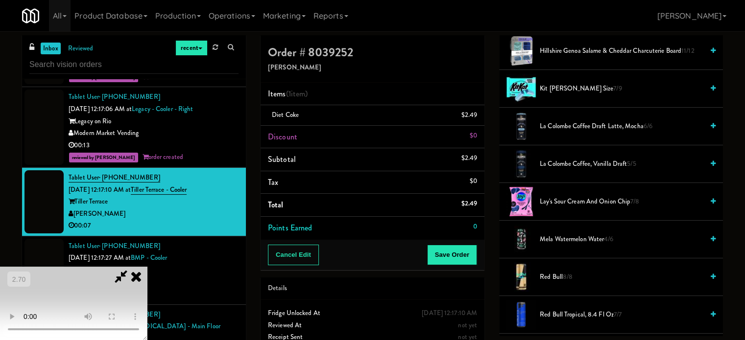
click at [564, 201] on span "Lay's Sour Cream and Onion Chip 7/8" at bounding box center [622, 202] width 164 height 12
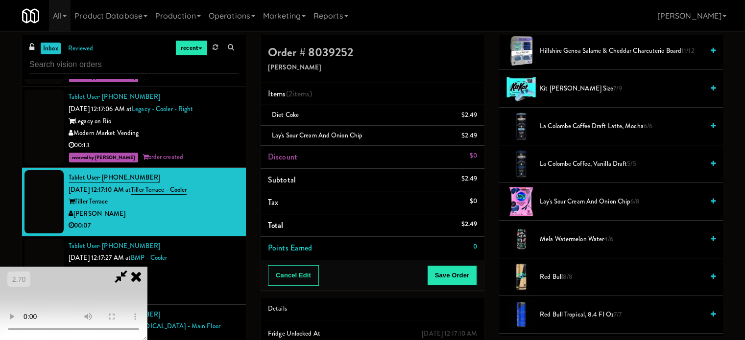
drag, startPoint x: 162, startPoint y: 242, endPoint x: 202, endPoint y: 241, distance: 40.2
click at [147, 267] on video at bounding box center [73, 303] width 147 height 73
drag, startPoint x: 320, startPoint y: 263, endPoint x: 329, endPoint y: 263, distance: 8.8
click at [147, 267] on video at bounding box center [73, 303] width 147 height 73
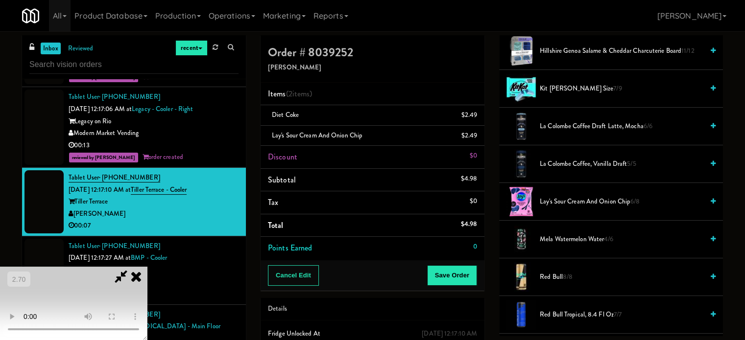
click at [147, 267] on video at bounding box center [73, 303] width 147 height 73
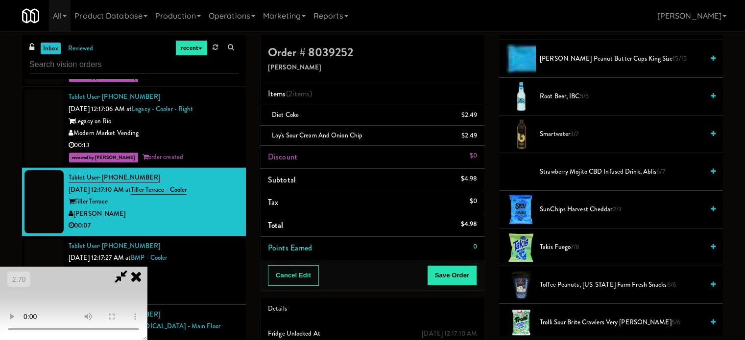
scroll to position [931, 0]
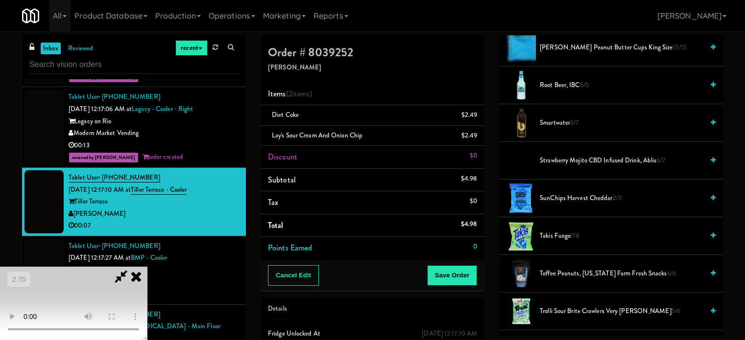
click at [570, 48] on span "Reese's Peanut Butter Cups King Size 15/15" at bounding box center [622, 48] width 164 height 12
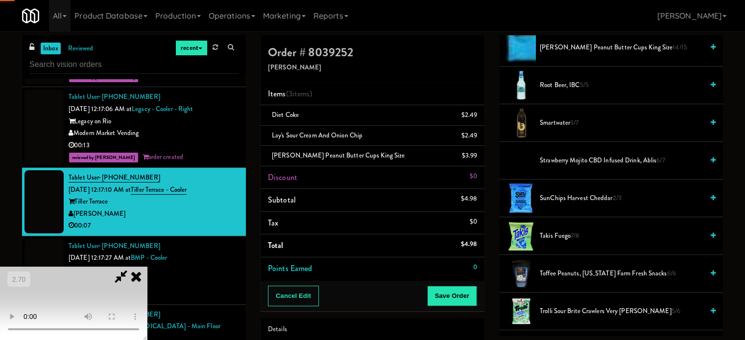
click at [147, 267] on video at bounding box center [73, 303] width 147 height 73
click at [458, 295] on button "Save Order" at bounding box center [452, 296] width 50 height 21
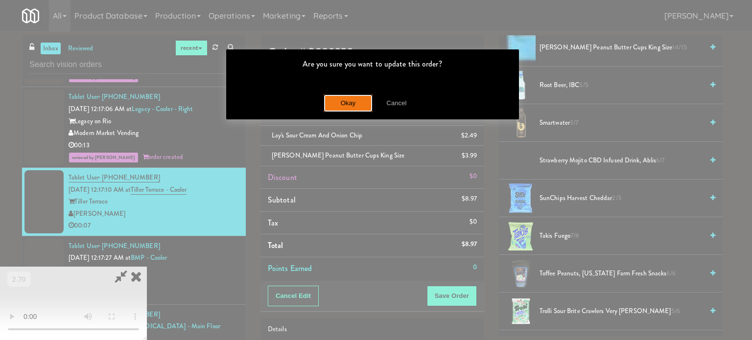
click at [353, 97] on button "Okay" at bounding box center [348, 104] width 49 height 18
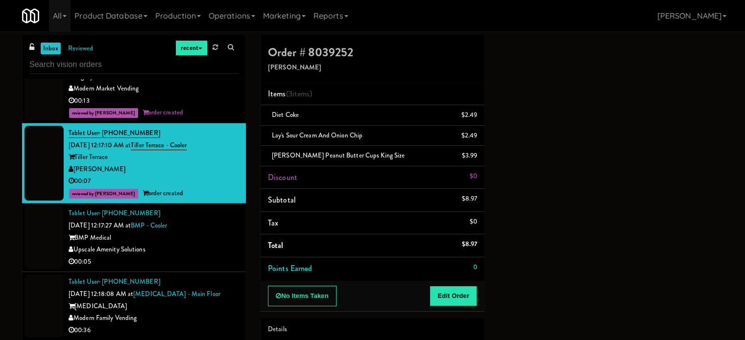
scroll to position [3129, 0]
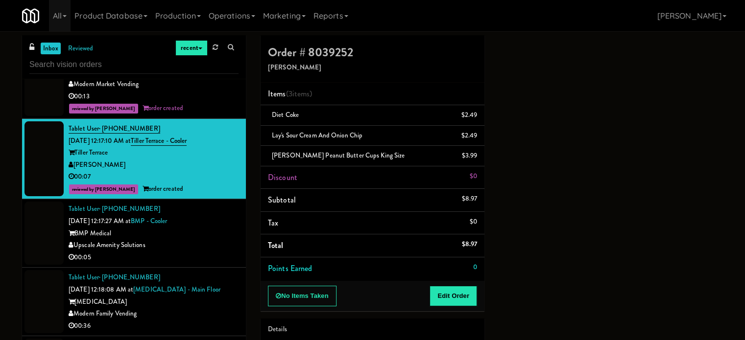
drag, startPoint x: 182, startPoint y: 220, endPoint x: 194, endPoint y: 219, distance: 12.3
click at [182, 252] on div "00:05" at bounding box center [154, 258] width 170 height 12
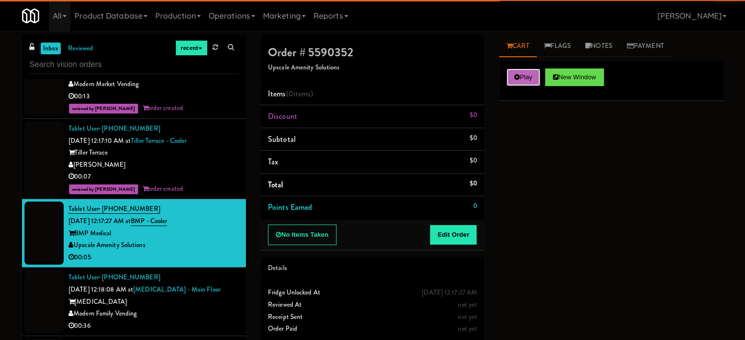
click at [521, 84] on button "Play" at bounding box center [524, 78] width 34 height 18
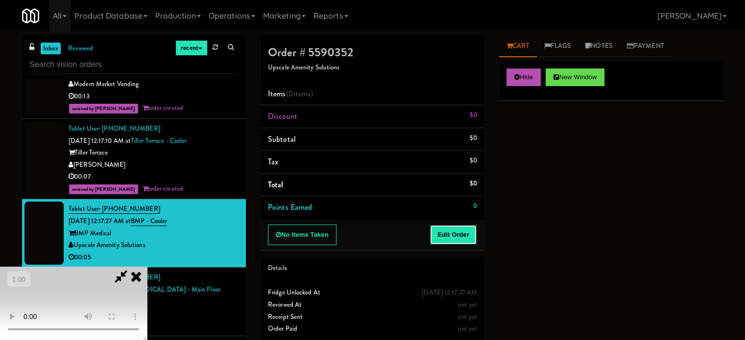
click at [466, 236] on button "Edit Order" at bounding box center [454, 235] width 48 height 21
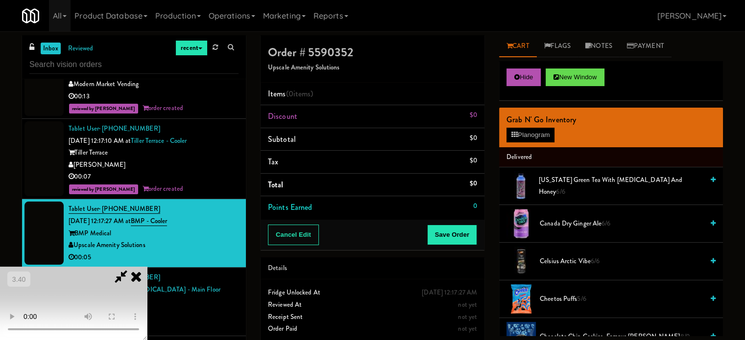
click at [147, 267] on video at bounding box center [73, 303] width 147 height 73
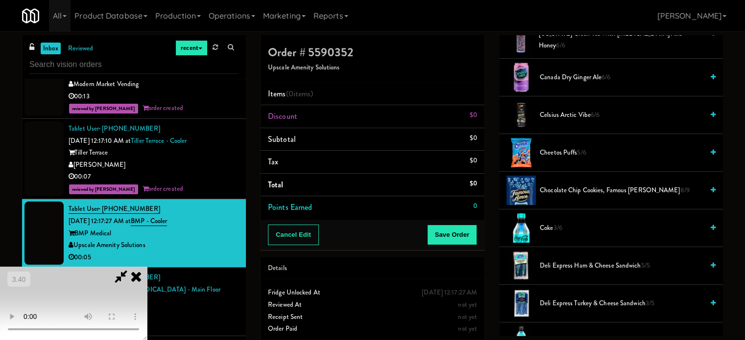
scroll to position [196, 0]
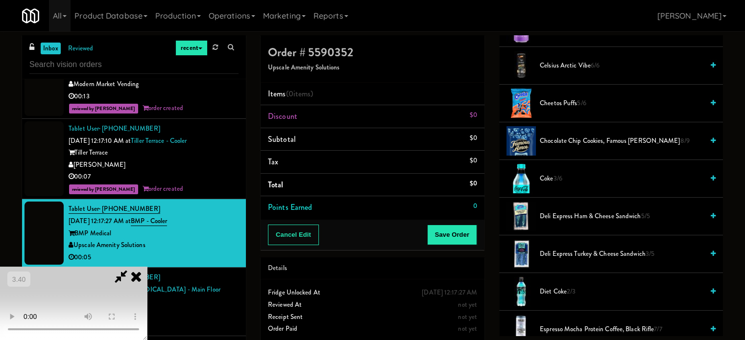
click at [559, 173] on span "Coke 3/6" at bounding box center [622, 179] width 164 height 12
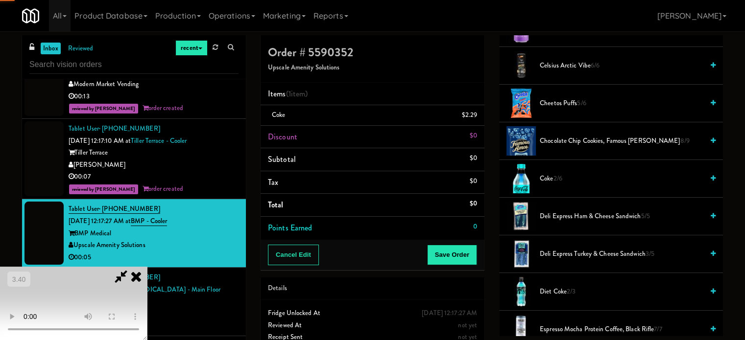
click at [147, 267] on video at bounding box center [73, 303] width 147 height 73
drag, startPoint x: 408, startPoint y: 244, endPoint x: 402, endPoint y: 247, distance: 6.6
click at [147, 267] on video at bounding box center [73, 303] width 147 height 73
click at [547, 180] on span "Coke 2/6" at bounding box center [622, 179] width 164 height 12
drag, startPoint x: 347, startPoint y: 262, endPoint x: 445, endPoint y: 280, distance: 99.7
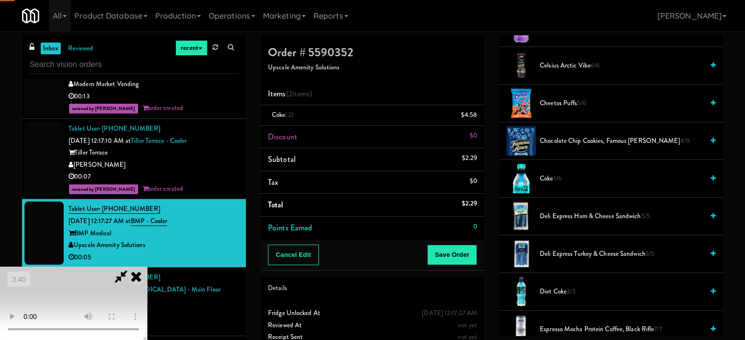
click at [147, 267] on video at bounding box center [73, 303] width 147 height 73
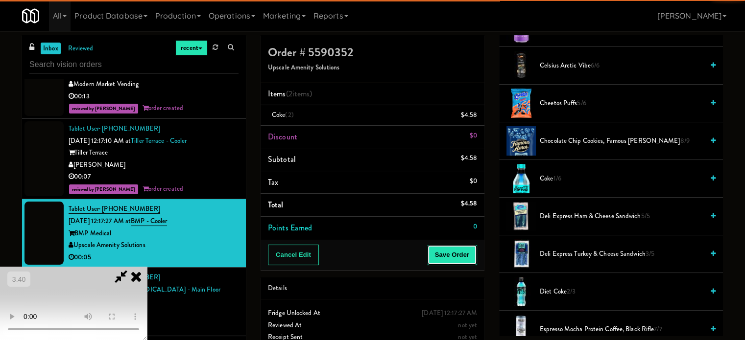
click at [458, 259] on button "Save Order" at bounding box center [452, 255] width 50 height 21
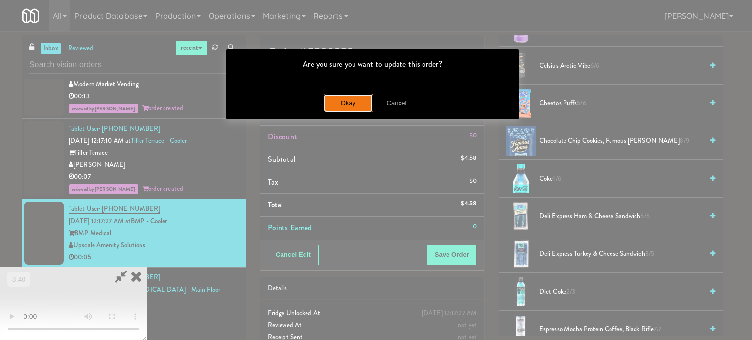
click at [354, 104] on button "Okay" at bounding box center [348, 104] width 49 height 18
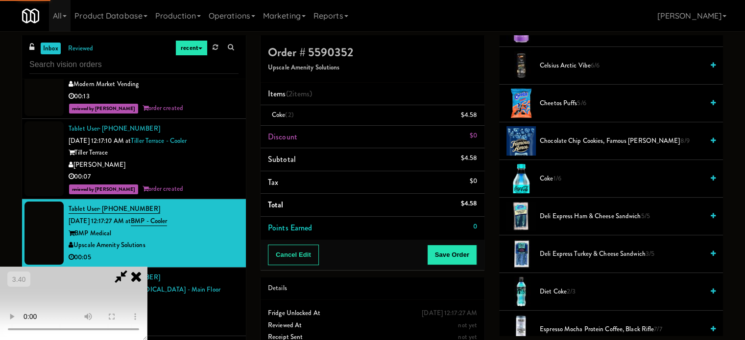
scroll to position [92, 0]
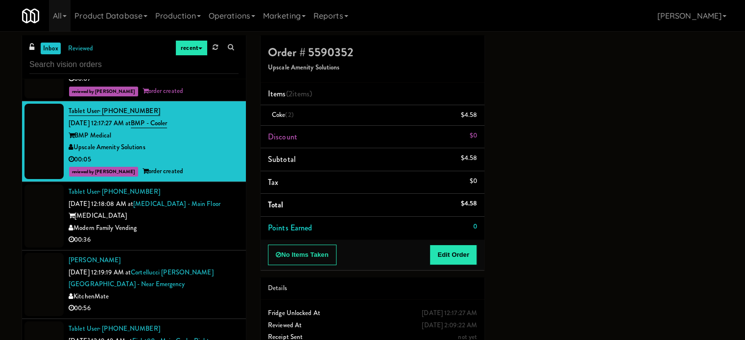
click at [200, 234] on div "00:36" at bounding box center [154, 240] width 170 height 12
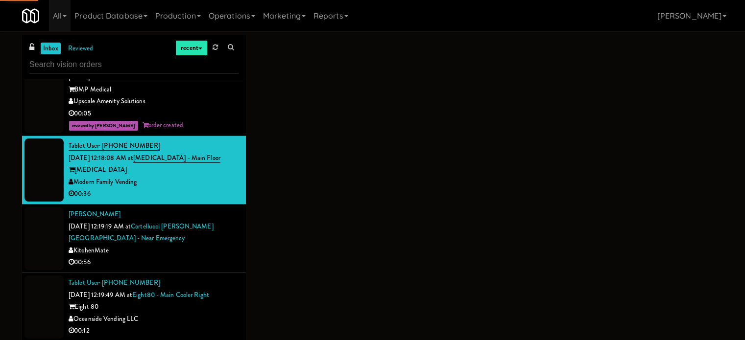
scroll to position [3276, 0]
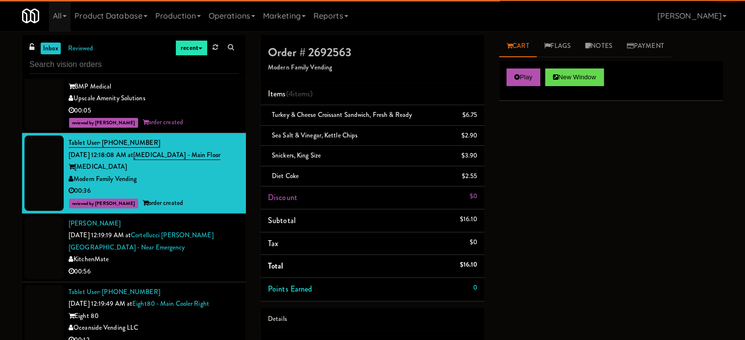
click at [188, 266] on div "00:56" at bounding box center [154, 272] width 170 height 12
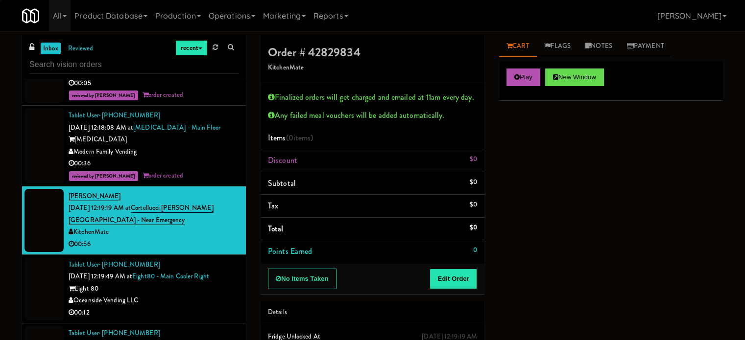
scroll to position [3325, 0]
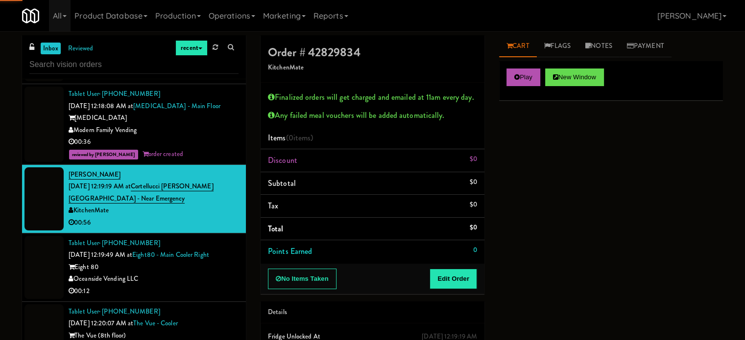
click at [190, 273] on div "Oceanside Vending LLC" at bounding box center [154, 279] width 170 height 12
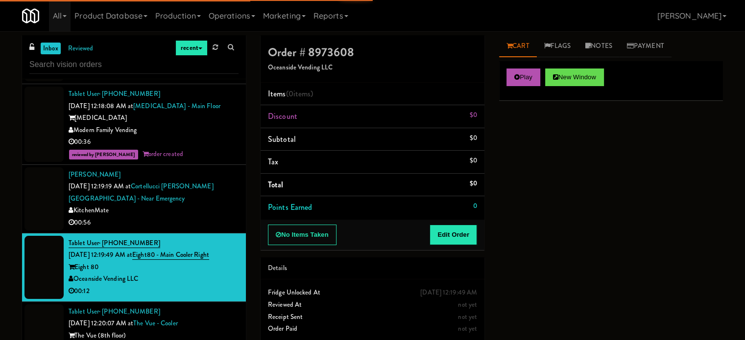
click at [188, 217] on div "00:56" at bounding box center [154, 223] width 170 height 12
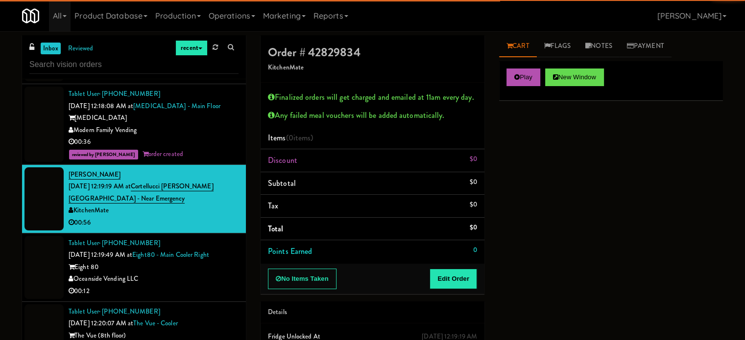
click at [183, 286] on div "00:12" at bounding box center [154, 292] width 170 height 12
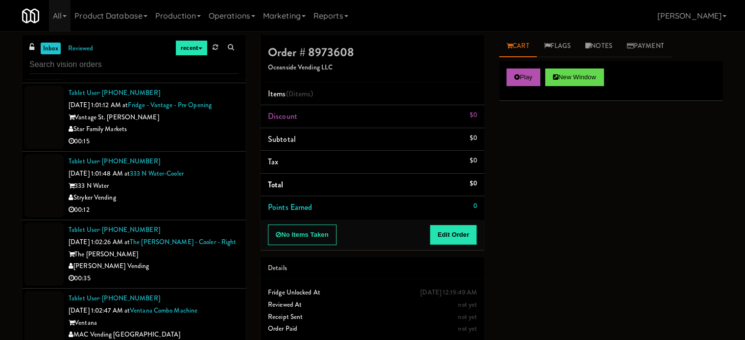
scroll to position [9828, 0]
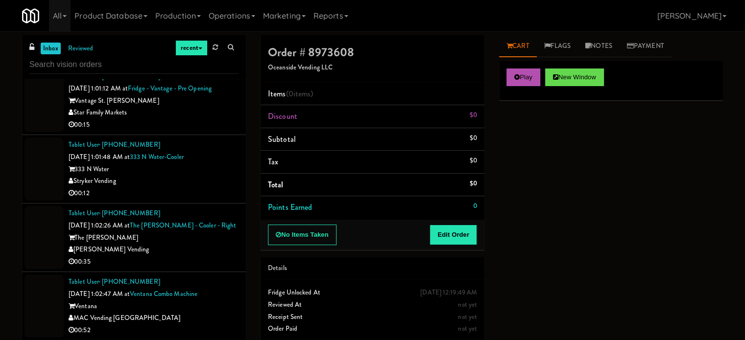
click at [182, 313] on div "MAC Vending [GEOGRAPHIC_DATA]" at bounding box center [154, 319] width 170 height 12
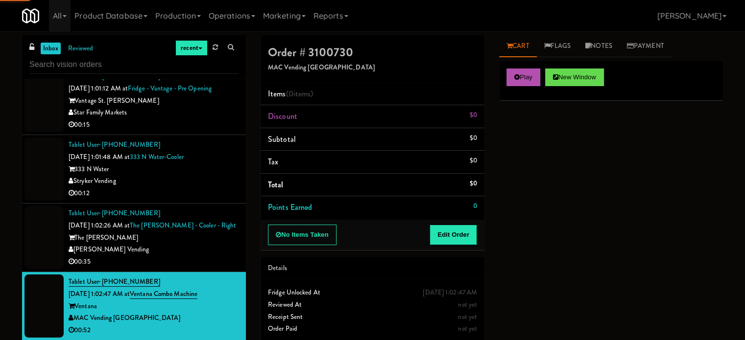
scroll to position [9877, 0]
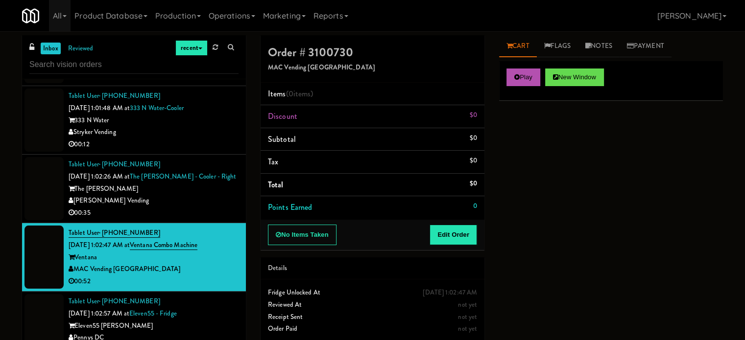
click at [162, 195] on div "[PERSON_NAME] Vending" at bounding box center [154, 201] width 170 height 12
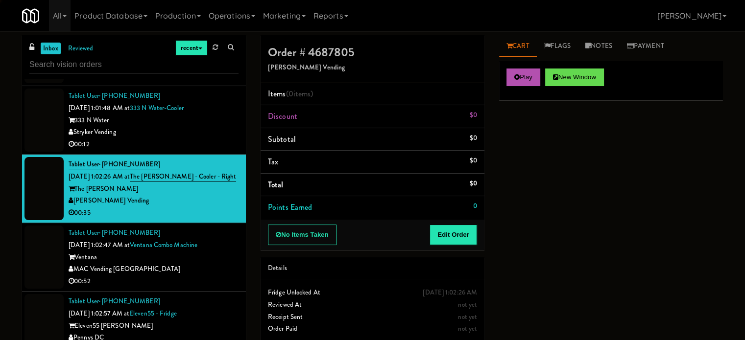
scroll to position [9730, 0]
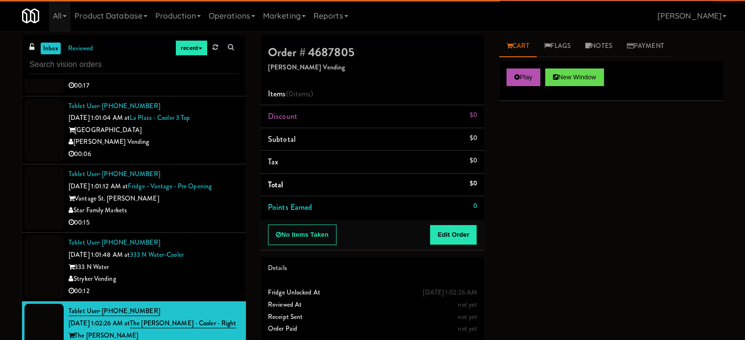
click at [167, 286] on div "00:12" at bounding box center [154, 292] width 170 height 12
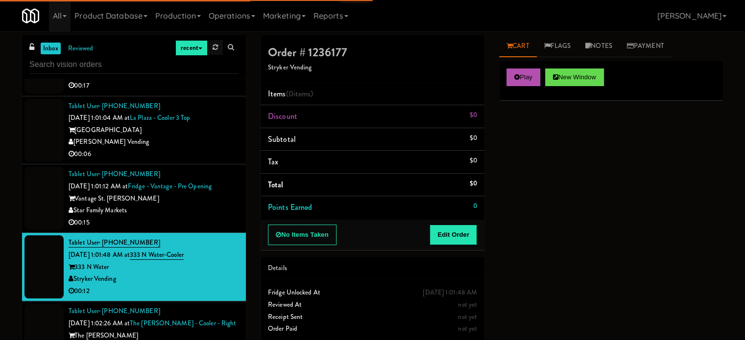
click at [218, 48] on link at bounding box center [215, 47] width 15 height 15
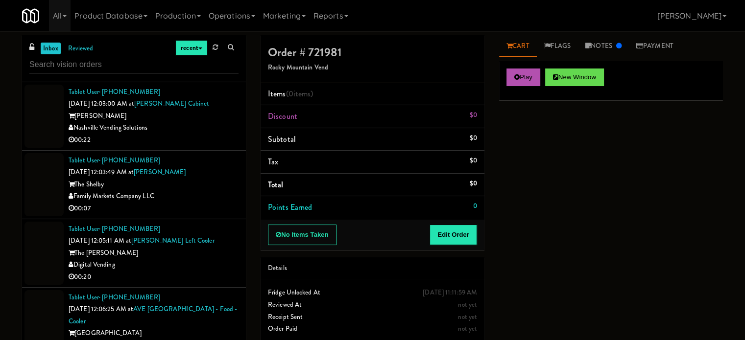
click at [196, 128] on div "Nashville Vending Solutions" at bounding box center [154, 128] width 170 height 12
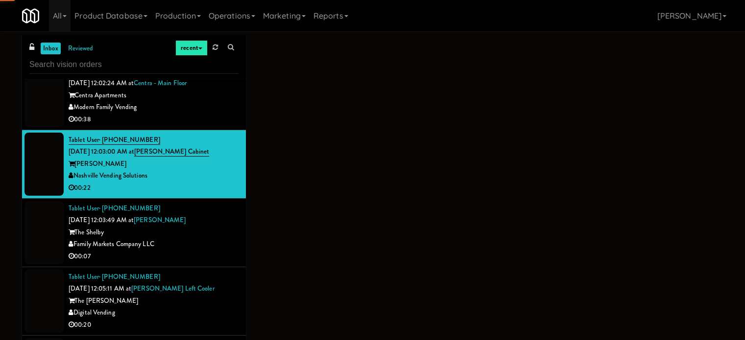
scroll to position [1078, 0]
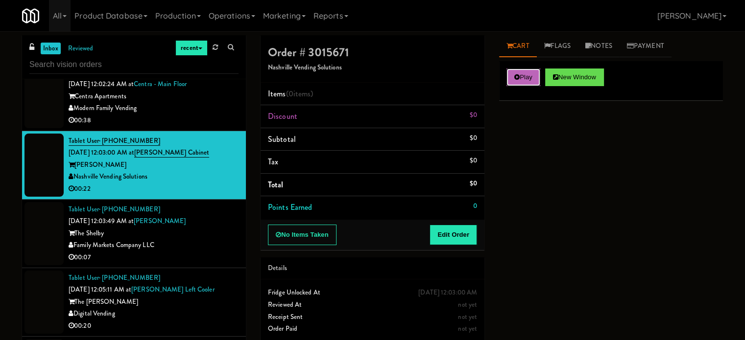
drag, startPoint x: 513, startPoint y: 78, endPoint x: 477, endPoint y: 138, distance: 69.9
click at [511, 79] on button "Play" at bounding box center [524, 78] width 34 height 18
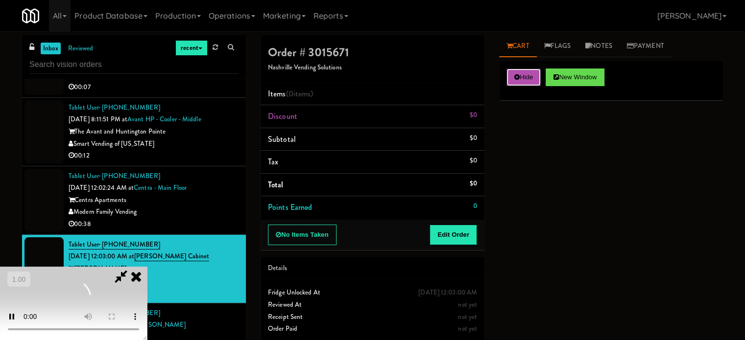
scroll to position [980, 0]
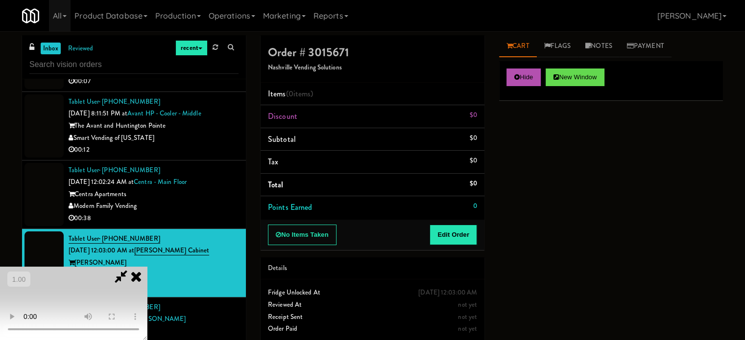
click at [215, 213] on div "00:38" at bounding box center [154, 219] width 170 height 12
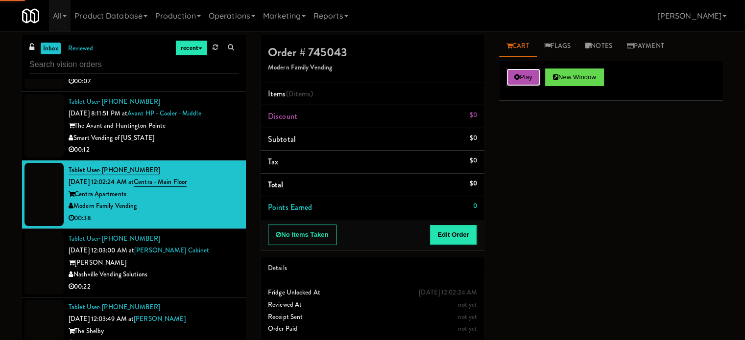
click at [508, 80] on button "Play" at bounding box center [524, 78] width 34 height 18
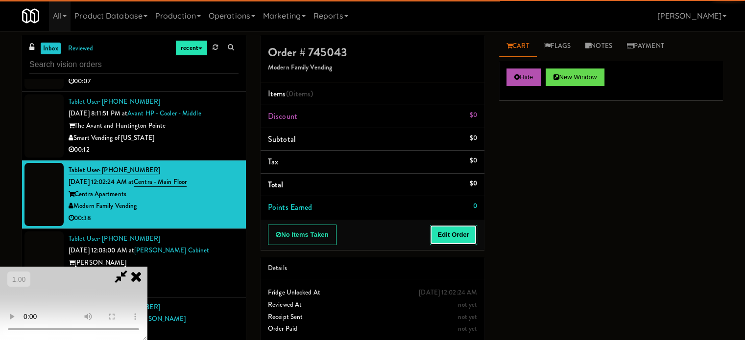
click at [437, 243] on button "Edit Order" at bounding box center [454, 235] width 48 height 21
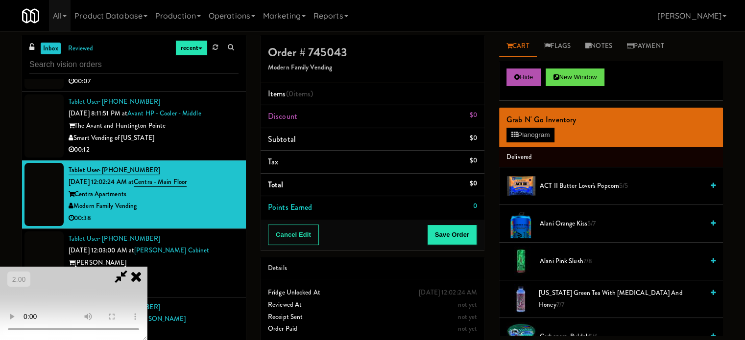
click at [147, 268] on video at bounding box center [73, 303] width 147 height 73
click at [147, 267] on video at bounding box center [73, 303] width 147 height 73
drag, startPoint x: 268, startPoint y: 262, endPoint x: 511, endPoint y: 266, distance: 243.0
click at [147, 267] on video at bounding box center [73, 303] width 147 height 73
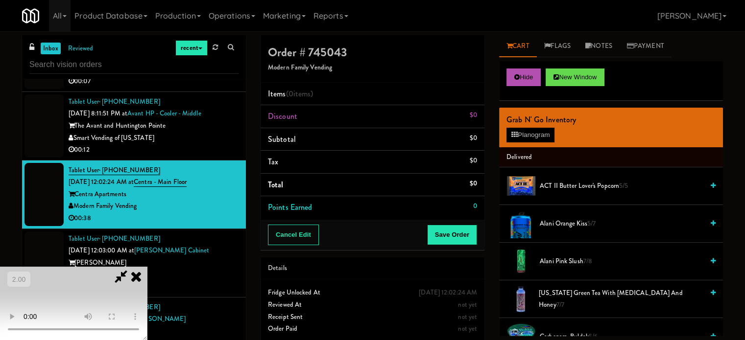
scroll to position [245, 0]
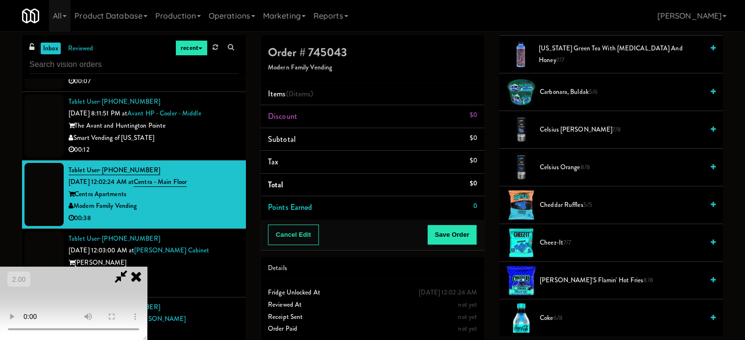
drag, startPoint x: 228, startPoint y: 226, endPoint x: 266, endPoint y: 224, distance: 37.8
click at [147, 267] on video at bounding box center [73, 303] width 147 height 73
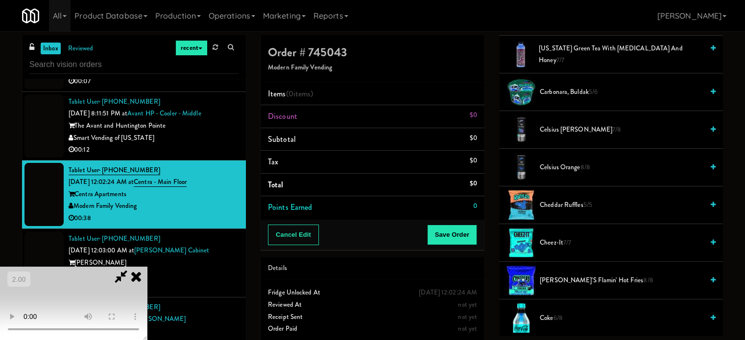
click at [147, 267] on video at bounding box center [73, 303] width 147 height 73
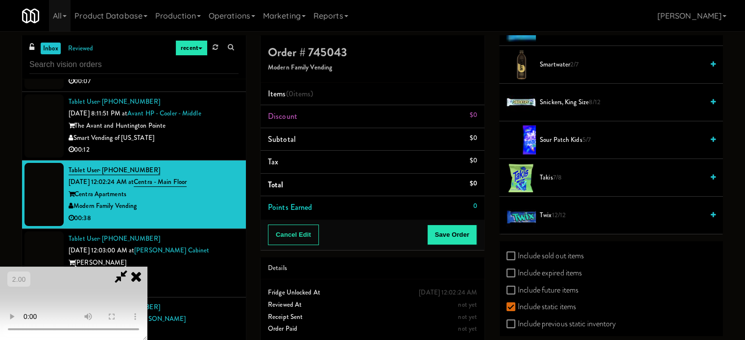
scroll to position [1186, 0]
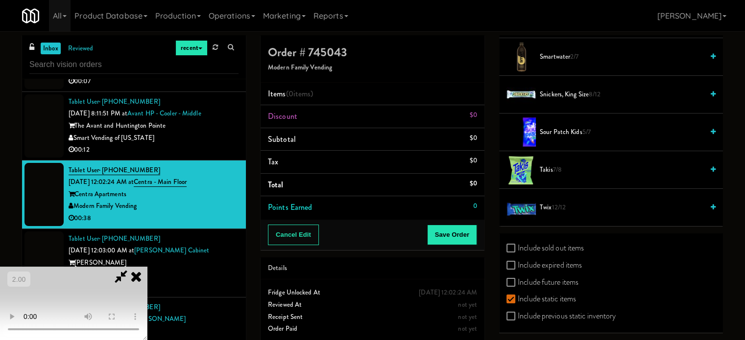
click at [539, 196] on li "Twix 12/12" at bounding box center [611, 207] width 224 height 37
click at [541, 202] on span "Twix 12/12" at bounding box center [622, 208] width 164 height 12
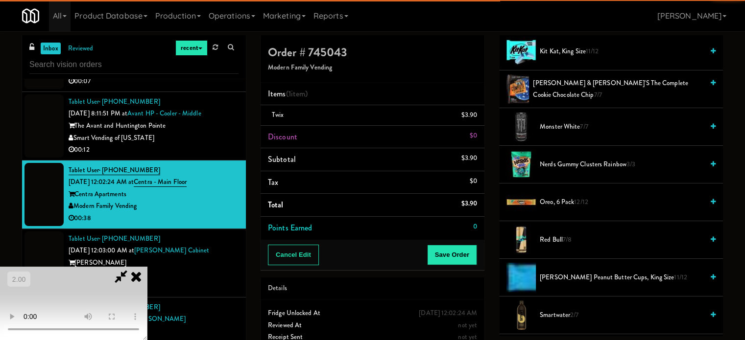
scroll to position [892, 0]
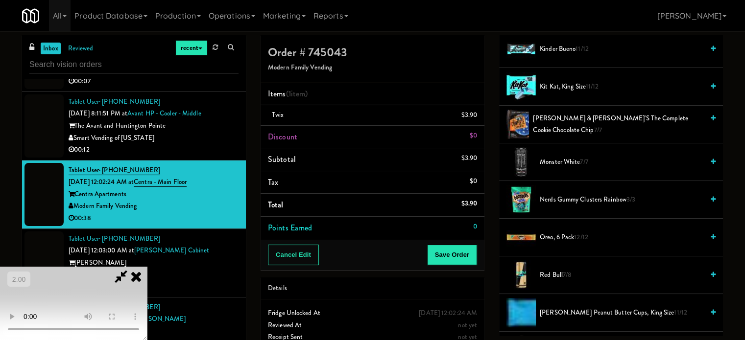
click at [562, 309] on span "Reese’s Peanut Butter Cups, King Size 11/12" at bounding box center [622, 313] width 164 height 12
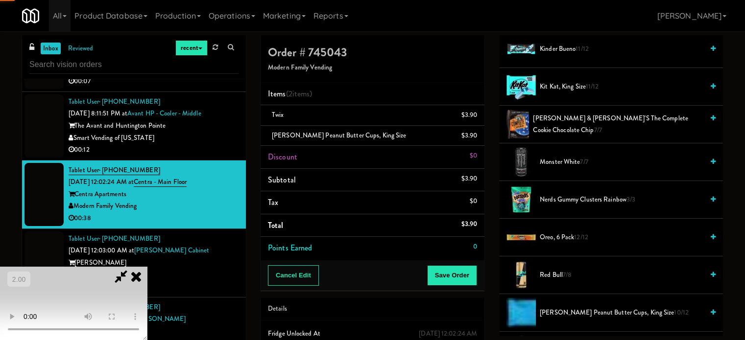
drag, startPoint x: 259, startPoint y: 281, endPoint x: 345, endPoint y: 307, distance: 89.4
click at [147, 281] on video at bounding box center [73, 303] width 147 height 73
click at [147, 267] on video at bounding box center [73, 303] width 147 height 73
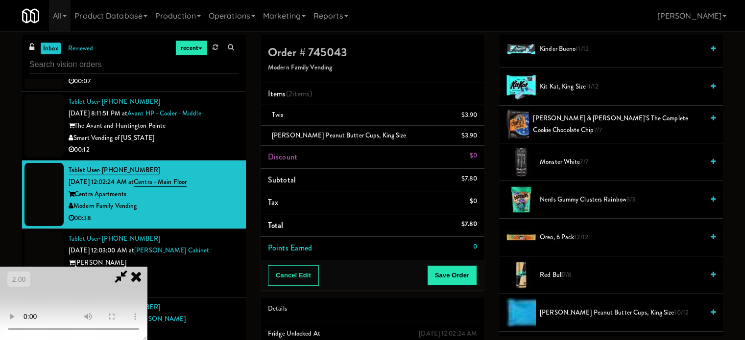
click at [147, 267] on video at bounding box center [73, 303] width 147 height 73
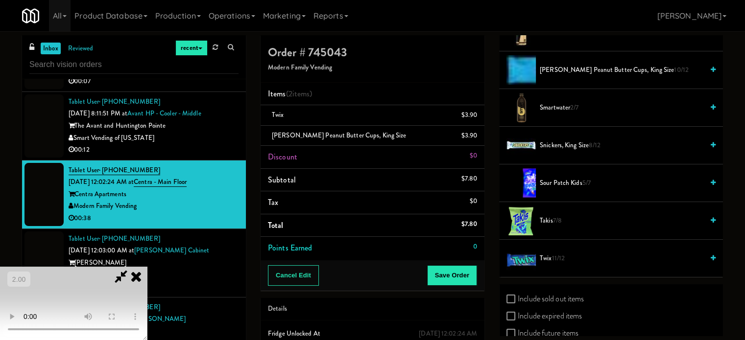
scroll to position [1137, 0]
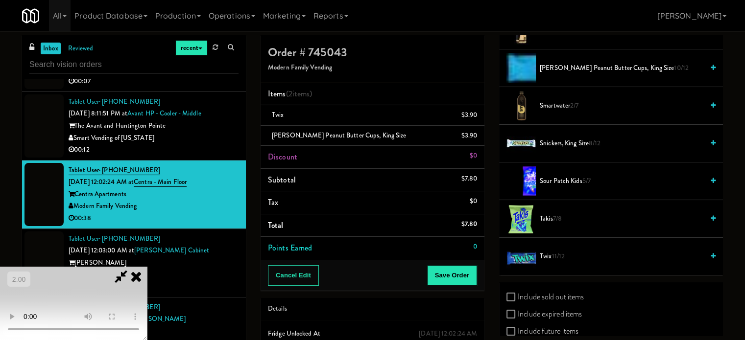
click at [551, 183] on span "Sour Patch Kids 5/7" at bounding box center [622, 181] width 164 height 12
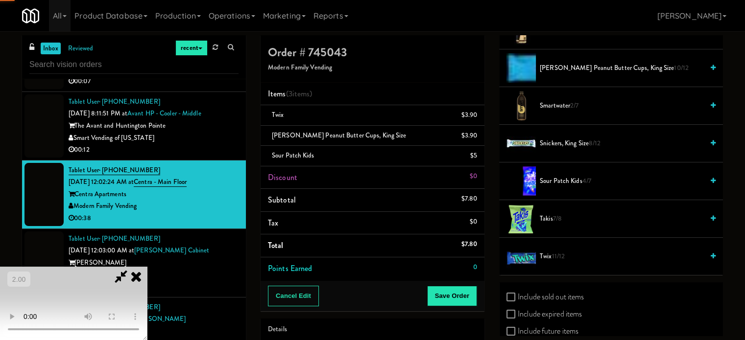
click at [147, 267] on video at bounding box center [73, 303] width 147 height 73
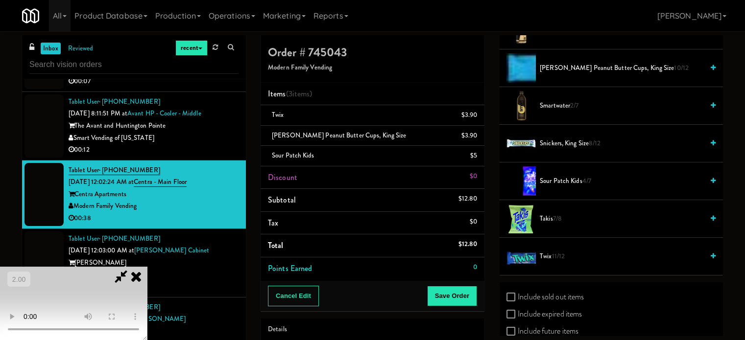
click at [147, 267] on video at bounding box center [73, 303] width 147 height 73
click at [132, 267] on icon at bounding box center [121, 277] width 23 height 20
click at [147, 269] on video at bounding box center [73, 303] width 147 height 73
click at [477, 118] on icon at bounding box center [478, 119] width 5 height 6
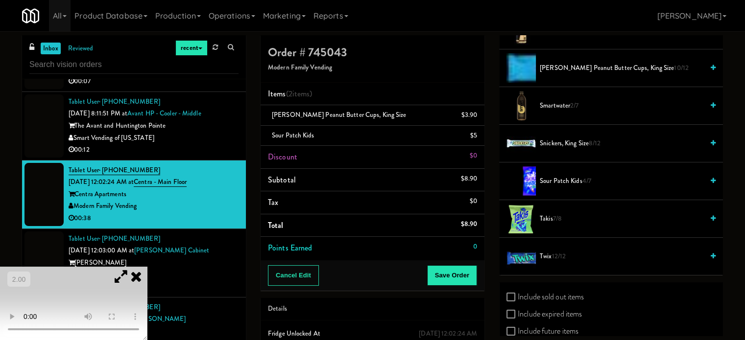
click at [147, 272] on video at bounding box center [73, 303] width 147 height 73
click at [147, 291] on video at bounding box center [73, 303] width 147 height 73
click at [147, 284] on video at bounding box center [73, 303] width 147 height 73
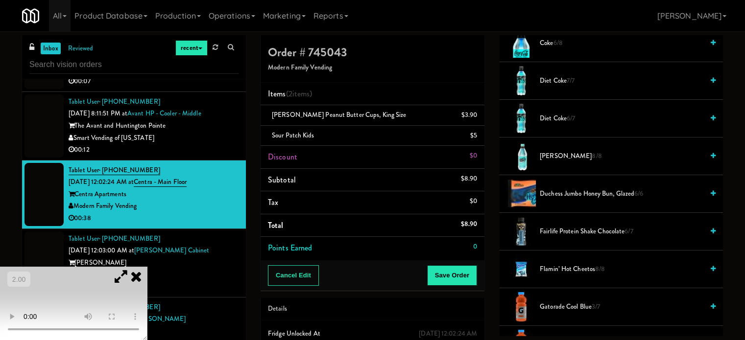
scroll to position [402, 0]
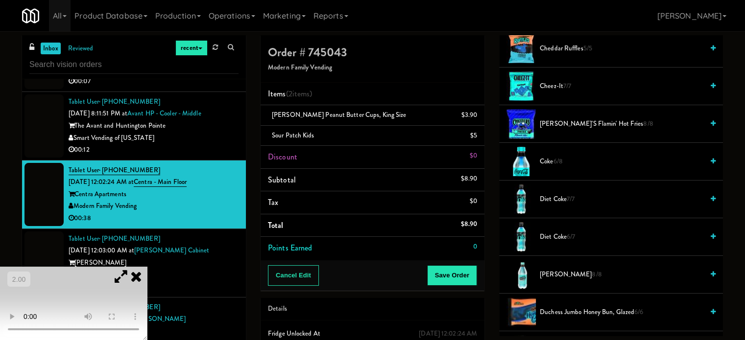
click at [561, 310] on span "Duchess Jumbo Honey Bun, Glazed 6/6" at bounding box center [622, 313] width 164 height 12
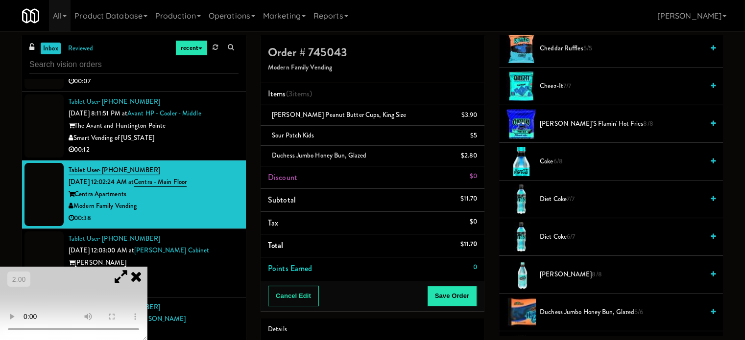
drag, startPoint x: 127, startPoint y: 222, endPoint x: 131, endPoint y: 233, distance: 11.2
click at [131, 267] on video at bounding box center [73, 303] width 147 height 73
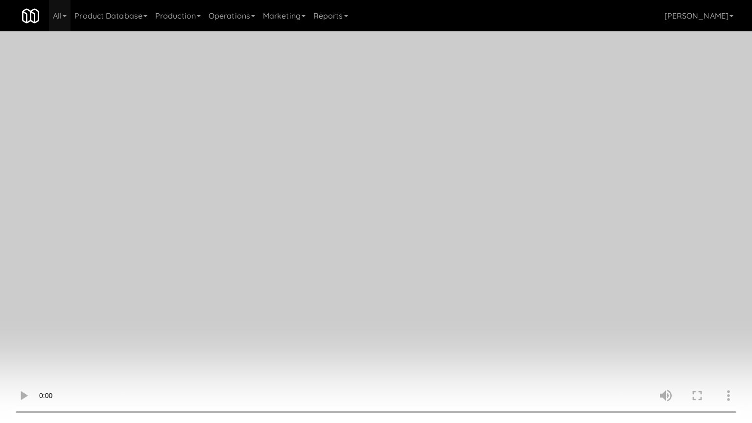
click at [410, 262] on video at bounding box center [376, 211] width 752 height 423
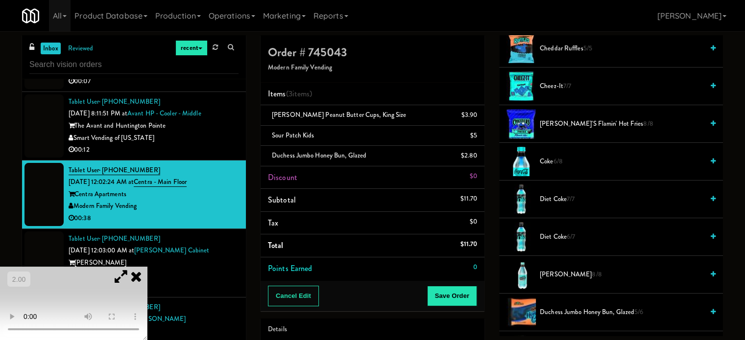
drag, startPoint x: 125, startPoint y: 246, endPoint x: 131, endPoint y: 268, distance: 22.9
click at [129, 267] on video at bounding box center [73, 303] width 147 height 73
click at [133, 280] on video at bounding box center [73, 303] width 147 height 73
click at [109, 271] on video at bounding box center [73, 303] width 147 height 73
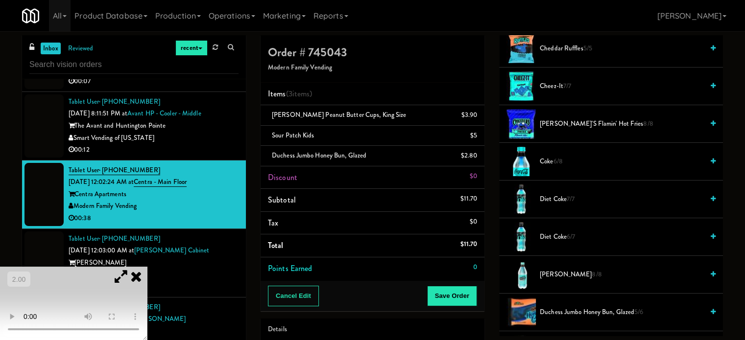
click at [109, 271] on video at bounding box center [73, 303] width 147 height 73
click at [147, 267] on video at bounding box center [73, 303] width 147 height 73
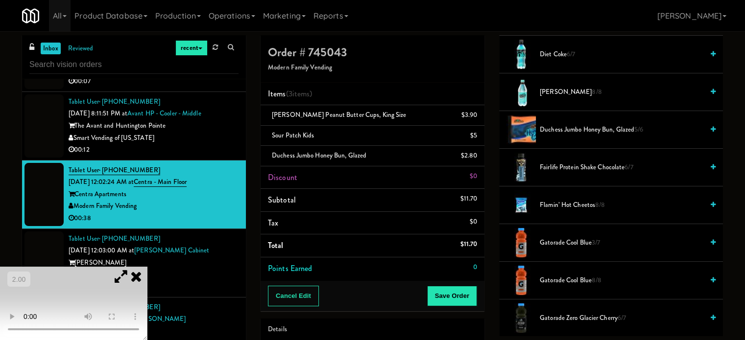
scroll to position [598, 0]
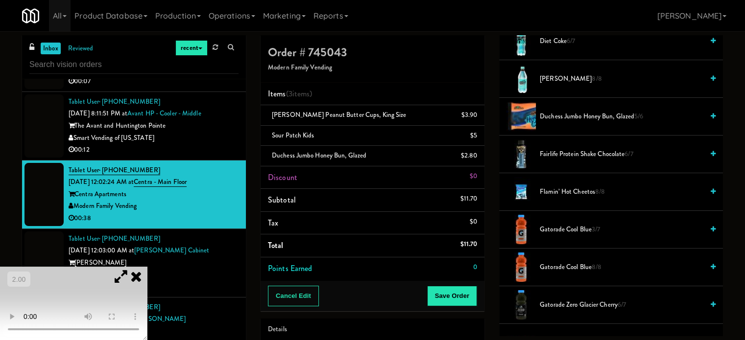
click at [551, 224] on span "Gatorade Cool Blue 3/7" at bounding box center [622, 230] width 164 height 12
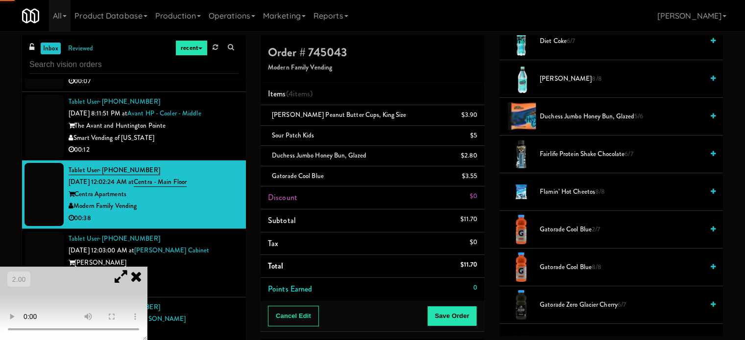
click at [147, 304] on video at bounding box center [73, 303] width 147 height 73
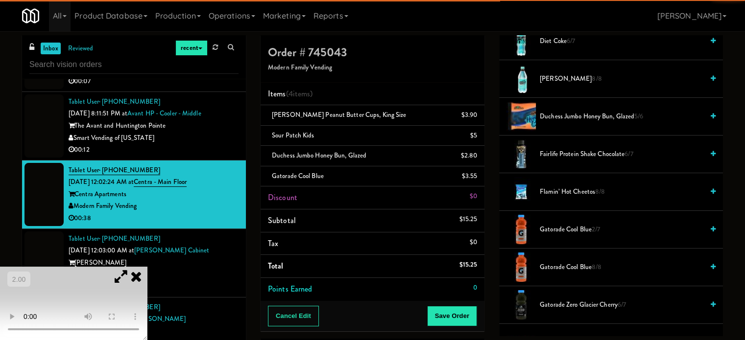
click at [123, 267] on video at bounding box center [73, 303] width 147 height 73
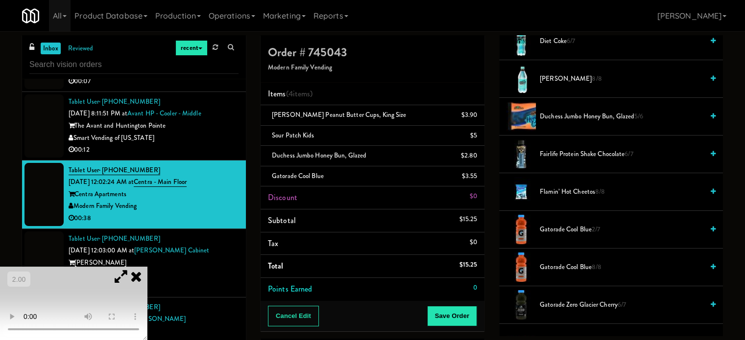
click at [147, 267] on video at bounding box center [73, 303] width 147 height 73
click at [147, 276] on video at bounding box center [73, 303] width 147 height 73
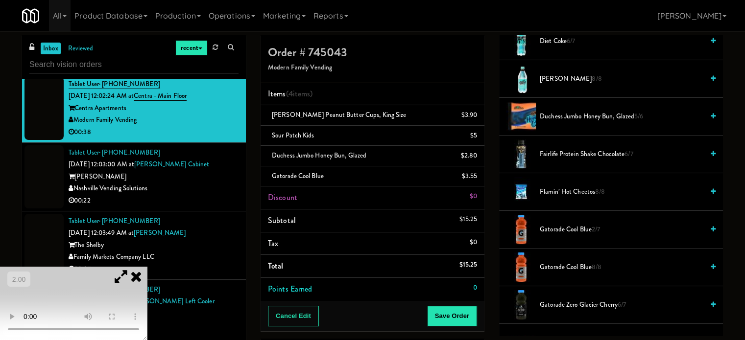
scroll to position [1078, 0]
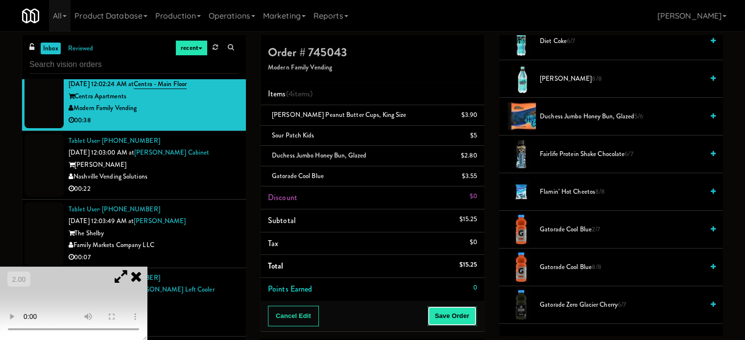
click at [460, 320] on button "Save Order" at bounding box center [452, 316] width 50 height 21
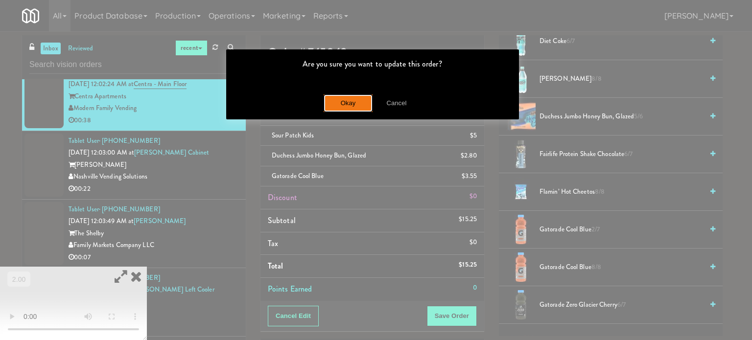
click at [366, 99] on button "Okay" at bounding box center [348, 104] width 49 height 18
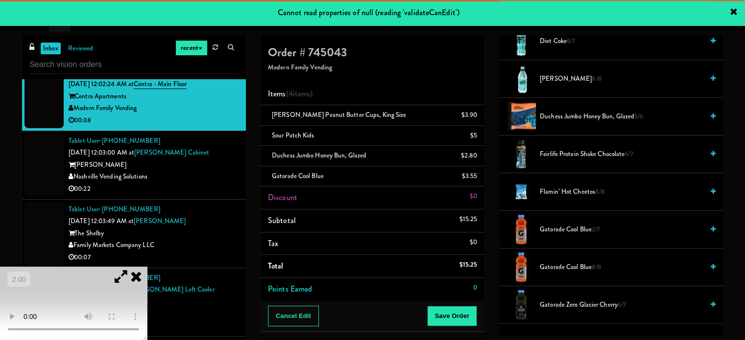
click at [227, 176] on div "Nashville Vending Solutions" at bounding box center [154, 177] width 170 height 12
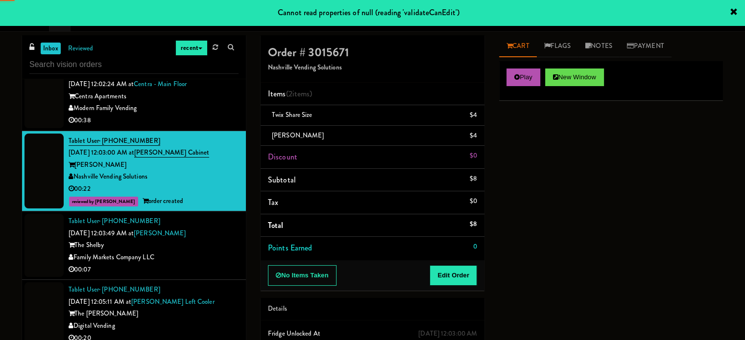
click at [223, 106] on div "Modern Family Vending" at bounding box center [154, 108] width 170 height 12
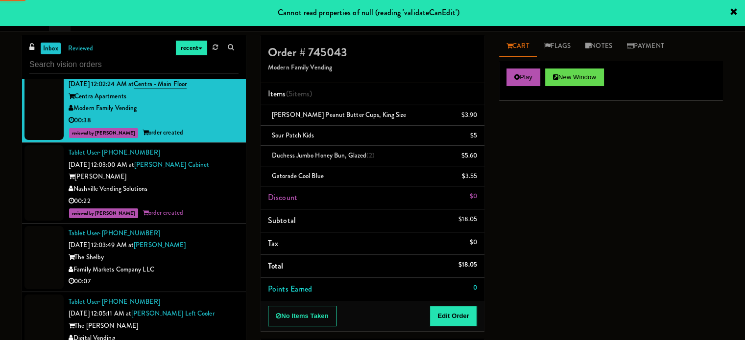
click at [225, 249] on div "Tablet User · (703) 340-0062 Sep 1, 2025 12:03:49 AM at Shelby Combo The Shelby…" at bounding box center [154, 258] width 170 height 60
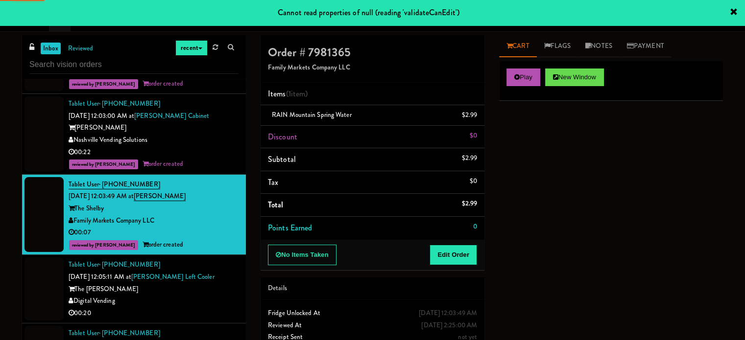
click at [211, 286] on div "The Lindley" at bounding box center [154, 290] width 170 height 12
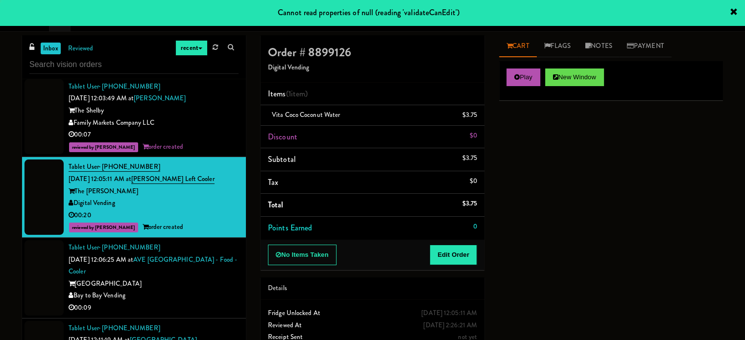
click at [212, 272] on div "Tablet User · (917) 543-0257 Sep 1, 2025 12:06:25 AM at AVE Tampa Riverwalk - F…" at bounding box center [154, 278] width 170 height 73
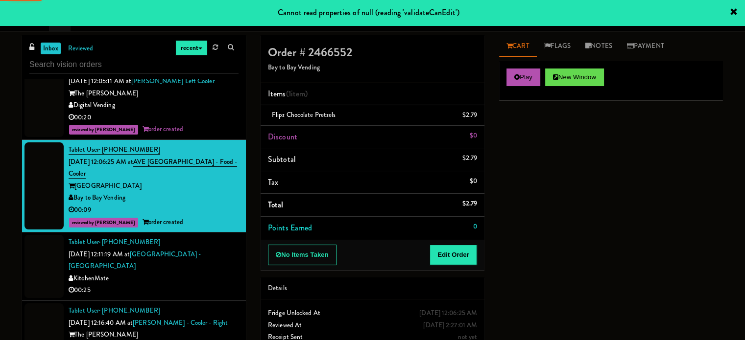
click at [206, 286] on div "00:25" at bounding box center [154, 291] width 170 height 12
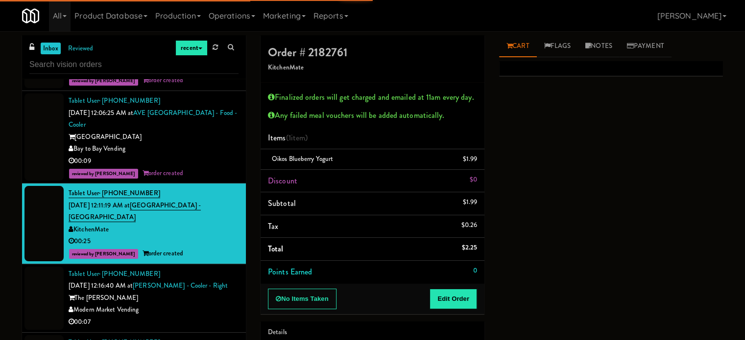
click at [208, 309] on div "Modern Market Vending" at bounding box center [154, 310] width 170 height 12
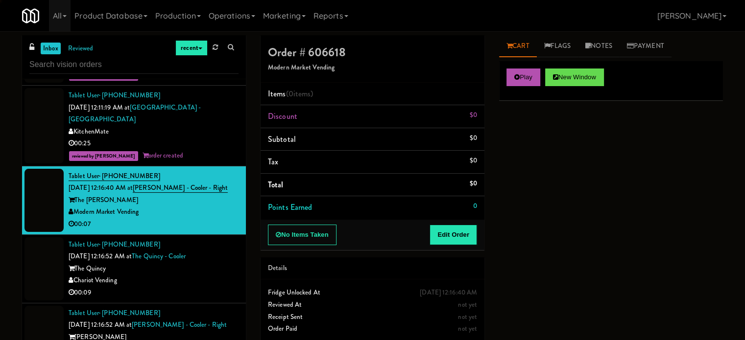
click at [216, 284] on div "Chariot Vending" at bounding box center [154, 281] width 170 height 12
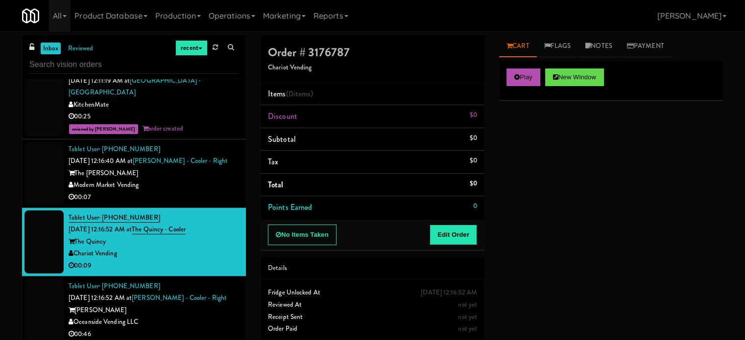
scroll to position [1470, 0]
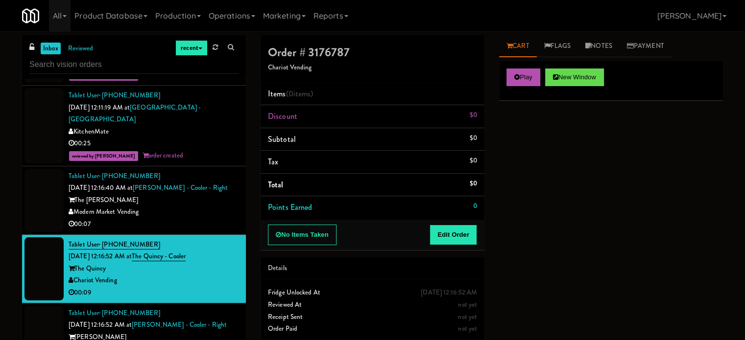
click at [200, 146] on div "00:25" at bounding box center [154, 144] width 170 height 12
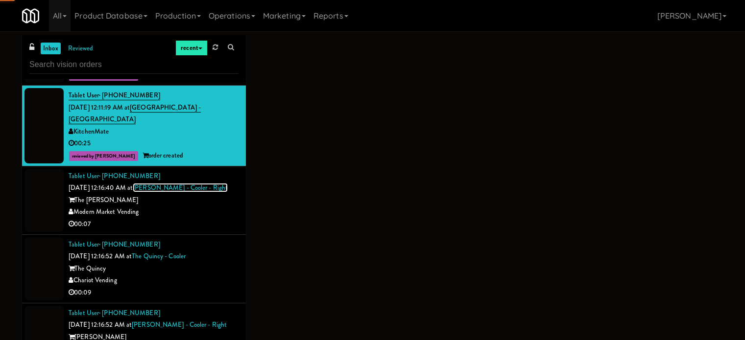
click at [197, 190] on link "Goodwin - Cooler - Right" at bounding box center [180, 187] width 95 height 9
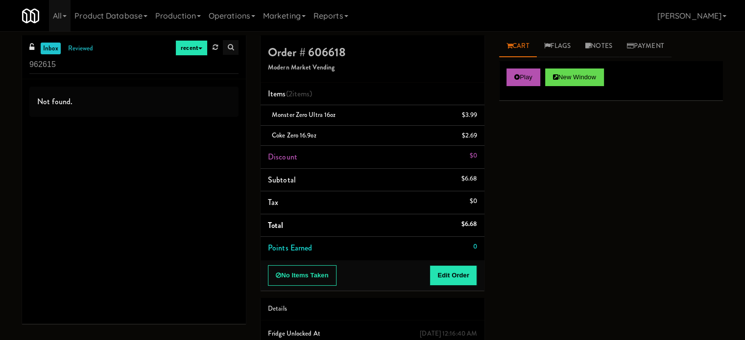
click at [223, 44] on link at bounding box center [231, 47] width 16 height 15
click at [219, 46] on link at bounding box center [215, 47] width 15 height 15
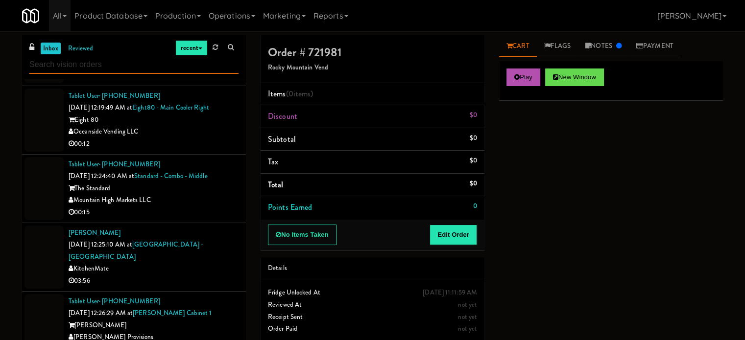
scroll to position [1274, 0]
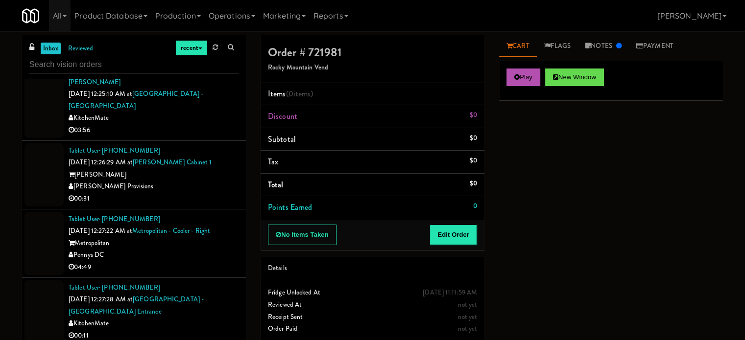
click at [201, 199] on div "00:31" at bounding box center [154, 199] width 170 height 12
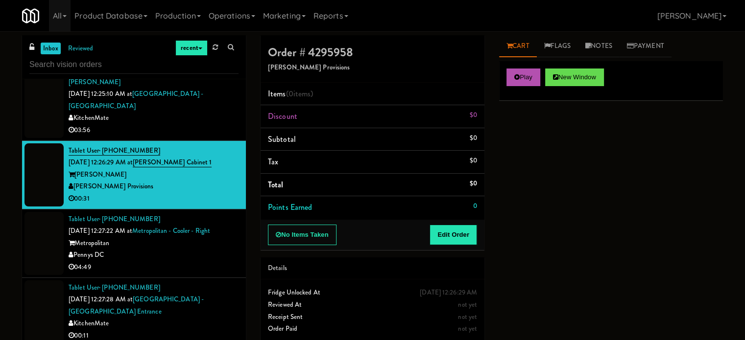
click at [210, 110] on div "Alex Rodrigues Sep 1, 2025 12:25:10 AM at Scarborough Birchmount Hospital - Mai…" at bounding box center [154, 106] width 170 height 60
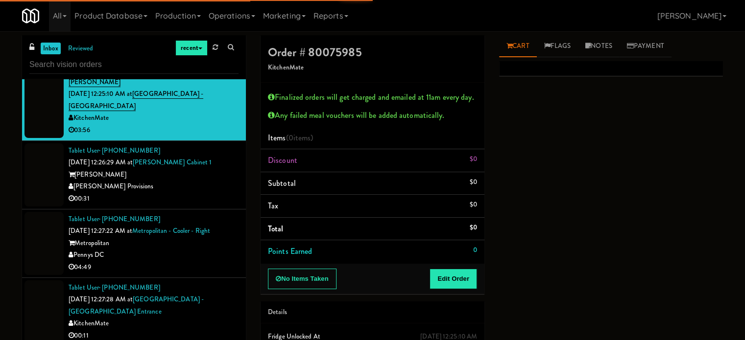
click at [210, 184] on div "[PERSON_NAME] Provisions" at bounding box center [154, 187] width 170 height 12
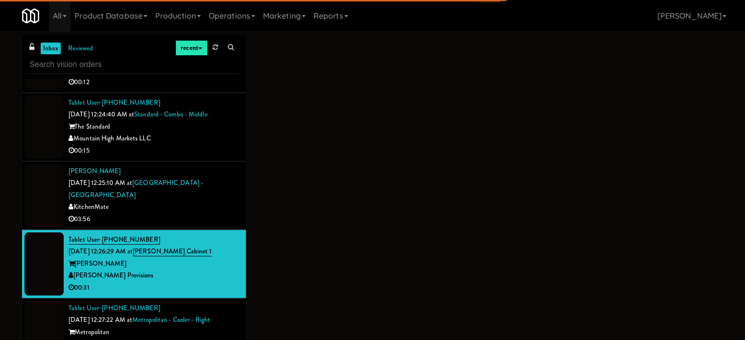
scroll to position [1176, 0]
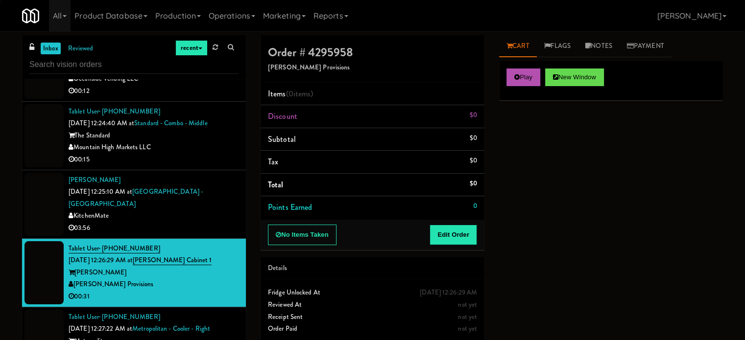
click at [215, 161] on div "00:15" at bounding box center [154, 160] width 170 height 12
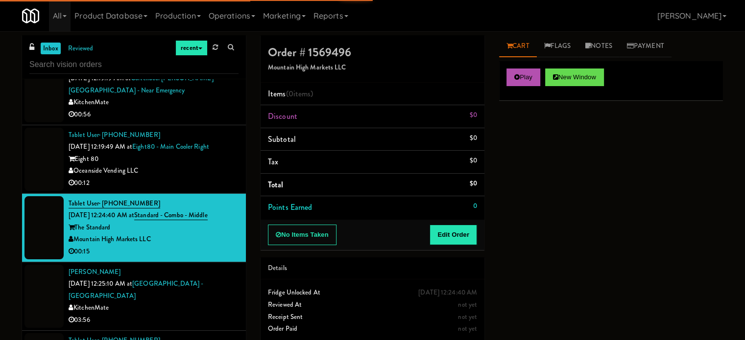
scroll to position [1078, 0]
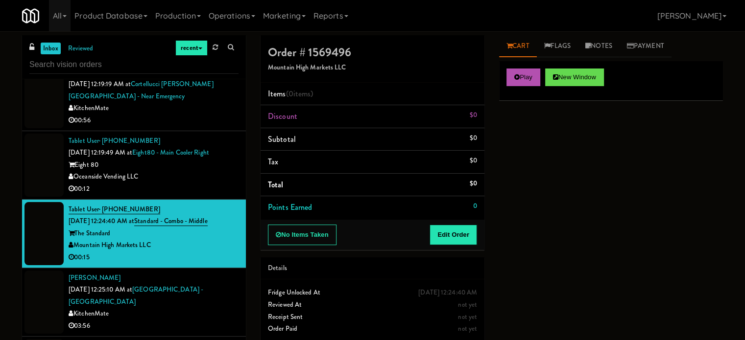
click at [210, 183] on div "00:12" at bounding box center [154, 189] width 170 height 12
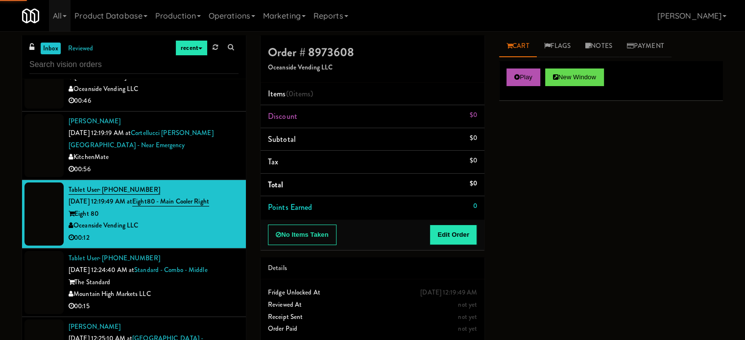
click at [214, 162] on div "KitchenMate" at bounding box center [154, 157] width 170 height 12
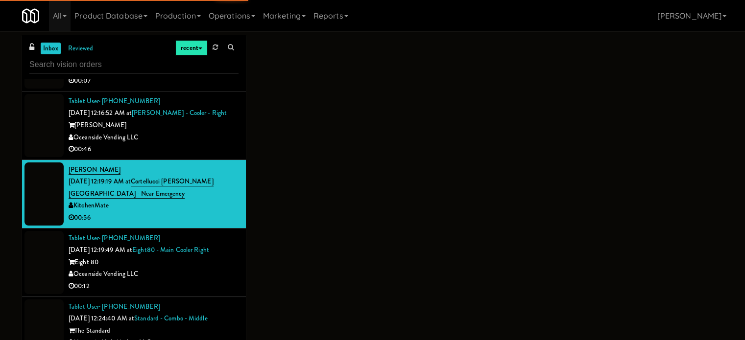
scroll to position [980, 0]
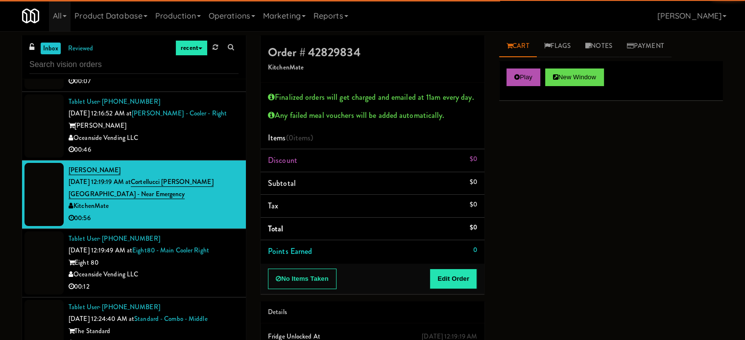
click at [218, 150] on div "00:46" at bounding box center [154, 150] width 170 height 12
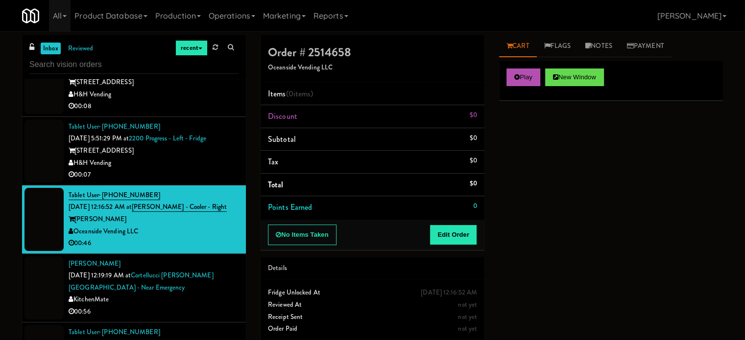
scroll to position [882, 0]
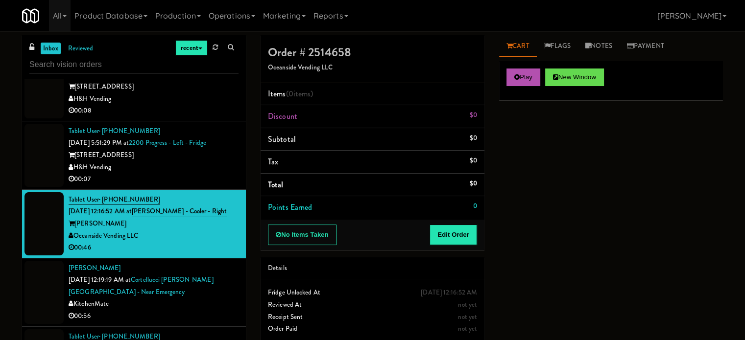
click at [218, 185] on li "Tablet User · (630) 380-9036 Aug 31, 2025 5:51:29 PM at 2200 Progress - Left - …" at bounding box center [134, 155] width 224 height 69
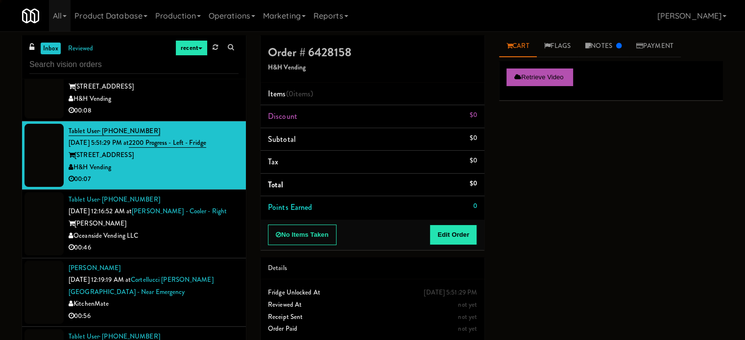
drag, startPoint x: 201, startPoint y: 237, endPoint x: 417, endPoint y: 239, distance: 216.5
click at [203, 237] on div "Oceanside Vending LLC" at bounding box center [154, 236] width 170 height 12
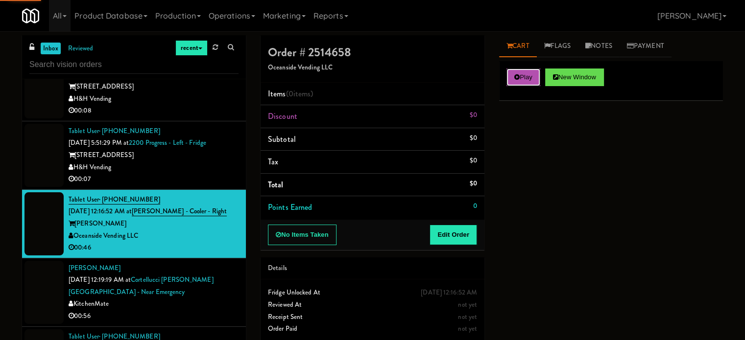
drag, startPoint x: 532, startPoint y: 74, endPoint x: 460, endPoint y: 214, distance: 157.1
click at [532, 74] on button "Play" at bounding box center [524, 78] width 34 height 18
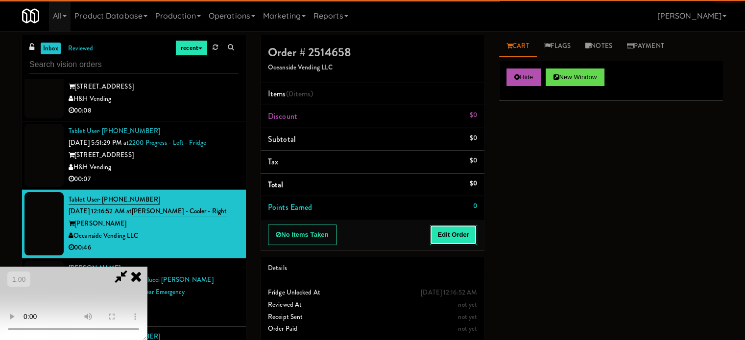
click at [455, 228] on button "Edit Order" at bounding box center [454, 235] width 48 height 21
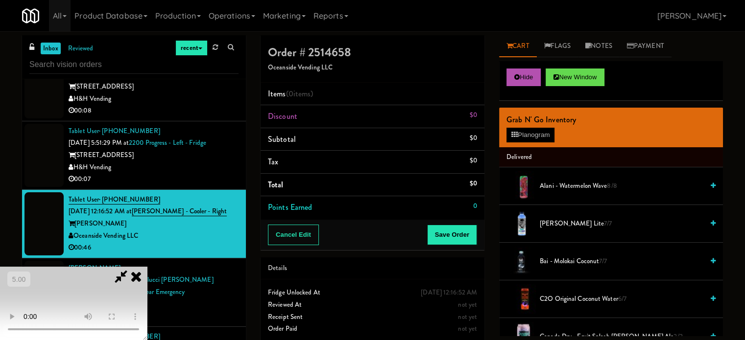
click at [147, 267] on video at bounding box center [73, 303] width 147 height 73
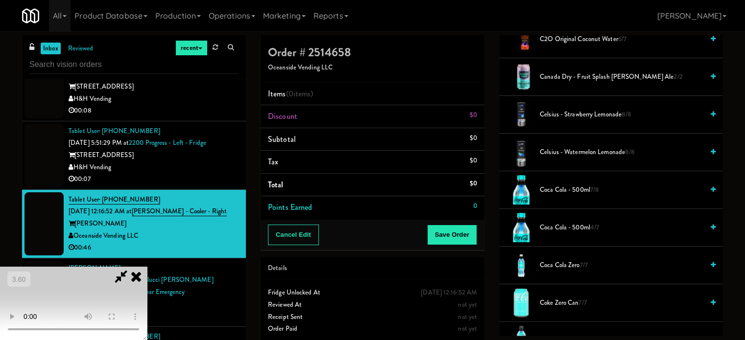
scroll to position [294, 0]
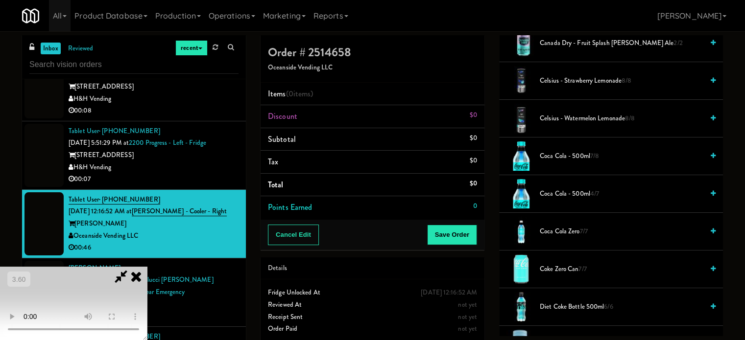
click at [557, 227] on span "Coca Cola Zero 7/7" at bounding box center [622, 232] width 164 height 12
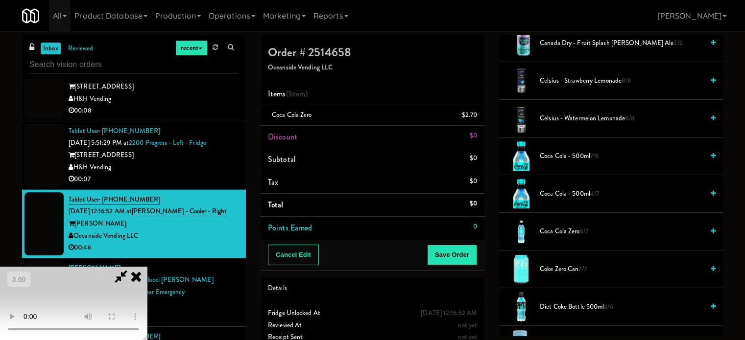
click at [147, 267] on video at bounding box center [73, 303] width 147 height 73
click at [147, 282] on video at bounding box center [73, 303] width 147 height 73
click at [147, 267] on video at bounding box center [73, 303] width 147 height 73
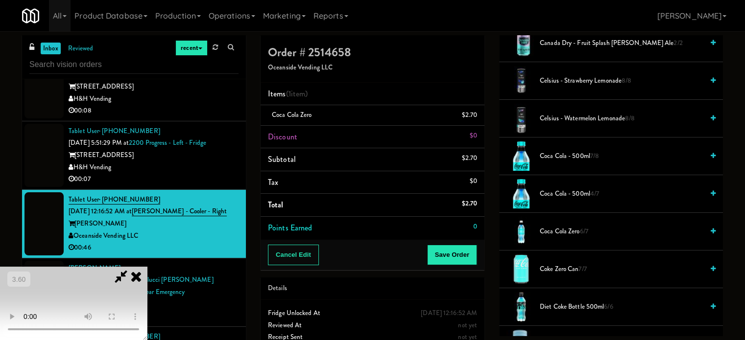
click at [147, 267] on video at bounding box center [73, 303] width 147 height 73
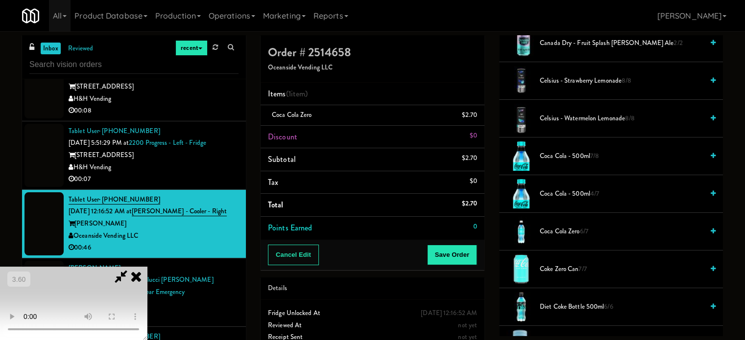
click at [147, 267] on video at bounding box center [73, 303] width 147 height 73
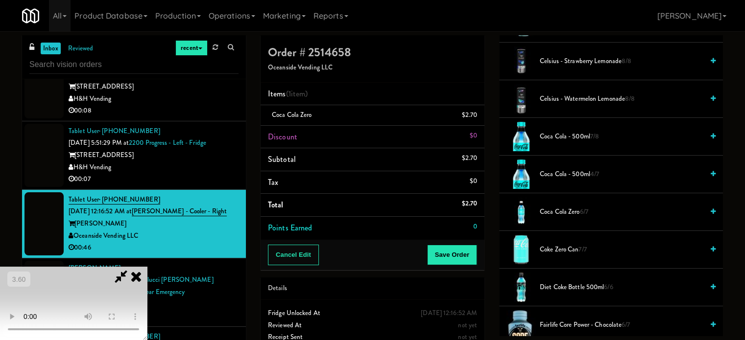
scroll to position [392, 0]
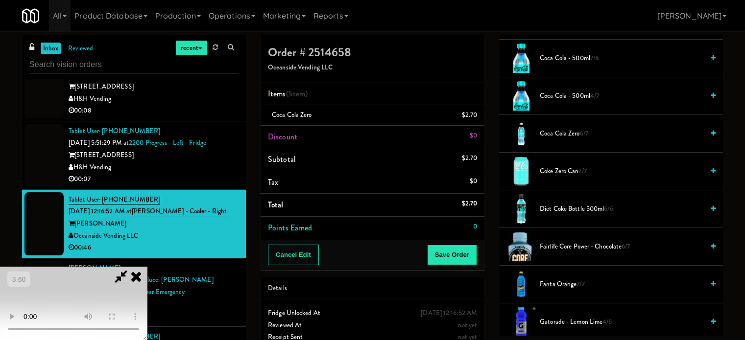
drag, startPoint x: 562, startPoint y: 208, endPoint x: 487, endPoint y: 221, distance: 76.6
click at [559, 209] on span "Diet Coke Bottle 500ml 6/6" at bounding box center [622, 209] width 164 height 12
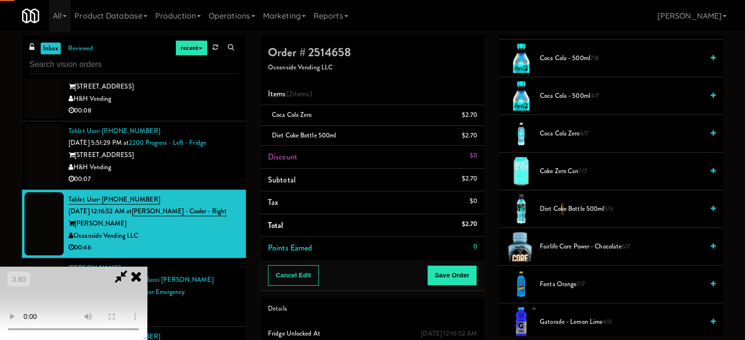
click at [147, 267] on video at bounding box center [73, 303] width 147 height 73
click at [455, 275] on button "Save Order" at bounding box center [452, 276] width 50 height 21
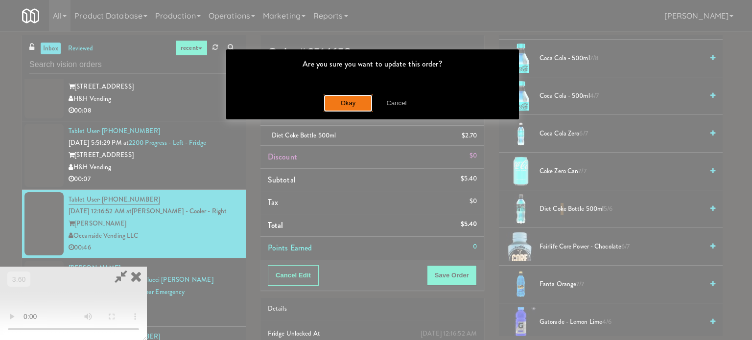
click at [359, 109] on button "Okay" at bounding box center [348, 104] width 49 height 18
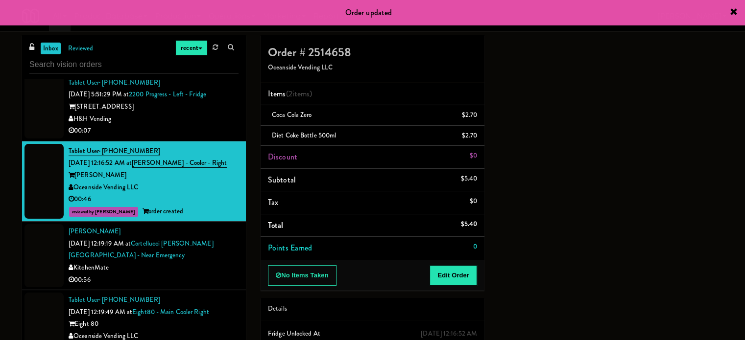
scroll to position [931, 0]
click at [205, 268] on div "KitchenMate" at bounding box center [154, 268] width 170 height 12
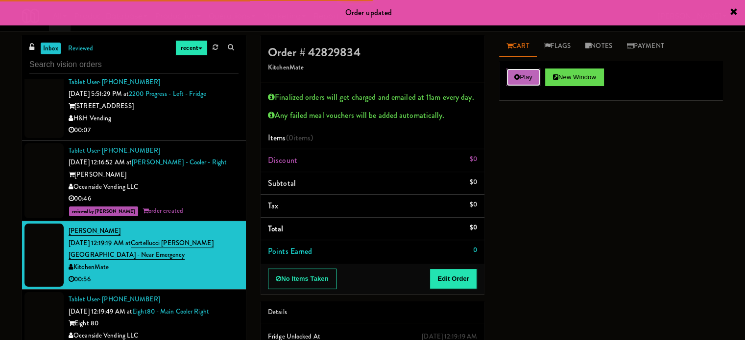
click at [523, 69] on button "Play" at bounding box center [524, 78] width 34 height 18
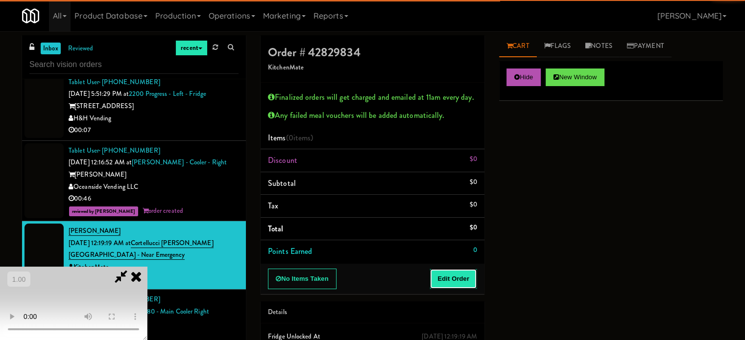
click at [469, 276] on button "Edit Order" at bounding box center [454, 279] width 48 height 21
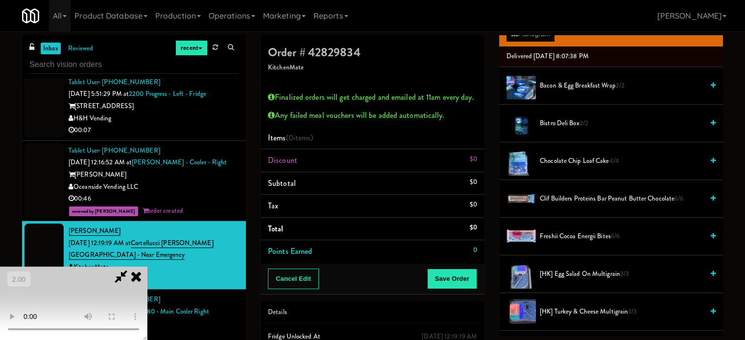
scroll to position [196, 0]
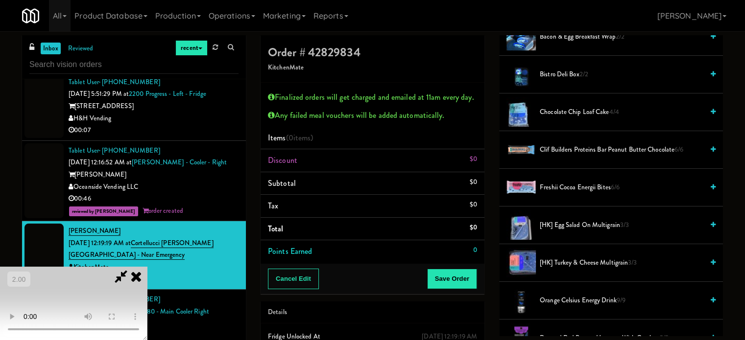
click at [556, 259] on span "[HK] Turkey & Cheese Multigrain 3/3" at bounding box center [622, 263] width 164 height 12
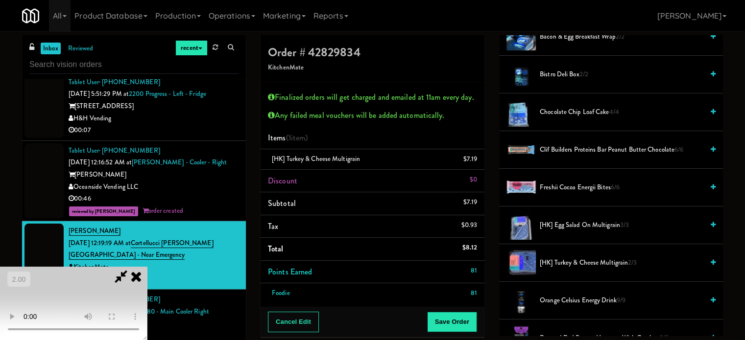
scroll to position [0, 0]
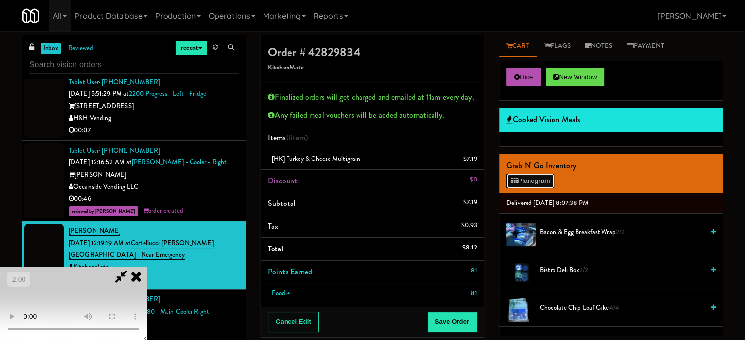
click at [524, 184] on button "Planogram" at bounding box center [531, 181] width 48 height 15
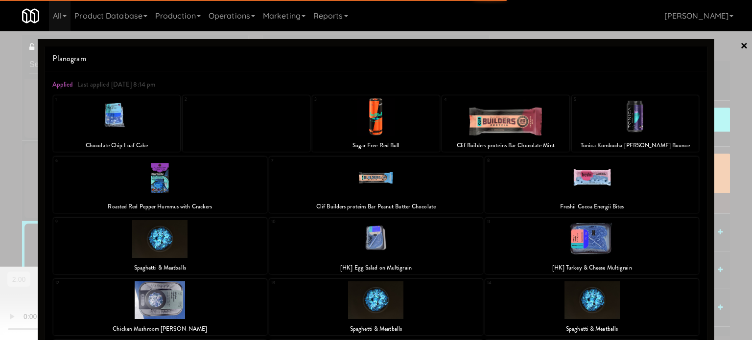
click at [0, 237] on div at bounding box center [376, 170] width 752 height 340
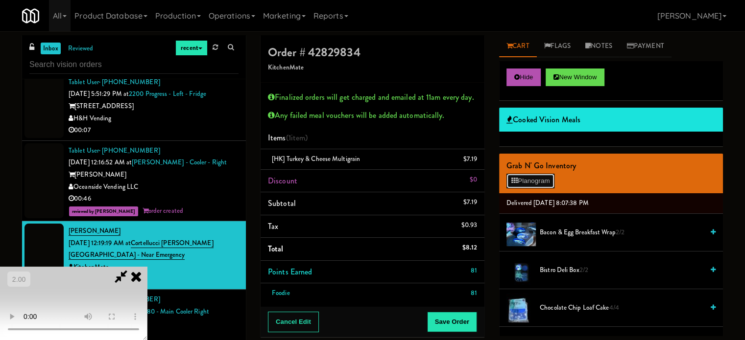
click at [525, 183] on button "Planogram" at bounding box center [531, 181] width 48 height 15
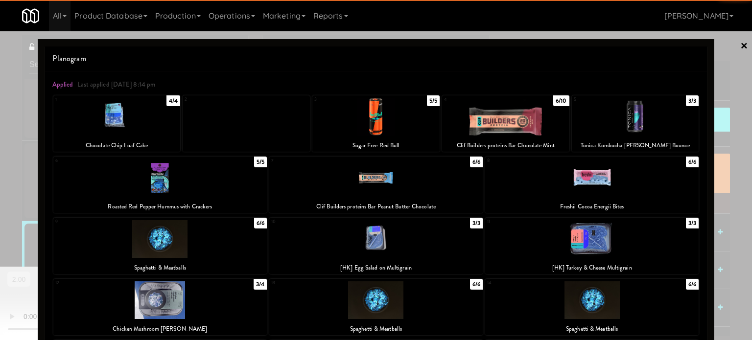
click at [168, 186] on div at bounding box center [160, 178] width 214 height 38
click at [0, 182] on div at bounding box center [376, 170] width 752 height 340
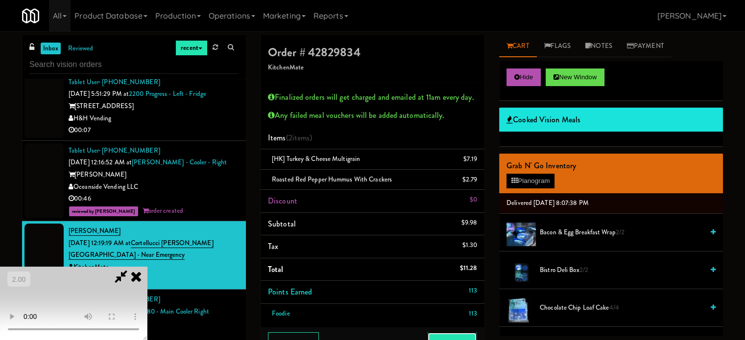
click at [473, 340] on button "Save Order" at bounding box center [452, 343] width 50 height 21
click at [472, 338] on body "Are you sure you want to update this order? Okay Cancel Okay Are you sure you w…" at bounding box center [372, 201] width 745 height 340
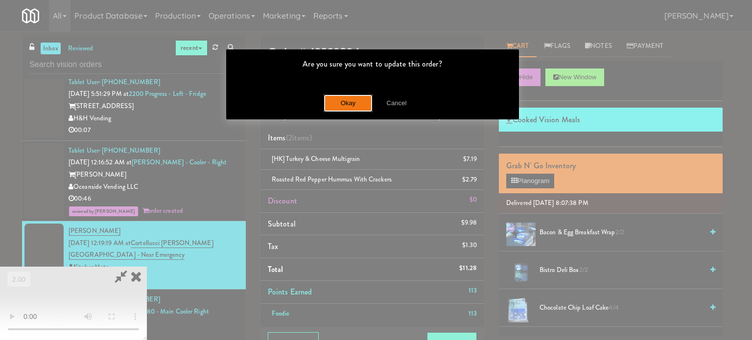
click at [363, 106] on button "Okay" at bounding box center [348, 104] width 49 height 18
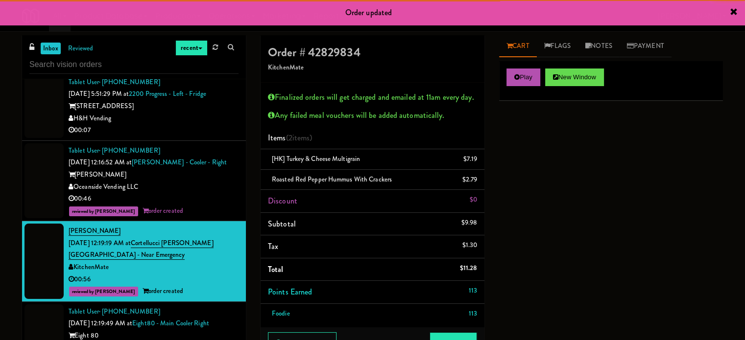
scroll to position [1029, 0]
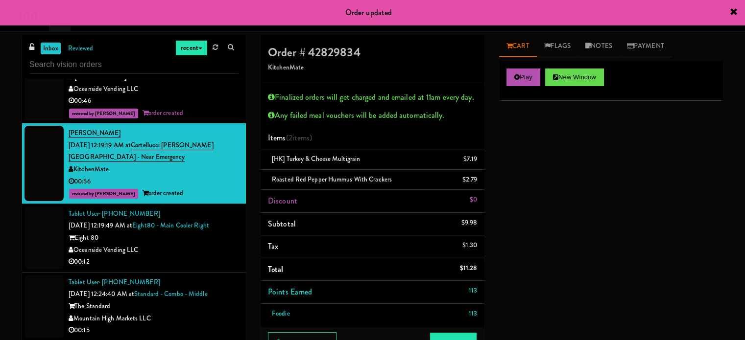
click at [179, 256] on div "00:12" at bounding box center [154, 262] width 170 height 12
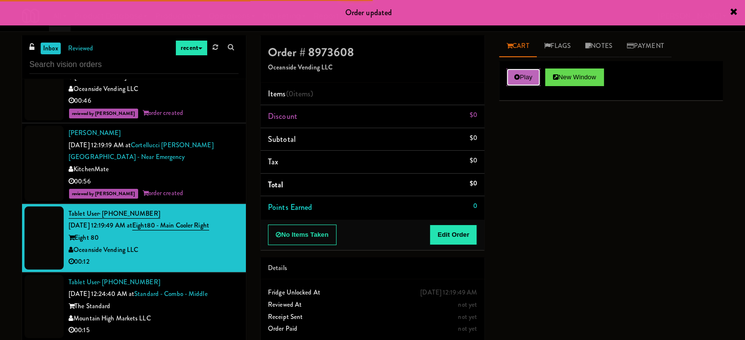
click at [517, 76] on icon at bounding box center [516, 77] width 5 height 6
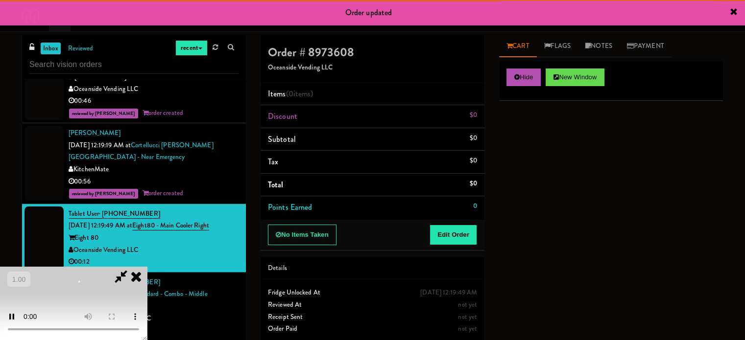
drag, startPoint x: 456, startPoint y: 223, endPoint x: 452, endPoint y: 229, distance: 7.1
click at [455, 223] on div "No Items Taken Edit Order" at bounding box center [373, 235] width 224 height 30
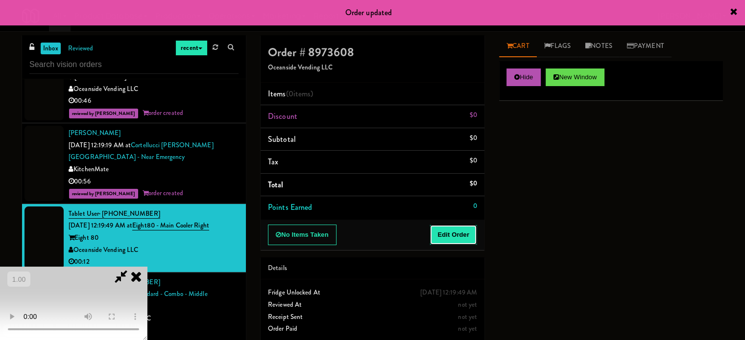
click at [452, 229] on button "Edit Order" at bounding box center [454, 235] width 48 height 21
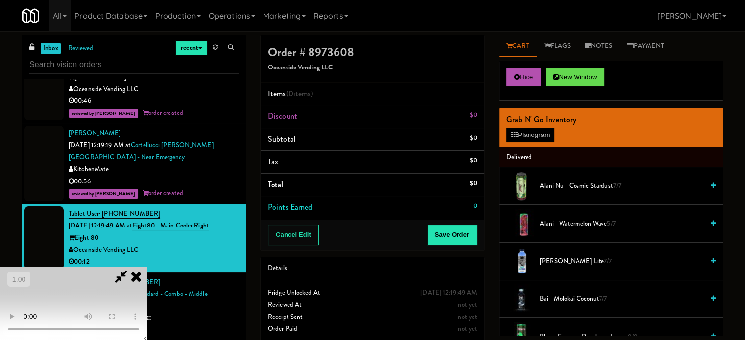
scroll to position [155, 0]
click at [147, 267] on video at bounding box center [73, 303] width 147 height 73
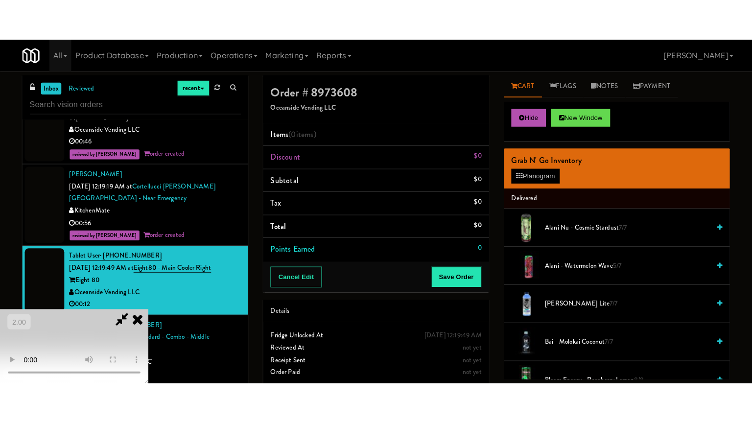
scroll to position [57, 0]
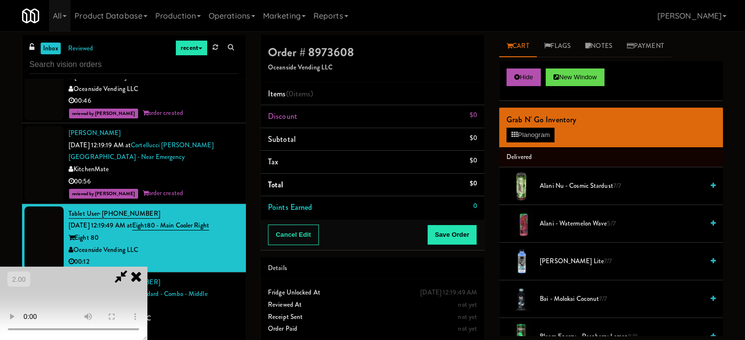
drag, startPoint x: 291, startPoint y: 214, endPoint x: 291, endPoint y: 227, distance: 13.2
click at [147, 267] on video at bounding box center [73, 303] width 147 height 73
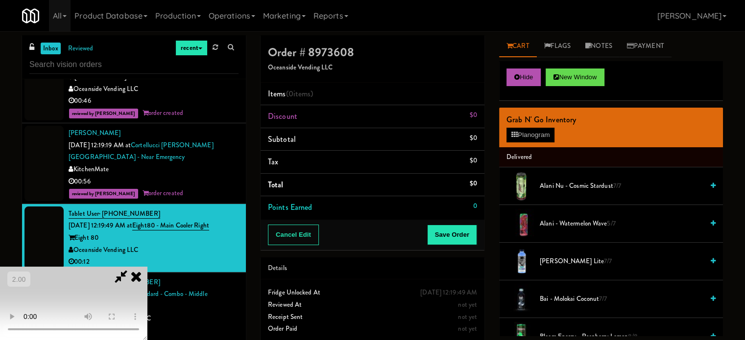
click at [147, 267] on video at bounding box center [73, 303] width 147 height 73
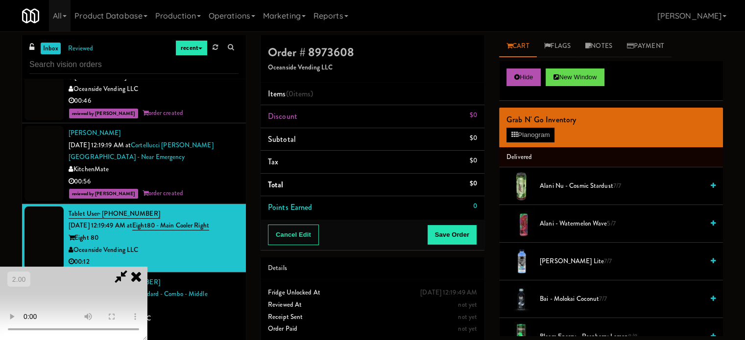
click at [147, 267] on video at bounding box center [73, 303] width 147 height 73
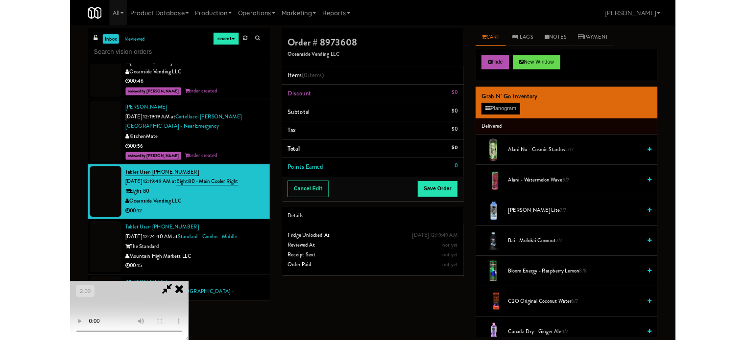
scroll to position [20, 0]
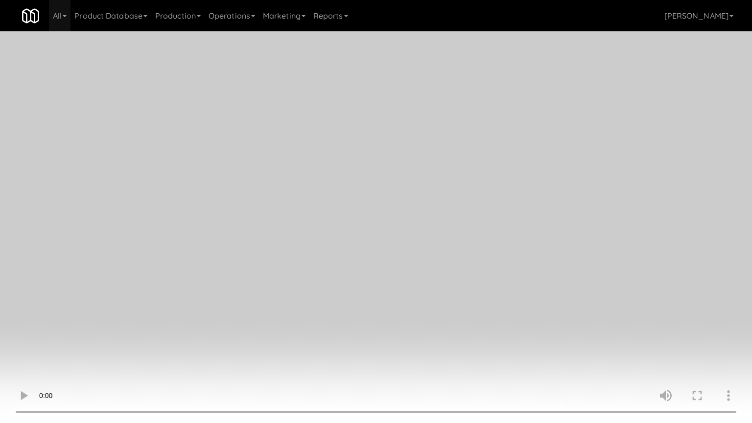
click at [253, 274] on video at bounding box center [376, 211] width 752 height 423
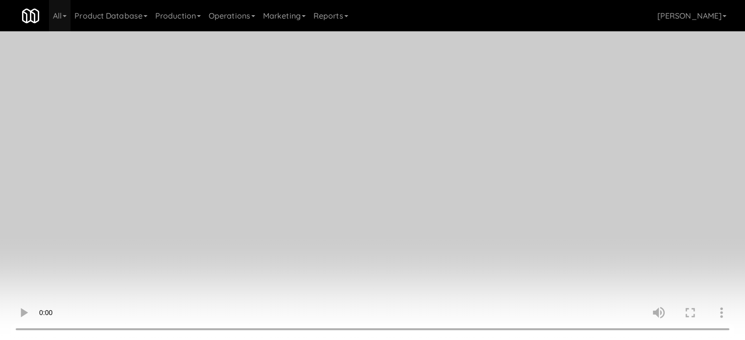
click at [270, 209] on video at bounding box center [372, 170] width 745 height 340
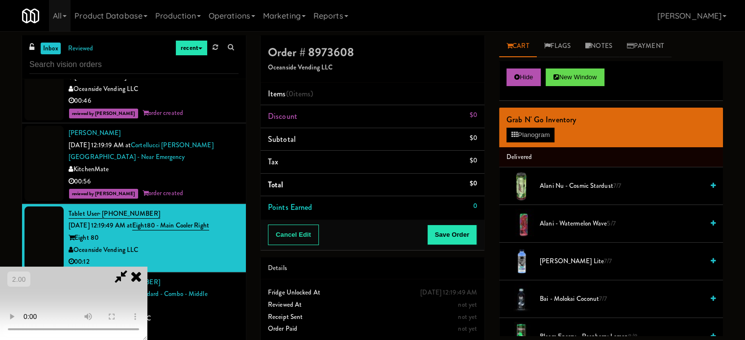
click at [147, 267] on video at bounding box center [73, 303] width 147 height 73
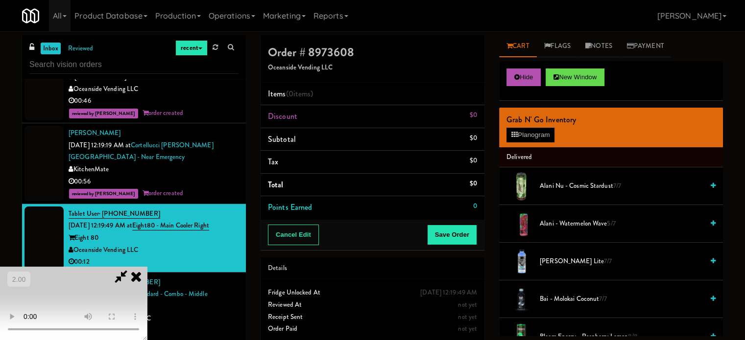
click at [147, 267] on video at bounding box center [73, 303] width 147 height 73
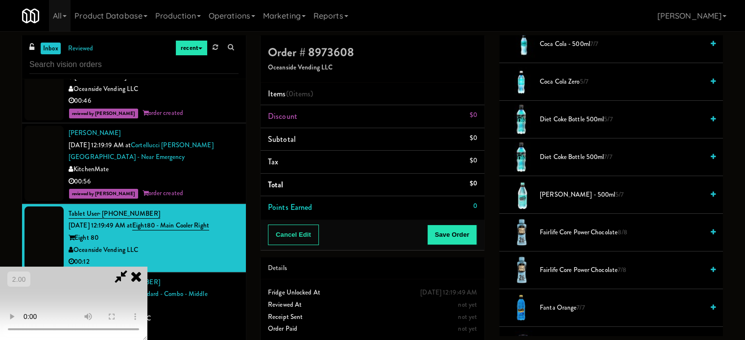
scroll to position [539, 0]
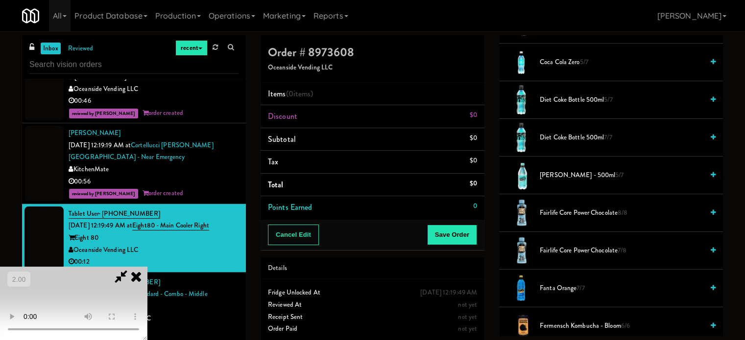
click at [559, 173] on span "Dr Pepper - 500ml 5/7" at bounding box center [622, 176] width 164 height 12
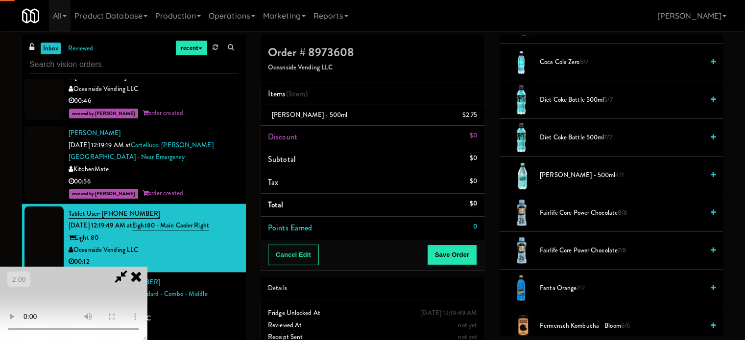
click at [147, 267] on video at bounding box center [73, 303] width 147 height 73
click at [466, 254] on button "Save Order" at bounding box center [452, 255] width 50 height 21
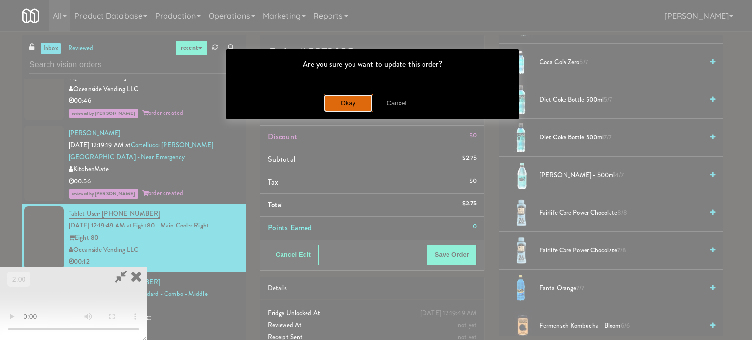
drag, startPoint x: 344, startPoint y: 106, endPoint x: 299, endPoint y: 229, distance: 130.5
click at [343, 109] on button "Okay" at bounding box center [348, 104] width 49 height 18
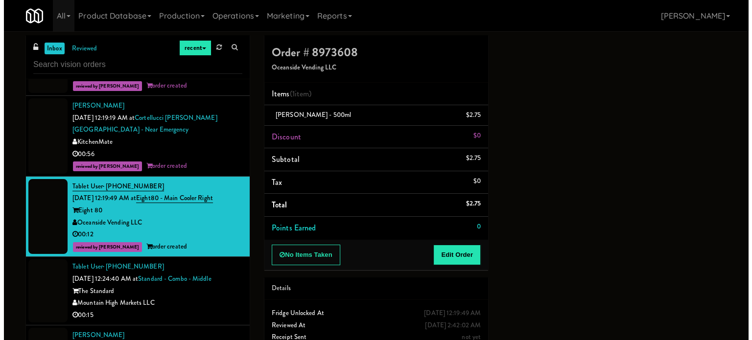
scroll to position [1176, 0]
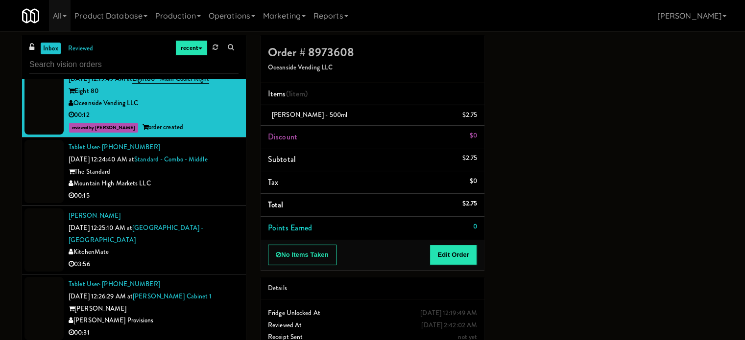
click at [191, 192] on div "00:15" at bounding box center [154, 196] width 170 height 12
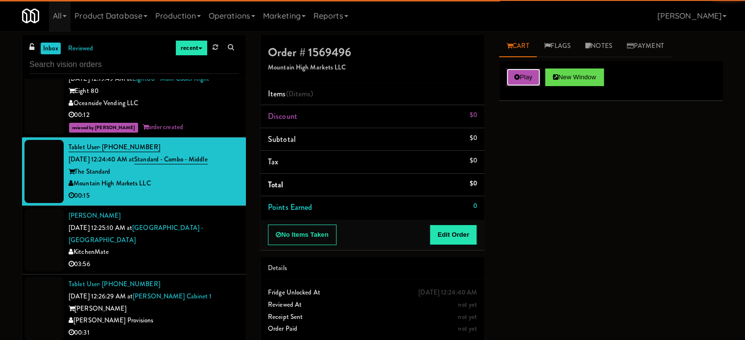
drag, startPoint x: 531, startPoint y: 80, endPoint x: 509, endPoint y: 150, distance: 72.8
click at [531, 83] on button "Play" at bounding box center [524, 78] width 34 height 18
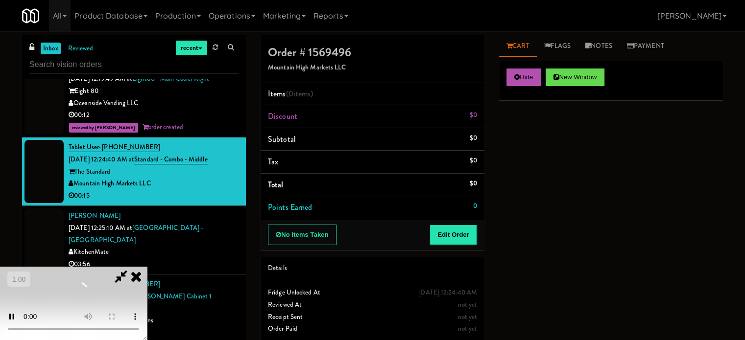
drag, startPoint x: 464, startPoint y: 223, endPoint x: 459, endPoint y: 232, distance: 10.8
click at [464, 224] on div "No Items Taken Edit Order" at bounding box center [373, 235] width 224 height 30
click at [459, 235] on button "Edit Order" at bounding box center [454, 235] width 48 height 21
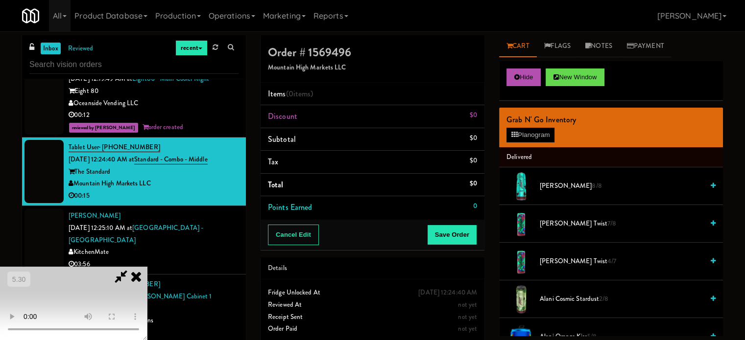
click at [147, 267] on video at bounding box center [73, 303] width 147 height 73
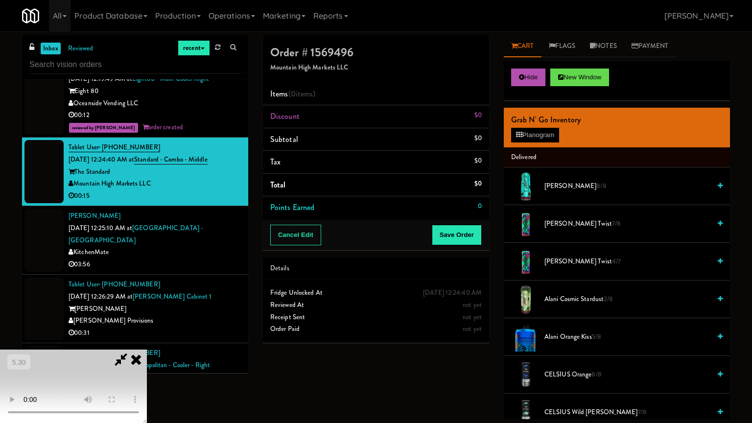
drag, startPoint x: 352, startPoint y: 298, endPoint x: 483, endPoint y: 321, distance: 132.3
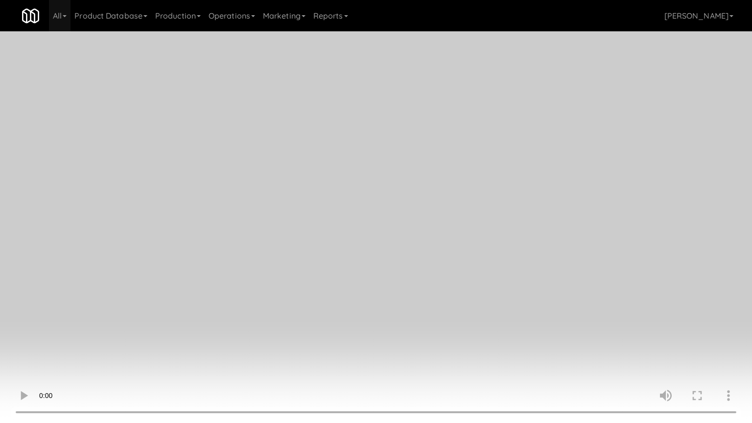
click at [354, 298] on video at bounding box center [376, 211] width 752 height 423
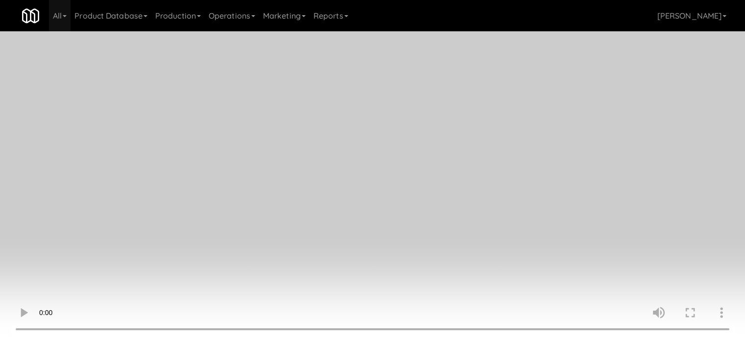
click at [231, 237] on video at bounding box center [372, 170] width 745 height 340
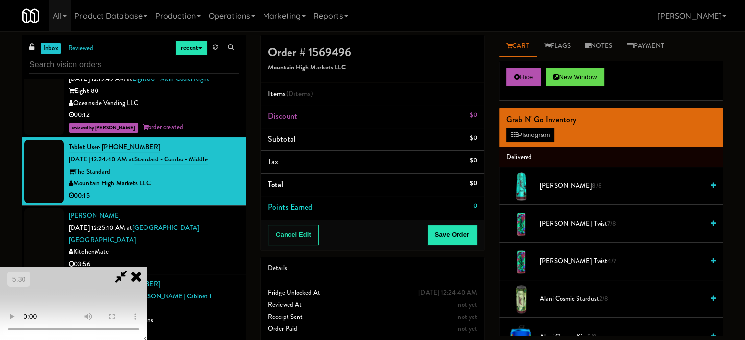
click at [147, 267] on video at bounding box center [73, 303] width 147 height 73
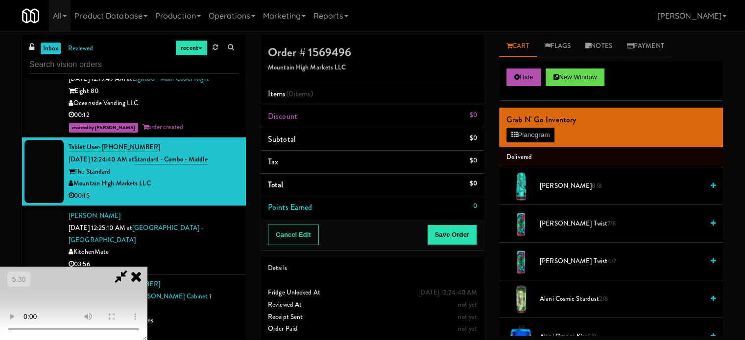
click at [538, 184] on div "Alani Cherry Slush 8/8" at bounding box center [626, 186] width 180 height 12
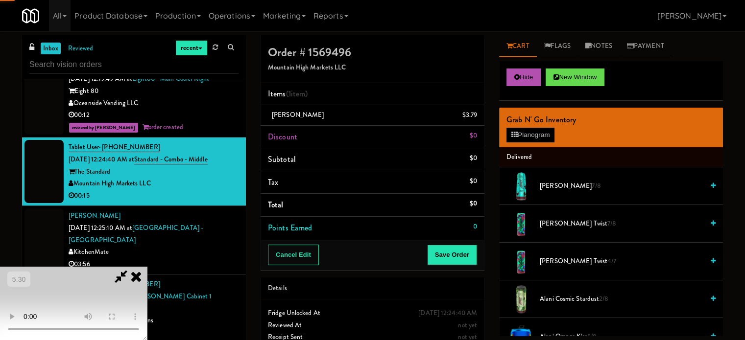
click at [147, 267] on video at bounding box center [73, 303] width 147 height 73
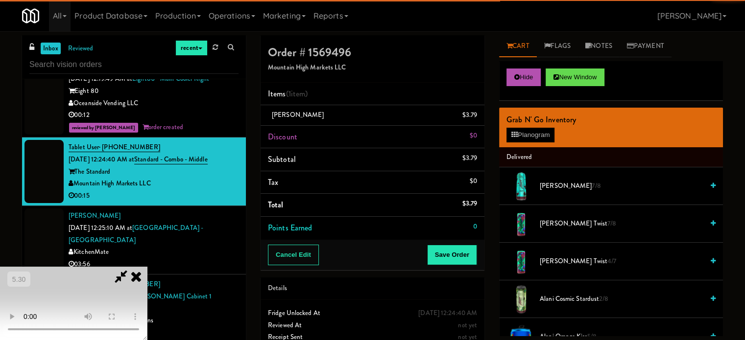
click at [147, 267] on video at bounding box center [73, 303] width 147 height 73
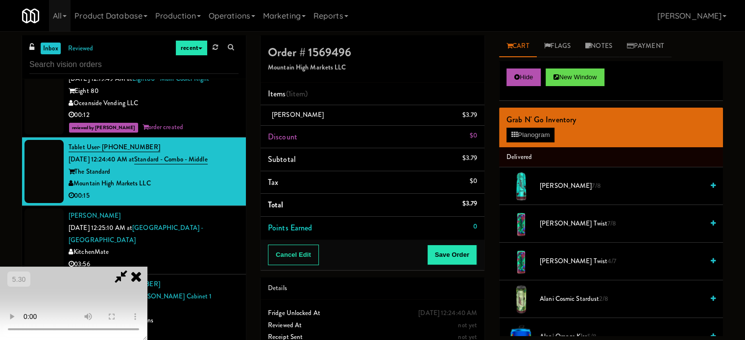
click at [147, 277] on video at bounding box center [73, 303] width 147 height 73
click at [567, 186] on span "Alani Cherry Slush 7/8" at bounding box center [622, 186] width 164 height 12
click at [531, 133] on button "Planogram" at bounding box center [531, 135] width 48 height 15
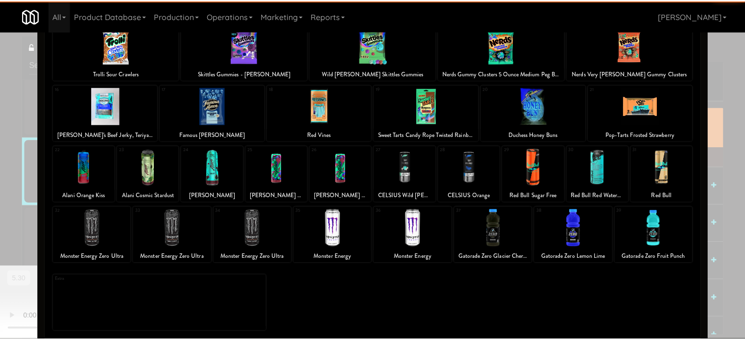
scroll to position [140, 0]
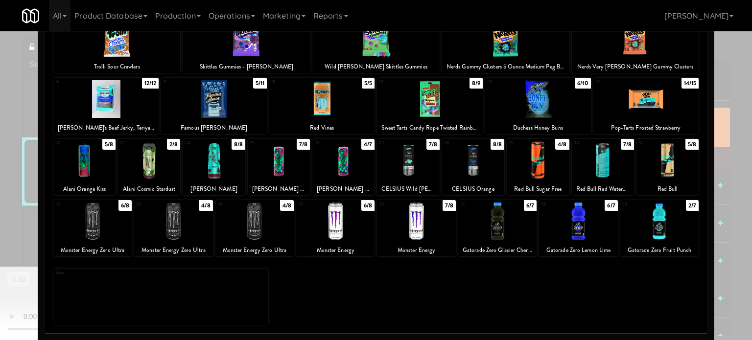
click at [600, 165] on div at bounding box center [603, 161] width 62 height 38
click at [600, 162] on div at bounding box center [603, 161] width 62 height 38
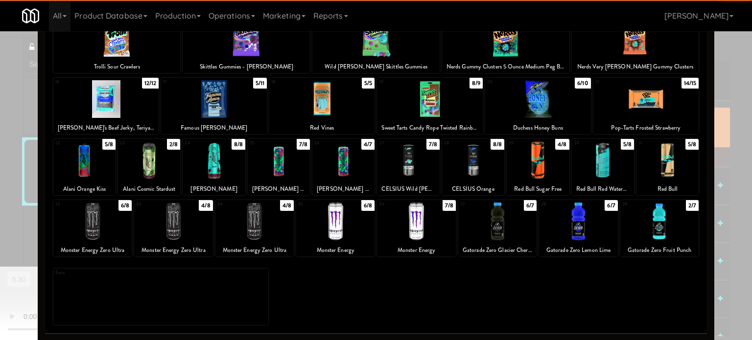
click at [706, 158] on div "Planogram Applied Last applied Sunday 10:25 pm 1 6/7 Hershey's Cookies 'n' Crem…" at bounding box center [376, 120] width 677 height 442
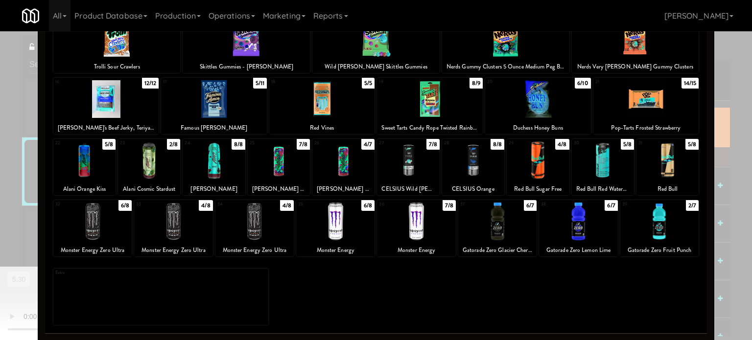
click at [703, 122] on div "Planogram Applied Last applied Sunday 10:25 pm 1 6/7 Hershey's Cookies 'n' Crem…" at bounding box center [376, 120] width 677 height 442
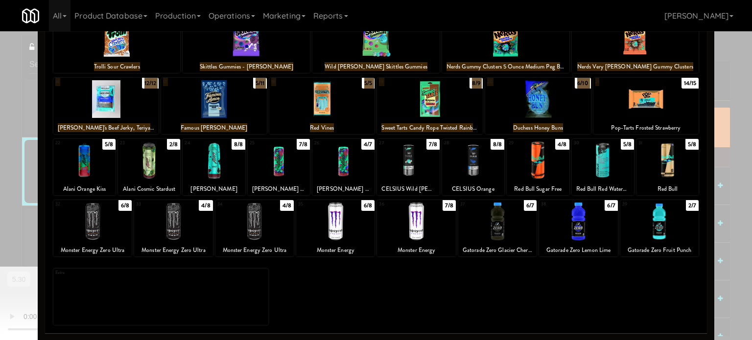
click at [710, 121] on div "× Planogram Applied Last applied Sunday 10:25 pm 1 6/7 Hershey's Cookies 'n' Cr…" at bounding box center [376, 170] width 752 height 340
click at [711, 120] on div at bounding box center [376, 170] width 752 height 340
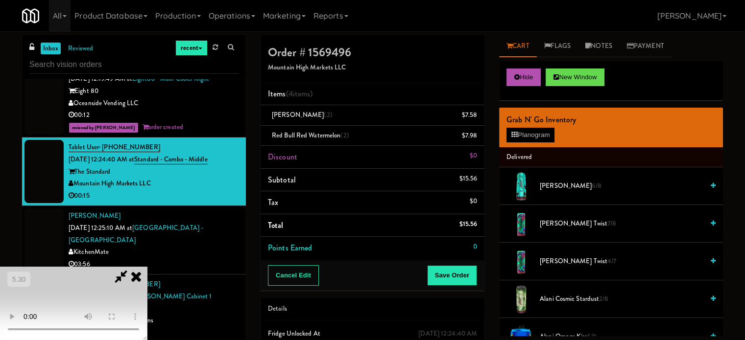
click at [147, 267] on video at bounding box center [73, 303] width 147 height 73
click at [474, 120] on link at bounding box center [476, 119] width 9 height 12
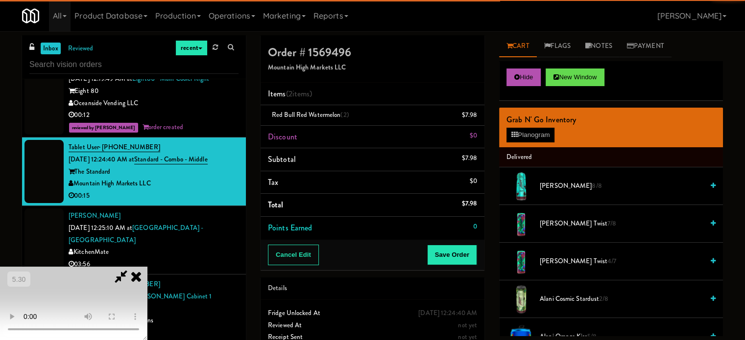
click at [147, 267] on video at bounding box center [73, 303] width 147 height 73
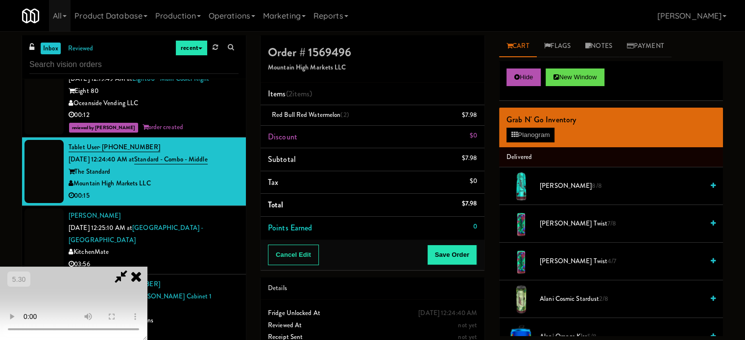
click at [147, 267] on video at bounding box center [73, 303] width 147 height 73
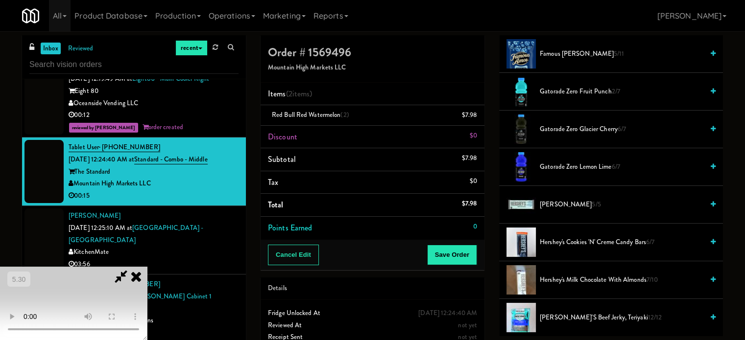
scroll to position [490, 0]
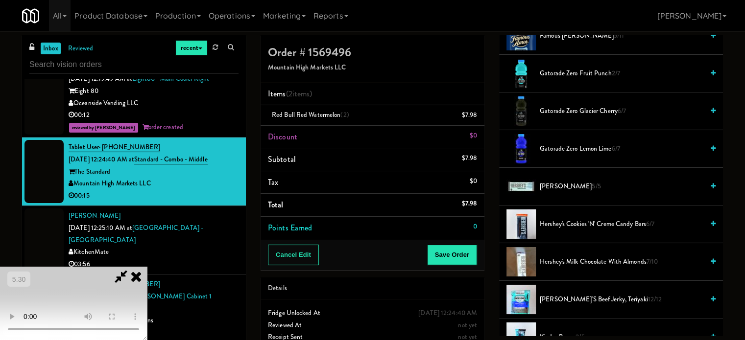
drag, startPoint x: 559, startPoint y: 73, endPoint x: 264, endPoint y: 215, distance: 328.0
click at [559, 73] on span "Gatorade Zero Fruit Punch 2/7" at bounding box center [622, 74] width 164 height 12
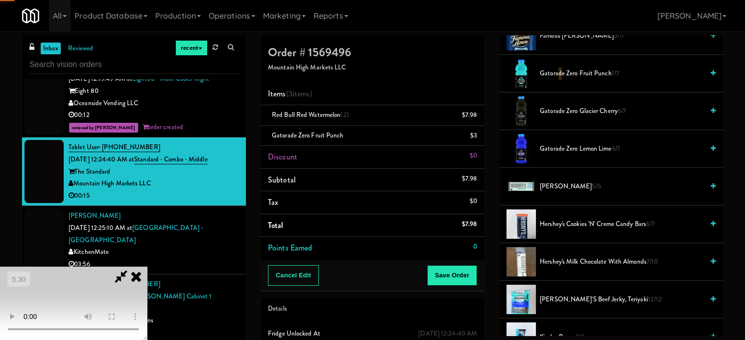
click at [147, 267] on video at bounding box center [73, 303] width 147 height 73
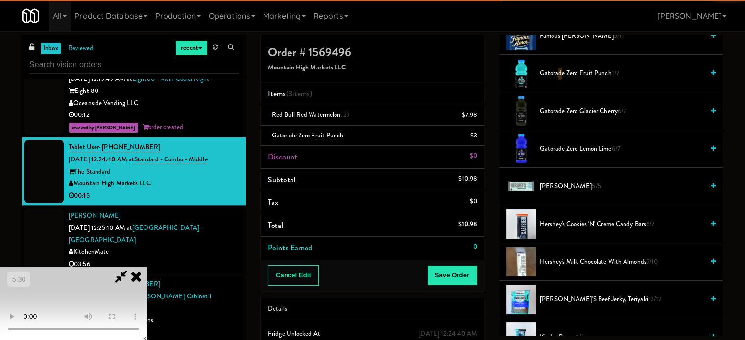
click at [147, 267] on video at bounding box center [73, 303] width 147 height 73
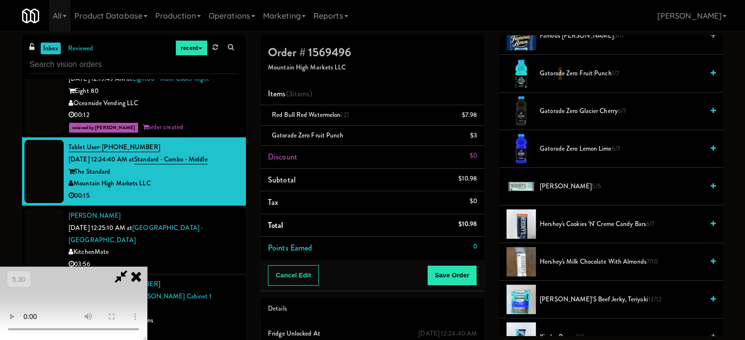
click at [147, 270] on video at bounding box center [73, 303] width 147 height 73
click at [147, 267] on video at bounding box center [73, 303] width 147 height 73
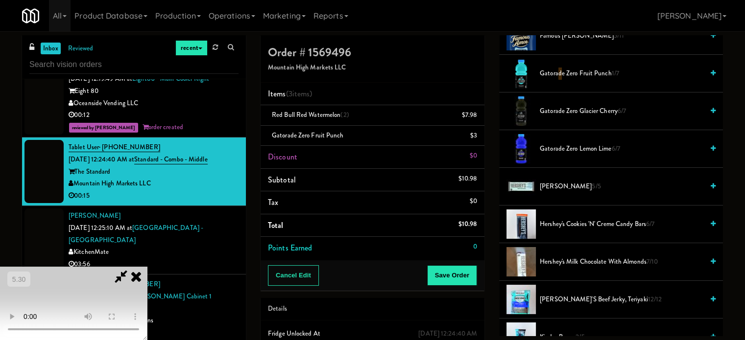
click at [147, 267] on video at bounding box center [73, 303] width 147 height 73
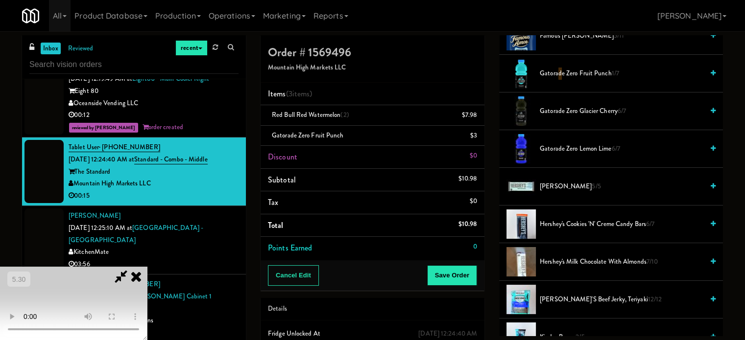
click at [147, 267] on video at bounding box center [73, 303] width 147 height 73
click at [132, 267] on icon at bounding box center [121, 277] width 23 height 20
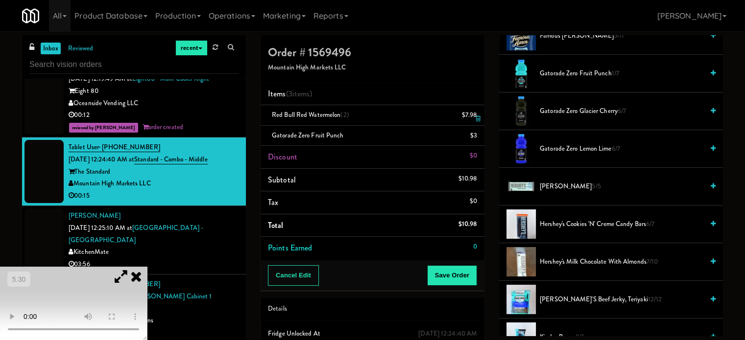
click at [476, 117] on icon at bounding box center [478, 119] width 5 height 6
click at [147, 267] on video at bounding box center [73, 303] width 147 height 73
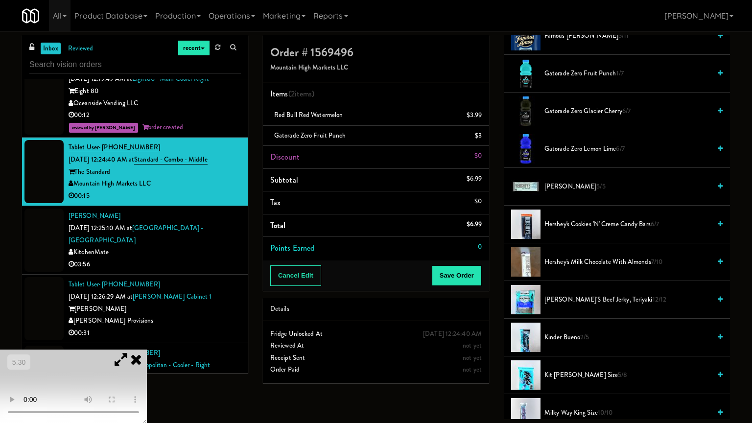
click at [147, 340] on video at bounding box center [73, 386] width 147 height 73
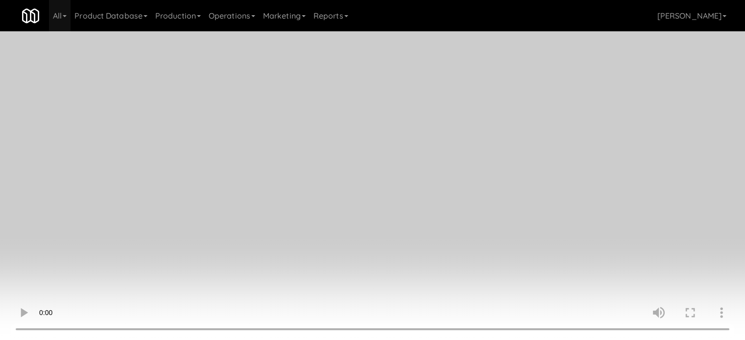
click at [221, 204] on video at bounding box center [372, 170] width 745 height 340
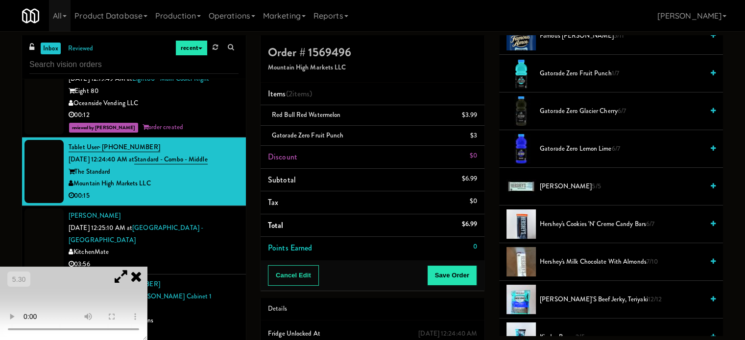
click at [132, 267] on icon at bounding box center [121, 277] width 23 height 20
click at [147, 267] on video at bounding box center [73, 303] width 147 height 73
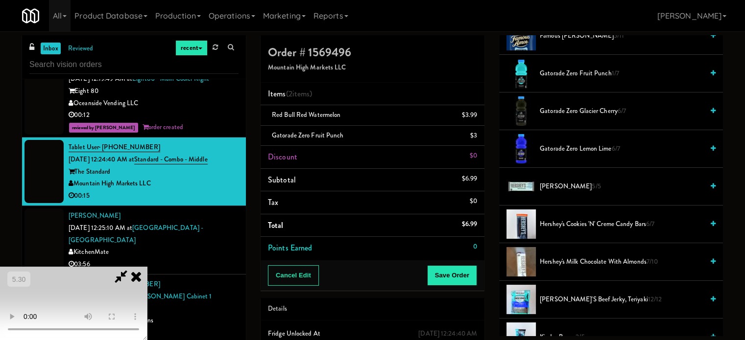
click at [147, 267] on video at bounding box center [73, 303] width 147 height 73
click at [147, 278] on video at bounding box center [73, 303] width 147 height 73
drag, startPoint x: 439, startPoint y: 96, endPoint x: 429, endPoint y: 145, distance: 50.9
click at [147, 267] on icon at bounding box center [136, 277] width 22 height 20
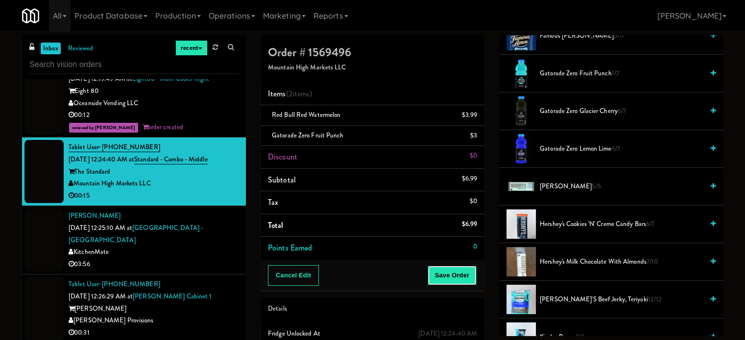
click at [452, 270] on button "Save Order" at bounding box center [452, 276] width 50 height 21
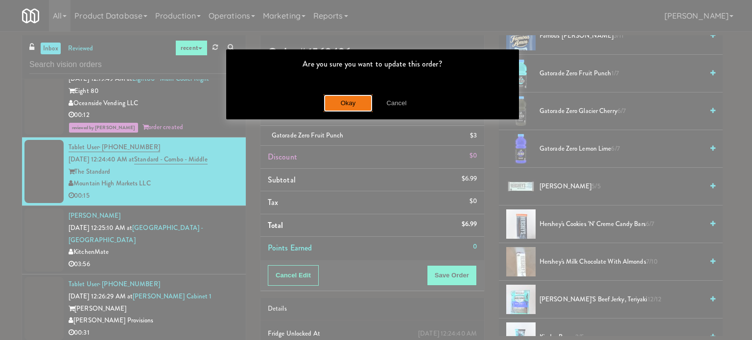
click at [325, 107] on button "Okay" at bounding box center [348, 104] width 49 height 18
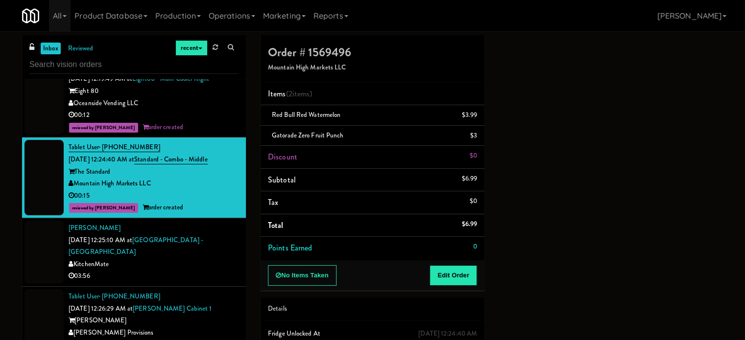
scroll to position [92, 0]
click at [162, 259] on div "KitchenMate" at bounding box center [154, 265] width 170 height 12
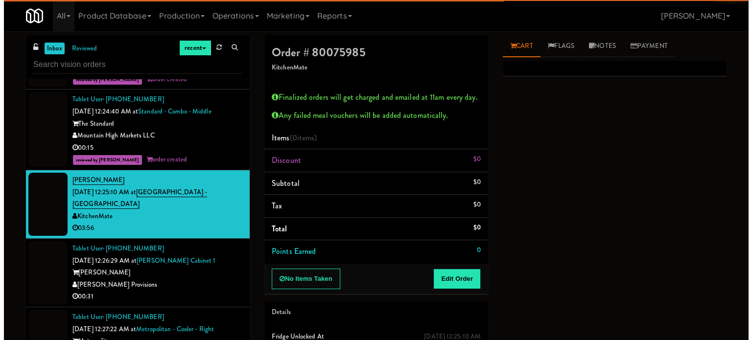
scroll to position [1225, 0]
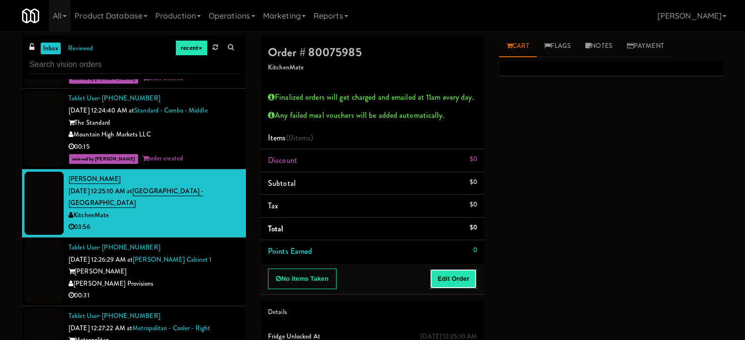
click at [433, 284] on button "Edit Order" at bounding box center [454, 279] width 48 height 21
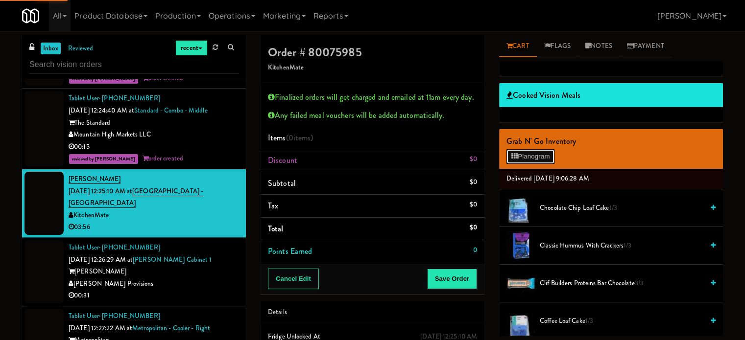
click at [526, 159] on button "Planogram" at bounding box center [531, 156] width 48 height 15
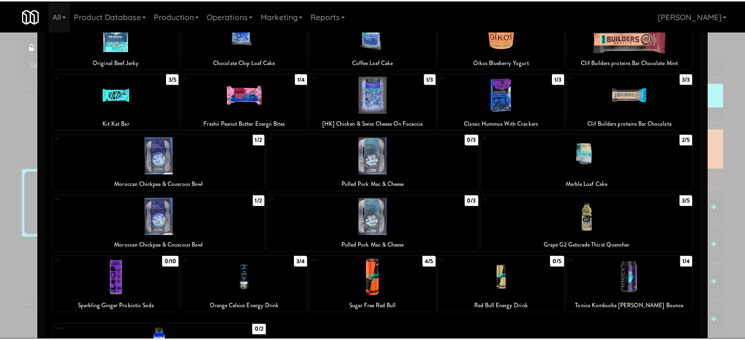
scroll to position [147, 0]
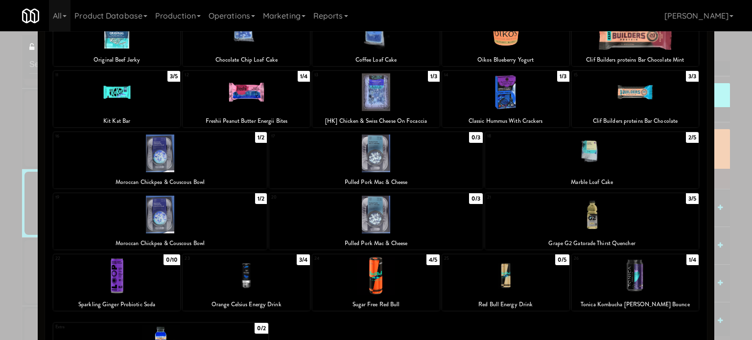
click at [220, 278] on div at bounding box center [246, 276] width 127 height 38
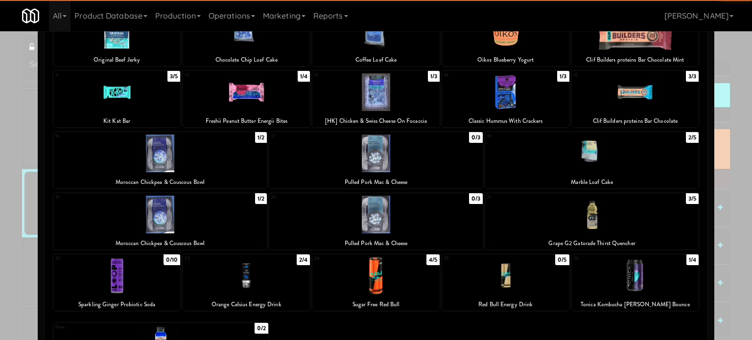
click at [12, 229] on div at bounding box center [376, 170] width 752 height 340
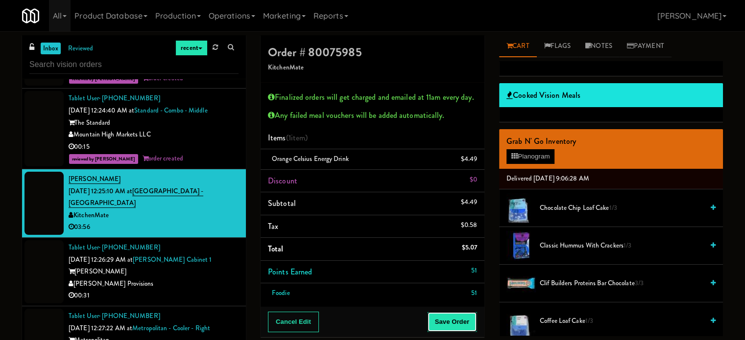
click at [459, 328] on button "Save Order" at bounding box center [452, 322] width 50 height 21
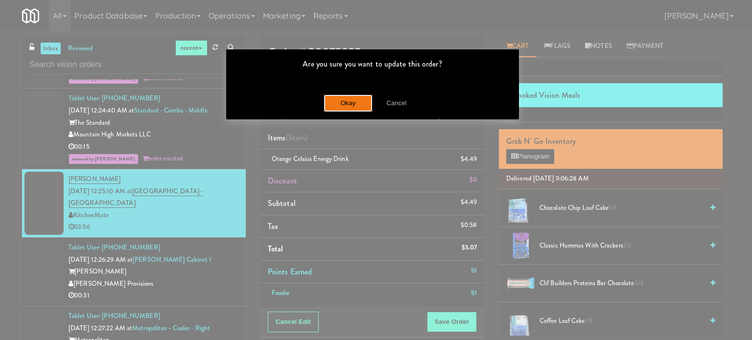
click at [342, 99] on button "Okay" at bounding box center [348, 104] width 49 height 18
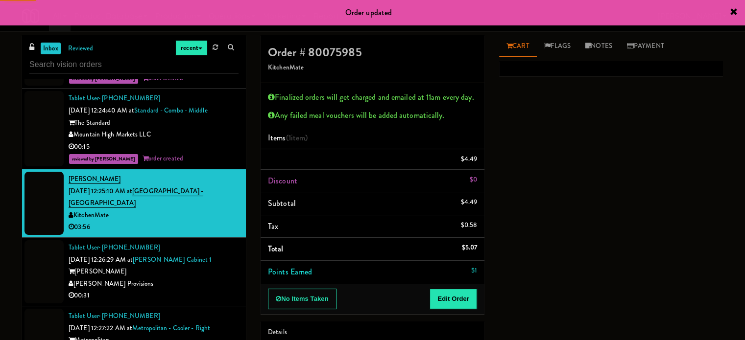
click at [218, 273] on div "Brandon Mill" at bounding box center [154, 272] width 170 height 12
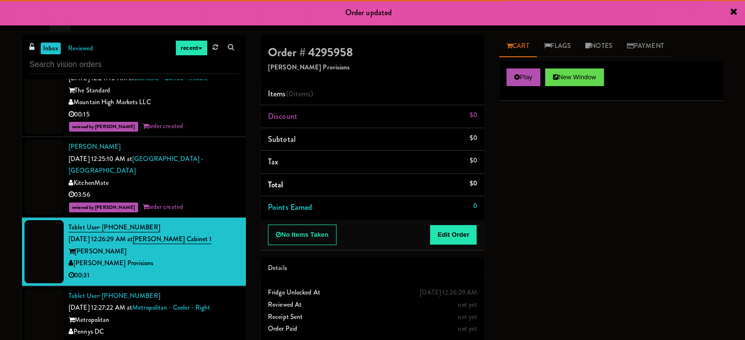
scroll to position [1274, 0]
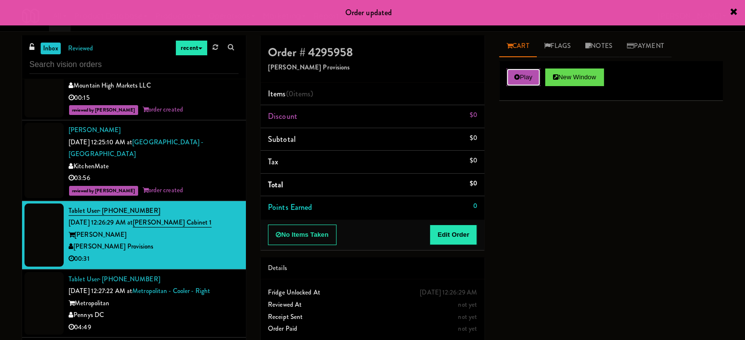
drag, startPoint x: 537, startPoint y: 73, endPoint x: 490, endPoint y: 160, distance: 99.5
click at [535, 73] on button "Play" at bounding box center [524, 78] width 34 height 18
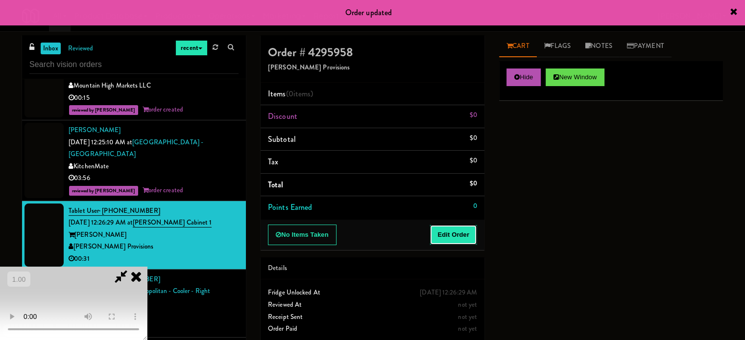
click at [467, 230] on button "Edit Order" at bounding box center [454, 235] width 48 height 21
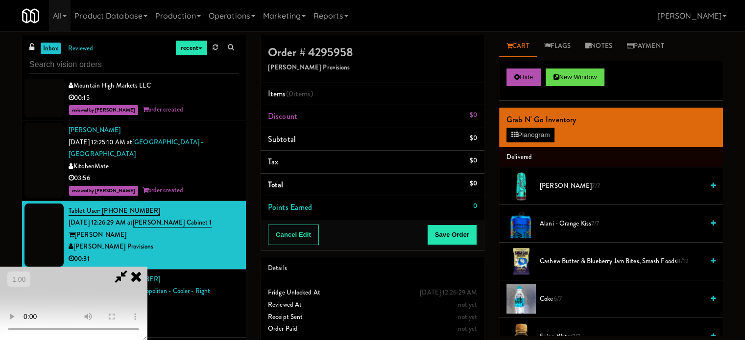
scroll to position [155, 0]
click at [147, 267] on video at bounding box center [73, 303] width 147 height 73
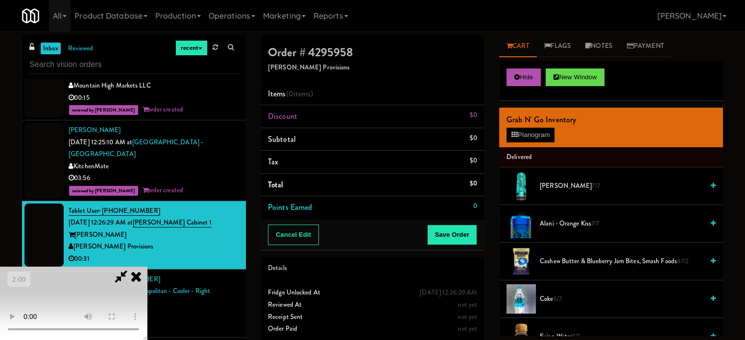
click at [147, 267] on video at bounding box center [73, 303] width 147 height 73
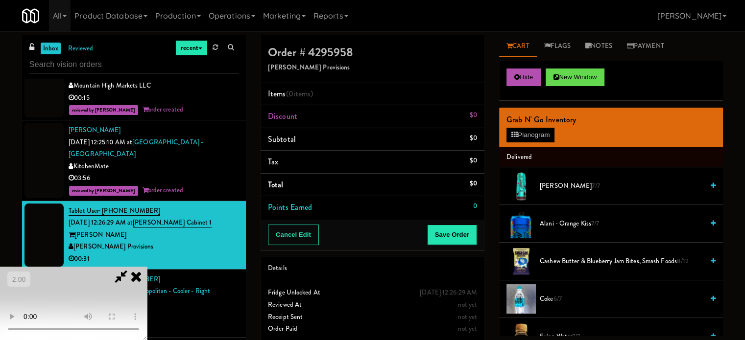
click at [147, 267] on video at bounding box center [73, 303] width 147 height 73
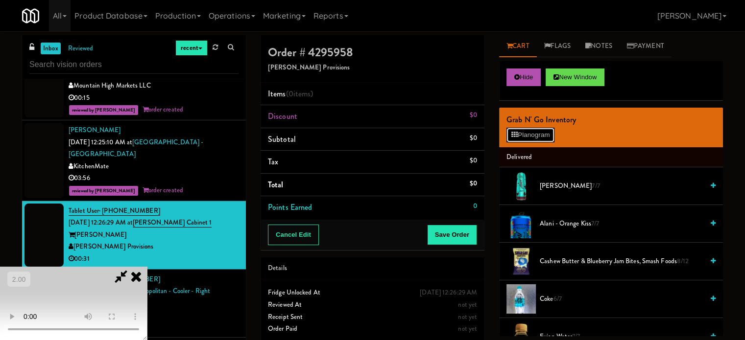
click at [549, 139] on button "Planogram" at bounding box center [531, 135] width 48 height 15
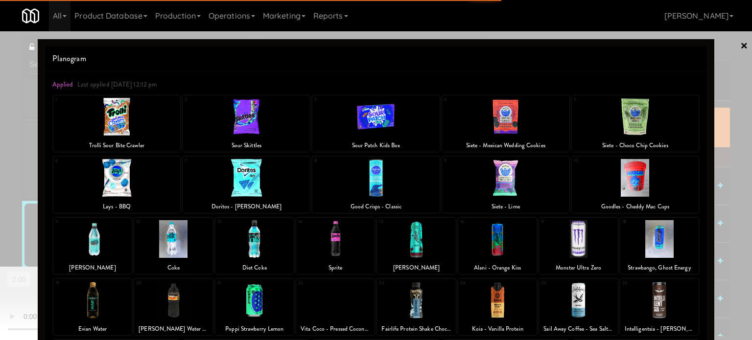
click at [638, 121] on div at bounding box center [635, 117] width 127 height 38
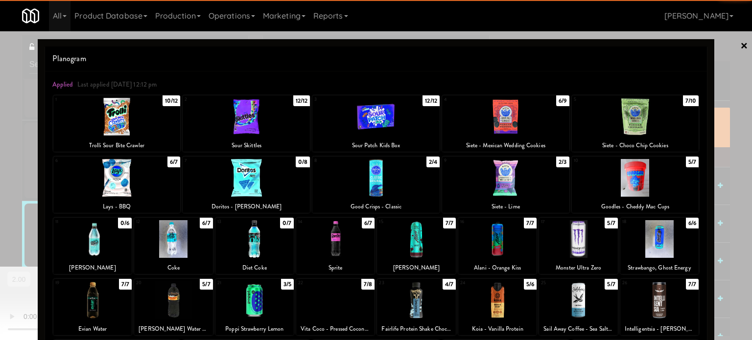
click at [713, 113] on div at bounding box center [376, 170] width 752 height 340
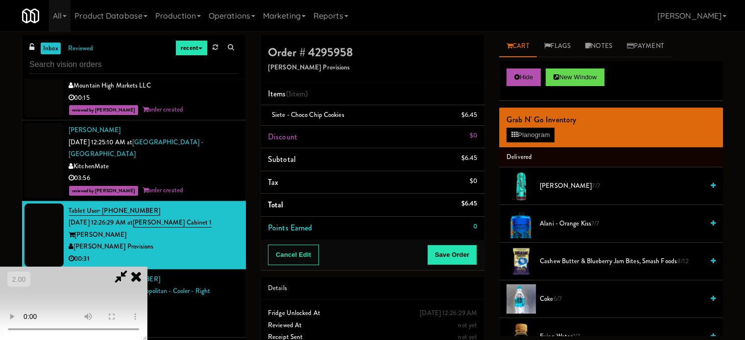
click at [147, 267] on video at bounding box center [73, 303] width 147 height 73
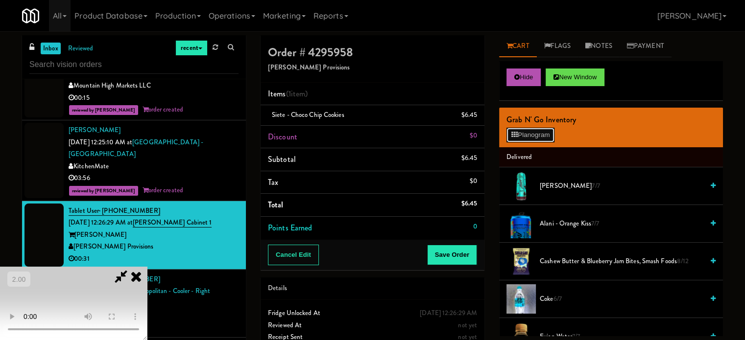
click at [534, 128] on button "Planogram" at bounding box center [531, 135] width 48 height 15
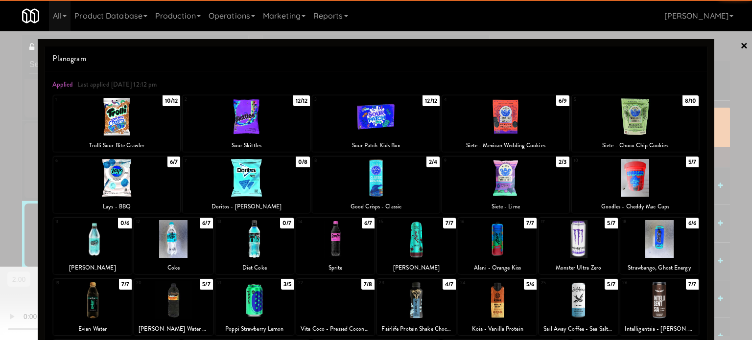
click at [512, 168] on div at bounding box center [505, 178] width 127 height 38
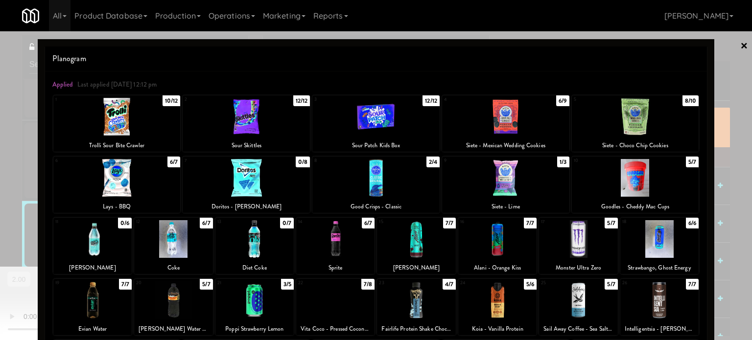
click at [718, 138] on div at bounding box center [376, 170] width 752 height 340
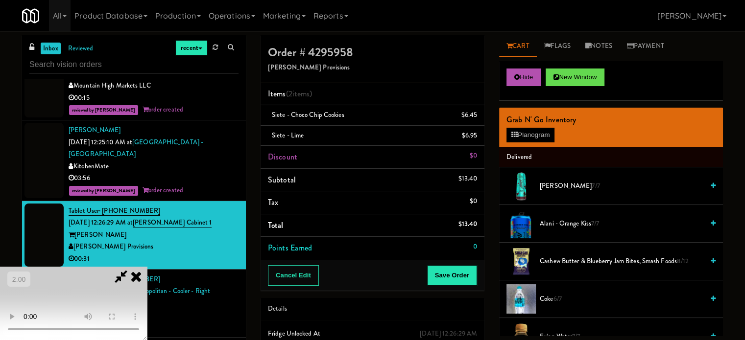
click at [147, 267] on video at bounding box center [73, 303] width 147 height 73
click at [462, 283] on button "Save Order" at bounding box center [452, 276] width 50 height 21
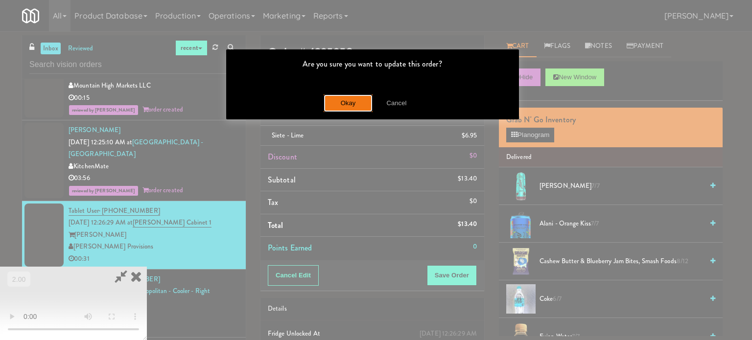
click at [359, 111] on button "Okay" at bounding box center [348, 104] width 49 height 18
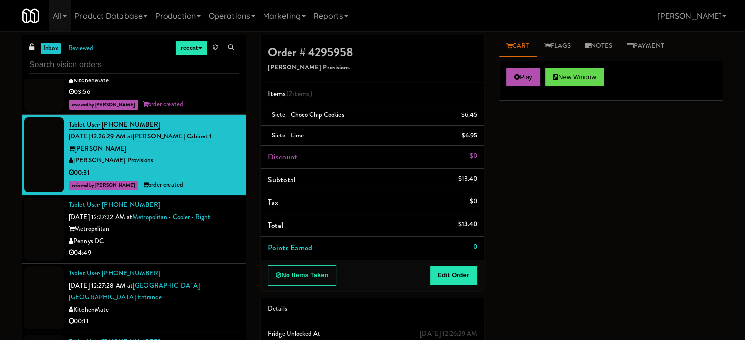
scroll to position [1372, 0]
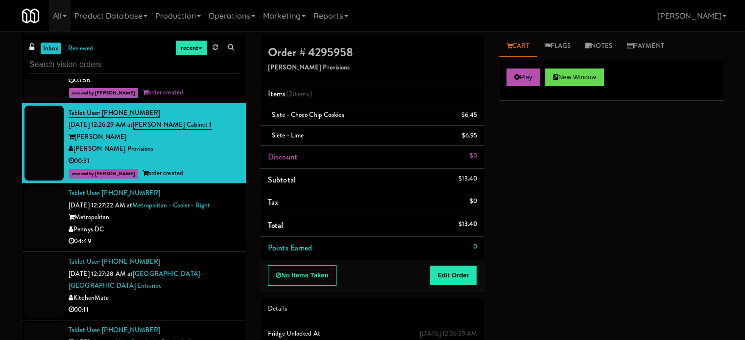
click at [210, 227] on div "Pennys DC" at bounding box center [154, 230] width 170 height 12
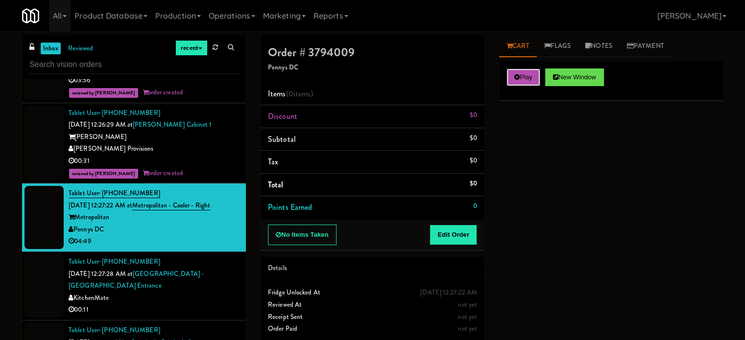
click at [521, 82] on button "Play" at bounding box center [524, 78] width 34 height 18
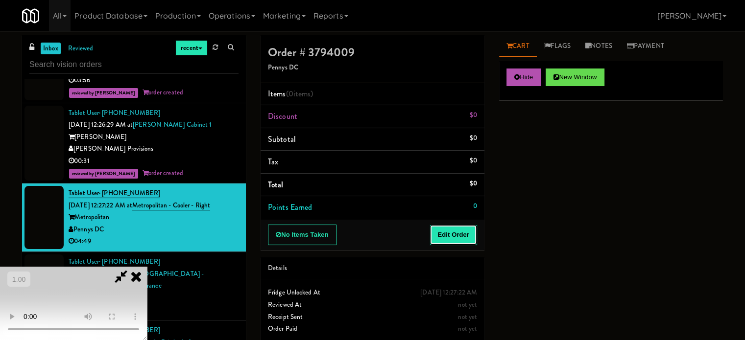
click at [455, 227] on button "Edit Order" at bounding box center [454, 235] width 48 height 21
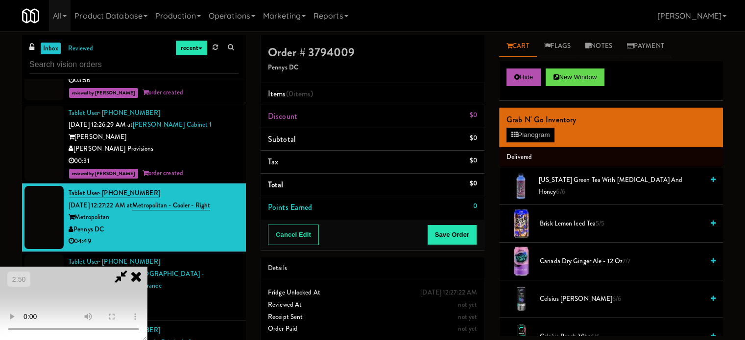
click at [103, 288] on video at bounding box center [73, 303] width 147 height 73
drag, startPoint x: 228, startPoint y: 88, endPoint x: 228, endPoint y: 96, distance: 7.8
click at [147, 267] on video at bounding box center [73, 303] width 147 height 73
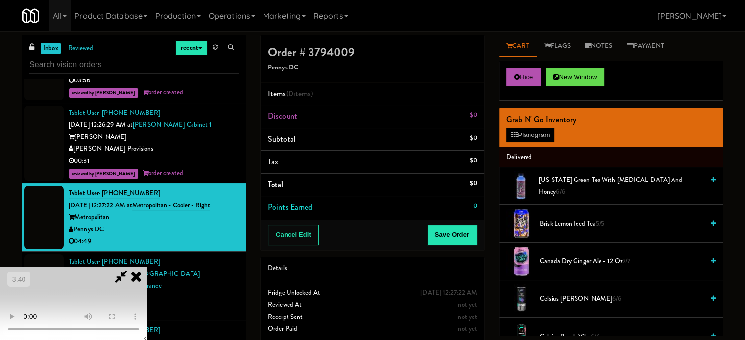
drag, startPoint x: 308, startPoint y: 237, endPoint x: 374, endPoint y: 149, distance: 110.1
click at [147, 267] on video at bounding box center [73, 303] width 147 height 73
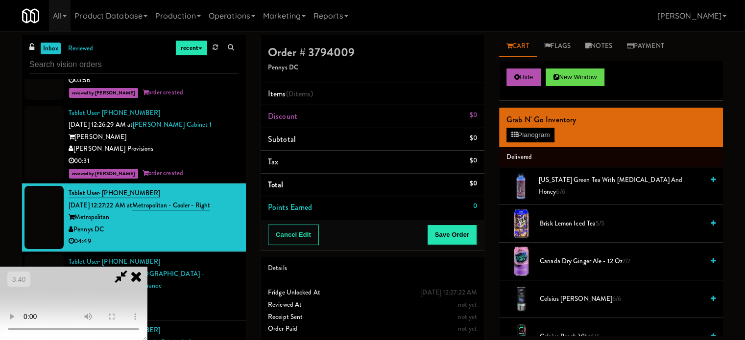
click at [147, 267] on video at bounding box center [73, 303] width 147 height 73
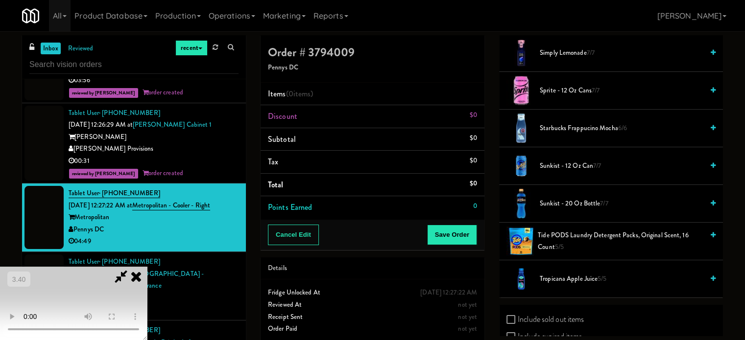
scroll to position [1223, 0]
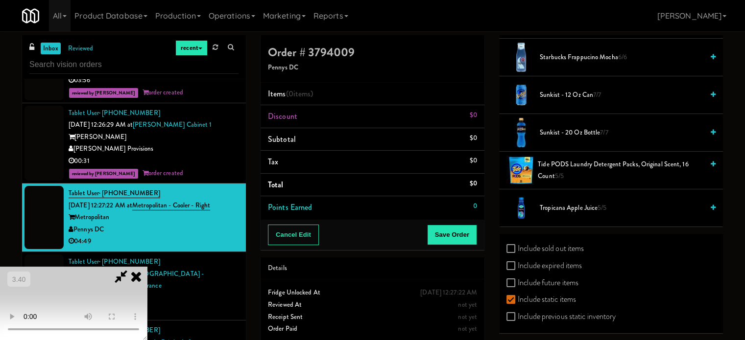
click at [580, 167] on span "Tide PODS Laundry Detergent Packs, Original Scent, 16 Count 5/5" at bounding box center [621, 171] width 166 height 24
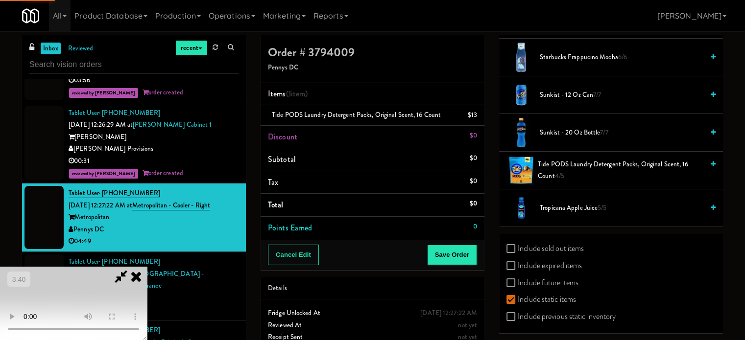
click at [147, 267] on video at bounding box center [73, 303] width 147 height 73
drag, startPoint x: 339, startPoint y: 176, endPoint x: 386, endPoint y: 170, distance: 47.3
click at [147, 267] on video at bounding box center [73, 303] width 147 height 73
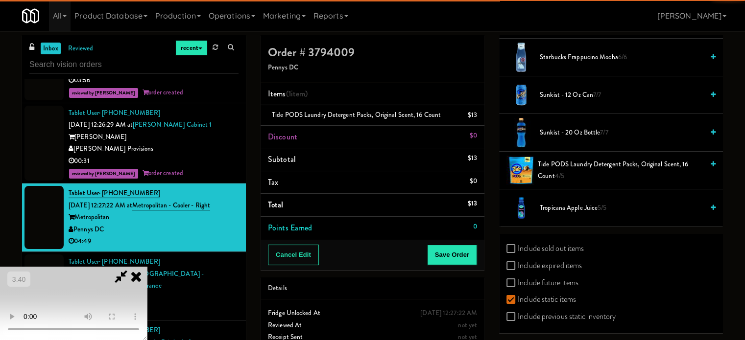
drag, startPoint x: 259, startPoint y: 194, endPoint x: 241, endPoint y: 233, distance: 43.4
click at [147, 267] on video at bounding box center [73, 303] width 147 height 73
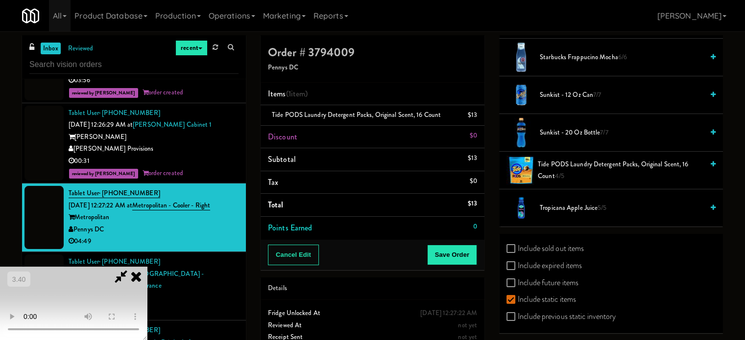
scroll to position [155, 0]
click at [147, 267] on video at bounding box center [73, 303] width 147 height 73
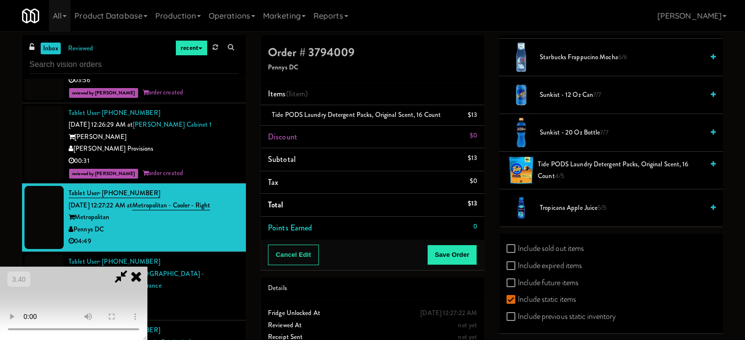
click at [147, 267] on video at bounding box center [73, 303] width 147 height 73
click at [563, 171] on span "4/5" at bounding box center [559, 175] width 9 height 9
click at [147, 267] on video at bounding box center [73, 303] width 147 height 73
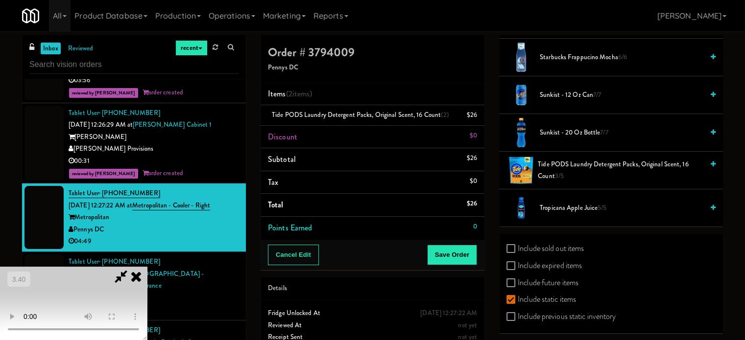
click at [570, 173] on span "Tide PODS Laundry Detergent Packs, Original Scent, 16 Count 3/5" at bounding box center [621, 171] width 166 height 24
click at [570, 174] on span "Tide PODS Laundry Detergent Packs, Original Scent, 16 Count 2/5" at bounding box center [621, 171] width 166 height 24
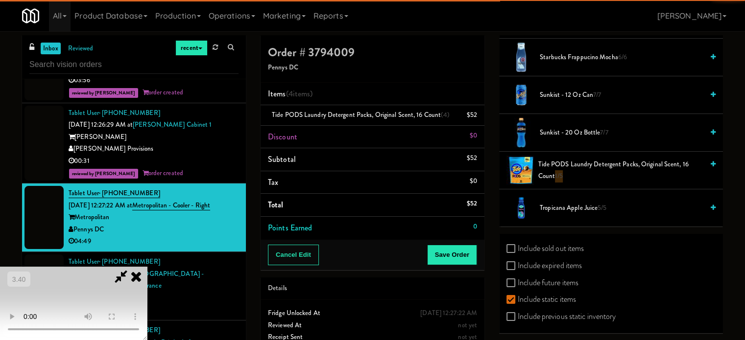
click at [575, 170] on span "Tide PODS Laundry Detergent Packs, Original Scent, 16 Count 1/5" at bounding box center [621, 171] width 166 height 24
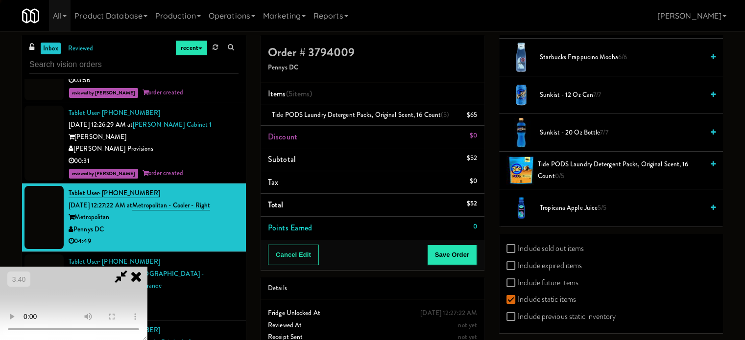
click at [147, 267] on video at bounding box center [73, 303] width 147 height 73
drag, startPoint x: 239, startPoint y: 229, endPoint x: 411, endPoint y: 199, distance: 174.4
click at [147, 267] on video at bounding box center [73, 303] width 147 height 73
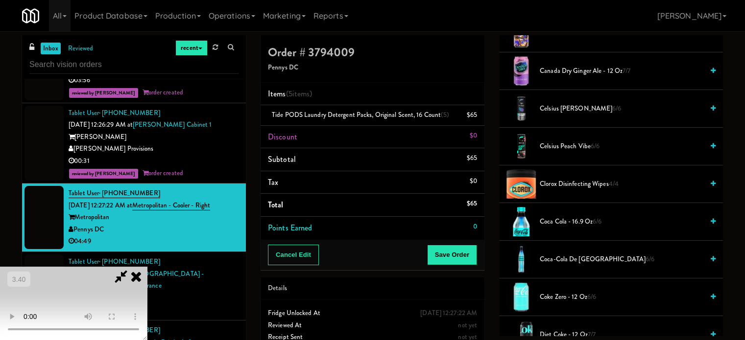
scroll to position [245, 0]
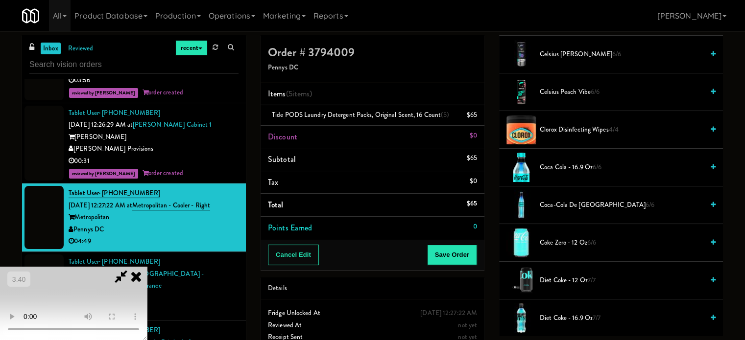
click at [557, 124] on span "Clorox Disinfecting Wipes 4/4" at bounding box center [622, 130] width 164 height 12
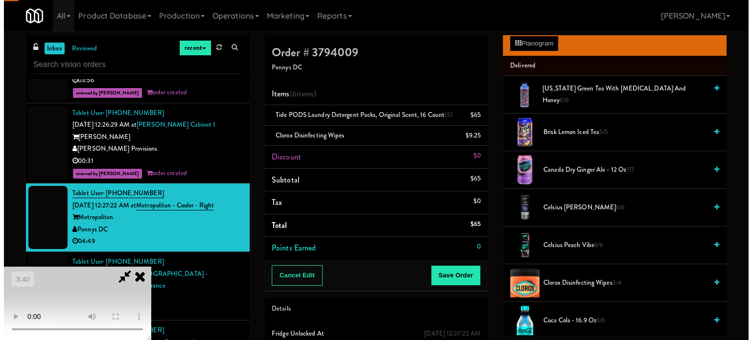
scroll to position [0, 0]
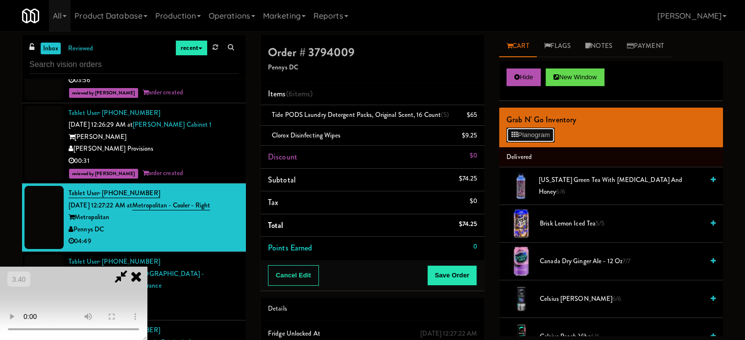
click at [531, 140] on button "Planogram" at bounding box center [531, 135] width 48 height 15
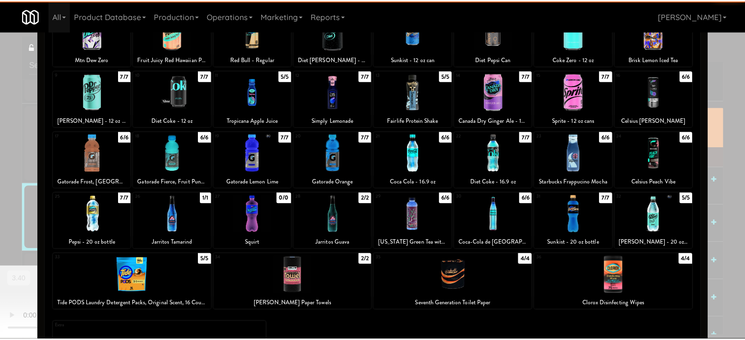
scroll to position [140, 0]
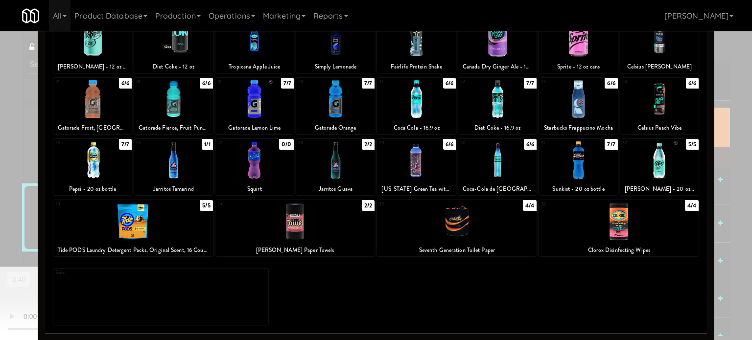
drag, startPoint x: 314, startPoint y: 227, endPoint x: 217, endPoint y: 240, distance: 97.8
click at [314, 226] on div at bounding box center [296, 222] width 160 height 38
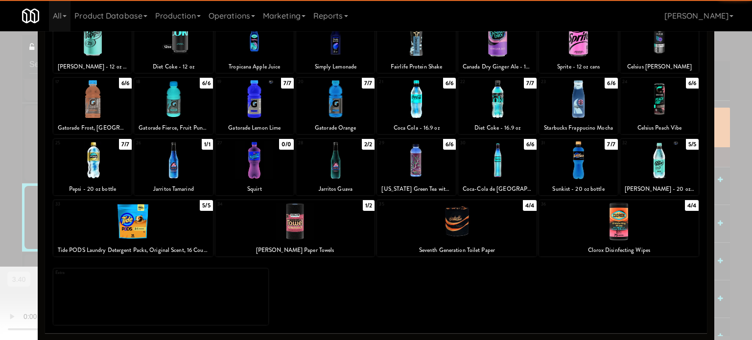
click at [4, 231] on div at bounding box center [376, 170] width 752 height 340
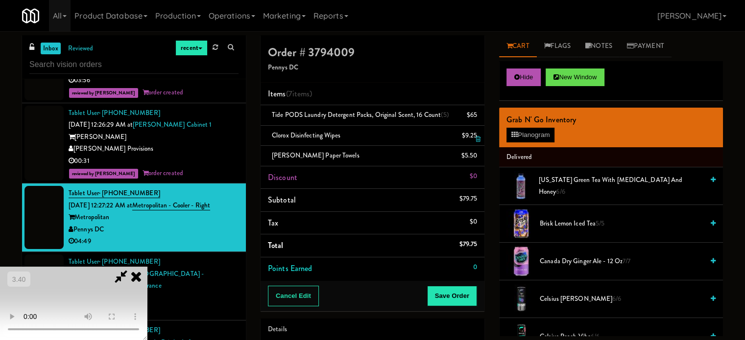
click at [474, 138] on link at bounding box center [476, 140] width 9 height 12
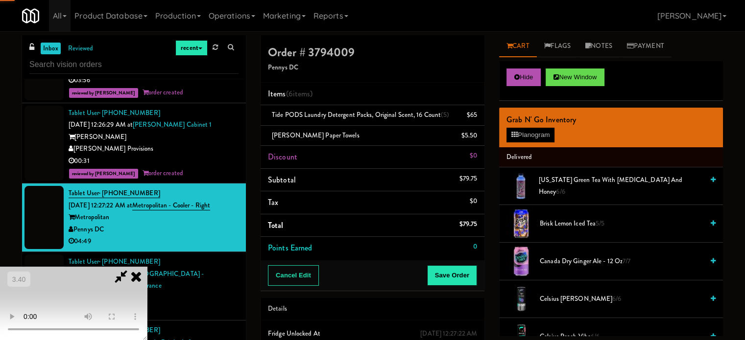
click at [147, 267] on video at bounding box center [73, 303] width 147 height 73
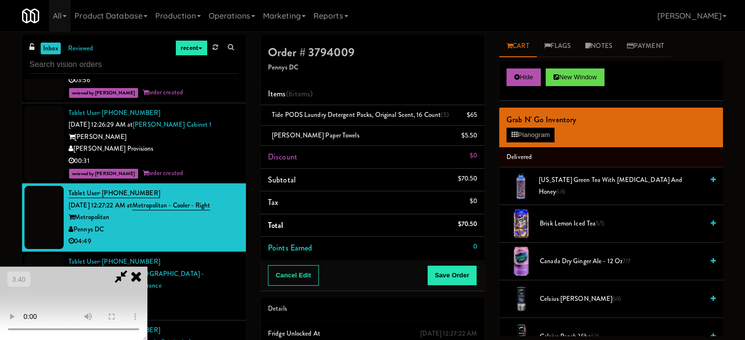
click at [147, 267] on video at bounding box center [73, 303] width 147 height 73
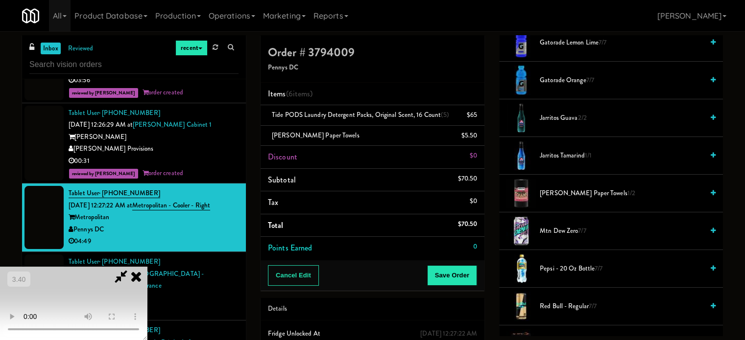
scroll to position [833, 0]
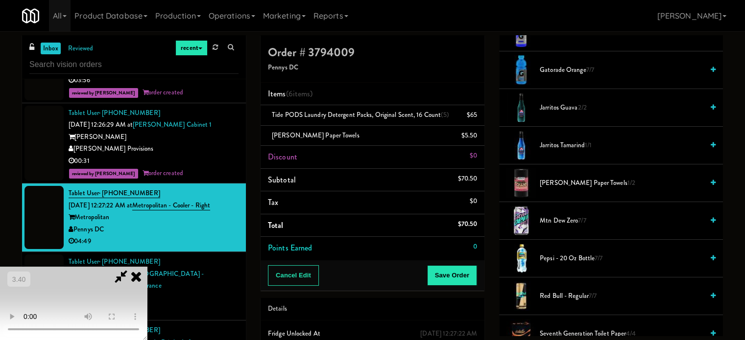
click at [557, 183] on span "Kirkland Paper Towels 1/2" at bounding box center [622, 183] width 164 height 12
click at [147, 267] on video at bounding box center [73, 303] width 147 height 73
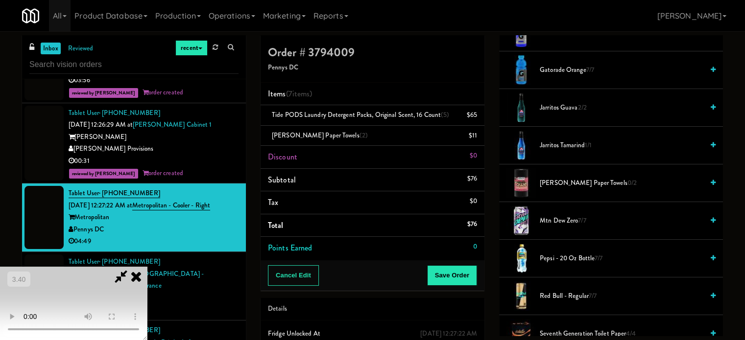
click at [147, 267] on video at bounding box center [73, 303] width 147 height 73
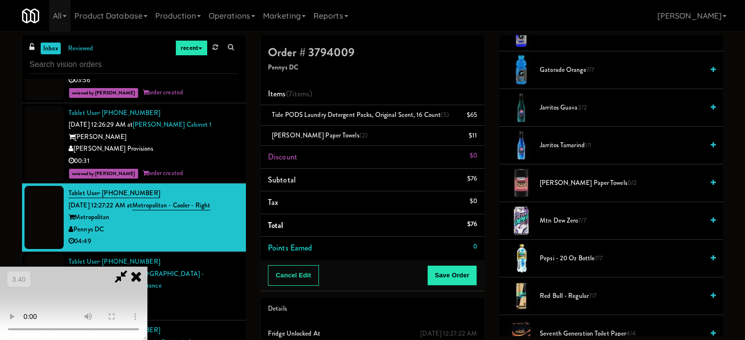
click at [147, 267] on video at bounding box center [73, 303] width 147 height 73
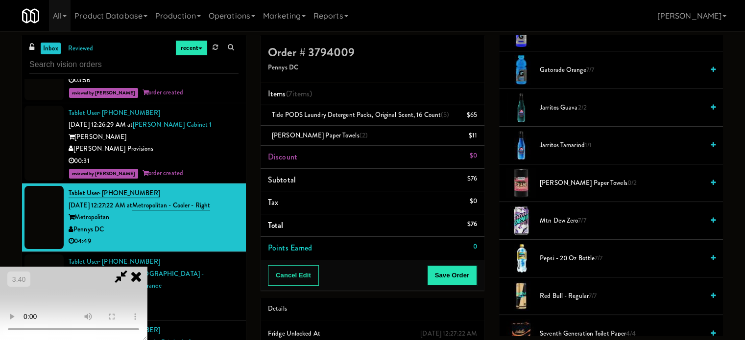
click at [147, 267] on video at bounding box center [73, 303] width 147 height 73
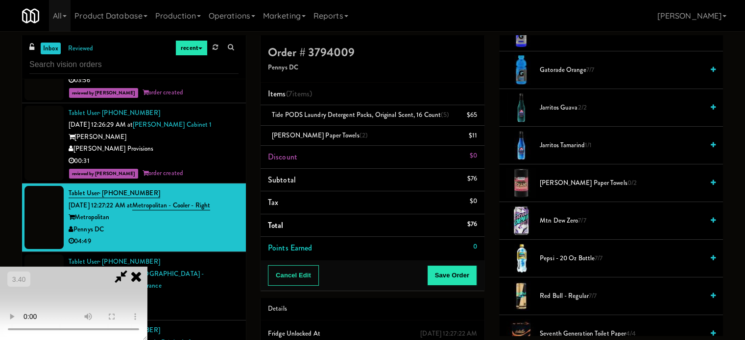
click at [147, 267] on video at bounding box center [73, 303] width 147 height 73
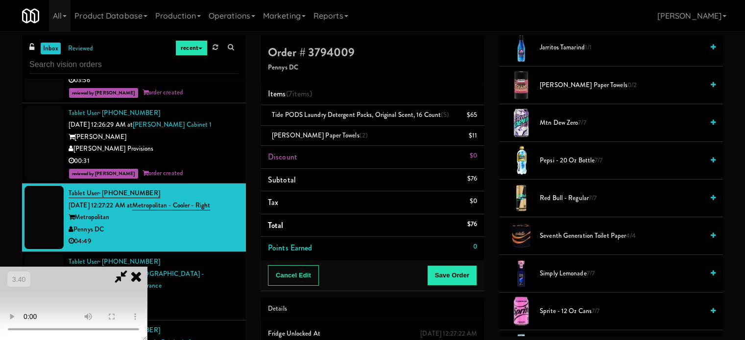
scroll to position [980, 0]
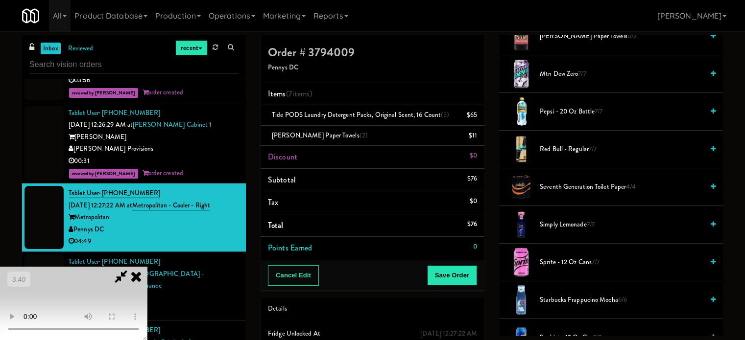
drag, startPoint x: 570, startPoint y: 188, endPoint x: 581, endPoint y: 186, distance: 11.4
click at [570, 188] on span "Seventh Generation Toilet Paper 4/4" at bounding box center [622, 187] width 164 height 12
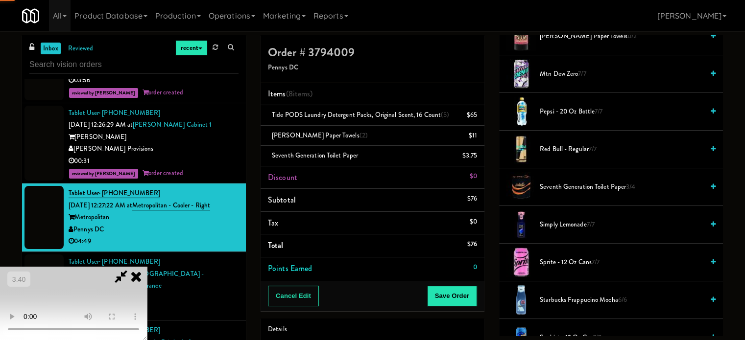
drag, startPoint x: 581, startPoint y: 186, endPoint x: 505, endPoint y: 195, distance: 77.0
click at [581, 186] on span "Seventh Generation Toilet Paper 3/4" at bounding box center [622, 187] width 164 height 12
click at [147, 267] on video at bounding box center [73, 303] width 147 height 73
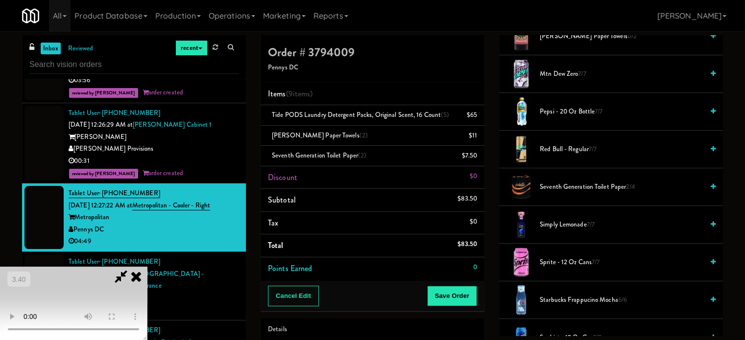
click at [147, 267] on video at bounding box center [73, 303] width 147 height 73
click at [557, 186] on span "Seventh Generation Toilet Paper 2/4" at bounding box center [622, 187] width 164 height 12
click at [583, 188] on span "Seventh Generation Toilet Paper 1/4" at bounding box center [622, 187] width 164 height 12
click at [147, 267] on video at bounding box center [73, 303] width 147 height 73
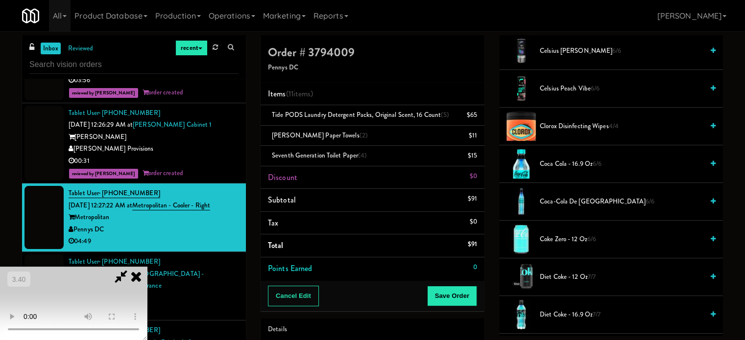
scroll to position [245, 0]
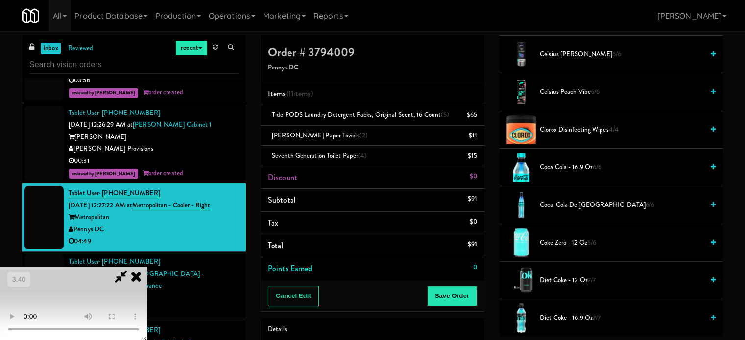
click at [547, 129] on span "Clorox Disinfecting Wipes 4/4" at bounding box center [622, 130] width 164 height 12
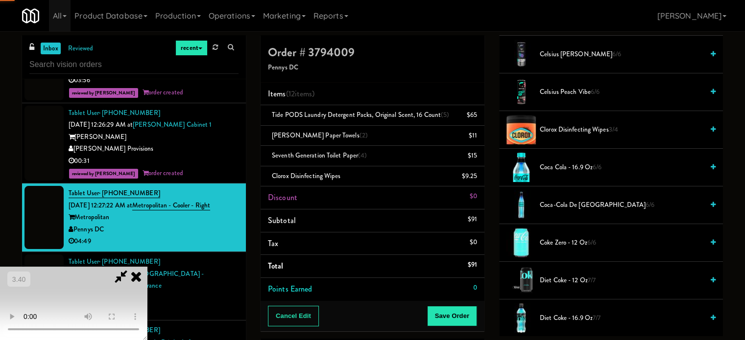
click at [147, 267] on video at bounding box center [73, 303] width 147 height 73
click at [571, 129] on span "Clorox Disinfecting Wipes 3/4" at bounding box center [622, 130] width 164 height 12
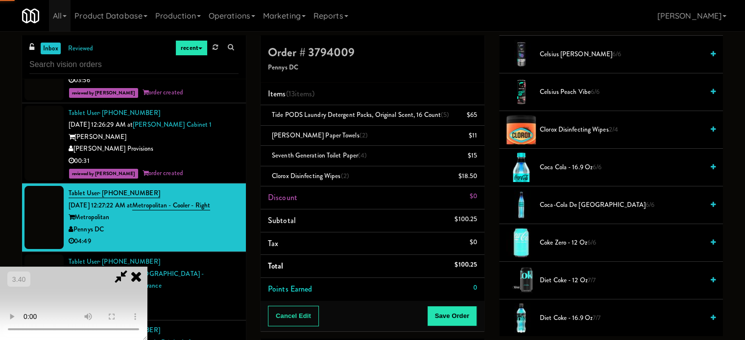
click at [147, 267] on video at bounding box center [73, 303] width 147 height 73
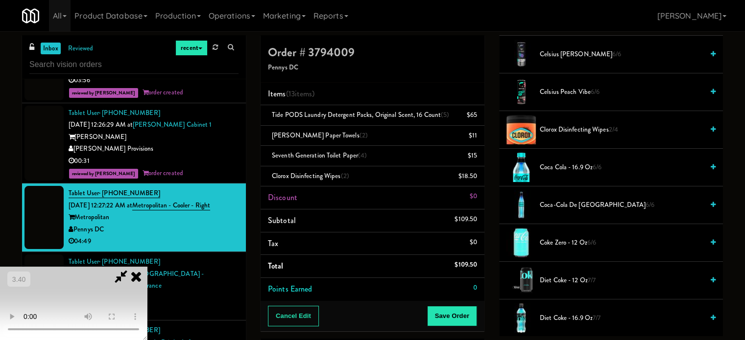
click at [147, 267] on video at bounding box center [73, 303] width 147 height 73
click at [558, 129] on span "Clorox Disinfecting Wipes 2/4" at bounding box center [622, 130] width 164 height 12
click at [147, 267] on video at bounding box center [73, 303] width 147 height 73
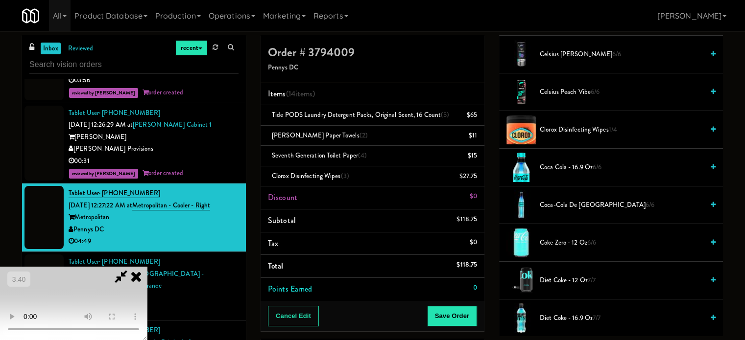
drag, startPoint x: 266, startPoint y: 228, endPoint x: 246, endPoint y: 243, distance: 25.6
click at [147, 267] on video at bounding box center [73, 303] width 147 height 73
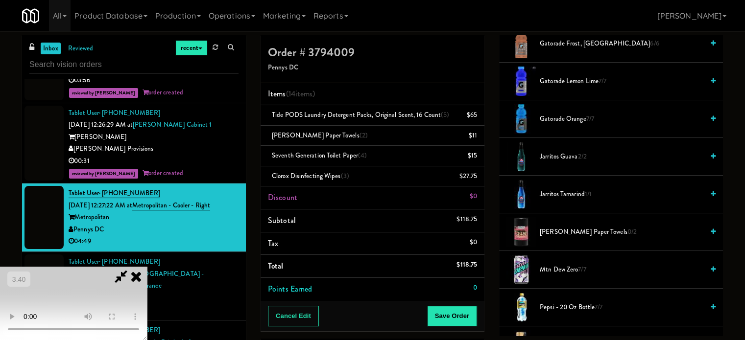
scroll to position [1029, 0]
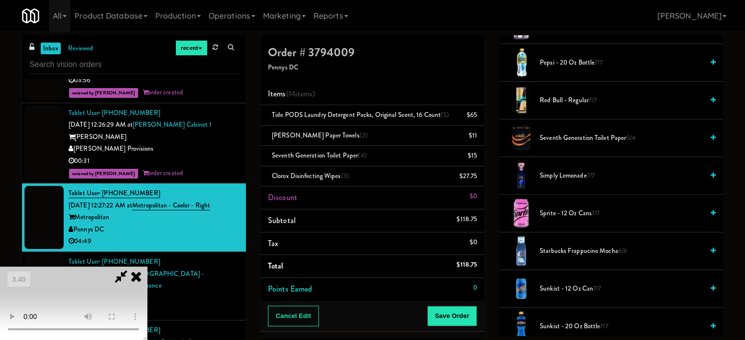
click at [554, 60] on span "Pepsi - 20 oz bottle 7/7" at bounding box center [622, 63] width 164 height 12
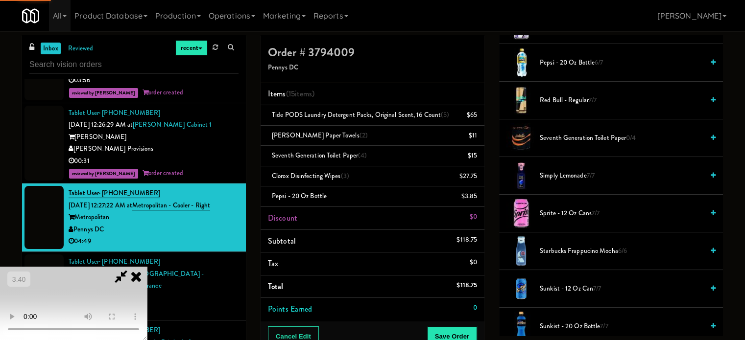
drag, startPoint x: 216, startPoint y: 203, endPoint x: 222, endPoint y: 202, distance: 6.4
click at [147, 267] on video at bounding box center [73, 303] width 147 height 73
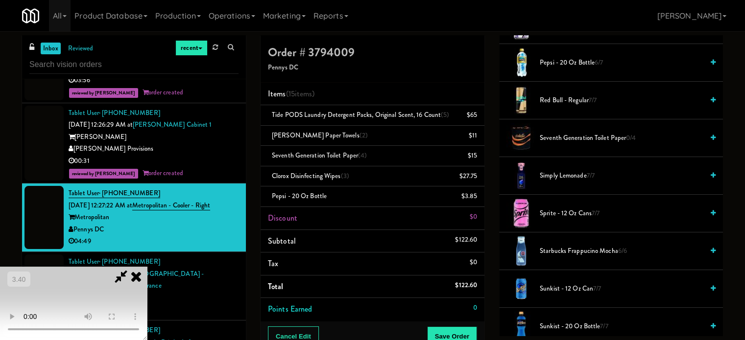
click at [574, 97] on span "Red Bull - Regular 7/7" at bounding box center [622, 101] width 164 height 12
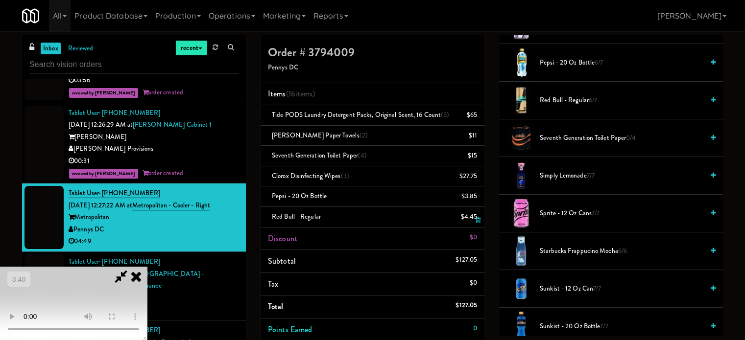
click at [472, 218] on link at bounding box center [476, 221] width 9 height 12
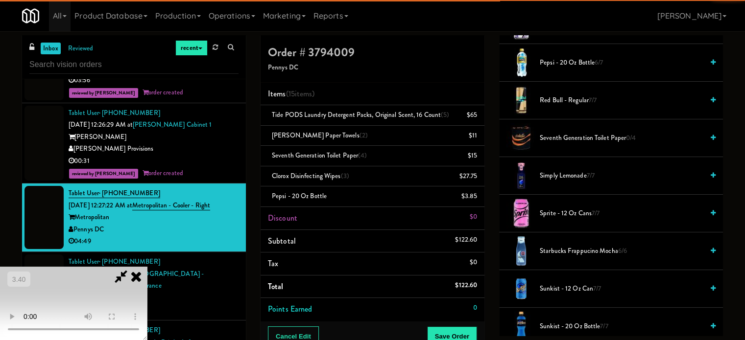
click at [564, 60] on span "Pepsi - 20 oz bottle 6/7" at bounding box center [622, 63] width 164 height 12
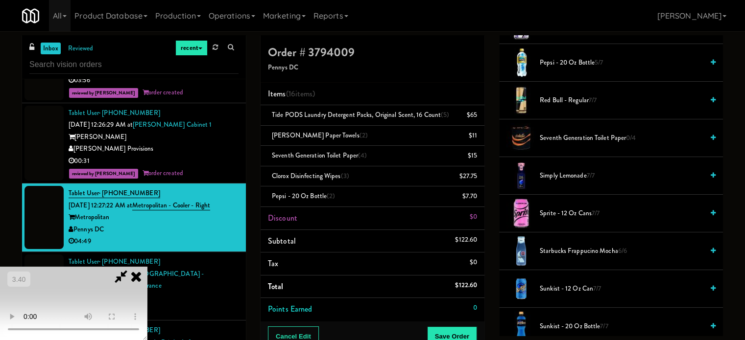
click at [147, 267] on video at bounding box center [73, 303] width 147 height 73
click at [573, 59] on span "Pepsi - 20 oz bottle 5/7" at bounding box center [622, 63] width 164 height 12
click at [147, 267] on video at bounding box center [73, 303] width 147 height 73
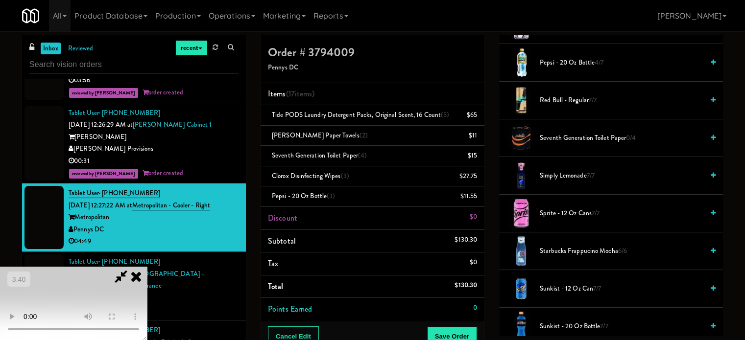
click at [147, 267] on video at bounding box center [73, 303] width 147 height 73
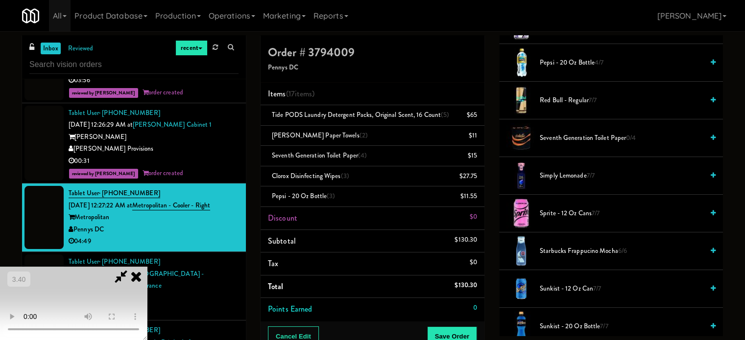
click at [147, 267] on video at bounding box center [73, 303] width 147 height 73
click at [570, 61] on span "Pepsi - 20 oz bottle 4/7" at bounding box center [622, 63] width 164 height 12
click at [146, 267] on video at bounding box center [73, 303] width 147 height 73
click at [147, 267] on video at bounding box center [73, 303] width 147 height 73
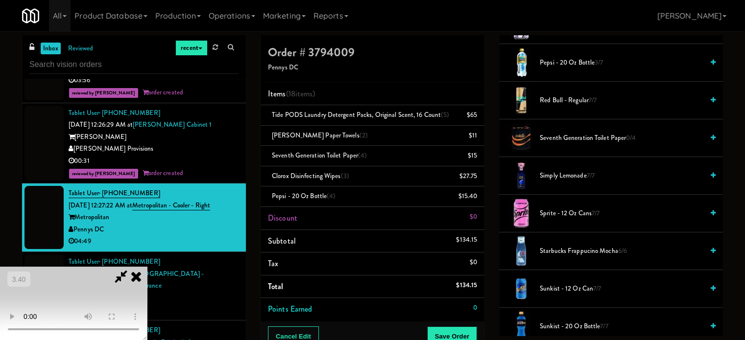
click at [147, 267] on video at bounding box center [73, 303] width 147 height 73
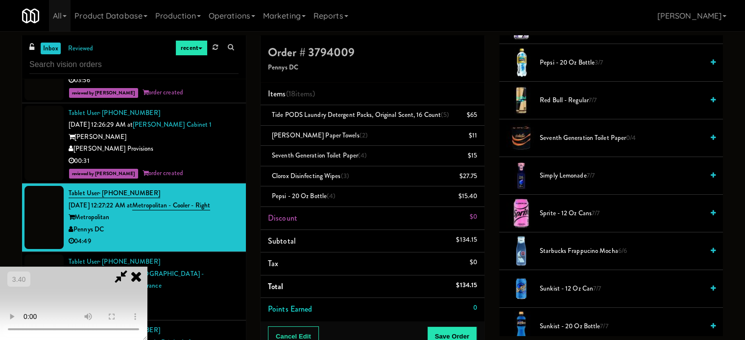
click at [147, 267] on video at bounding box center [73, 303] width 147 height 73
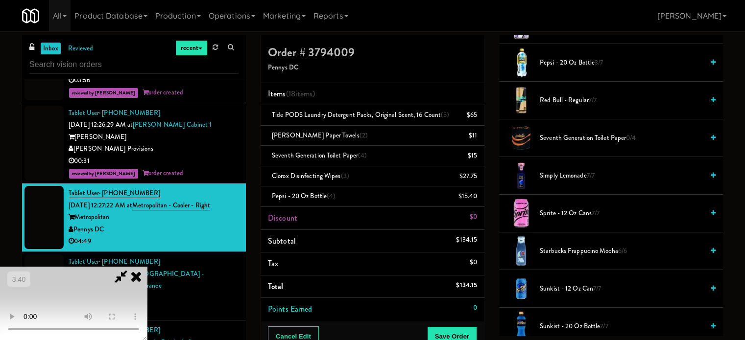
click at [147, 267] on video at bounding box center [73, 303] width 147 height 73
click at [565, 60] on span "Pepsi - 20 oz bottle 3/7" at bounding box center [622, 63] width 164 height 12
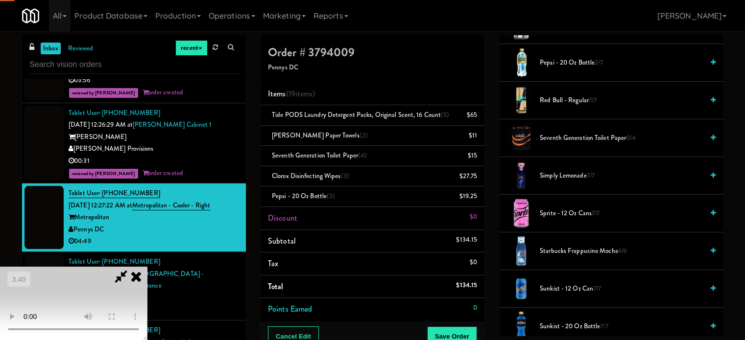
click at [147, 267] on video at bounding box center [73, 303] width 147 height 73
click at [572, 60] on span "Pepsi - 20 oz bottle 2/7" at bounding box center [622, 63] width 164 height 12
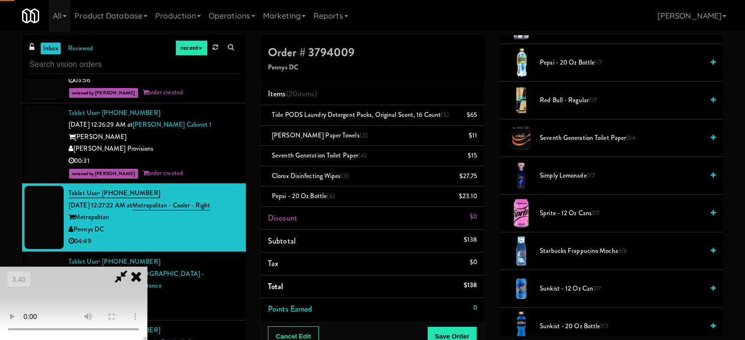
click at [147, 267] on video at bounding box center [73, 303] width 147 height 73
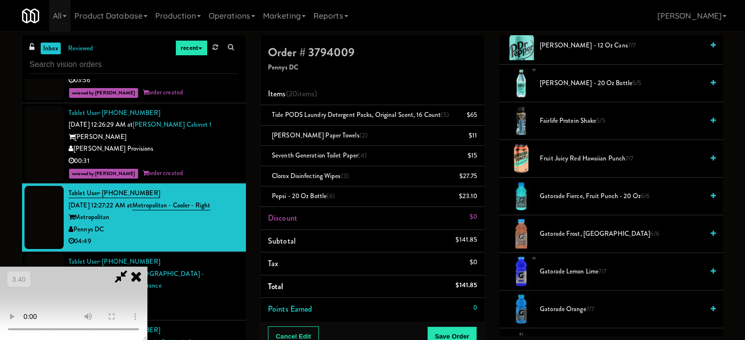
scroll to position [588, 0]
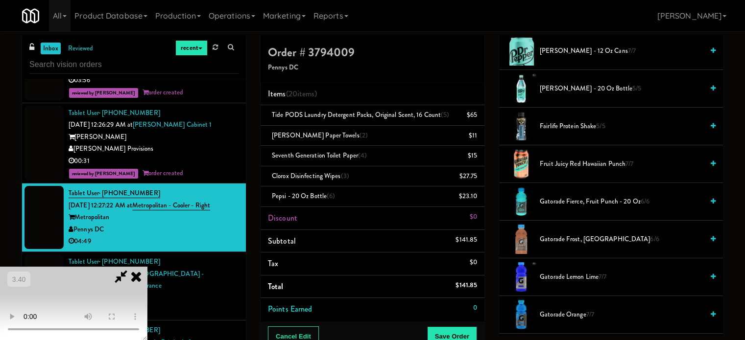
click at [560, 201] on span "Gatorade Fierce, Fruit Punch - 20 oz 6/6" at bounding box center [622, 202] width 164 height 12
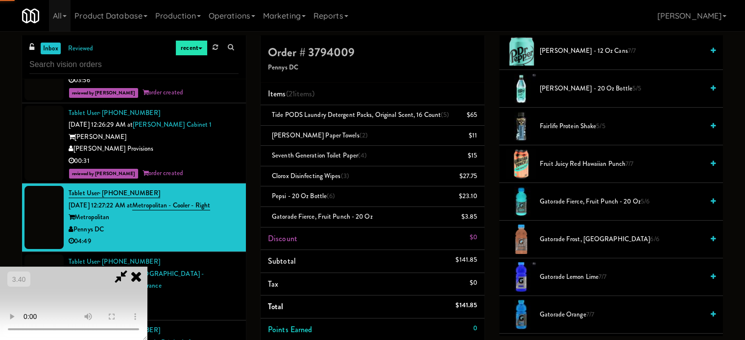
click at [147, 267] on video at bounding box center [73, 303] width 147 height 73
click at [546, 238] on span "Gatorade Frost, Glacier Freeze 6/6" at bounding box center [622, 240] width 164 height 12
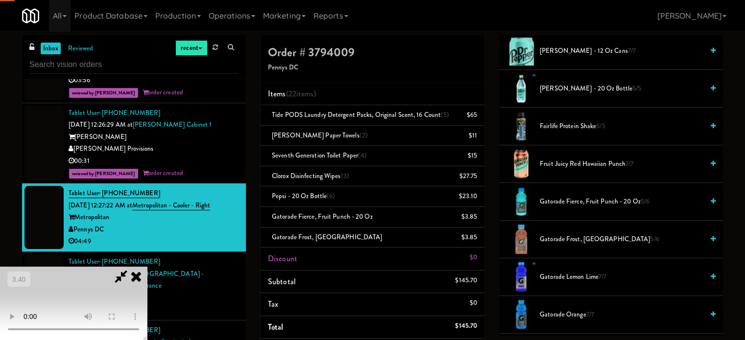
click at [147, 267] on video at bounding box center [73, 303] width 147 height 73
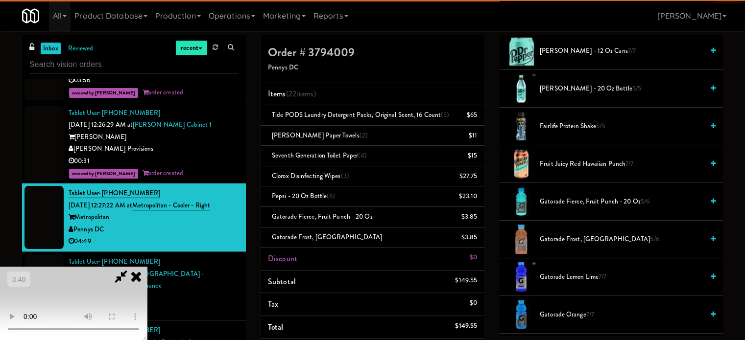
click at [147, 267] on video at bounding box center [73, 303] width 147 height 73
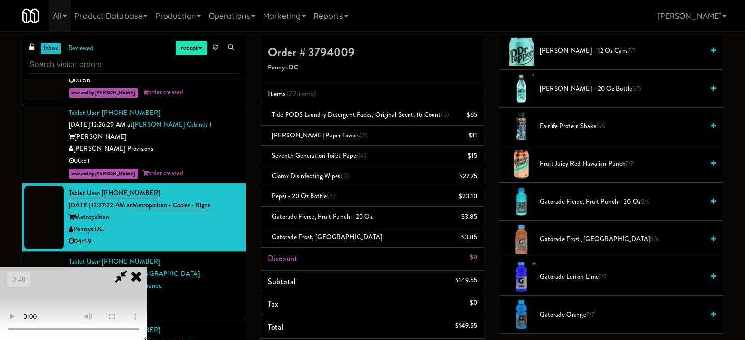
click at [147, 267] on video at bounding box center [73, 303] width 147 height 73
click at [570, 238] on span "Gatorade Frost, Glacier Freeze 5/6" at bounding box center [622, 240] width 164 height 12
click at [147, 267] on video at bounding box center [73, 303] width 147 height 73
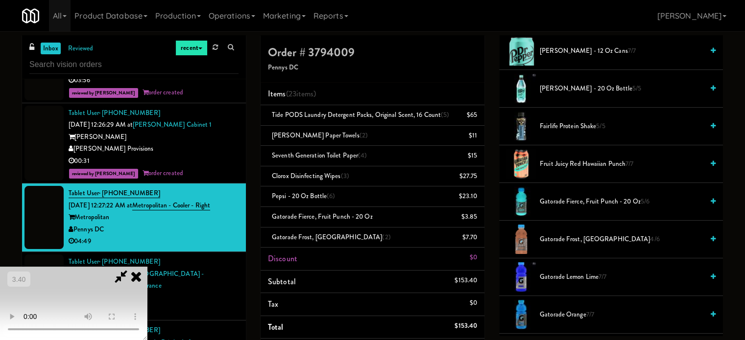
click at [147, 267] on video at bounding box center [73, 303] width 147 height 73
click at [555, 196] on span "Gatorade Fierce, Fruit Punch - 20 oz 5/6" at bounding box center [622, 202] width 164 height 12
click at [147, 267] on video at bounding box center [73, 303] width 147 height 73
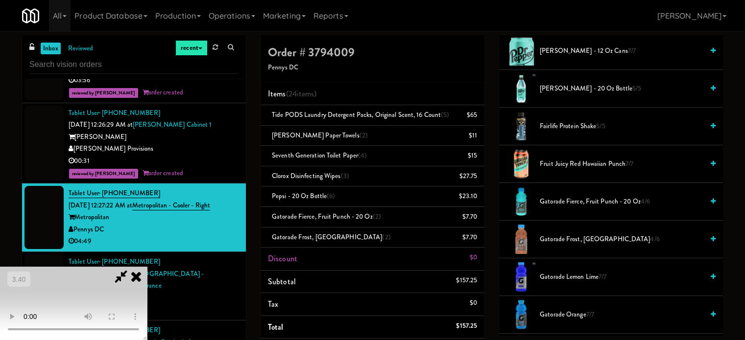
click at [566, 196] on span "Gatorade Fierce, Fruit Punch - 20 oz 4/6" at bounding box center [622, 202] width 164 height 12
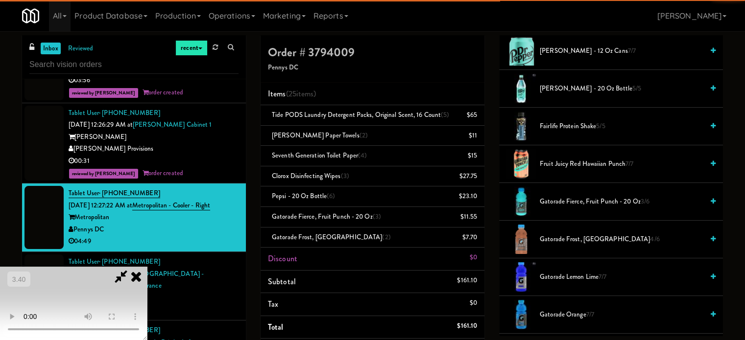
click at [147, 267] on video at bounding box center [73, 303] width 147 height 73
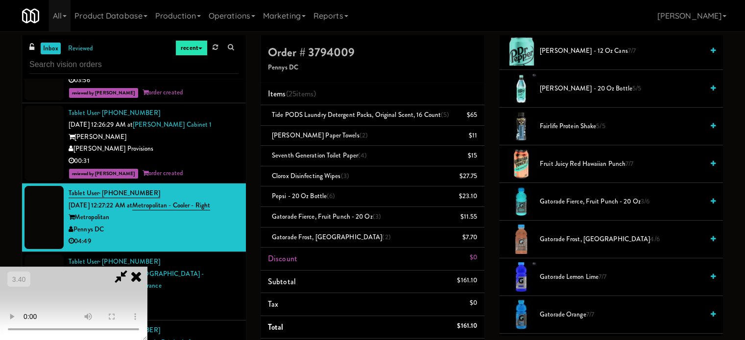
click at [147, 267] on video at bounding box center [73, 303] width 147 height 73
click at [548, 234] on span "Gatorade Frost, Glacier Freeze 4/6" at bounding box center [622, 240] width 164 height 12
click at [147, 267] on video at bounding box center [73, 303] width 147 height 73
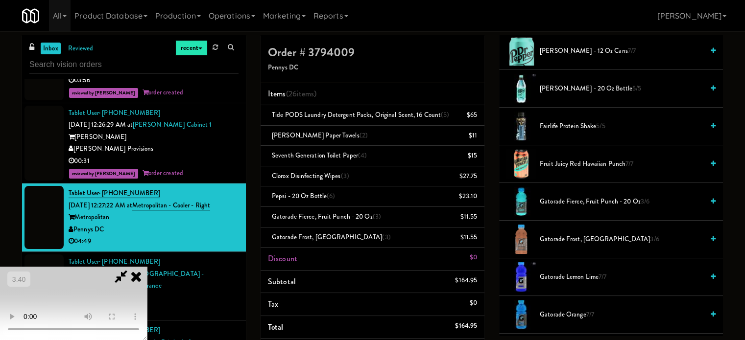
click at [147, 267] on video at bounding box center [73, 303] width 147 height 73
click at [584, 236] on span "Gatorade Frost, Glacier Freeze 3/6" at bounding box center [622, 240] width 164 height 12
click at [581, 201] on span "Gatorade Fierce, Fruit Punch - 20 oz 3/6" at bounding box center [622, 202] width 164 height 12
click at [147, 267] on video at bounding box center [73, 303] width 147 height 73
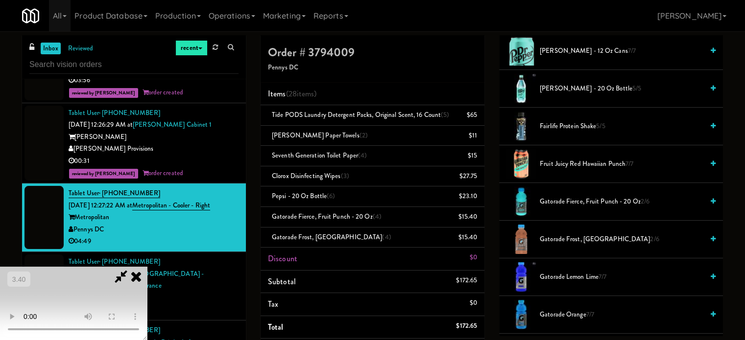
click at [147, 267] on video at bounding box center [73, 303] width 147 height 73
click at [578, 239] on span "Gatorade Frost, Glacier Freeze 2/6" at bounding box center [622, 240] width 164 height 12
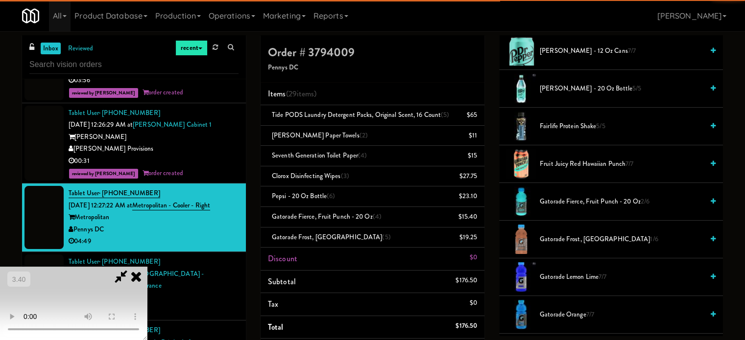
click at [565, 200] on span "Gatorade Fierce, Fruit Punch - 20 oz 2/6" at bounding box center [622, 202] width 164 height 12
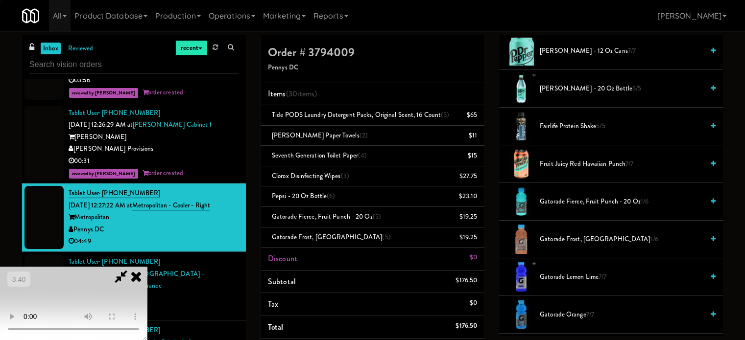
click at [147, 267] on video at bounding box center [73, 303] width 147 height 73
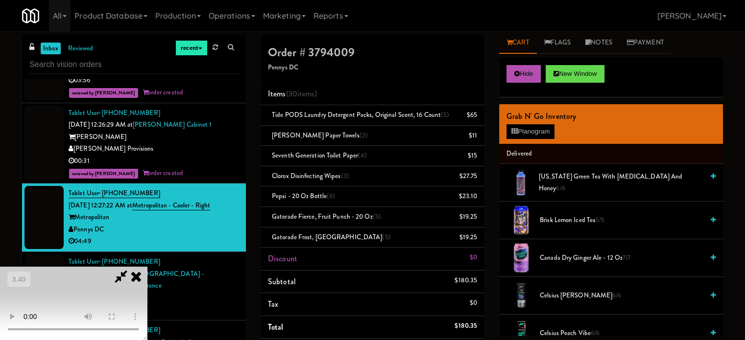
scroll to position [0, 0]
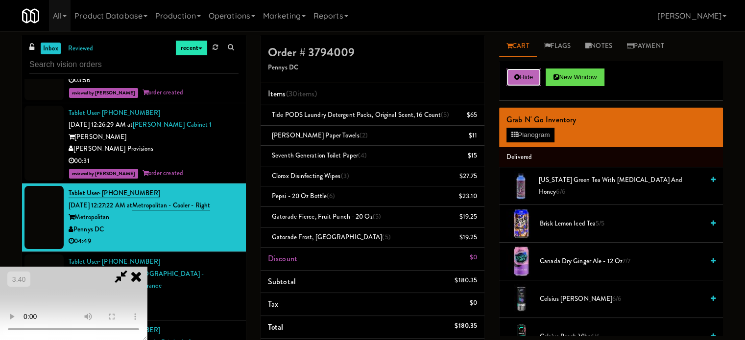
click at [531, 78] on button "Hide" at bounding box center [524, 78] width 34 height 18
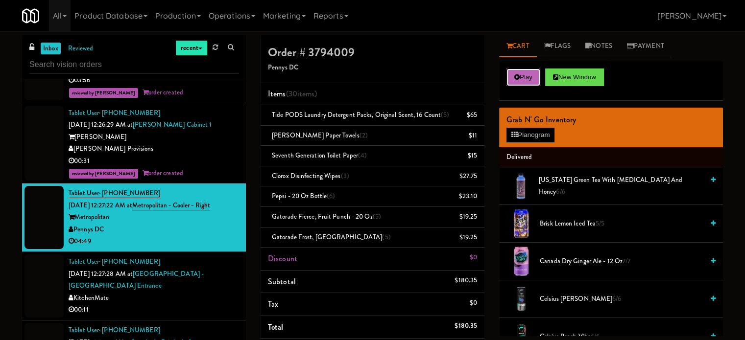
click at [531, 82] on button "Play" at bounding box center [524, 78] width 34 height 18
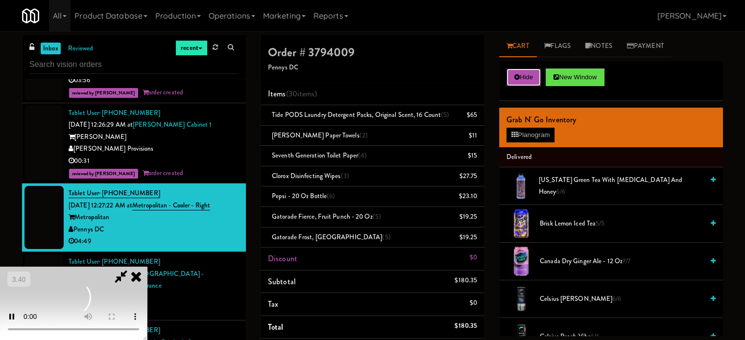
scroll to position [155, 0]
click at [129, 278] on video at bounding box center [73, 303] width 147 height 73
click at [133, 270] on video at bounding box center [73, 303] width 147 height 73
click at [143, 267] on video at bounding box center [73, 303] width 147 height 73
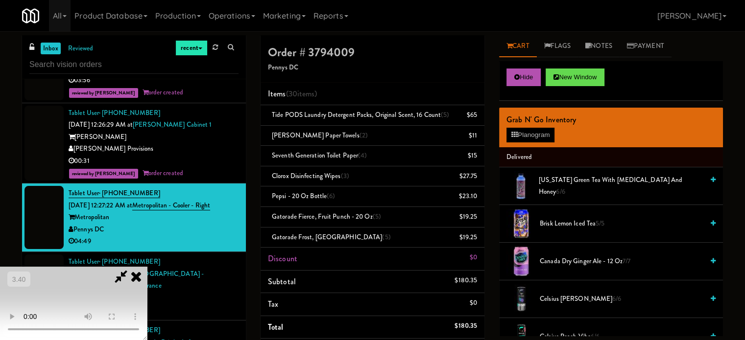
click at [145, 267] on video at bounding box center [73, 303] width 147 height 73
click at [147, 267] on video at bounding box center [73, 303] width 147 height 73
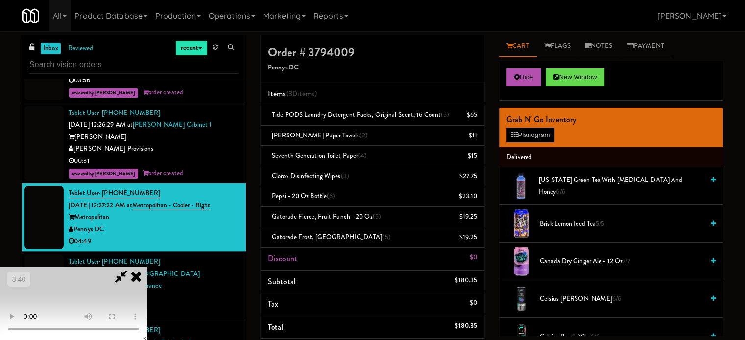
click at [147, 267] on video at bounding box center [73, 303] width 147 height 73
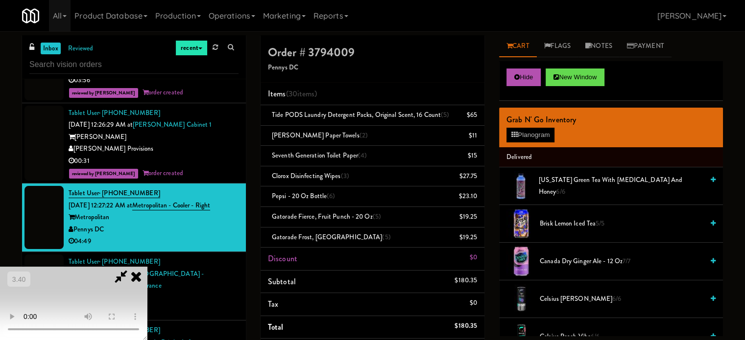
click at [147, 267] on video at bounding box center [73, 303] width 147 height 73
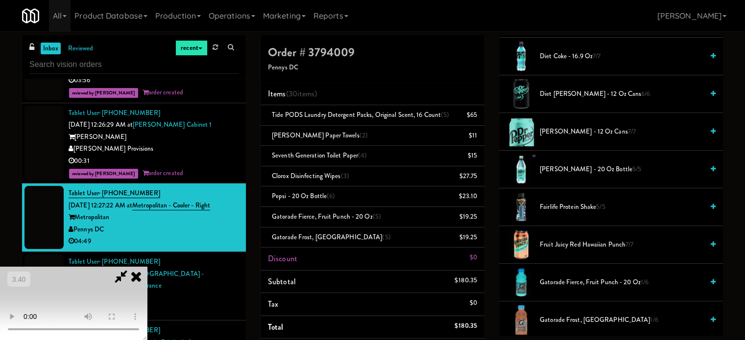
scroll to position [588, 0]
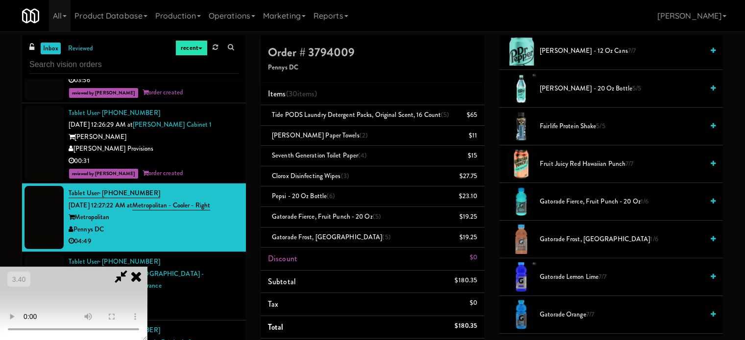
click at [557, 199] on span "Gatorade Fierce, Fruit Punch - 20 oz 1/6" at bounding box center [622, 202] width 164 height 12
click at [556, 230] on li "Gatorade Frost, Glacier Freeze 1/6" at bounding box center [611, 240] width 224 height 38
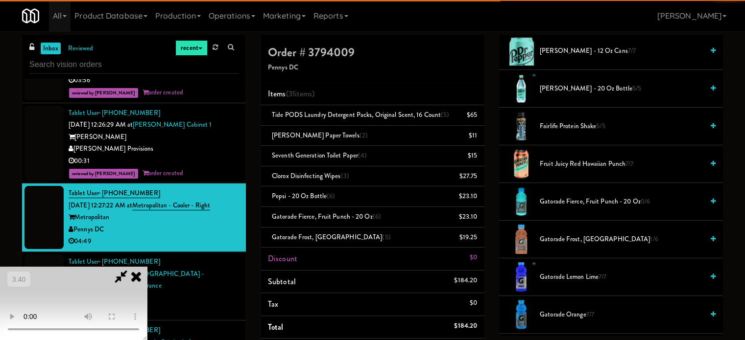
click at [554, 235] on span "Gatorade Frost, Glacier Freeze 1/6" at bounding box center [622, 240] width 164 height 12
click at [147, 267] on video at bounding box center [73, 303] width 147 height 73
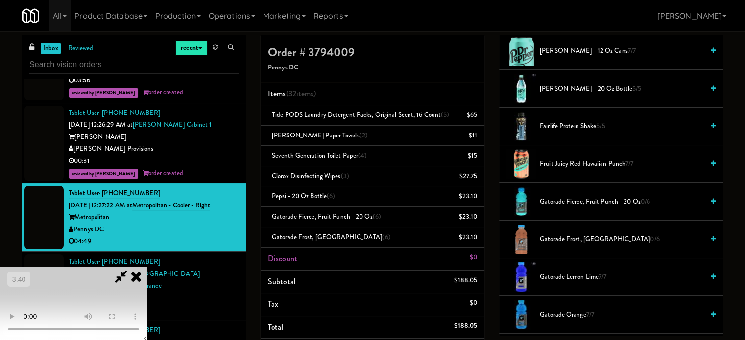
click at [147, 267] on video at bounding box center [73, 303] width 147 height 73
drag, startPoint x: 243, startPoint y: 237, endPoint x: 242, endPoint y: 217, distance: 20.1
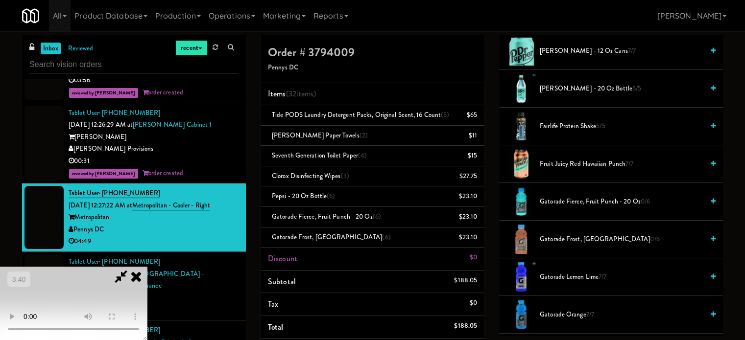
click at [147, 267] on video at bounding box center [73, 303] width 147 height 73
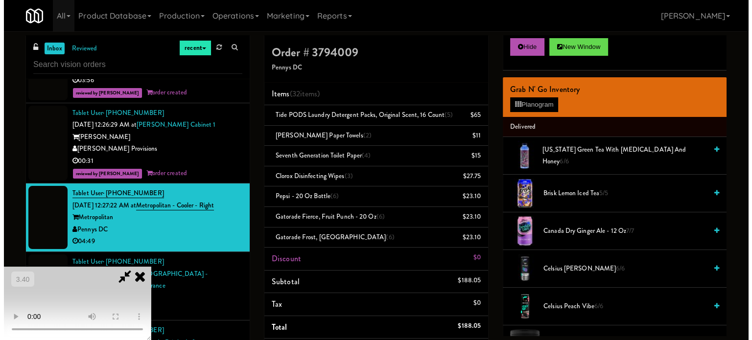
scroll to position [0, 0]
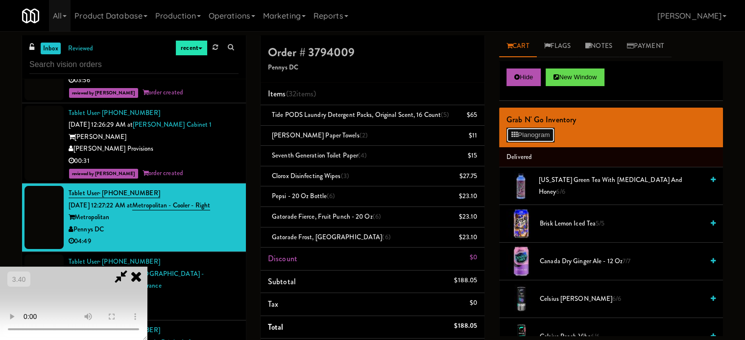
click at [509, 132] on button "Planogram" at bounding box center [531, 135] width 48 height 15
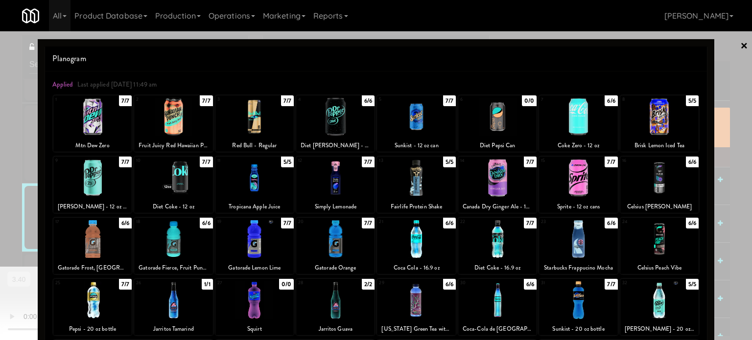
click at [190, 123] on div at bounding box center [173, 117] width 78 height 38
click at [12, 162] on div at bounding box center [376, 170] width 752 height 340
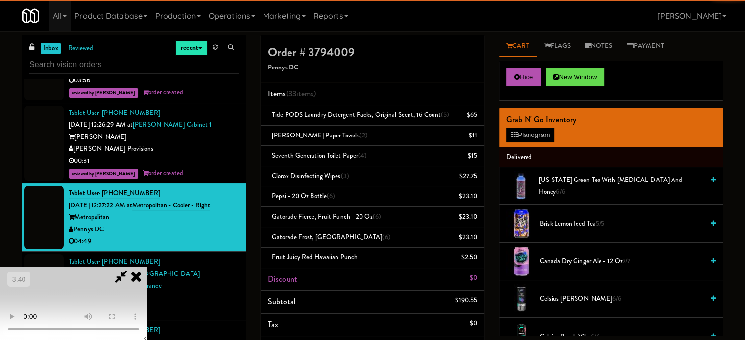
drag, startPoint x: 152, startPoint y: 157, endPoint x: 158, endPoint y: 158, distance: 5.4
click at [147, 267] on video at bounding box center [73, 303] width 147 height 73
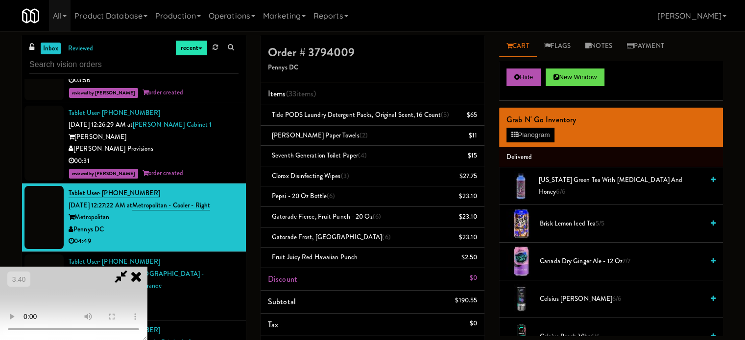
click at [147, 267] on video at bounding box center [73, 303] width 147 height 73
click at [543, 134] on button "Planogram" at bounding box center [531, 135] width 48 height 15
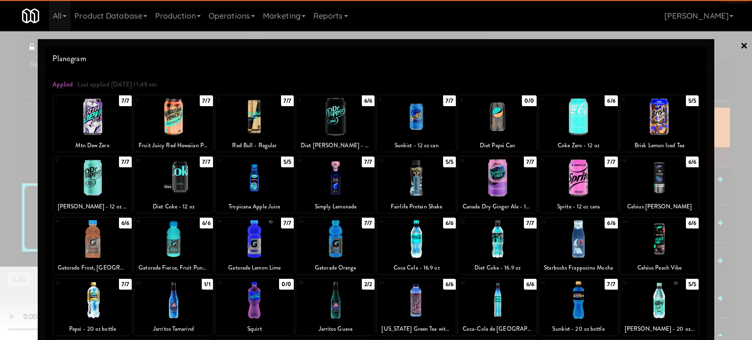
click at [164, 113] on div at bounding box center [173, 117] width 78 height 38
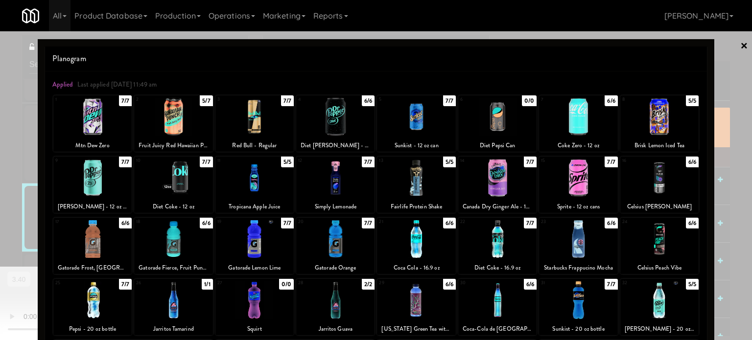
click at [2, 155] on div at bounding box center [376, 170] width 752 height 340
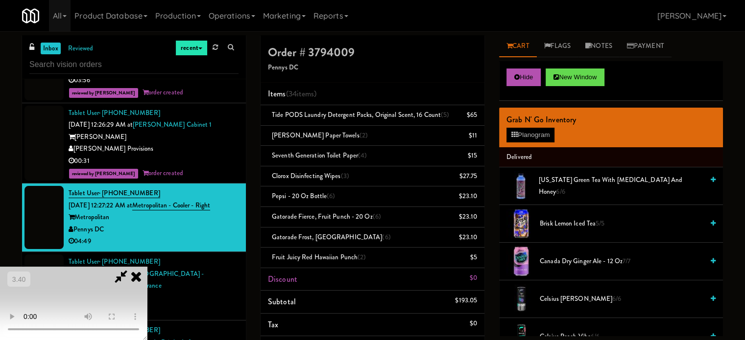
click at [147, 267] on video at bounding box center [73, 303] width 147 height 73
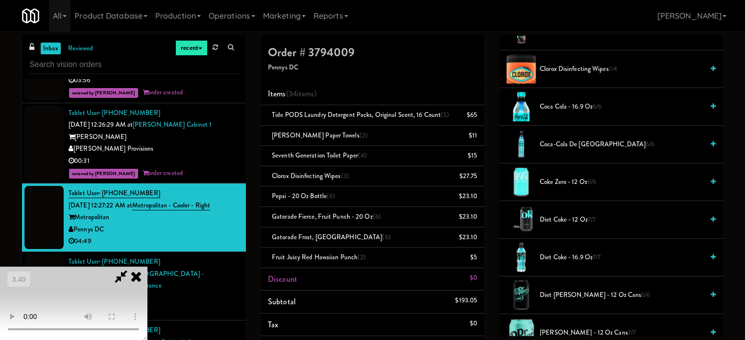
scroll to position [343, 0]
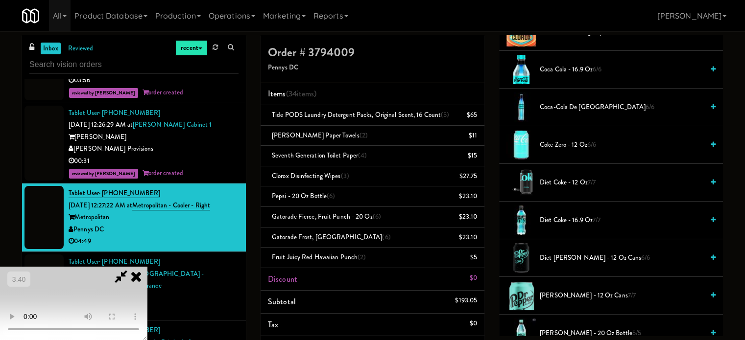
click at [528, 137] on div at bounding box center [521, 144] width 29 height 29
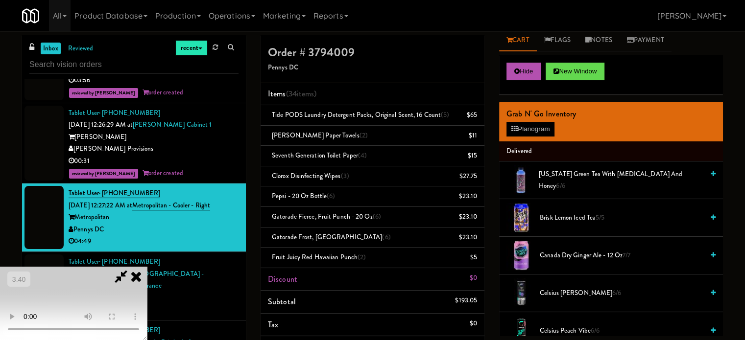
scroll to position [0, 0]
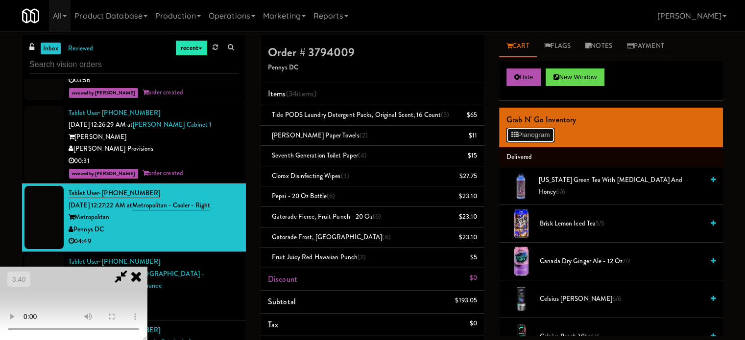
click at [525, 131] on button "Planogram" at bounding box center [531, 135] width 48 height 15
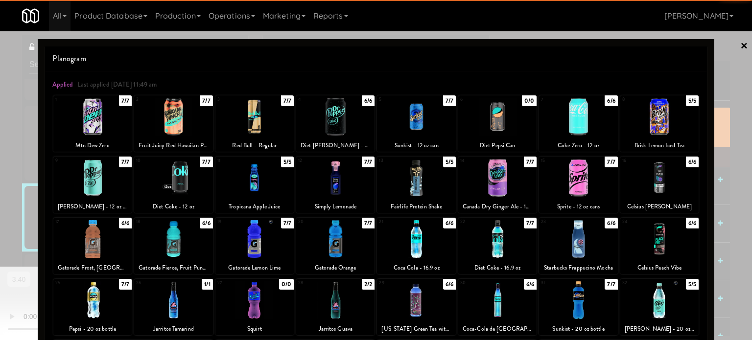
click at [170, 125] on div at bounding box center [173, 117] width 78 height 38
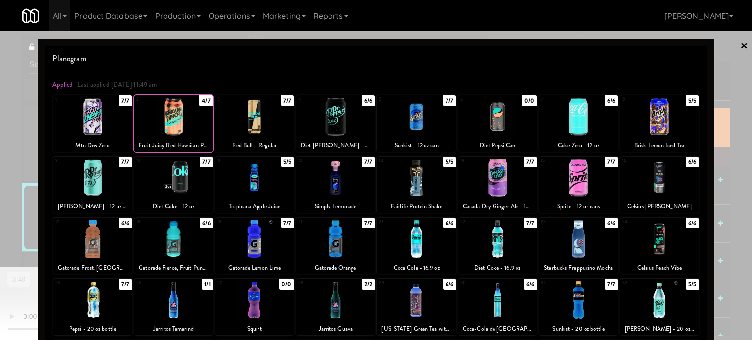
click at [180, 125] on div at bounding box center [173, 117] width 78 height 38
click at [20, 139] on div at bounding box center [376, 170] width 752 height 340
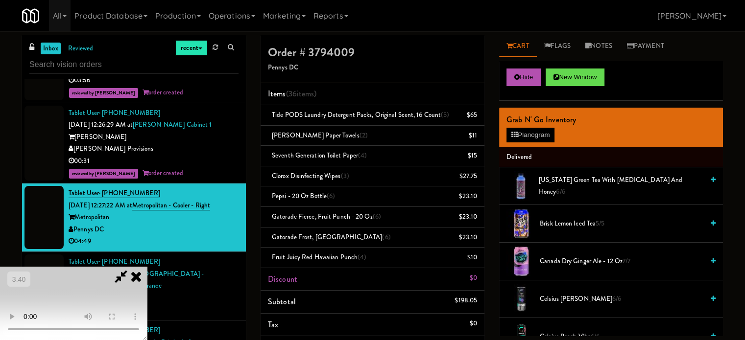
drag, startPoint x: 206, startPoint y: 151, endPoint x: 217, endPoint y: 160, distance: 13.9
click at [147, 267] on video at bounding box center [73, 303] width 147 height 73
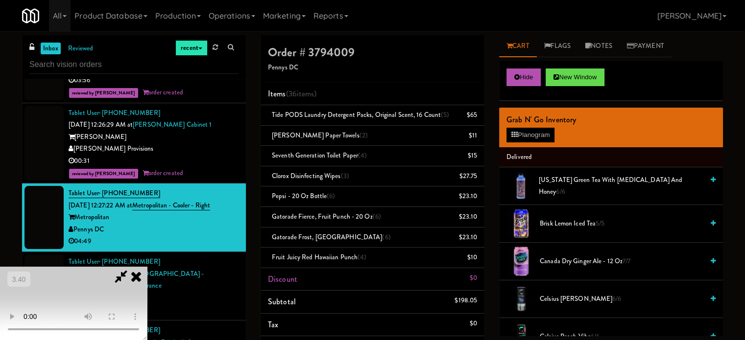
click at [147, 267] on video at bounding box center [73, 303] width 147 height 73
click at [519, 136] on button "Planogram" at bounding box center [531, 135] width 48 height 15
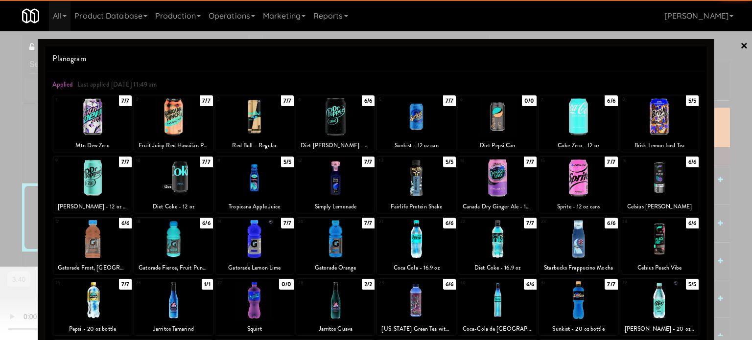
click at [173, 112] on div at bounding box center [173, 117] width 78 height 38
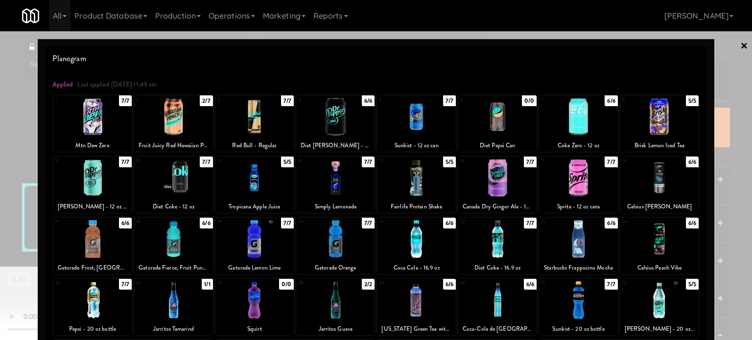
click at [177, 119] on div at bounding box center [173, 117] width 78 height 38
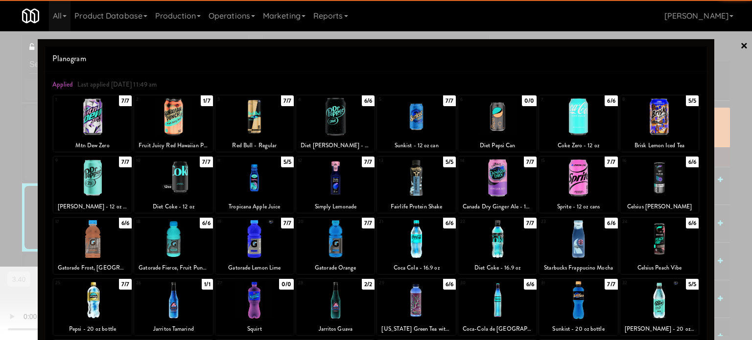
click at [174, 123] on div at bounding box center [173, 117] width 78 height 38
click at [23, 157] on div at bounding box center [376, 170] width 752 height 340
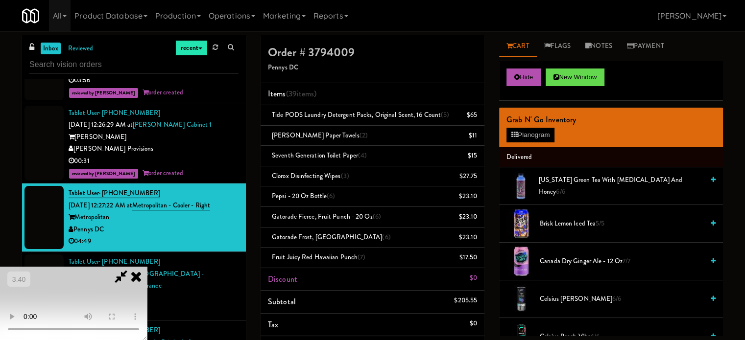
drag, startPoint x: 151, startPoint y: 175, endPoint x: 249, endPoint y: 181, distance: 98.2
click at [147, 267] on video at bounding box center [73, 303] width 147 height 73
drag, startPoint x: 213, startPoint y: 189, endPoint x: 207, endPoint y: 208, distance: 19.4
click at [147, 267] on video at bounding box center [73, 303] width 147 height 73
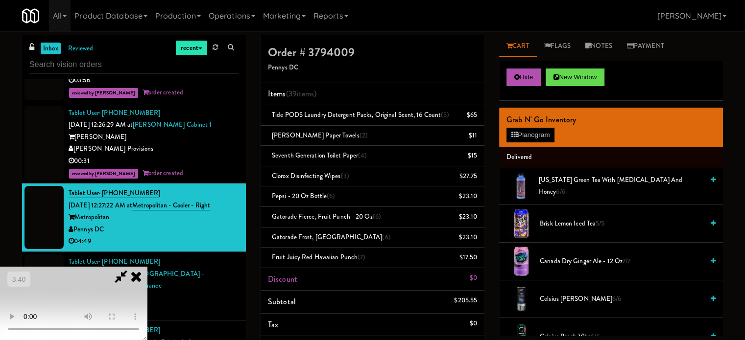
drag, startPoint x: 211, startPoint y: 211, endPoint x: 519, endPoint y: 190, distance: 308.8
click at [147, 267] on video at bounding box center [73, 303] width 147 height 73
click at [540, 132] on button "Planogram" at bounding box center [531, 135] width 48 height 15
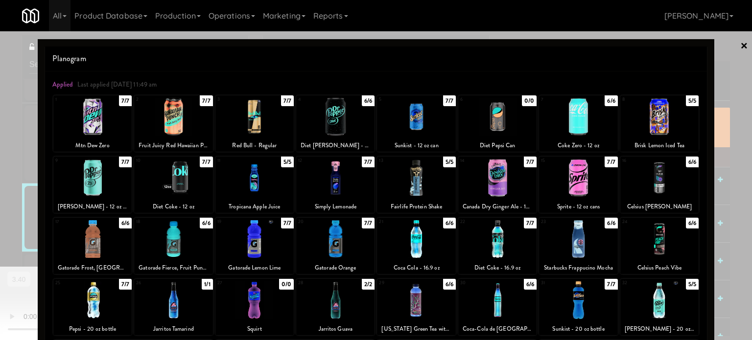
click at [408, 129] on div at bounding box center [416, 117] width 78 height 38
click at [412, 128] on div at bounding box center [416, 117] width 78 height 38
click at [413, 128] on div at bounding box center [416, 117] width 78 height 38
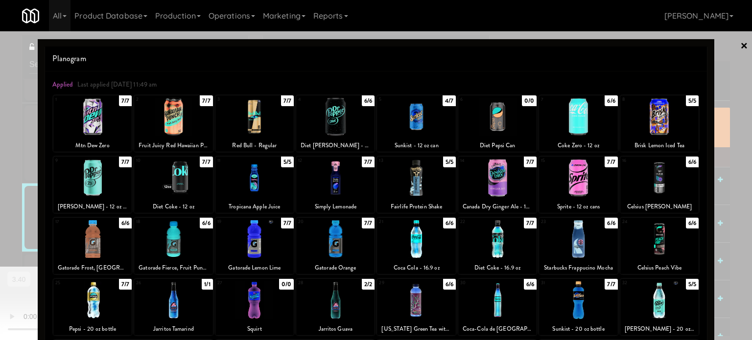
click at [412, 128] on div at bounding box center [416, 117] width 78 height 38
click at [412, 129] on div at bounding box center [416, 117] width 78 height 38
click at [19, 144] on div at bounding box center [376, 170] width 752 height 340
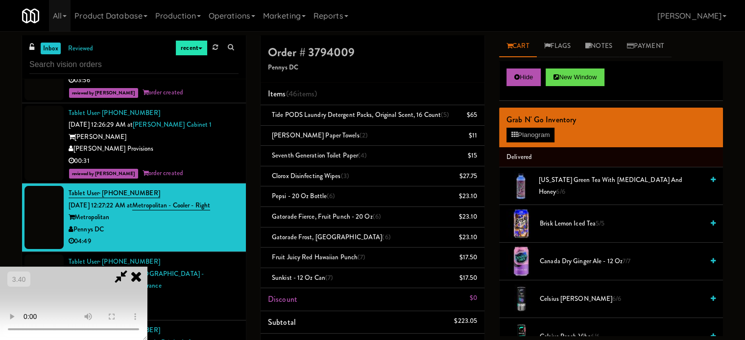
click at [147, 267] on video at bounding box center [73, 303] width 147 height 73
drag, startPoint x: 273, startPoint y: 209, endPoint x: 294, endPoint y: 207, distance: 21.2
click at [147, 267] on video at bounding box center [73, 303] width 147 height 73
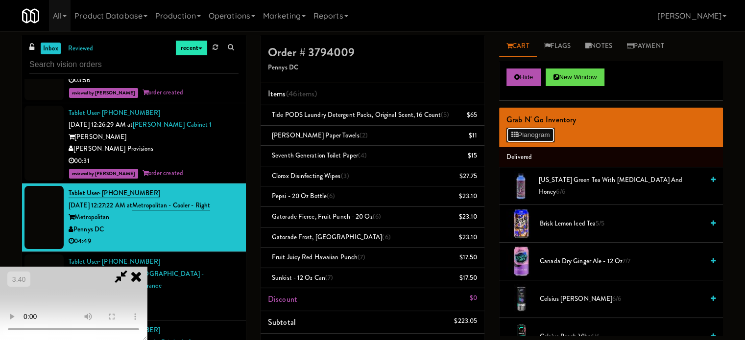
click at [534, 140] on button "Planogram" at bounding box center [531, 135] width 48 height 15
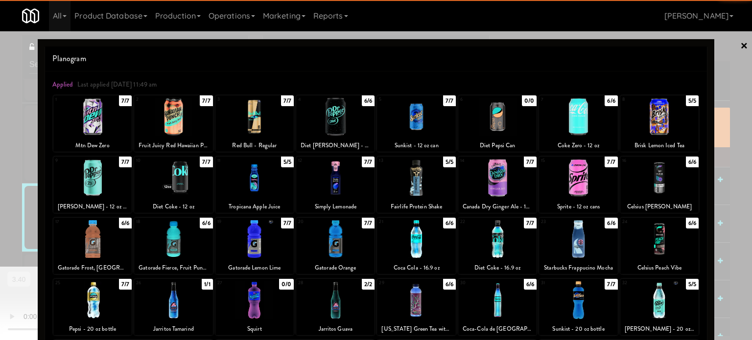
click at [650, 123] on div at bounding box center [660, 117] width 78 height 38
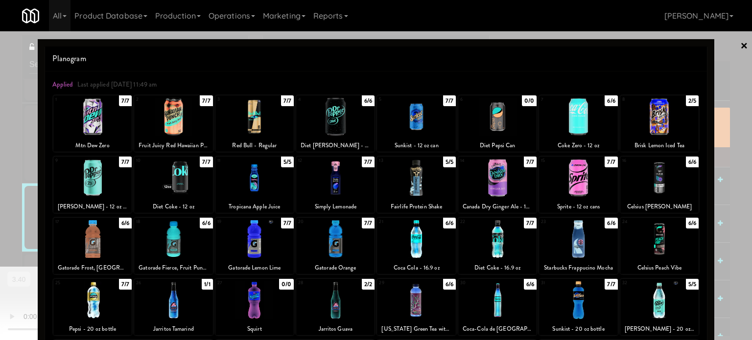
click at [649, 123] on div at bounding box center [660, 117] width 78 height 38
click at [657, 121] on div at bounding box center [660, 117] width 78 height 38
click at [720, 116] on div at bounding box center [376, 170] width 752 height 340
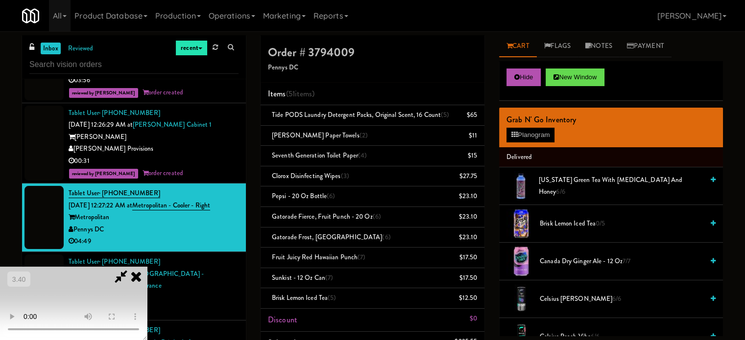
click at [146, 267] on video at bounding box center [73, 303] width 147 height 73
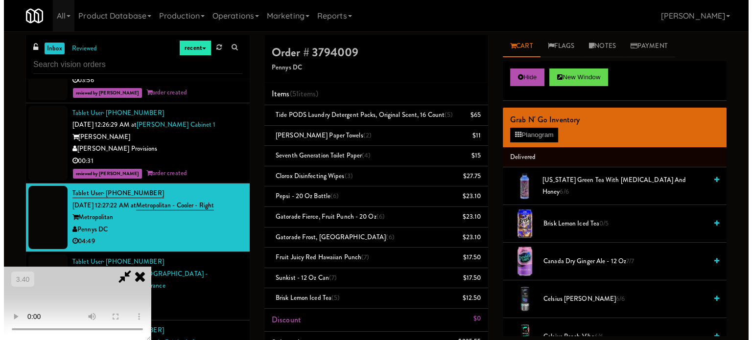
scroll to position [49, 0]
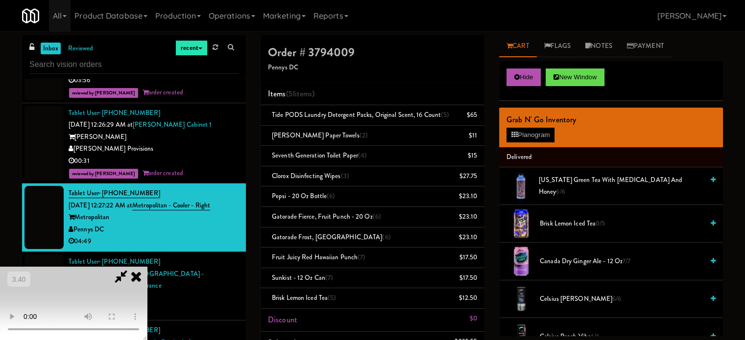
click at [147, 267] on video at bounding box center [73, 303] width 147 height 73
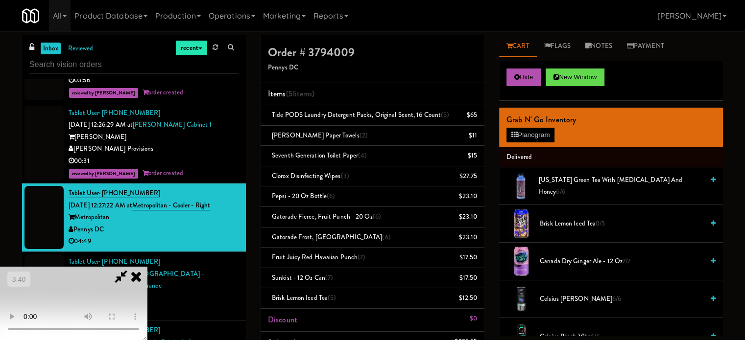
click at [147, 267] on video at bounding box center [73, 303] width 147 height 73
click at [539, 129] on button "Planogram" at bounding box center [531, 135] width 48 height 15
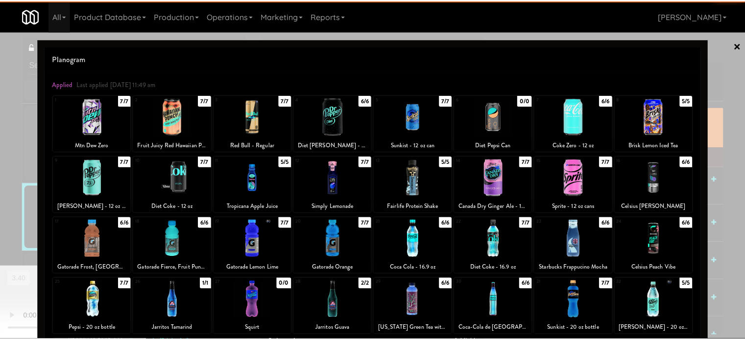
scroll to position [140, 0]
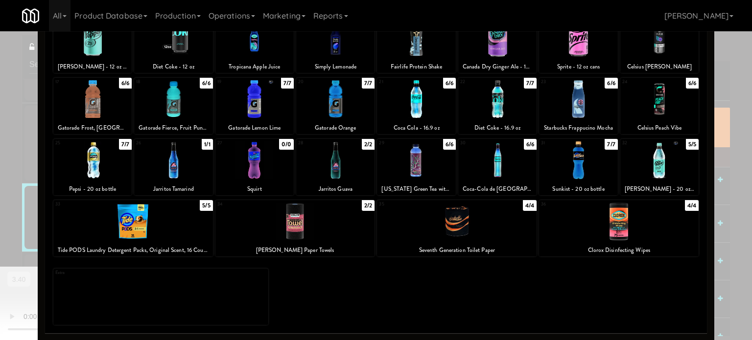
click at [575, 155] on div at bounding box center [578, 161] width 78 height 38
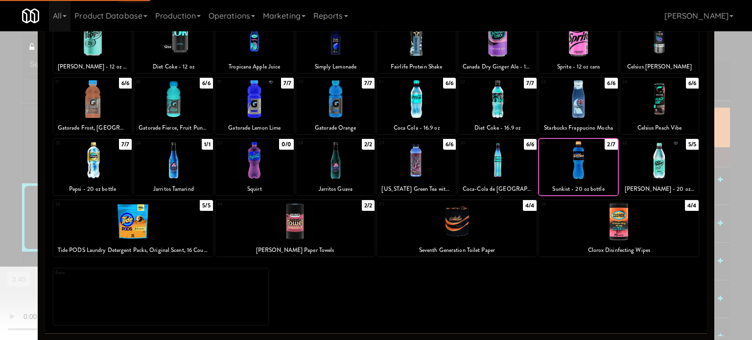
click at [575, 155] on div at bounding box center [578, 161] width 78 height 38
click at [718, 150] on div at bounding box center [376, 170] width 752 height 340
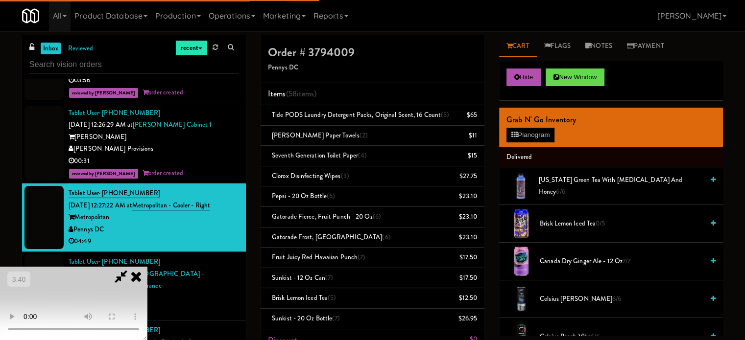
click at [147, 267] on video at bounding box center [73, 303] width 147 height 73
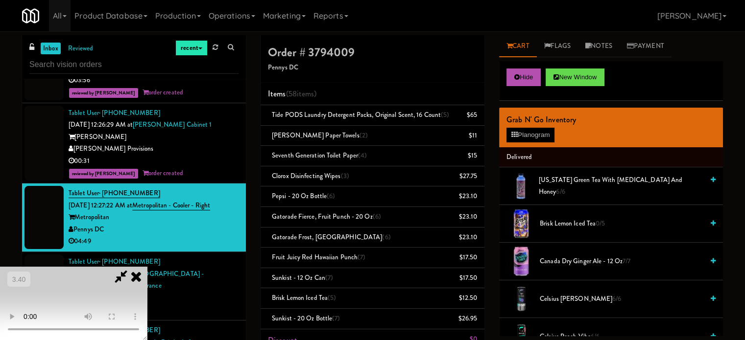
click at [147, 267] on video at bounding box center [73, 303] width 147 height 73
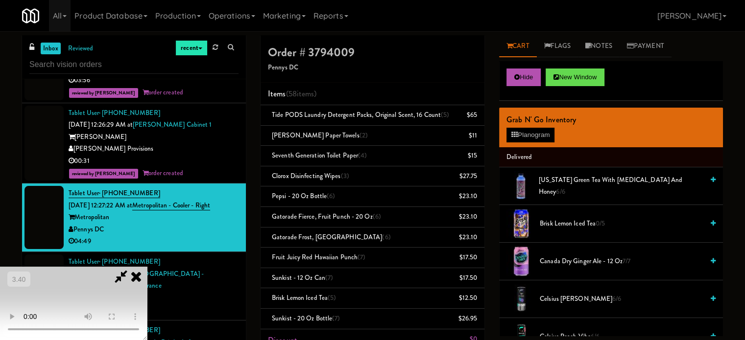
click at [147, 267] on video at bounding box center [73, 303] width 147 height 73
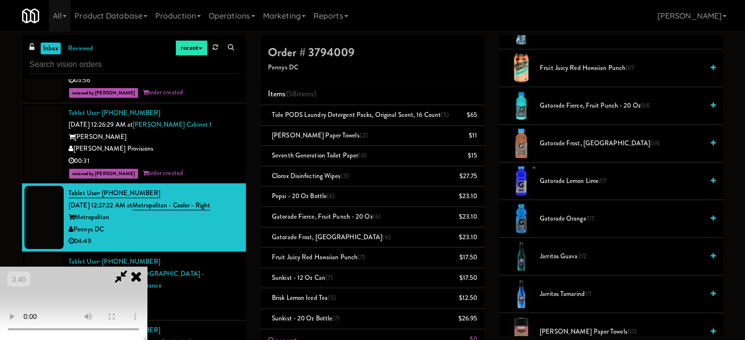
scroll to position [686, 0]
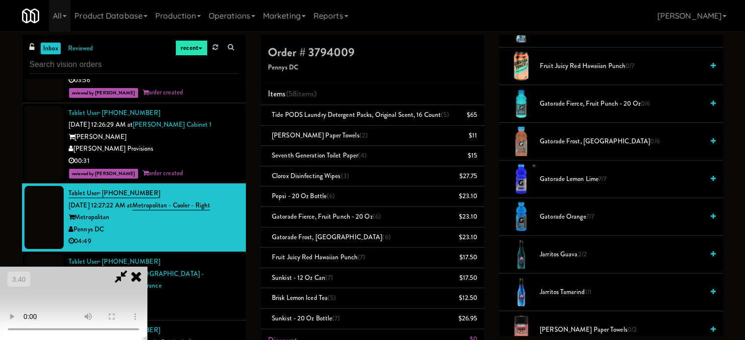
click at [571, 179] on span "Gatorade Lemon Lime 7/7" at bounding box center [622, 179] width 164 height 12
click at [571, 179] on span "Gatorade Lemon Lime 6/7" at bounding box center [622, 179] width 164 height 12
click at [571, 178] on span "Gatorade Lemon Lime 4/7" at bounding box center [622, 179] width 164 height 12
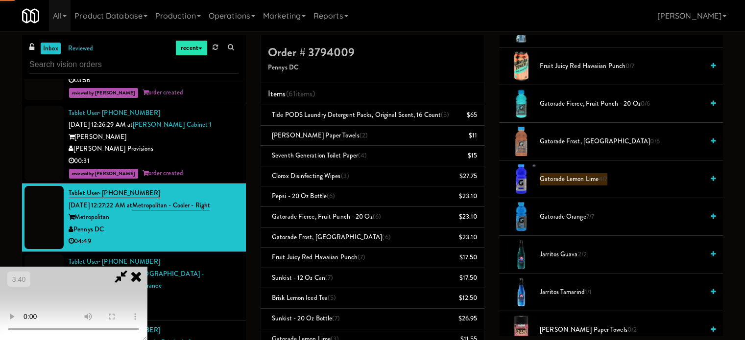
click at [571, 178] on span "Gatorade Lemon Lime 4/7" at bounding box center [622, 179] width 164 height 12
click at [571, 178] on span "Gatorade Lemon Lime 1/7" at bounding box center [622, 179] width 164 height 12
click at [147, 267] on video at bounding box center [73, 303] width 147 height 73
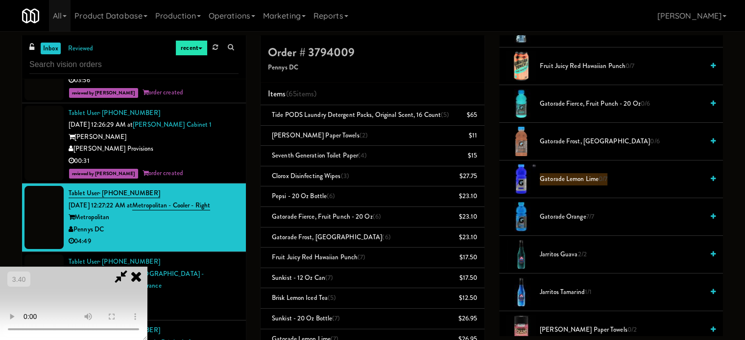
click at [147, 267] on video at bounding box center [73, 303] width 147 height 73
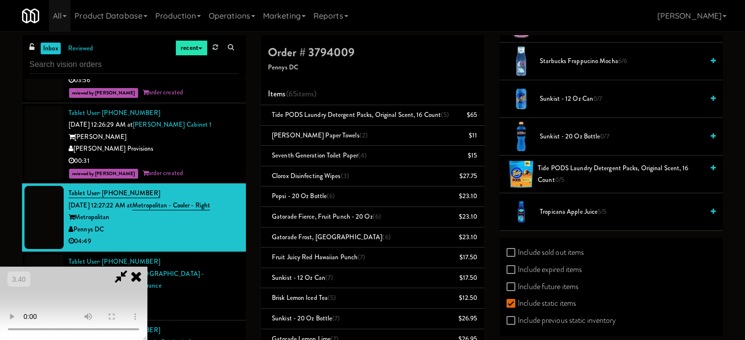
scroll to position [1223, 0]
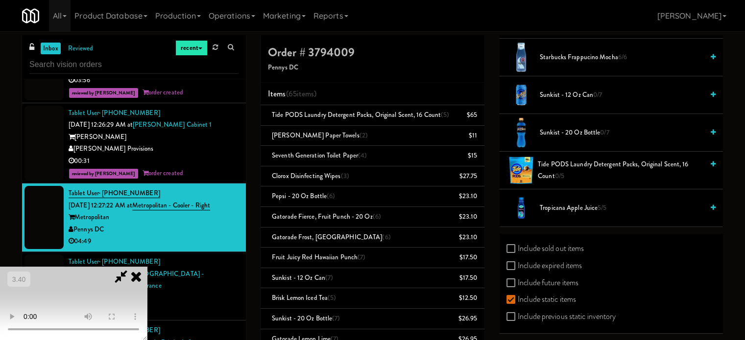
click at [570, 204] on span "Tropicana Apple Juice 5/5" at bounding box center [622, 208] width 164 height 12
click at [583, 205] on span "Tropicana Apple Juice 4/5" at bounding box center [622, 208] width 164 height 12
click at [591, 205] on span "Tropicana Apple Juice 3/5" at bounding box center [622, 208] width 164 height 12
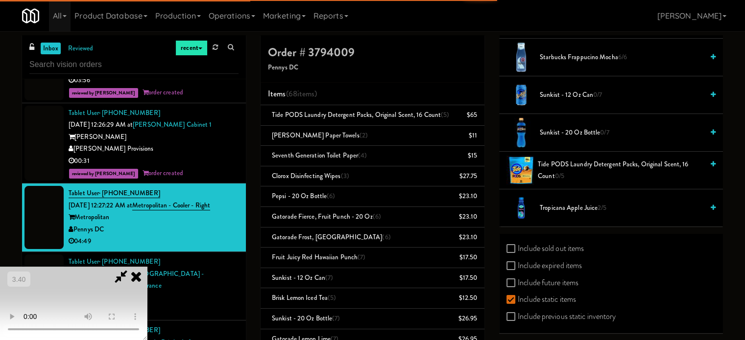
click at [592, 205] on span "Tropicana Apple Juice 2/5" at bounding box center [622, 208] width 164 height 12
click at [593, 205] on span "Tropicana Apple Juice 1/5" at bounding box center [622, 208] width 164 height 12
click at [147, 267] on video at bounding box center [73, 303] width 147 height 73
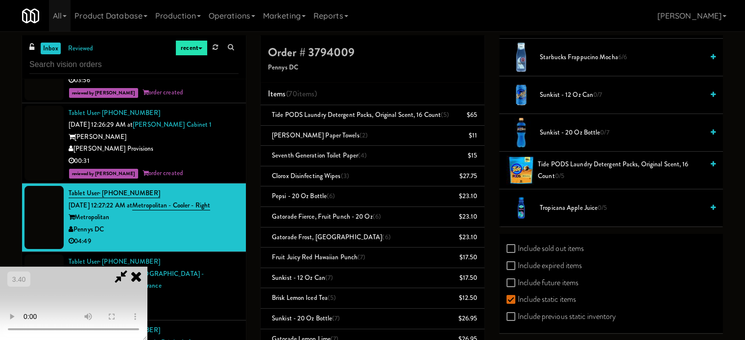
click at [147, 267] on video at bounding box center [73, 303] width 147 height 73
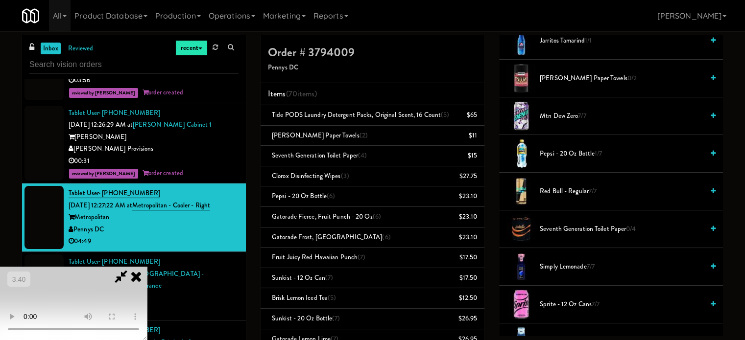
scroll to position [1027, 0]
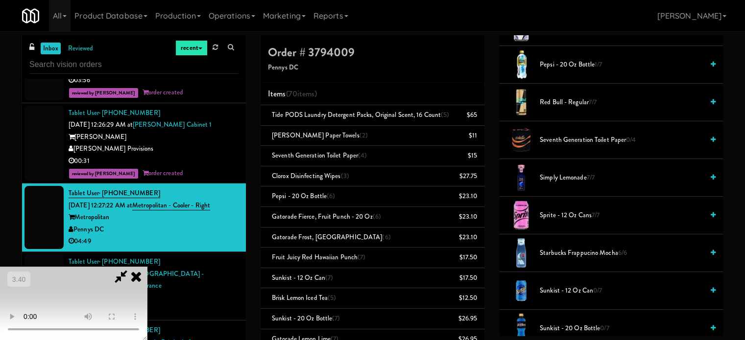
click at [560, 176] on span "Simply Lemonade 7/7" at bounding box center [622, 178] width 164 height 12
click at [560, 176] on span "Simply Lemonade 6/7" at bounding box center [622, 178] width 164 height 12
click at [563, 176] on span "Simply Lemonade 4/7" at bounding box center [622, 178] width 164 height 12
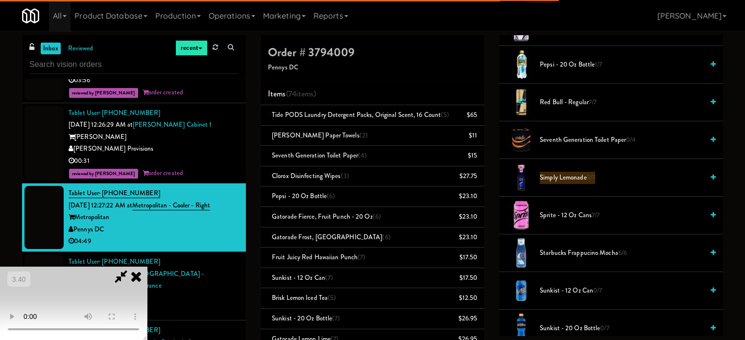
click at [563, 176] on span "Simply Lemonade 3/7" at bounding box center [622, 178] width 164 height 12
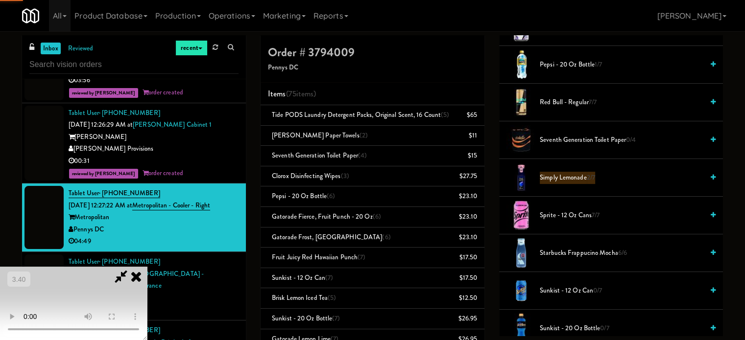
click at [568, 174] on span "Simply Lemonade 2/7" at bounding box center [622, 178] width 164 height 12
click at [568, 174] on span "Simply Lemonade 1/7" at bounding box center [622, 178] width 164 height 12
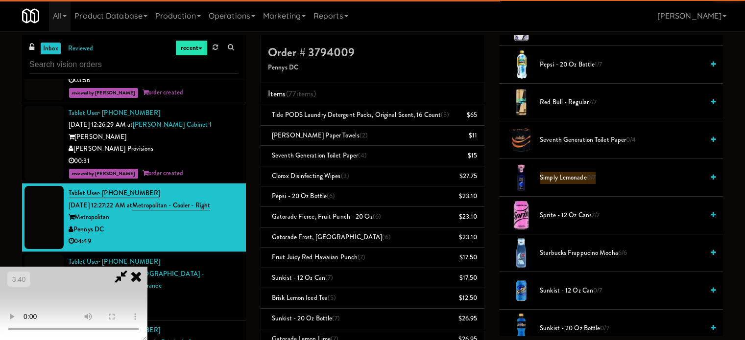
click at [147, 267] on video at bounding box center [73, 303] width 147 height 73
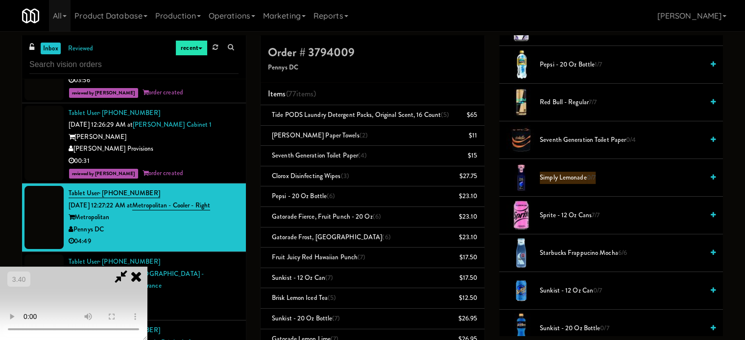
click at [147, 267] on video at bounding box center [73, 303] width 147 height 73
click at [583, 215] on span "Sprite - 12 oz cans 7/7" at bounding box center [622, 216] width 164 height 12
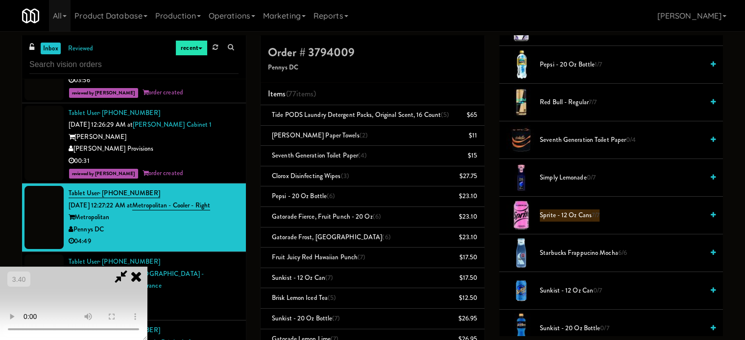
click at [583, 215] on span "Sprite - 12 oz cans 7/7" at bounding box center [622, 216] width 164 height 12
click at [585, 213] on span "Sprite - 12 oz cans 4/7" at bounding box center [622, 216] width 164 height 12
click at [585, 213] on span "Sprite - 12 oz cans 3/7" at bounding box center [622, 216] width 164 height 12
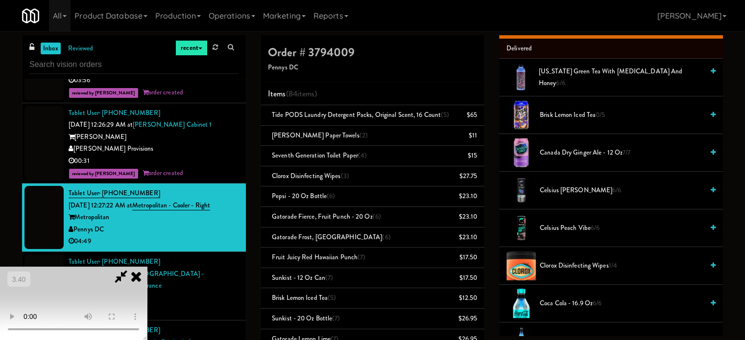
scroll to position [96, 0]
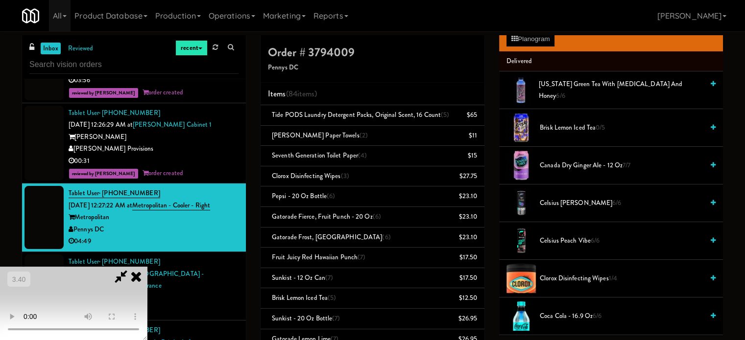
click at [557, 165] on span "Canada Dry Ginger Ale - 12 oz 7/7" at bounding box center [622, 166] width 164 height 12
click at [557, 165] on span "Canada Dry Ginger Ale - 12 oz 5/7" at bounding box center [622, 166] width 164 height 12
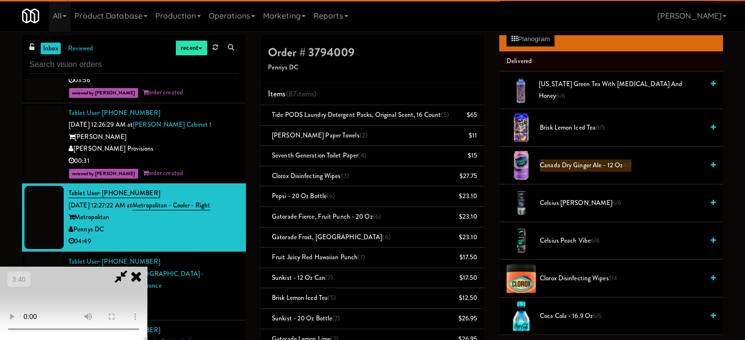
click at [557, 164] on span "Canada Dry Ginger Ale - 12 oz 4/7" at bounding box center [622, 166] width 164 height 12
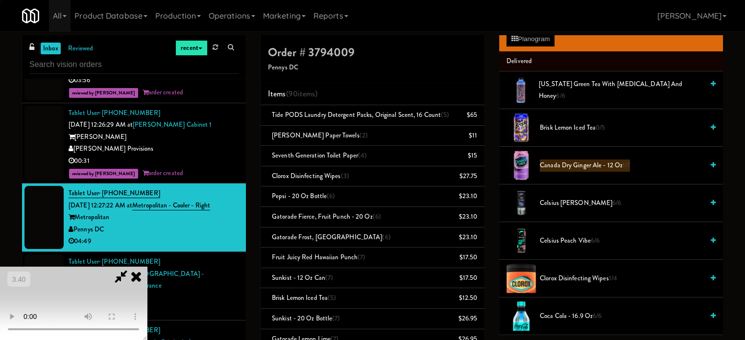
click at [557, 164] on span "Canada Dry Ginger Ale - 12 oz 1/7" at bounding box center [622, 166] width 164 height 12
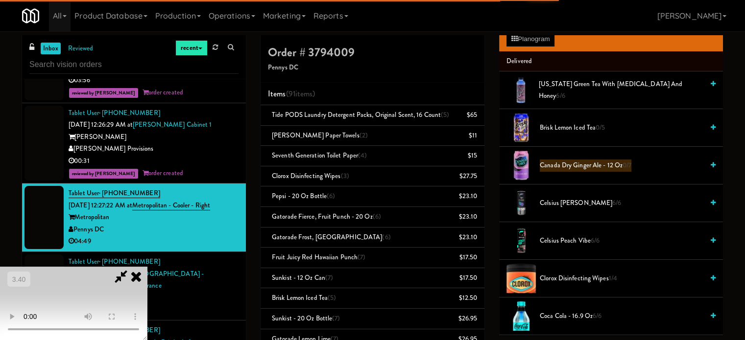
click at [147, 267] on video at bounding box center [73, 303] width 147 height 73
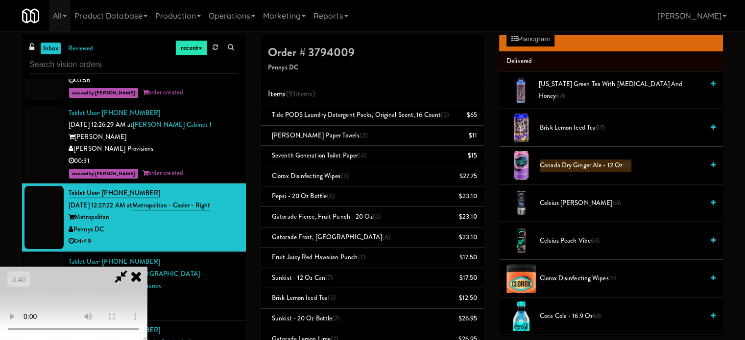
click at [147, 267] on video at bounding box center [73, 303] width 147 height 73
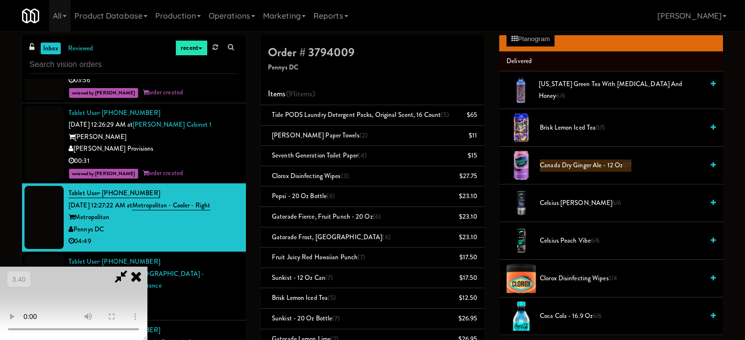
click at [147, 267] on video at bounding box center [73, 303] width 147 height 73
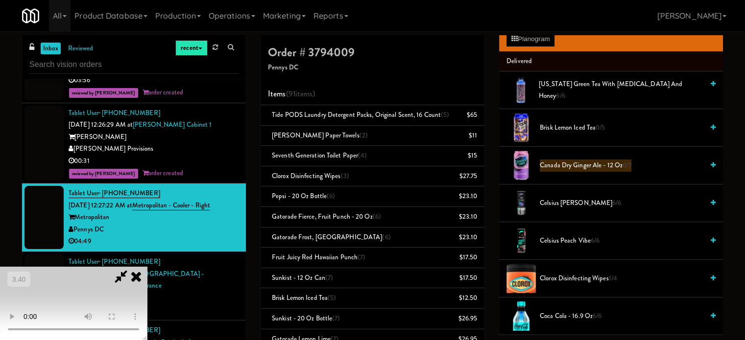
click at [147, 267] on video at bounding box center [73, 303] width 147 height 73
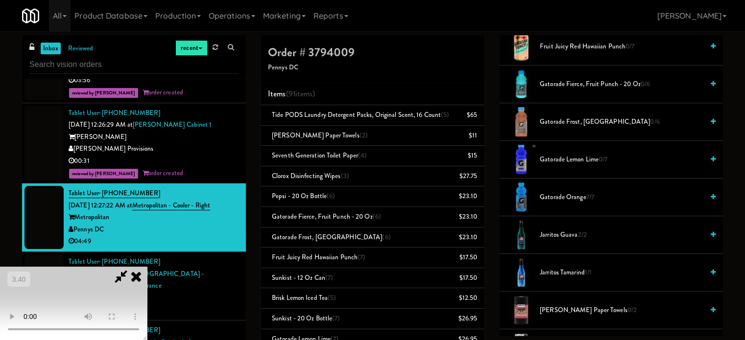
scroll to position [733, 0]
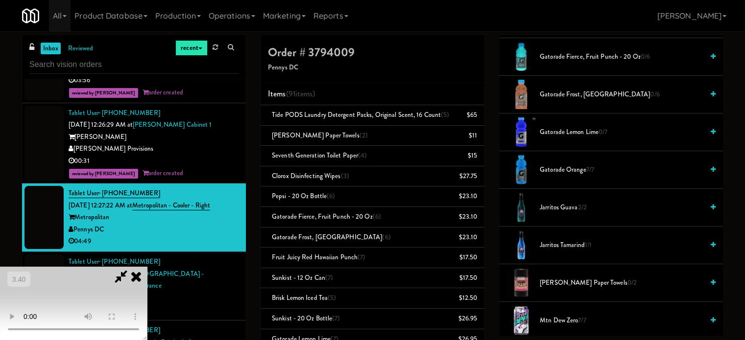
click at [566, 166] on span "Gatorade Orange 7/7" at bounding box center [622, 170] width 164 height 12
click at [570, 166] on span "Gatorade Orange 6/7" at bounding box center [622, 170] width 164 height 12
click at [577, 164] on span "Gatorade Orange 5/7" at bounding box center [622, 170] width 164 height 12
click at [573, 168] on span "Gatorade Orange 4/7" at bounding box center [622, 170] width 164 height 12
click at [567, 168] on span "Gatorade Orange 3/7" at bounding box center [622, 170] width 164 height 12
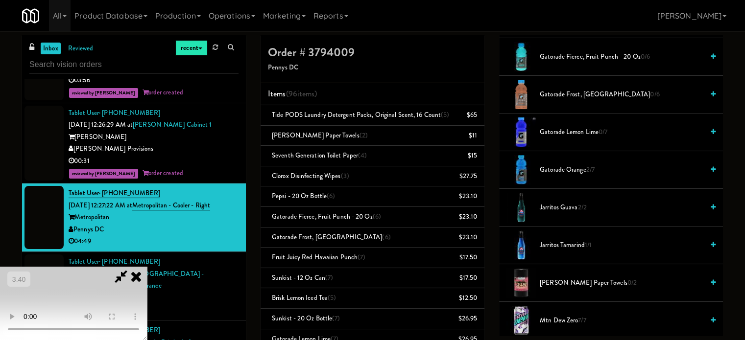
click at [147, 267] on video at bounding box center [73, 303] width 147 height 73
click at [147, 267] on icon at bounding box center [136, 277] width 22 height 20
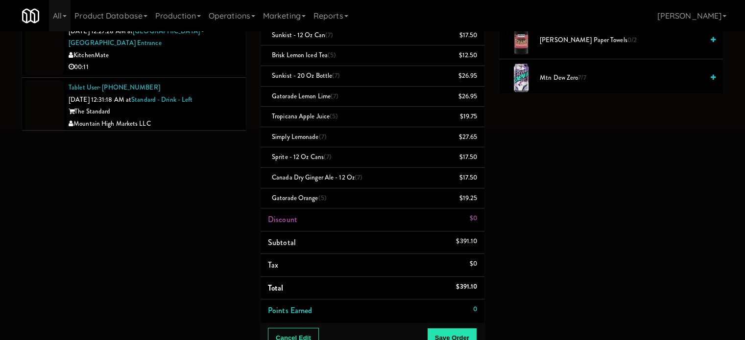
scroll to position [343, 0]
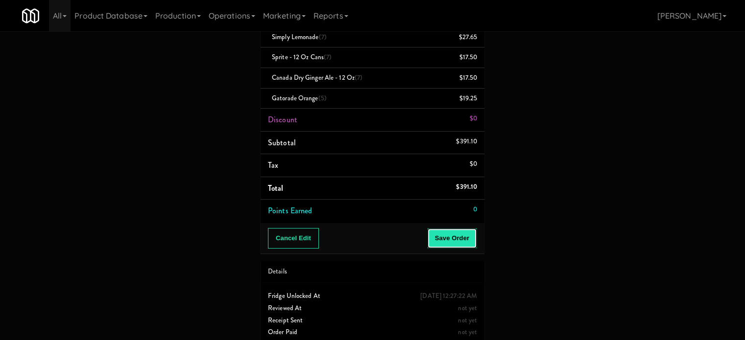
click at [463, 239] on button "Save Order" at bounding box center [452, 238] width 50 height 21
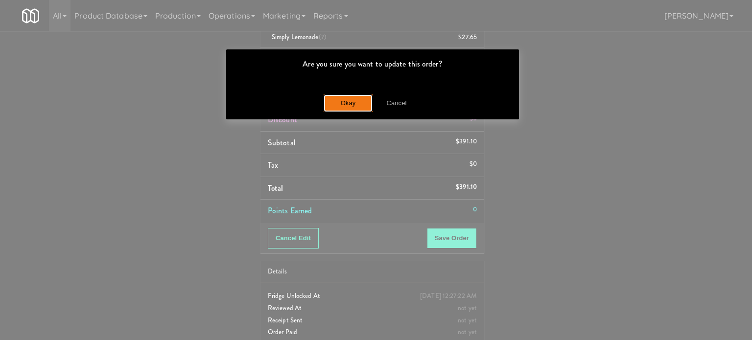
click at [338, 109] on button "Okay" at bounding box center [348, 104] width 49 height 18
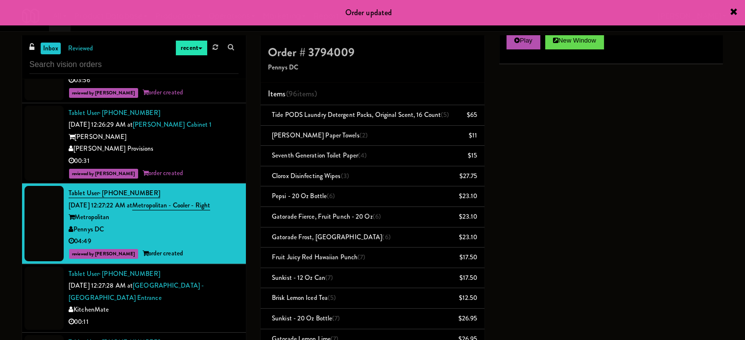
scroll to position [0, 0]
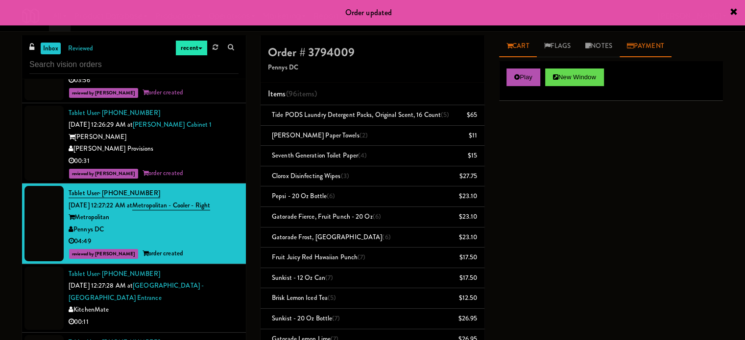
click at [625, 45] on link "Payment" at bounding box center [646, 46] width 52 height 22
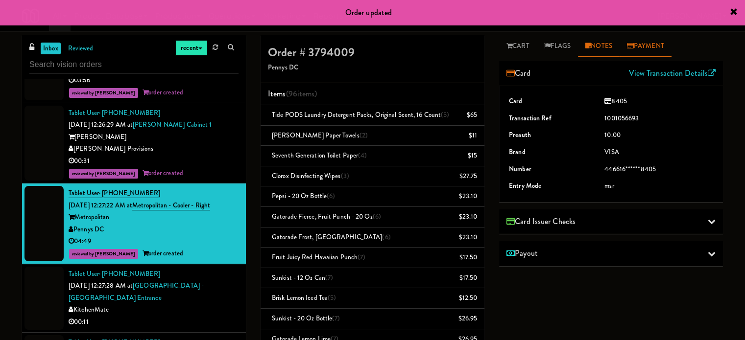
click at [612, 45] on link "Notes" at bounding box center [599, 46] width 42 height 22
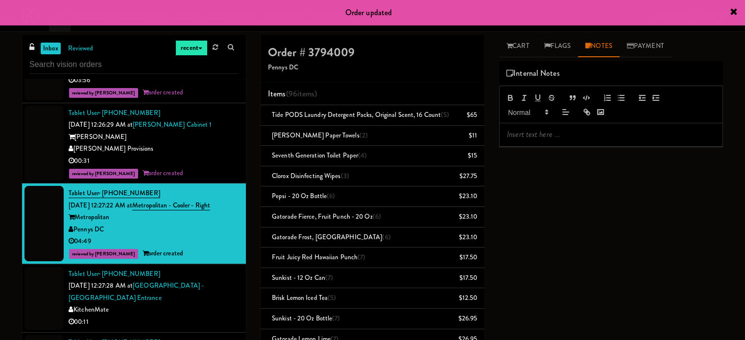
click at [575, 137] on p at bounding box center [611, 134] width 208 height 11
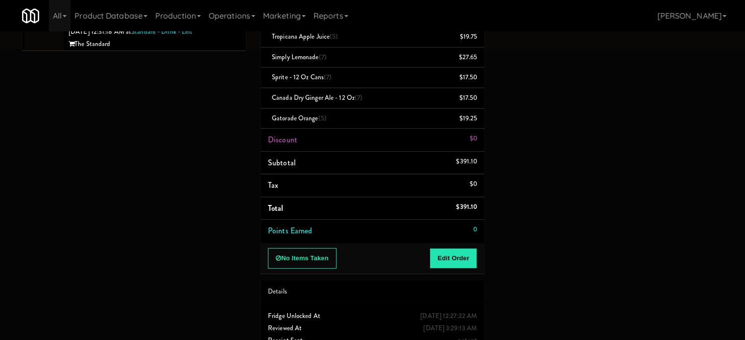
scroll to position [353, 0]
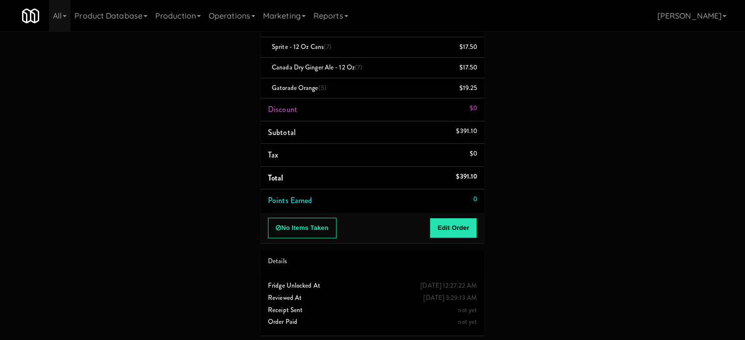
click at [478, 132] on li "Subtotal $391.10" at bounding box center [373, 132] width 224 height 23
drag, startPoint x: 476, startPoint y: 127, endPoint x: 459, endPoint y: 127, distance: 16.7
click at [456, 127] on div "$391.10" at bounding box center [466, 131] width 21 height 12
copy div "$391.10"
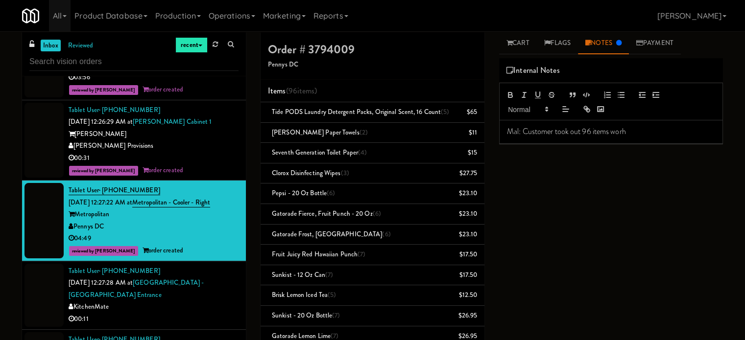
scroll to position [0, 0]
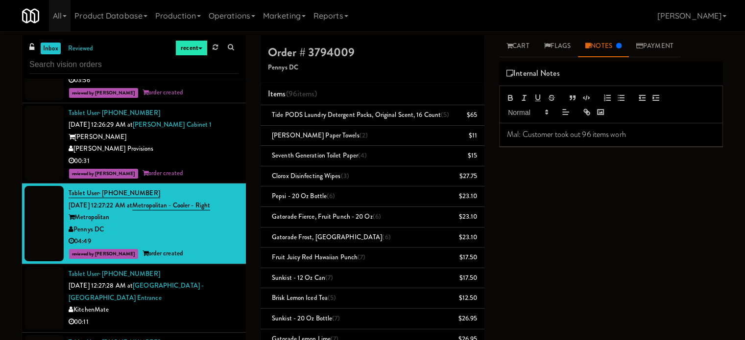
click at [645, 132] on p "Mal: Customer took out 96 items worh" at bounding box center [611, 134] width 208 height 11
click at [622, 135] on p "Mal: Customer took out 96 items worh $391.10" at bounding box center [611, 134] width 208 height 11
click at [624, 137] on p "Mal: Customer took out 96 items worh $391.10" at bounding box center [611, 134] width 208 height 11
click at [685, 141] on div "Mal: Customer took out 96 items worth $391.10" at bounding box center [611, 134] width 223 height 23
click at [649, 52] on link "Payment" at bounding box center [655, 46] width 52 height 22
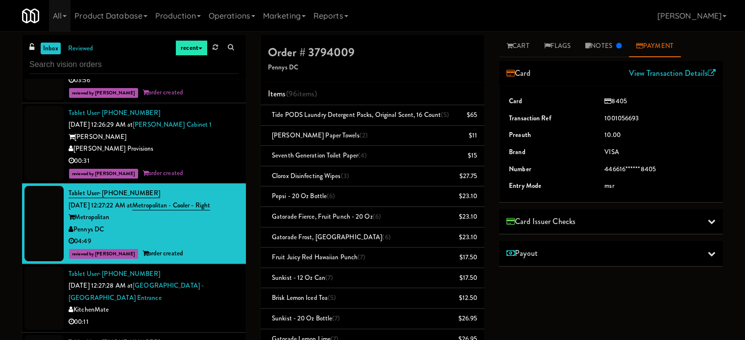
click at [652, 49] on link "Payment" at bounding box center [655, 46] width 52 height 22
click at [654, 44] on link "Payment" at bounding box center [655, 46] width 52 height 22
click at [645, 74] on link "View Transaction Details" at bounding box center [672, 73] width 87 height 11
drag, startPoint x: 167, startPoint y: 190, endPoint x: 103, endPoint y: 196, distance: 64.0
click at [103, 195] on div "Tablet User · (240) 359-8449 Sep 1, 2025 12:27:22 AM at Metropolitan - Cooler -…" at bounding box center [154, 224] width 170 height 73
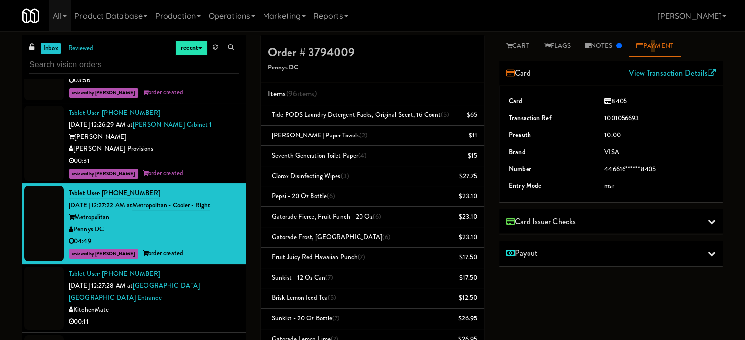
copy span "(240) 359-8449"
click at [609, 48] on link "Notes" at bounding box center [603, 46] width 51 height 22
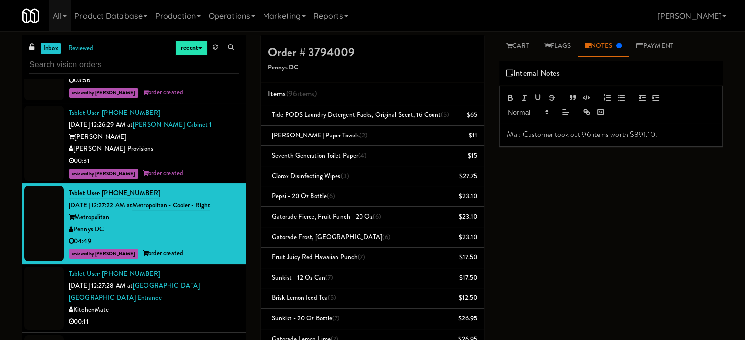
drag, startPoint x: 666, startPoint y: 135, endPoint x: 574, endPoint y: 136, distance: 92.6
click at [574, 136] on p "Mal: Customer took out 96 items worth $391.10." at bounding box center [611, 134] width 208 height 11
copy p "ut 96 items worth $391.10."
drag, startPoint x: 150, startPoint y: 220, endPoint x: 77, endPoint y: 213, distance: 73.4
click at [77, 213] on div "Metropolitan" at bounding box center [154, 218] width 170 height 12
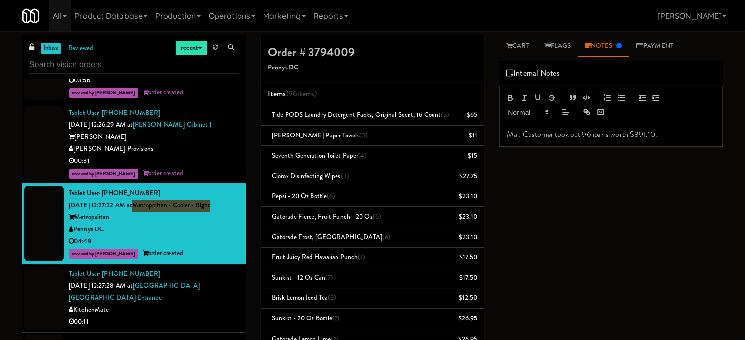
drag, startPoint x: 223, startPoint y: 201, endPoint x: 128, endPoint y: 142, distance: 112.4
click at [144, 203] on div "Tablet User · (240) 359-8449 Sep 1, 2025 12:27:22 AM at Metropolitan - Cooler -…" at bounding box center [154, 224] width 170 height 73
copy link "Metropolitan - Cooler - Right"
click at [695, 131] on p "Mal: Customer took out 96 items worth $391.10." at bounding box center [611, 134] width 208 height 11
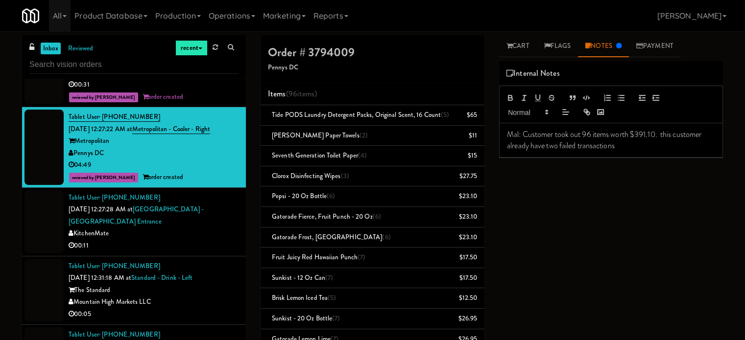
scroll to position [1470, 0]
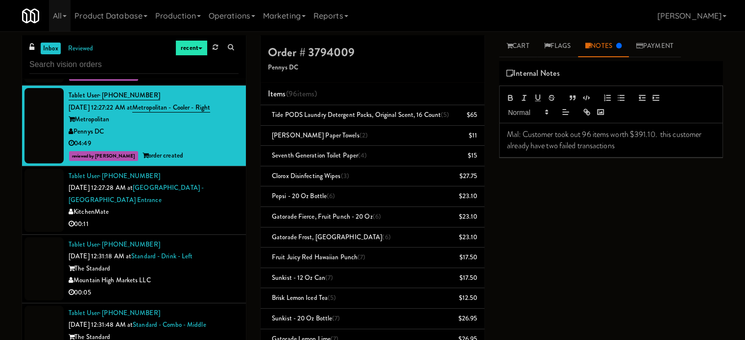
drag, startPoint x: 170, startPoint y: 204, endPoint x: 179, endPoint y: 207, distance: 9.9
click at [170, 204] on div "Tablet User · (289) 887-9863 Sep 1, 2025 12:27:28 AM at Scarborough General Hos…" at bounding box center [154, 200] width 170 height 60
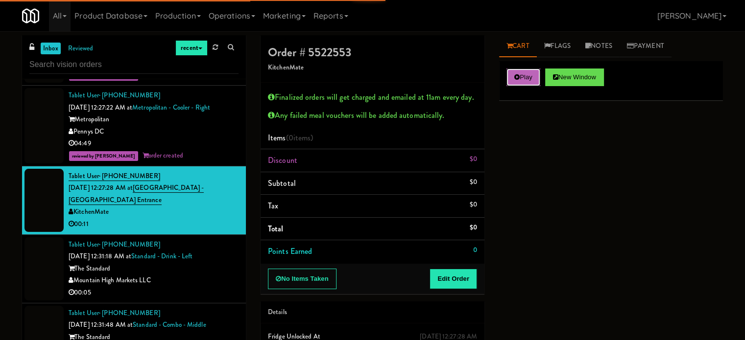
click at [540, 80] on button "Play" at bounding box center [524, 78] width 34 height 18
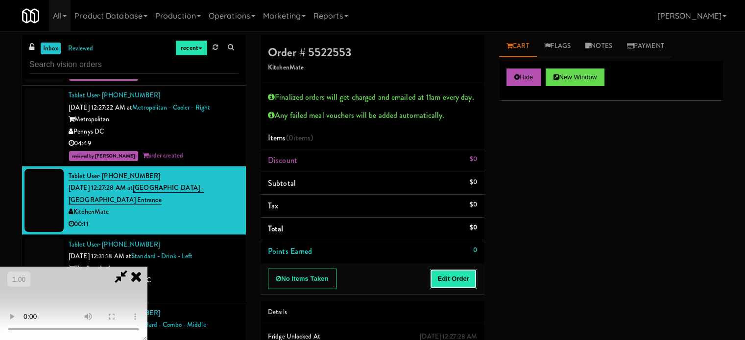
click at [457, 279] on button "Edit Order" at bounding box center [454, 279] width 48 height 21
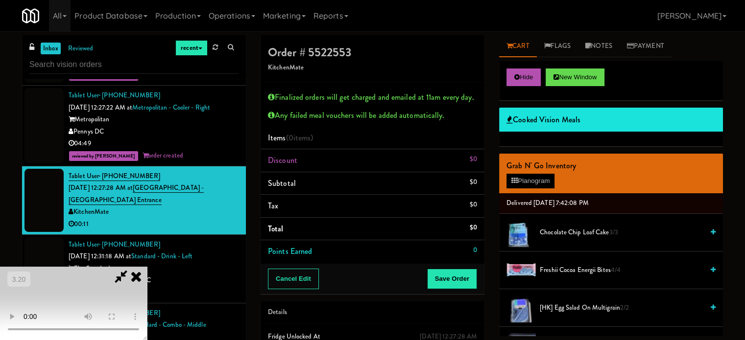
scroll to position [147, 0]
drag, startPoint x: 249, startPoint y: 239, endPoint x: 254, endPoint y: 239, distance: 5.4
click at [147, 267] on video at bounding box center [73, 303] width 147 height 73
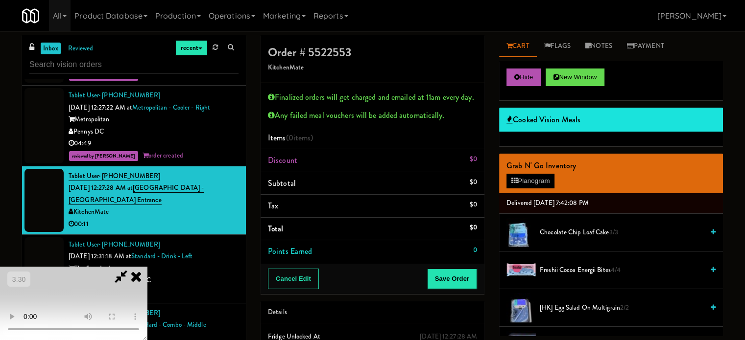
click at [147, 267] on video at bounding box center [73, 303] width 147 height 73
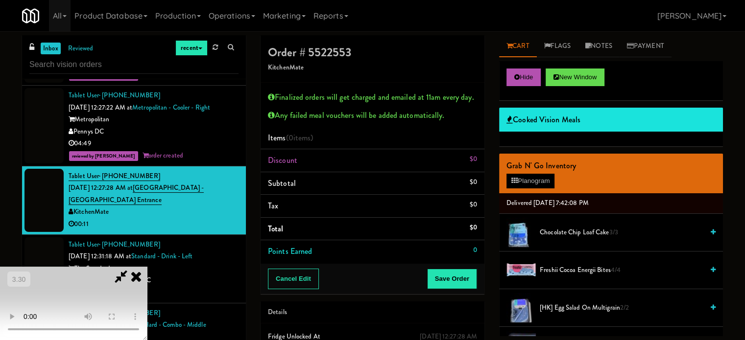
click at [147, 267] on video at bounding box center [73, 303] width 147 height 73
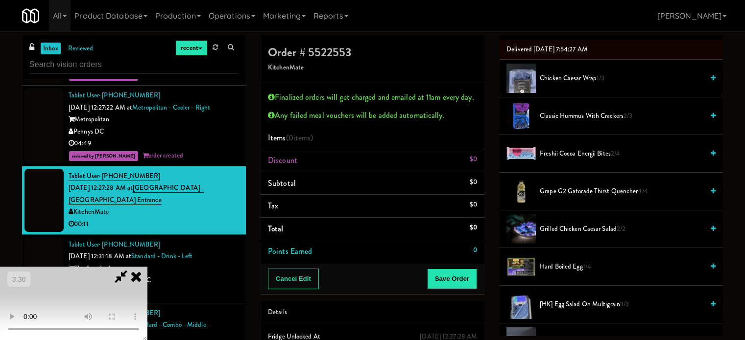
scroll to position [588, 0]
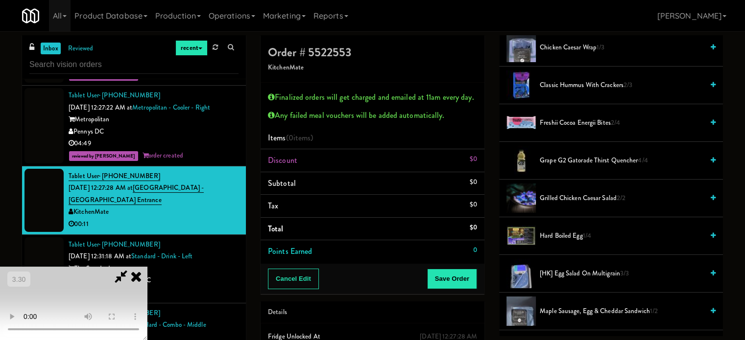
click at [564, 161] on span "Grape G2 Gatorade Thirst Quencher 4/4" at bounding box center [622, 161] width 164 height 12
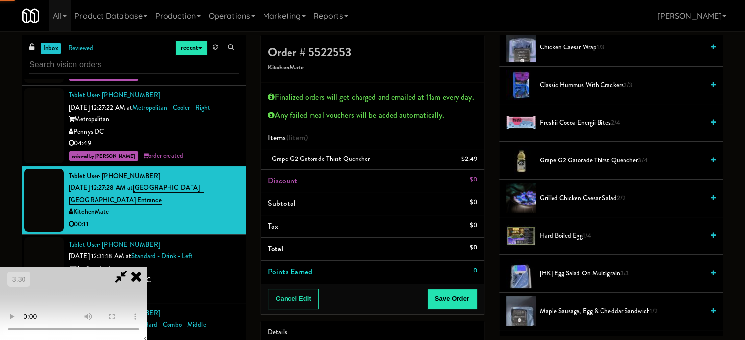
click at [147, 267] on video at bounding box center [73, 303] width 147 height 73
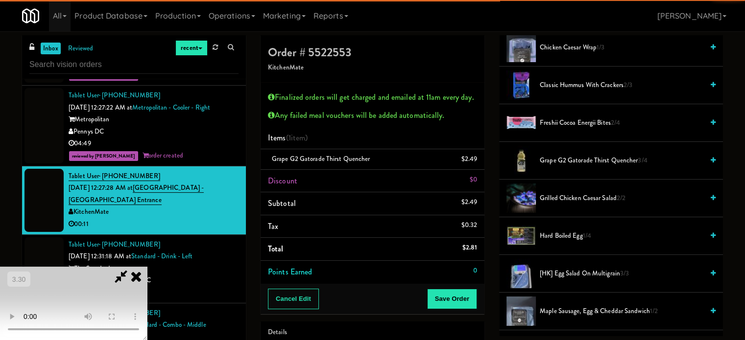
click at [147, 267] on video at bounding box center [73, 303] width 147 height 73
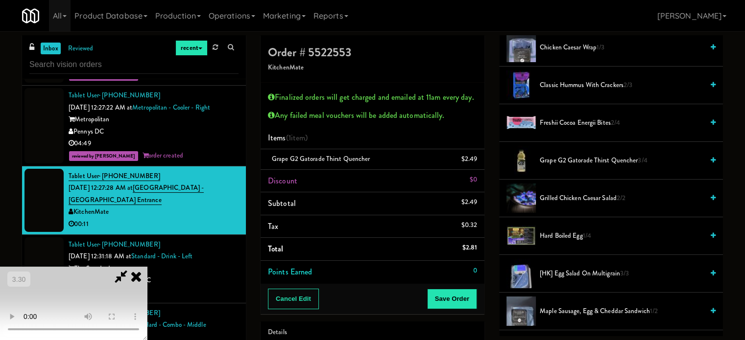
click at [147, 267] on video at bounding box center [73, 303] width 147 height 73
drag, startPoint x: 330, startPoint y: 223, endPoint x: 340, endPoint y: 225, distance: 10.6
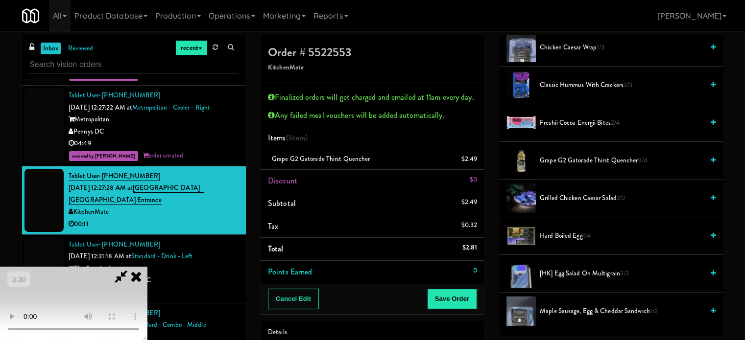
click at [147, 267] on video at bounding box center [73, 303] width 147 height 73
click at [460, 292] on button "Save Order" at bounding box center [452, 299] width 50 height 21
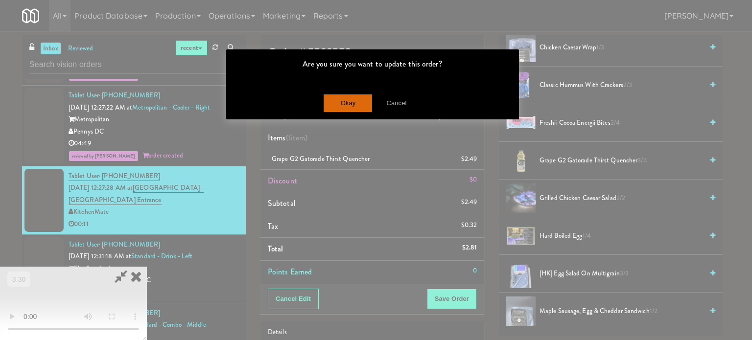
click at [347, 115] on div "Okay Cancel" at bounding box center [372, 103] width 293 height 33
click at [351, 107] on button "Okay" at bounding box center [348, 104] width 49 height 18
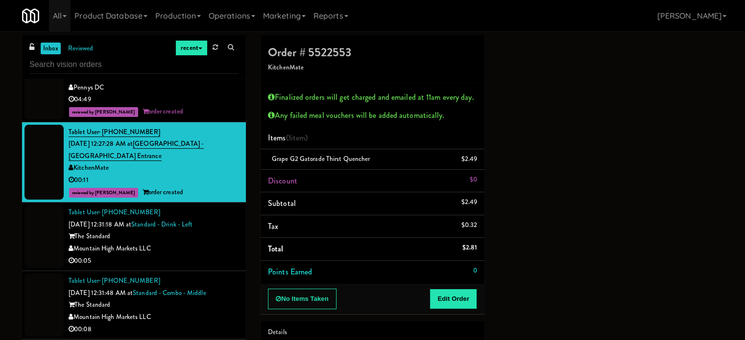
scroll to position [1519, 0]
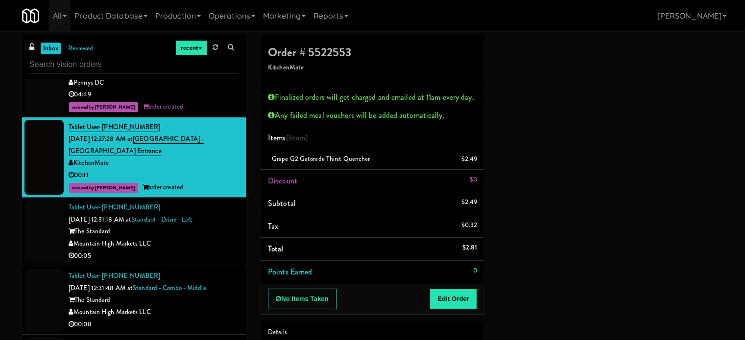
click at [194, 239] on div "Mountain High Markets LLC" at bounding box center [154, 244] width 170 height 12
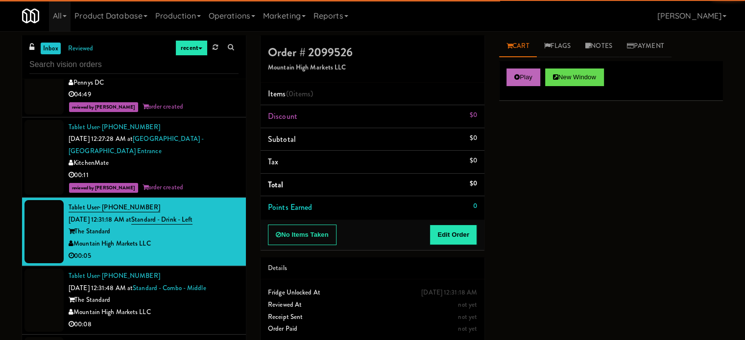
drag, startPoint x: 515, startPoint y: 93, endPoint x: 523, endPoint y: 83, distance: 12.2
click at [517, 90] on div "Play New Window" at bounding box center [611, 80] width 224 height 39
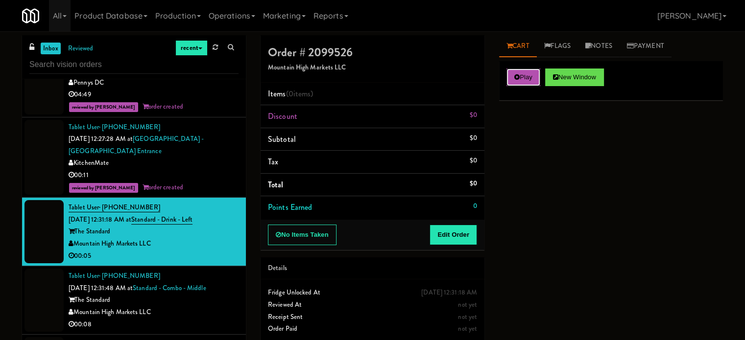
drag, startPoint x: 526, startPoint y: 80, endPoint x: 491, endPoint y: 121, distance: 53.2
click at [527, 79] on button "Play" at bounding box center [524, 78] width 34 height 18
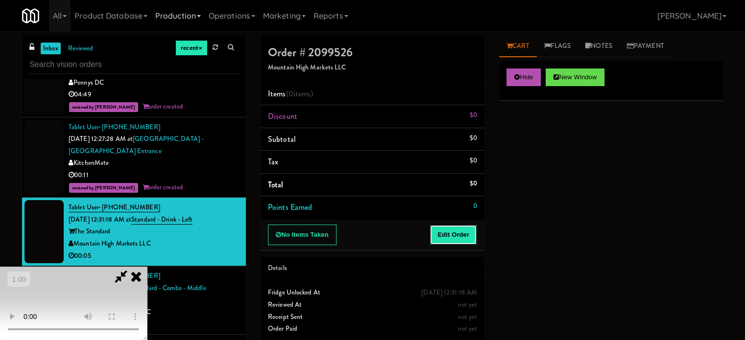
click at [446, 232] on button "Edit Order" at bounding box center [454, 235] width 48 height 21
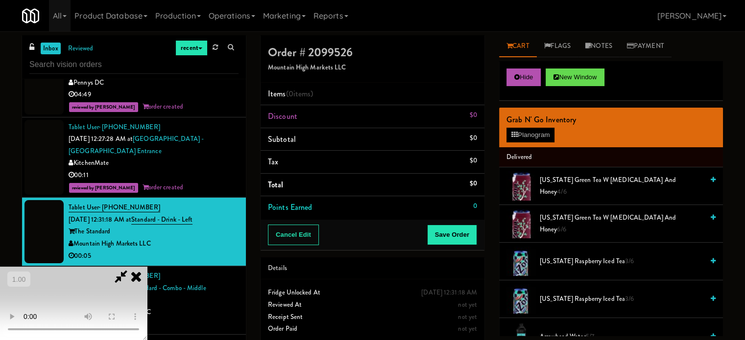
drag, startPoint x: 321, startPoint y: 270, endPoint x: 237, endPoint y: 106, distance: 184.3
click at [147, 267] on video at bounding box center [73, 303] width 147 height 73
drag, startPoint x: 259, startPoint y: 133, endPoint x: 248, endPoint y: 206, distance: 73.8
click at [147, 267] on video at bounding box center [73, 303] width 147 height 73
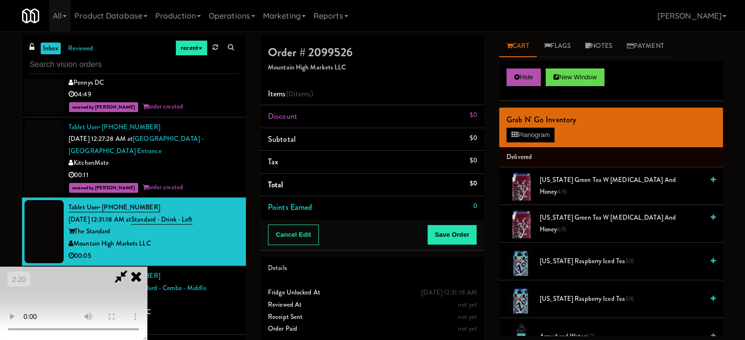
click at [147, 267] on video at bounding box center [73, 303] width 147 height 73
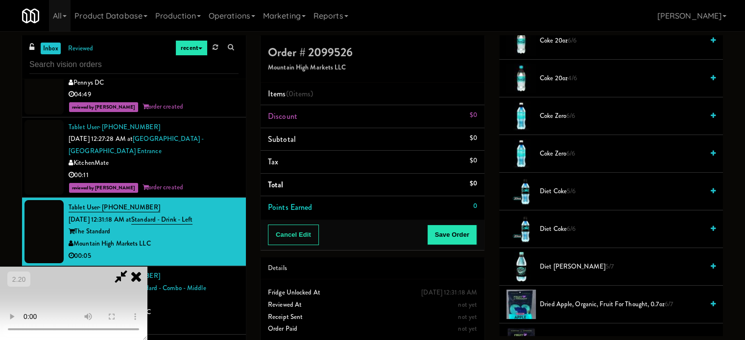
scroll to position [441, 0]
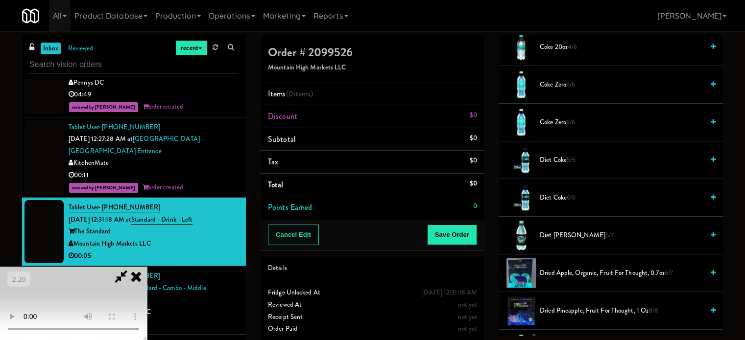
click at [147, 267] on video at bounding box center [73, 303] width 147 height 73
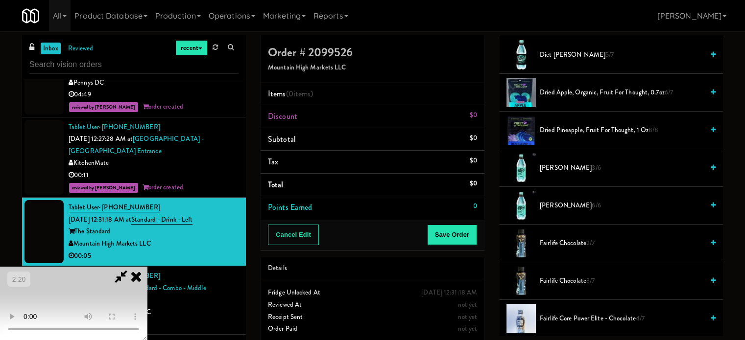
scroll to position [637, 0]
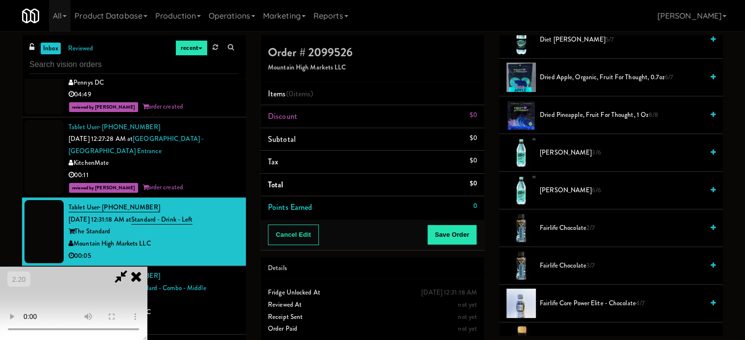
click at [558, 192] on span "Dr Pepper 6/6" at bounding box center [622, 191] width 164 height 12
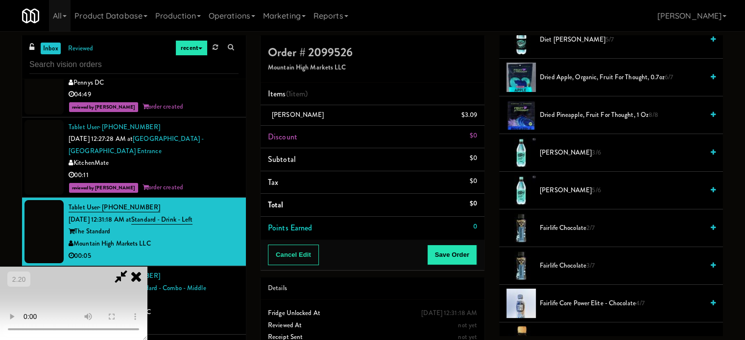
click at [147, 267] on video at bounding box center [73, 303] width 147 height 73
click at [467, 256] on button "Save Order" at bounding box center [452, 255] width 50 height 21
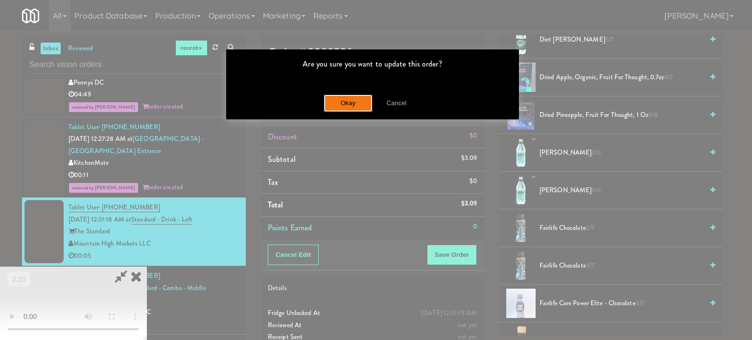
click at [334, 96] on button "Okay" at bounding box center [348, 104] width 49 height 18
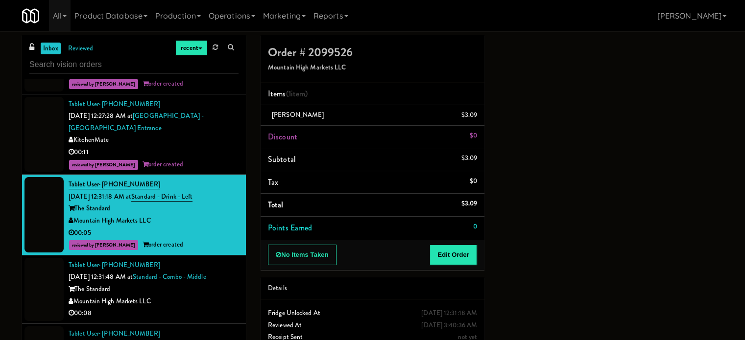
scroll to position [1617, 0]
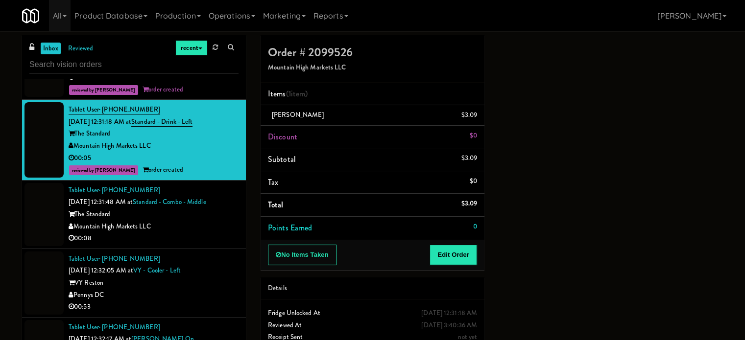
drag, startPoint x: 215, startPoint y: 226, endPoint x: 222, endPoint y: 229, distance: 7.7
click at [218, 227] on div "Mountain High Markets LLC" at bounding box center [154, 227] width 170 height 12
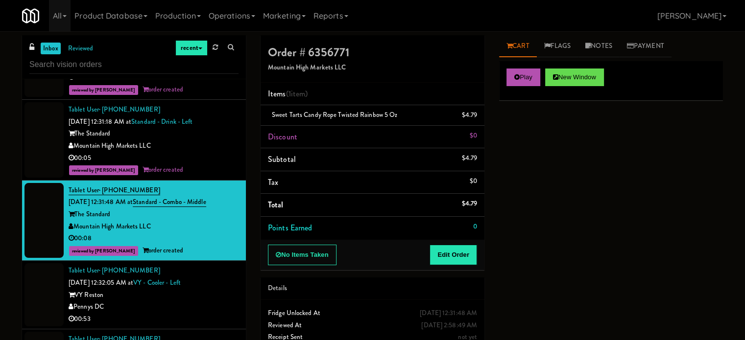
click at [167, 309] on div "Pennys DC" at bounding box center [154, 307] width 170 height 12
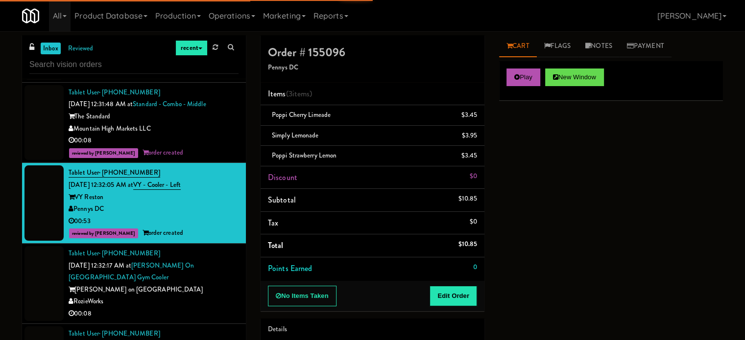
click at [177, 281] on div "Tablet User · (602) 816-0850 Sep 1, 2025 12:32:17 AM at Harwood on Cave Creek G…" at bounding box center [154, 284] width 170 height 73
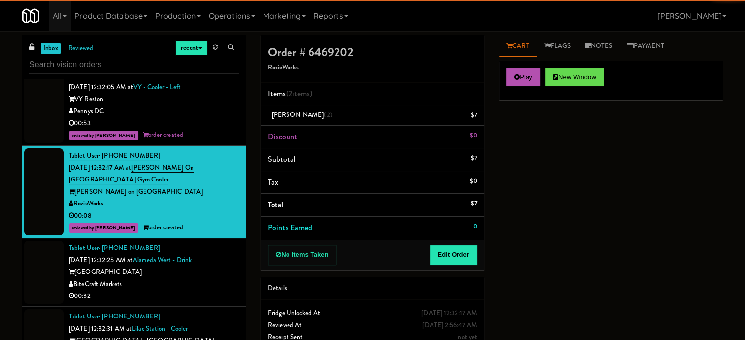
click at [189, 297] on div "00:32" at bounding box center [154, 297] width 170 height 12
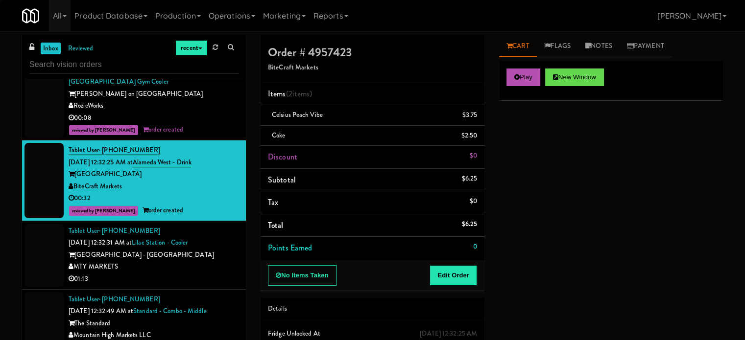
click at [226, 261] on div "MTY MARKETS" at bounding box center [154, 267] width 170 height 12
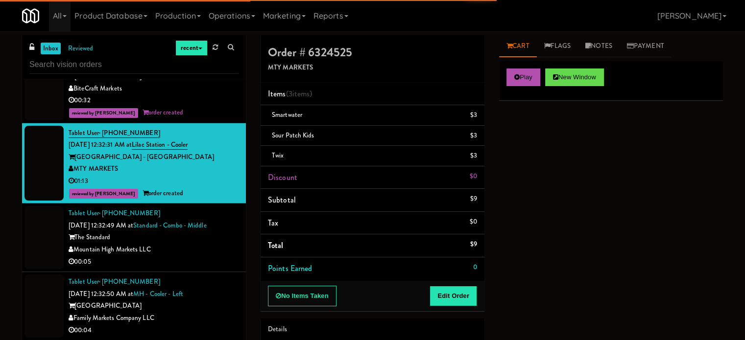
click at [212, 253] on div "Mountain High Markets LLC" at bounding box center [154, 250] width 170 height 12
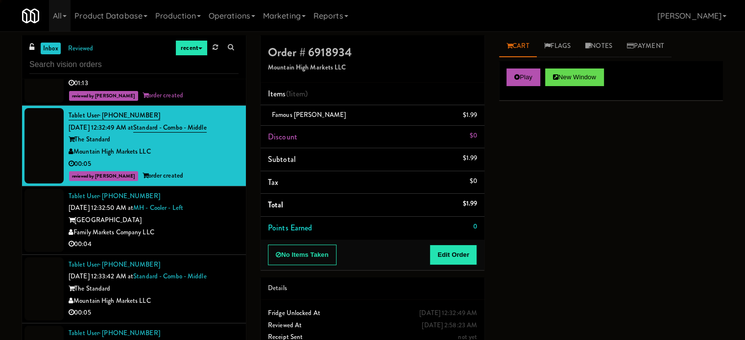
click at [210, 242] on div "00:04" at bounding box center [154, 245] width 170 height 12
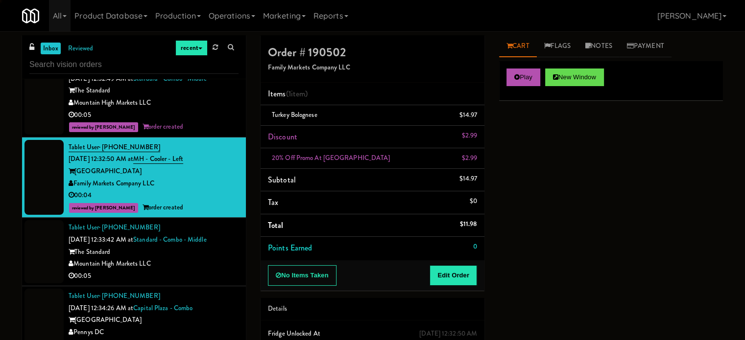
click at [198, 261] on div "Mountain High Markets LLC" at bounding box center [154, 264] width 170 height 12
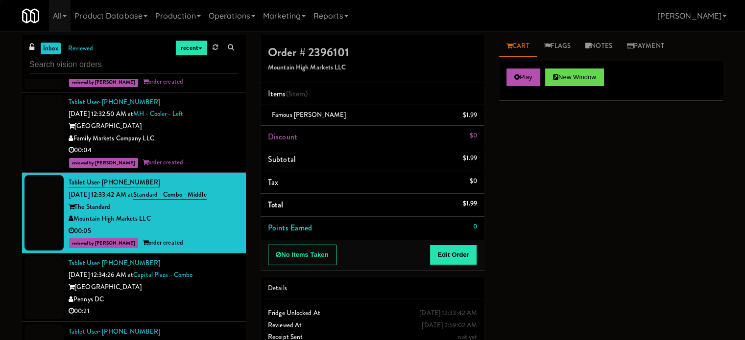
scroll to position [2204, 0]
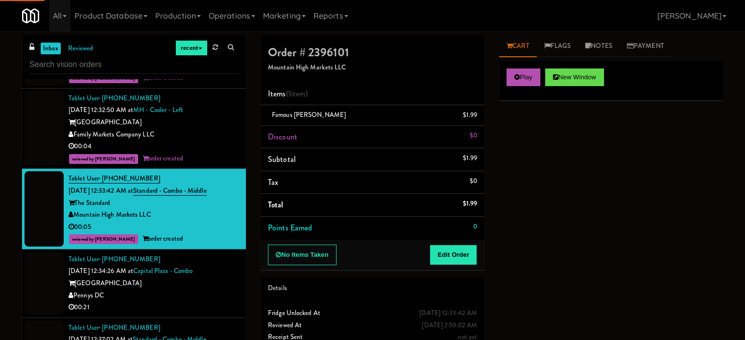
click at [186, 292] on div "Pennys DC" at bounding box center [154, 296] width 170 height 12
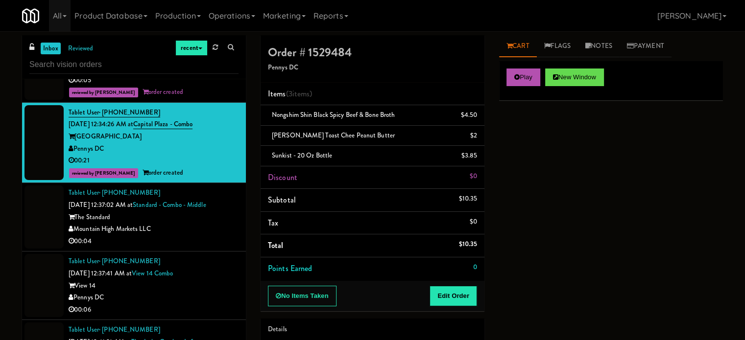
click at [218, 236] on div "00:04" at bounding box center [154, 242] width 170 height 12
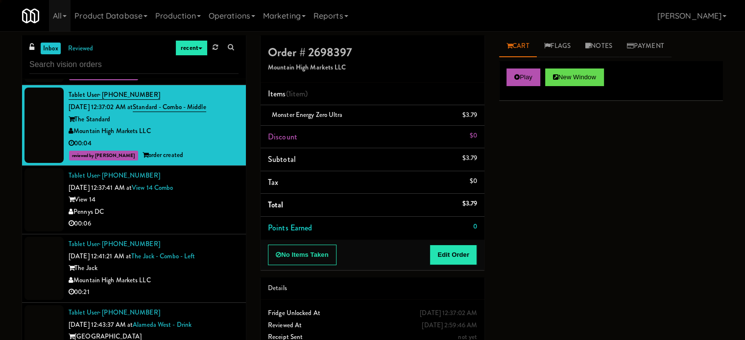
click at [217, 218] on div "00:06" at bounding box center [154, 224] width 170 height 12
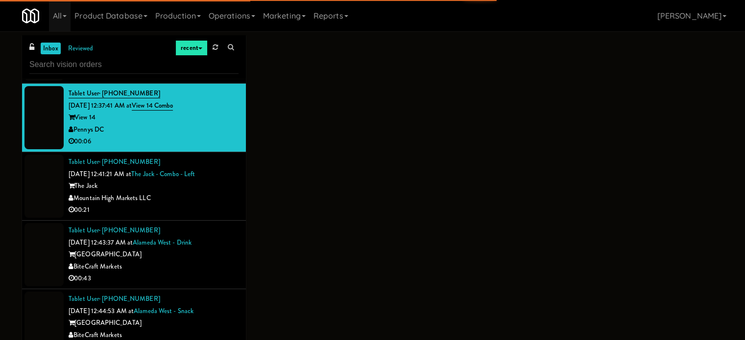
scroll to position [2547, 0]
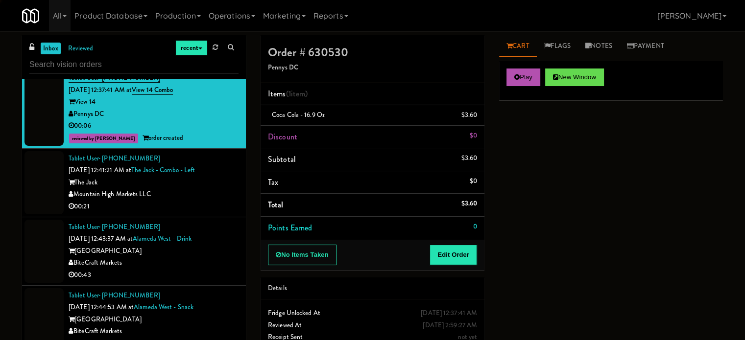
click at [215, 209] on div "00:21" at bounding box center [154, 207] width 170 height 12
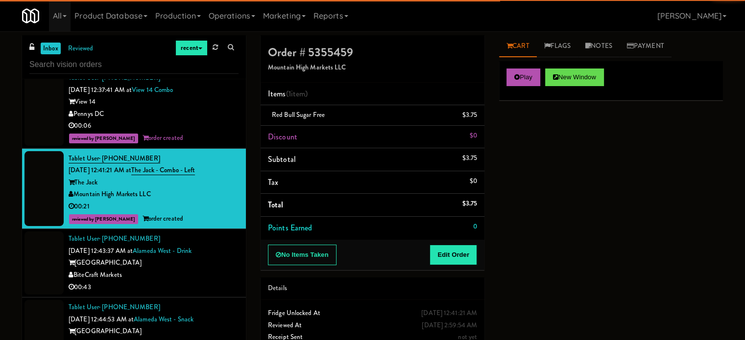
click at [205, 285] on div "00:43" at bounding box center [154, 288] width 170 height 12
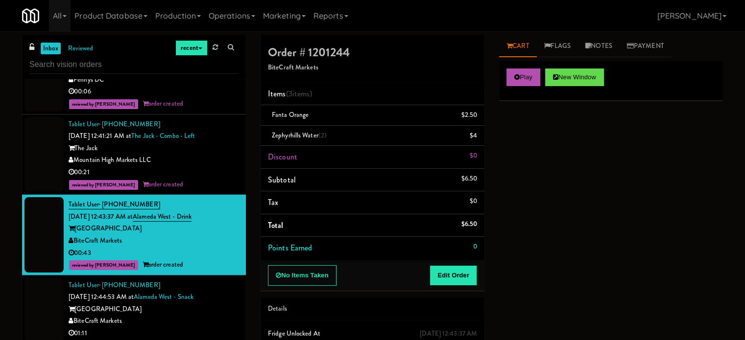
scroll to position [2694, 0]
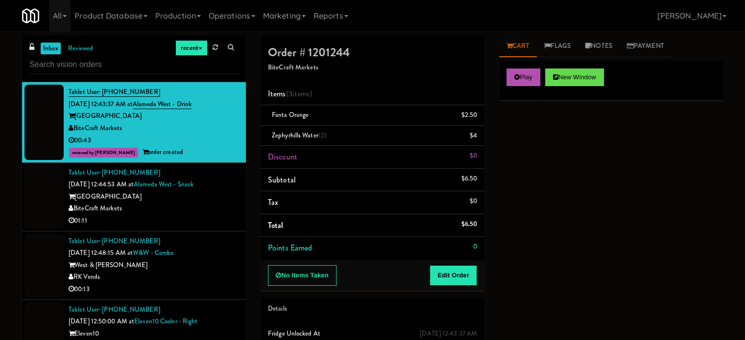
click at [191, 207] on div "BiteCraft Markets" at bounding box center [154, 209] width 170 height 12
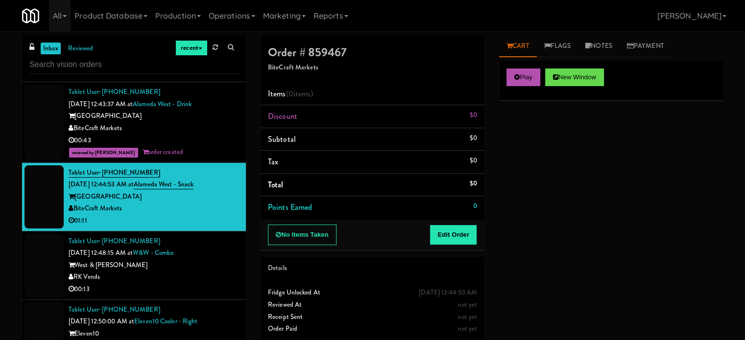
click at [209, 268] on div "West & Wright" at bounding box center [154, 266] width 170 height 12
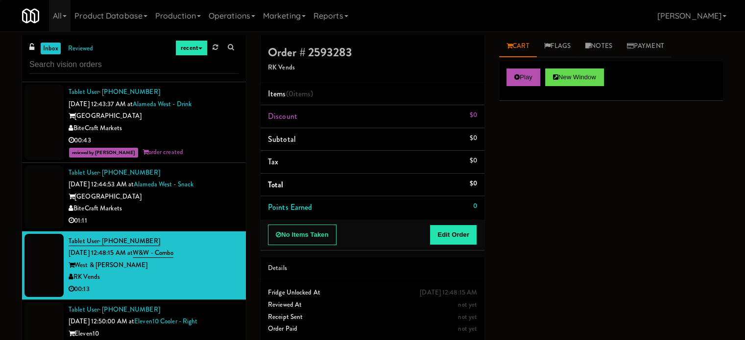
click at [213, 215] on div "01:11" at bounding box center [154, 221] width 170 height 12
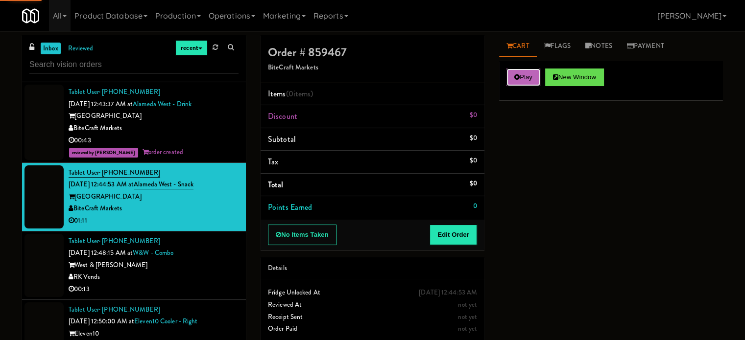
click at [515, 80] on button "Play" at bounding box center [524, 78] width 34 height 18
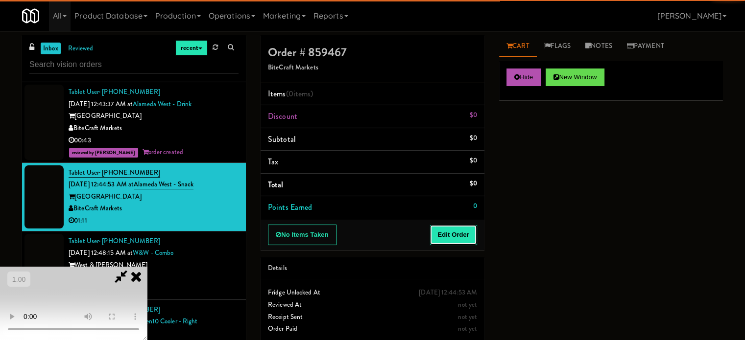
click at [449, 236] on button "Edit Order" at bounding box center [454, 235] width 48 height 21
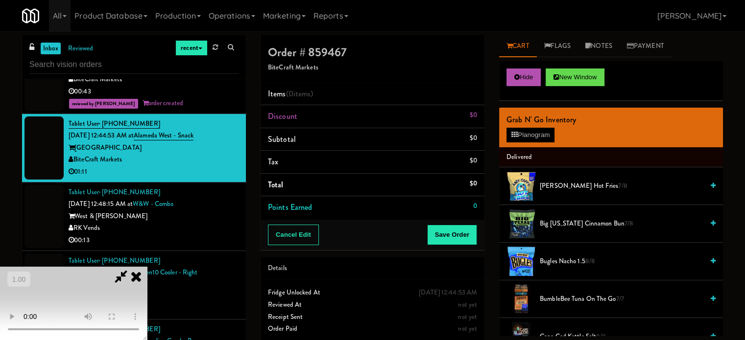
scroll to position [155, 0]
click at [147, 267] on video at bounding box center [73, 303] width 147 height 73
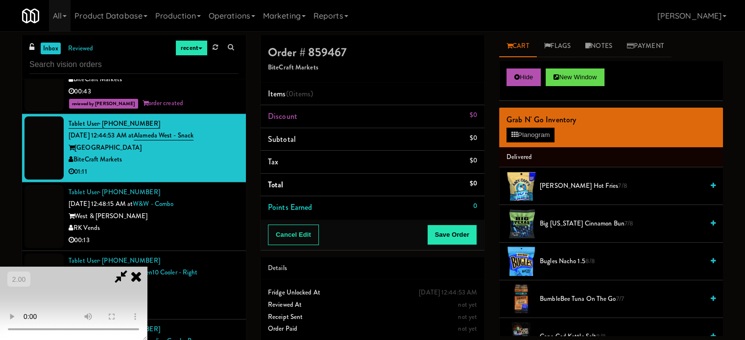
click at [147, 267] on video at bounding box center [73, 303] width 147 height 73
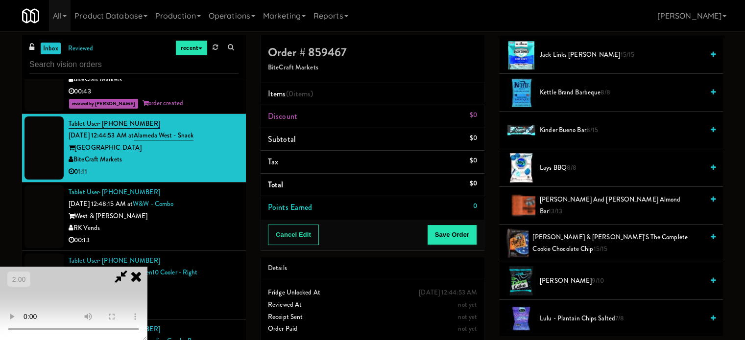
scroll to position [735, 0]
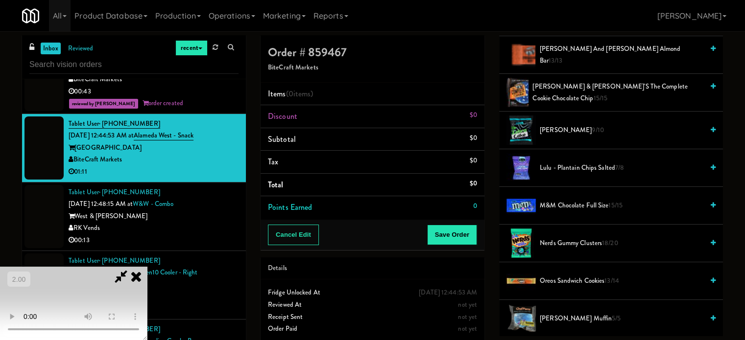
click at [556, 278] on span "Oreos Sandwich Cookies 13/14" at bounding box center [622, 281] width 164 height 12
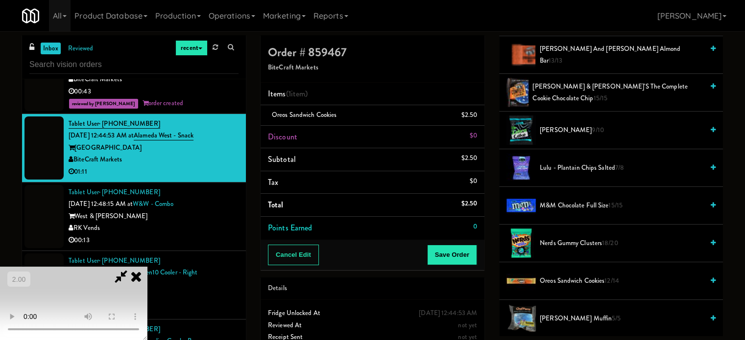
scroll to position [0, 0]
click at [147, 267] on video at bounding box center [73, 303] width 147 height 73
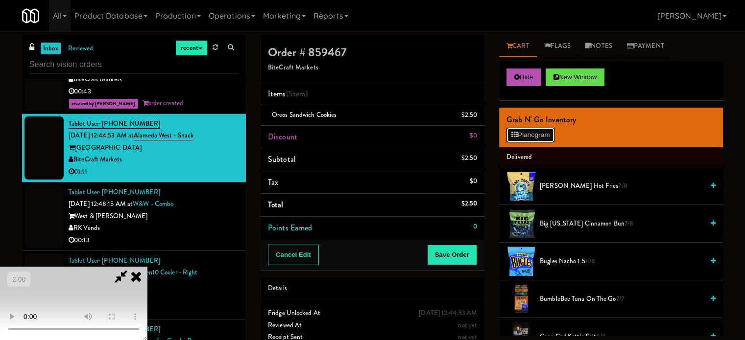
click at [532, 133] on button "Planogram" at bounding box center [531, 135] width 48 height 15
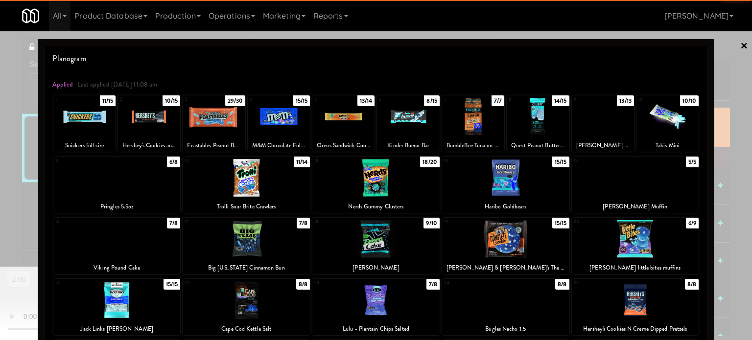
drag, startPoint x: 649, startPoint y: 198, endPoint x: 666, endPoint y: 195, distance: 17.9
click at [650, 198] on div "15 5/5 Pierre Blueberry Muffin" at bounding box center [635, 185] width 127 height 56
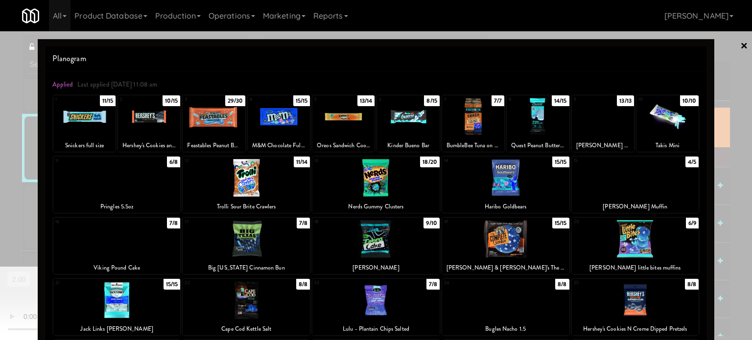
click at [724, 171] on div at bounding box center [376, 170] width 752 height 340
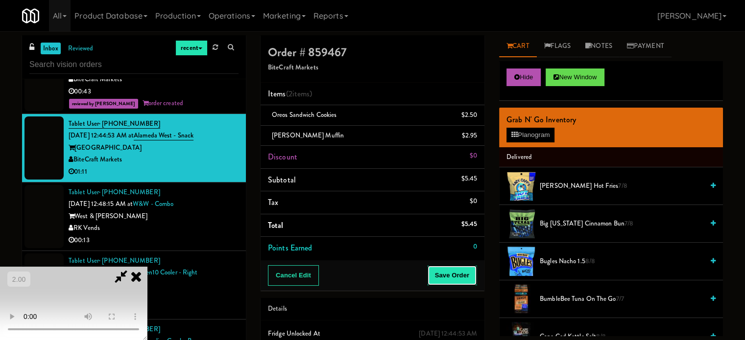
click at [455, 275] on button "Save Order" at bounding box center [452, 276] width 50 height 21
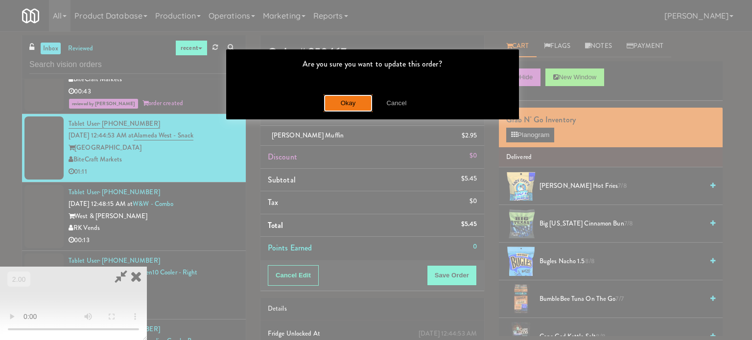
click at [341, 111] on button "Okay" at bounding box center [348, 104] width 49 height 18
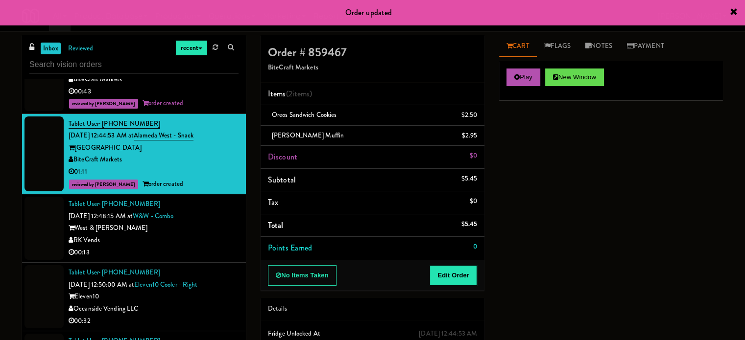
drag, startPoint x: 161, startPoint y: 245, endPoint x: 217, endPoint y: 241, distance: 56.0
click at [161, 247] on div "00:13" at bounding box center [154, 253] width 170 height 12
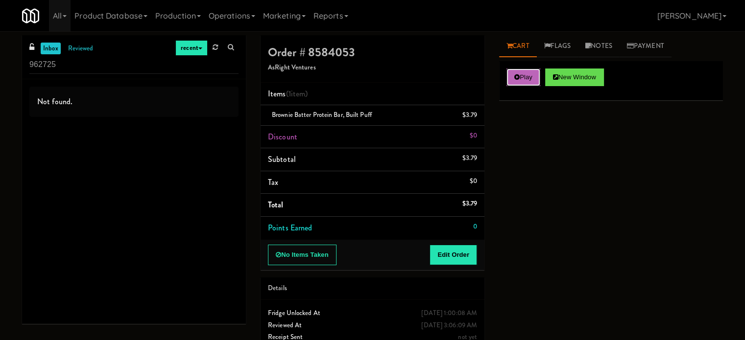
click at [532, 72] on button "Play" at bounding box center [524, 78] width 34 height 18
